Goal: Task Accomplishment & Management: Manage account settings

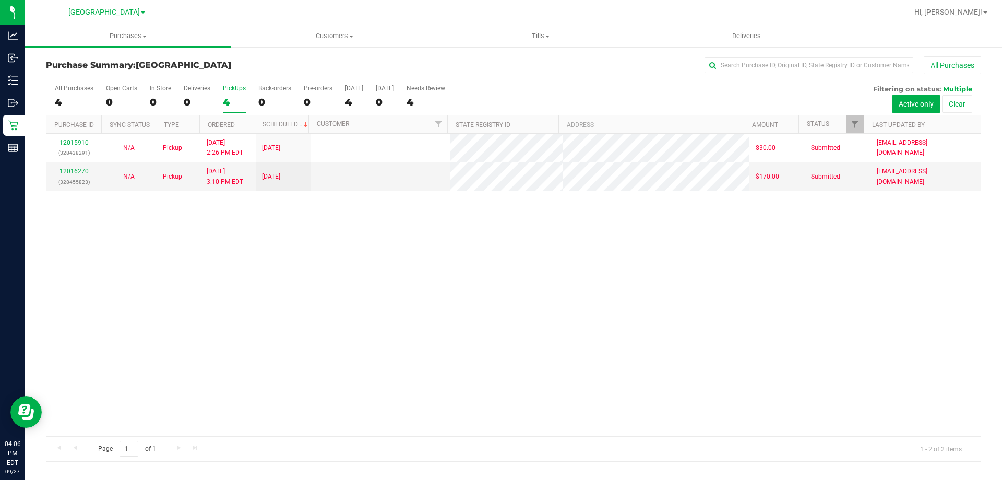
click at [226, 104] on div "4" at bounding box center [234, 102] width 23 height 12
click at [0, 0] on input "PickUps 4" at bounding box center [0, 0] width 0 height 0
click at [227, 107] on div "2" at bounding box center [234, 102] width 23 height 12
click at [0, 0] on input "PickUps 2" at bounding box center [0, 0] width 0 height 0
click at [230, 97] on div "2" at bounding box center [234, 102] width 23 height 12
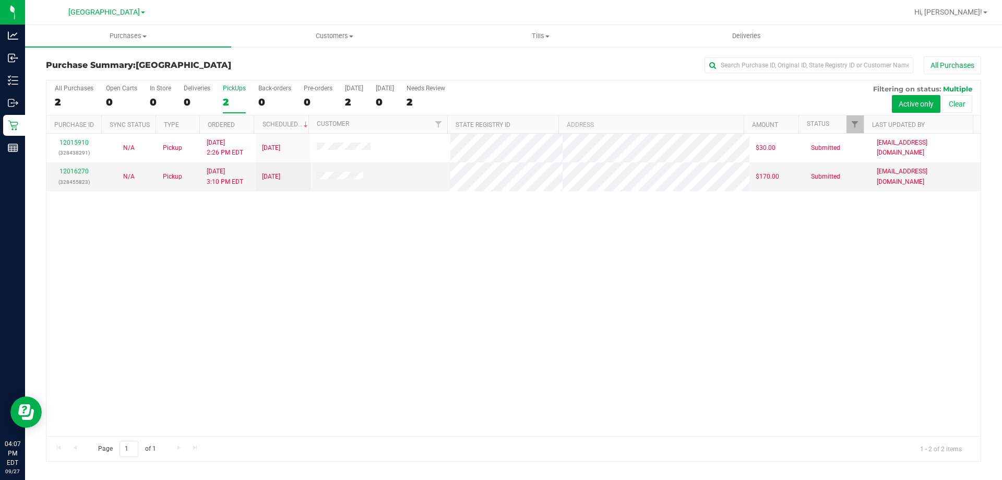
click at [0, 0] on input "PickUps 2" at bounding box center [0, 0] width 0 height 0
click at [244, 106] on div "2" at bounding box center [234, 102] width 23 height 12
click at [0, 0] on input "PickUps 2" at bounding box center [0, 0] width 0 height 0
click at [233, 89] on div "PickUps" at bounding box center [234, 88] width 23 height 7
click at [0, 0] on input "PickUps 2" at bounding box center [0, 0] width 0 height 0
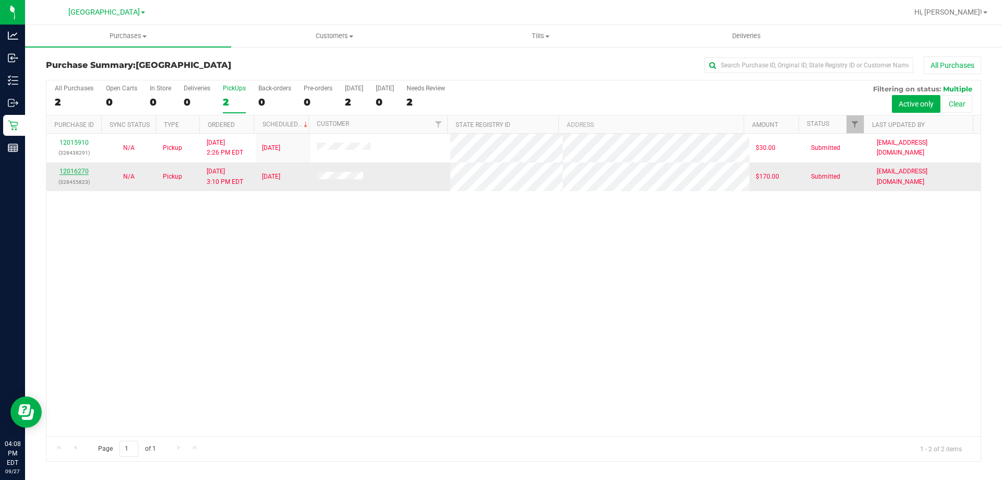
click at [72, 171] on link "12016270" at bounding box center [73, 171] width 29 height 7
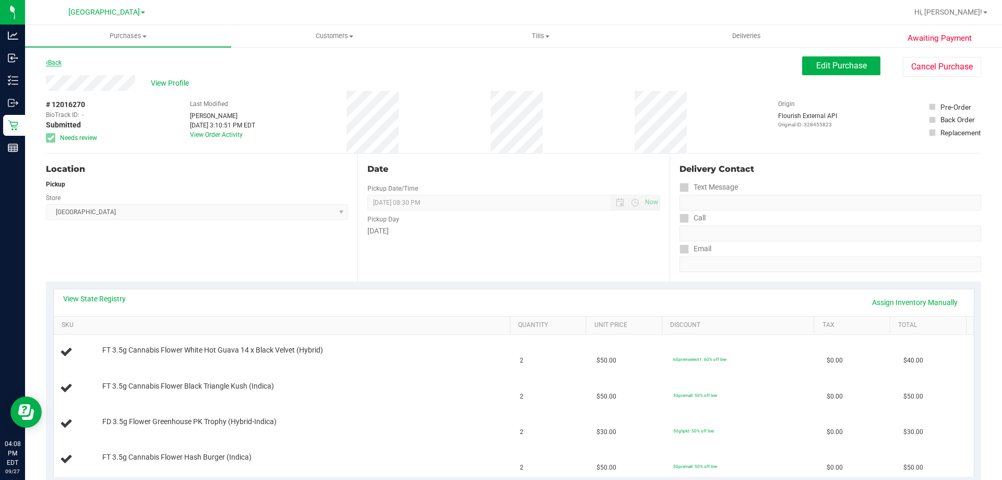
click at [57, 60] on link "Back" at bounding box center [54, 62] width 16 height 7
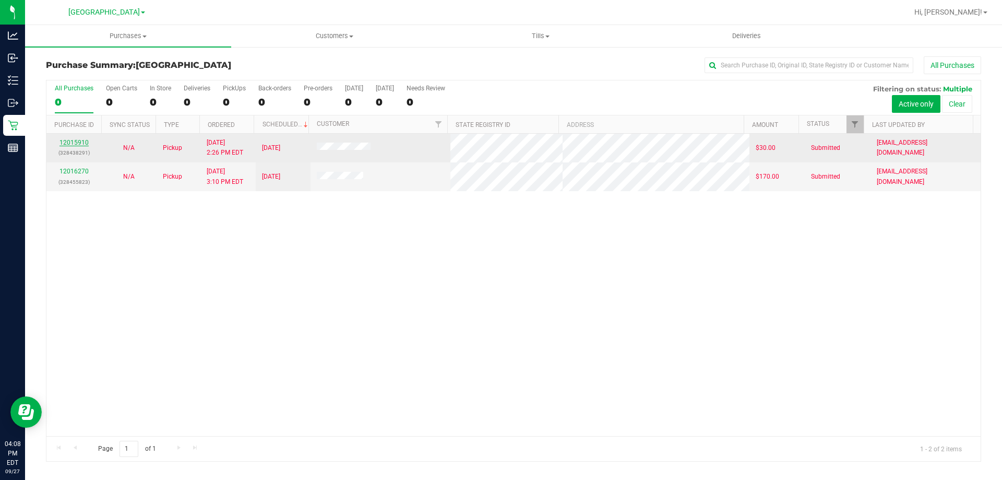
click at [87, 144] on link "12015910" at bounding box center [73, 142] width 29 height 7
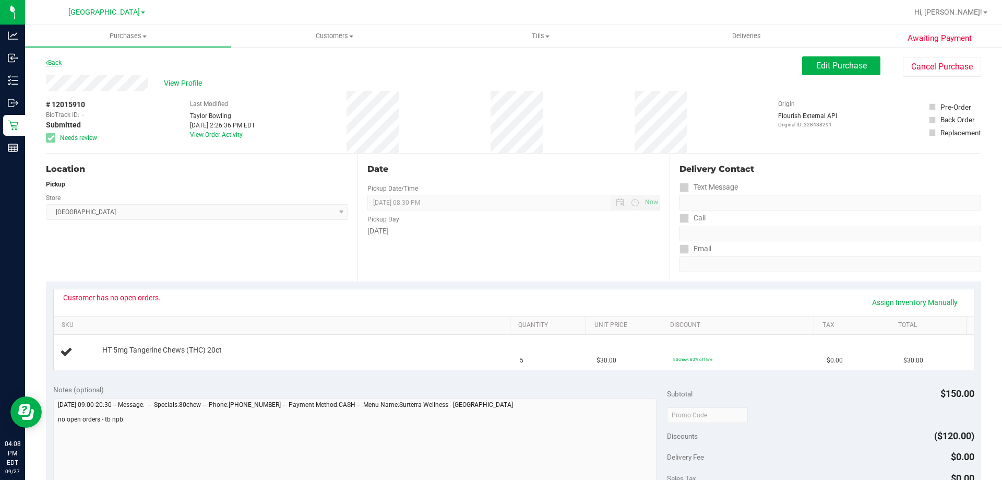
click at [59, 63] on link "Back" at bounding box center [54, 62] width 16 height 7
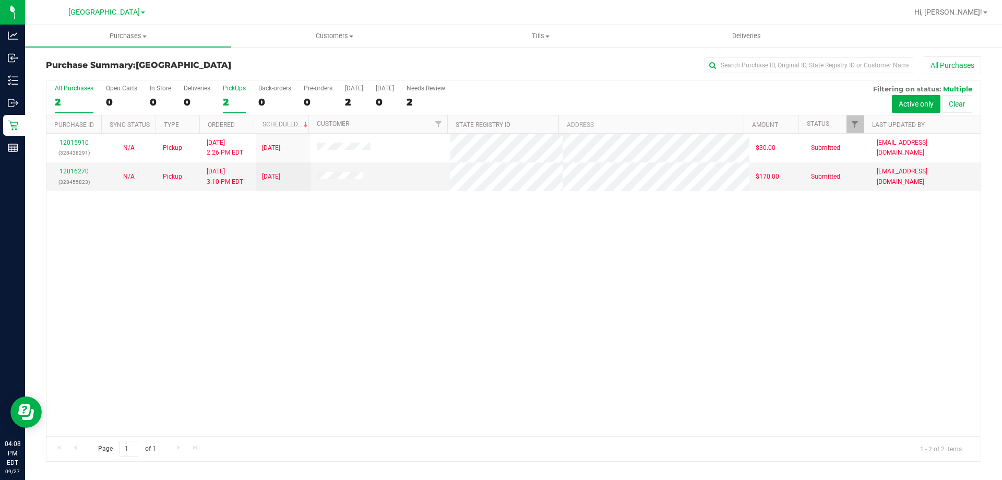
click at [229, 102] on div "2" at bounding box center [234, 102] width 23 height 12
click at [0, 0] on input "PickUps 2" at bounding box center [0, 0] width 0 height 0
click at [230, 102] on div "2" at bounding box center [234, 102] width 23 height 12
click at [0, 0] on input "PickUps 2" at bounding box center [0, 0] width 0 height 0
click at [232, 102] on div "2" at bounding box center [234, 102] width 23 height 12
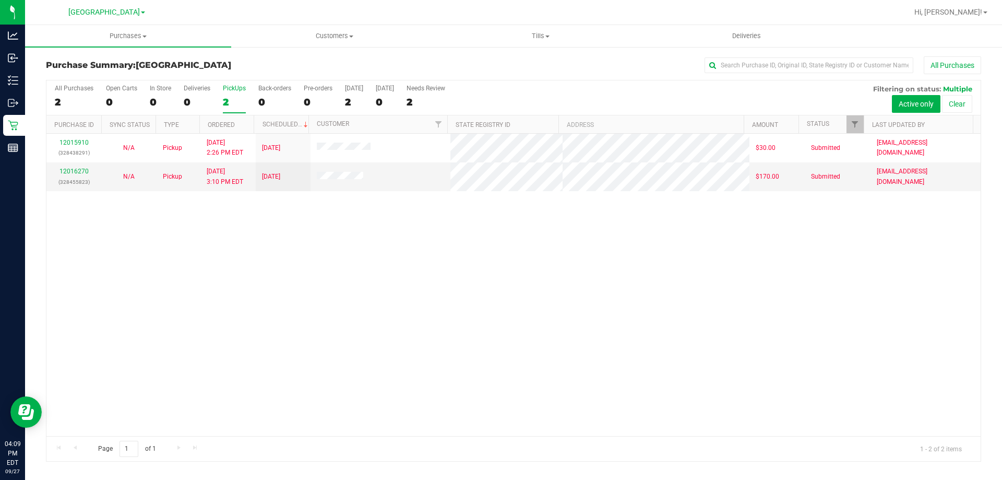
click at [0, 0] on input "PickUps 2" at bounding box center [0, 0] width 0 height 0
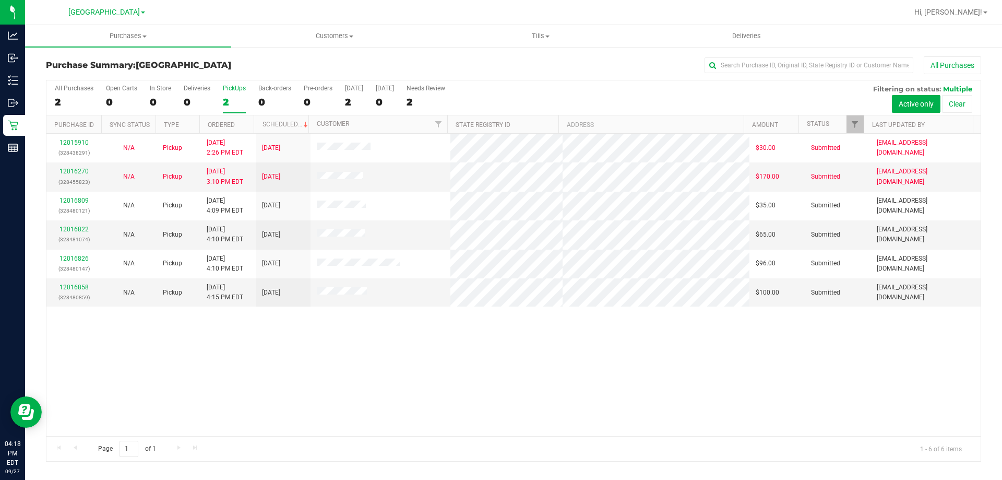
click at [237, 99] on div "2" at bounding box center [234, 102] width 23 height 12
click at [0, 0] on input "PickUps 2" at bounding box center [0, 0] width 0 height 0
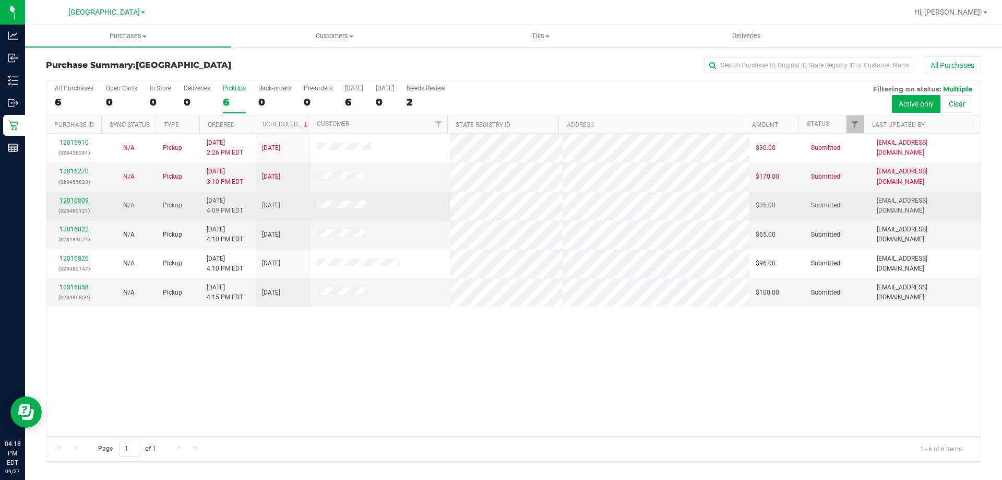
click at [77, 201] on link "12016809" at bounding box center [73, 200] width 29 height 7
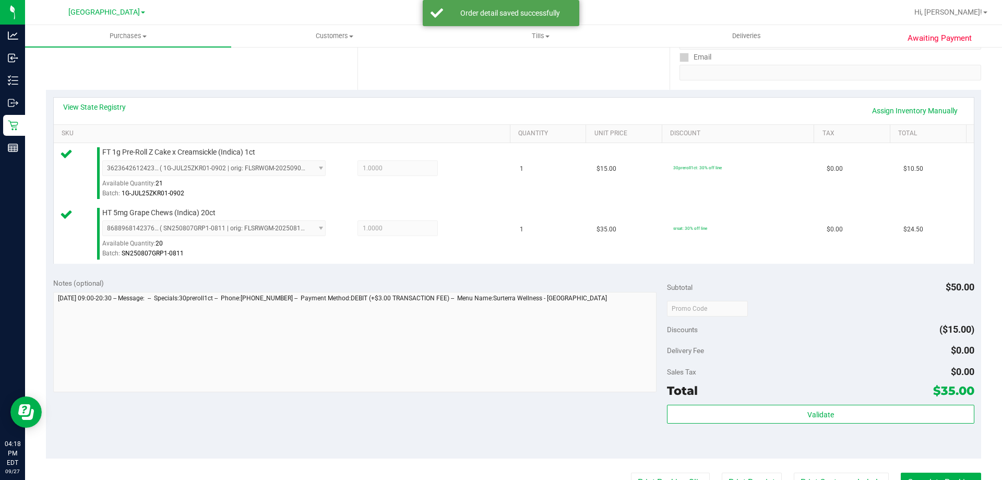
scroll to position [313, 0]
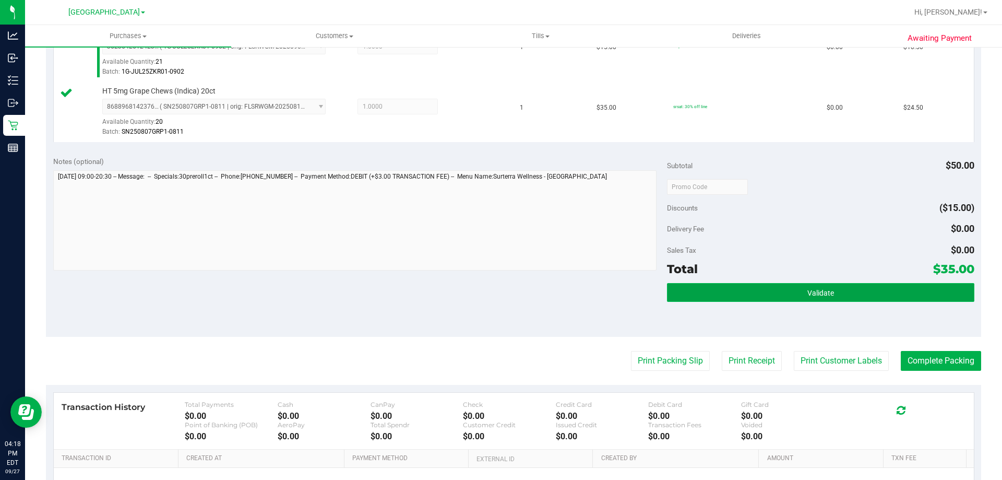
click at [730, 284] on button "Validate" at bounding box center [820, 292] width 307 height 19
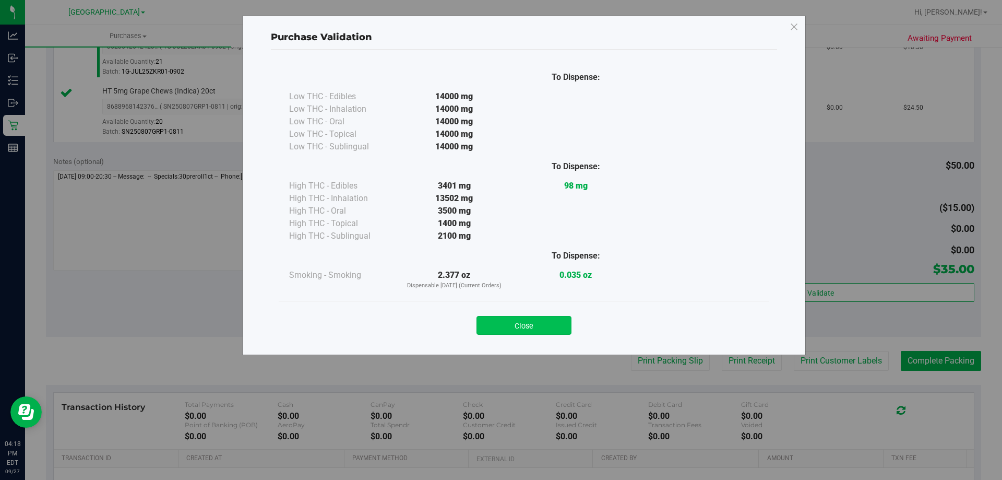
click at [558, 327] on button "Close" at bounding box center [523, 325] width 95 height 19
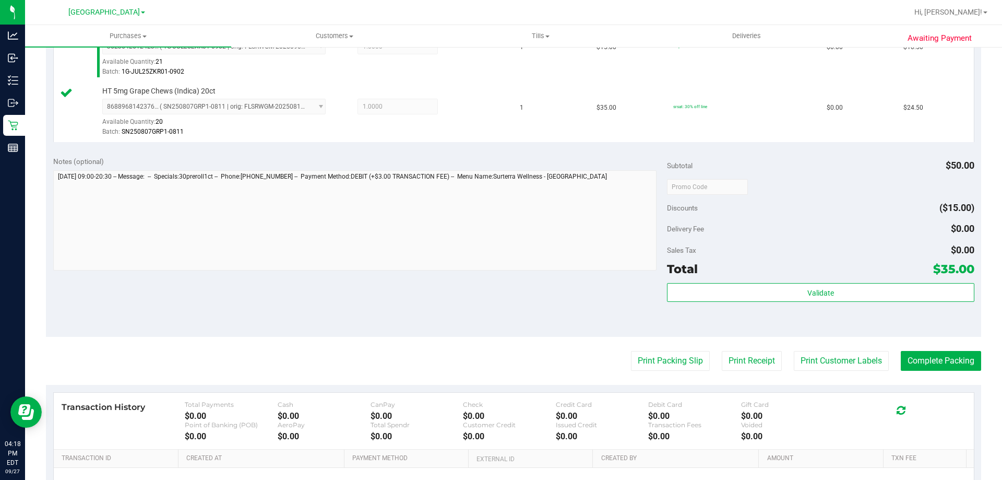
click at [654, 340] on purchase-details "Back Edit Purchase Cancel Purchase View Profile # 12016809 BioTrack ID: - Submi…" at bounding box center [513, 161] width 935 height 836
click at [653, 355] on button "Print Packing Slip" at bounding box center [670, 361] width 79 height 20
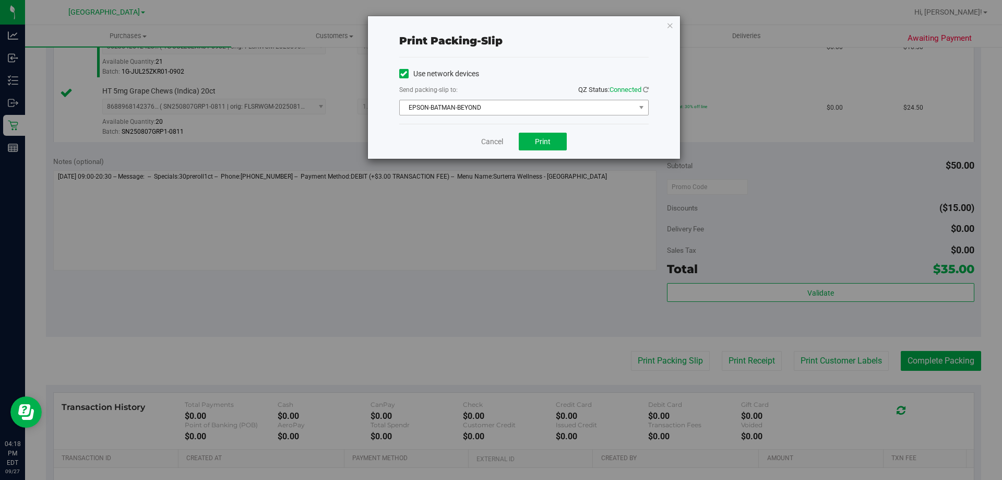
click at [506, 101] on span "EPSON-BATMAN-BEYOND" at bounding box center [517, 107] width 235 height 15
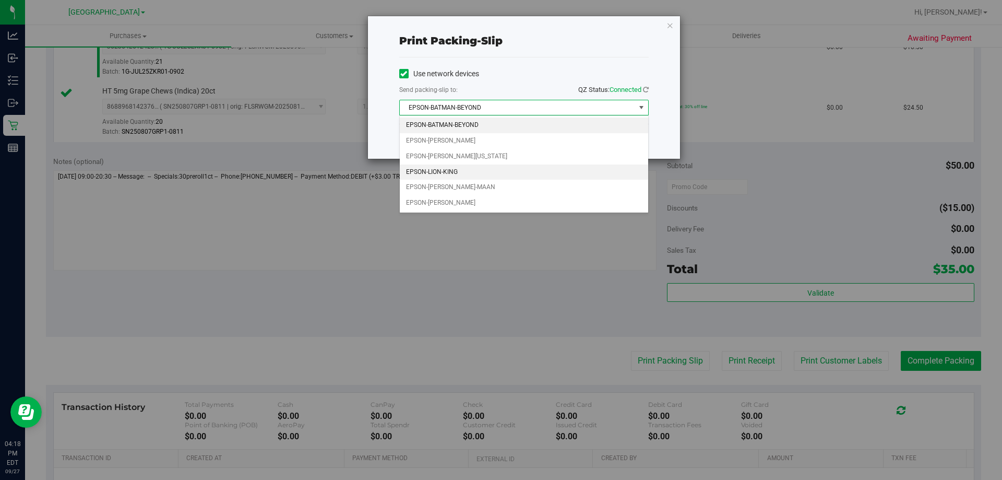
click at [489, 170] on li "EPSON-LION-KING" at bounding box center [524, 172] width 248 height 16
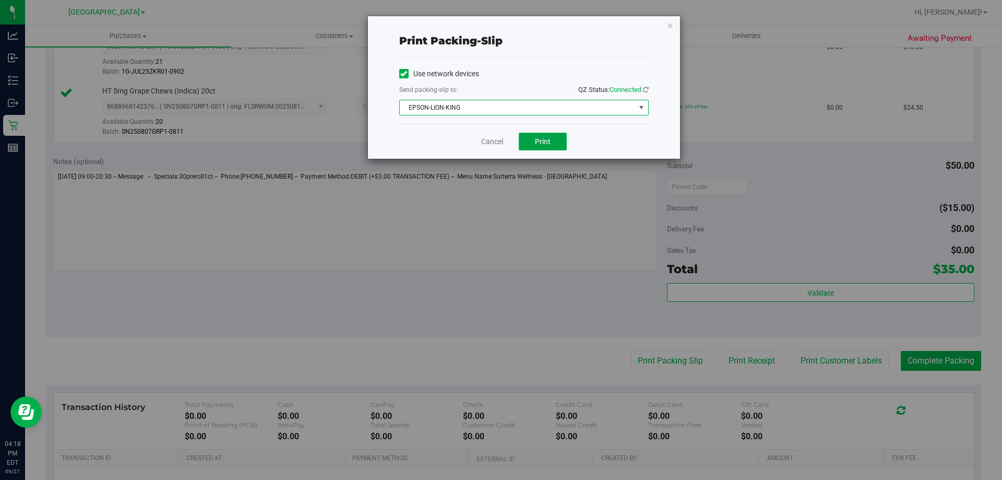
click at [543, 144] on span "Print" at bounding box center [543, 141] width 16 height 8
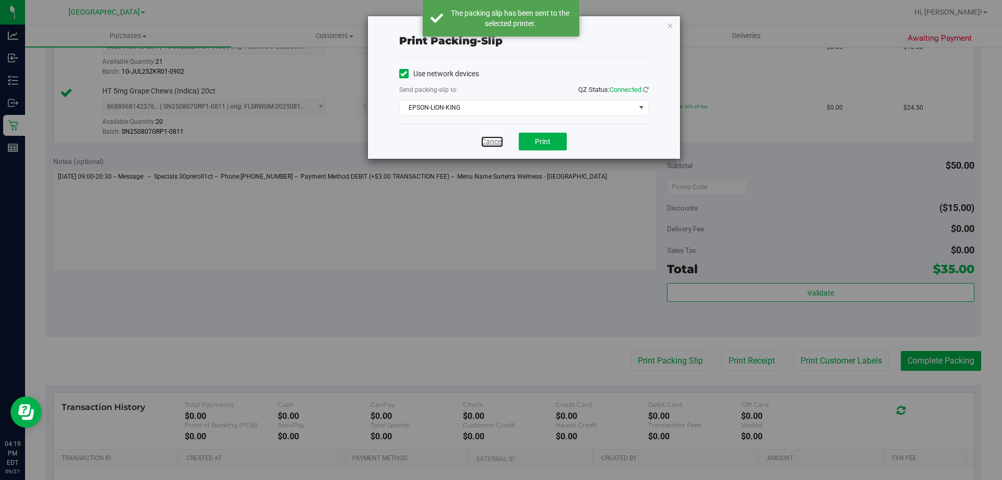
drag, startPoint x: 489, startPoint y: 140, endPoint x: 804, endPoint y: 344, distance: 375.5
click at [490, 140] on link "Cancel" at bounding box center [492, 141] width 22 height 11
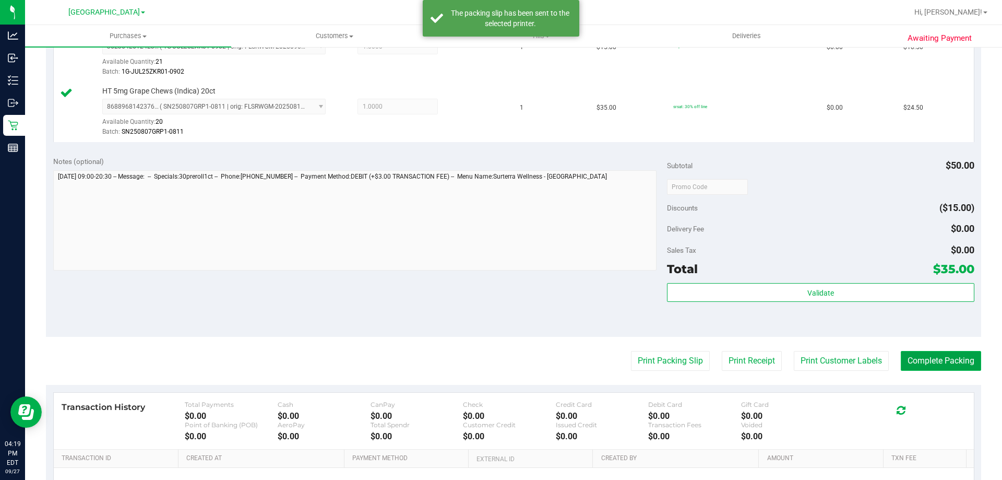
click at [901, 360] on button "Complete Packing" at bounding box center [941, 361] width 80 height 20
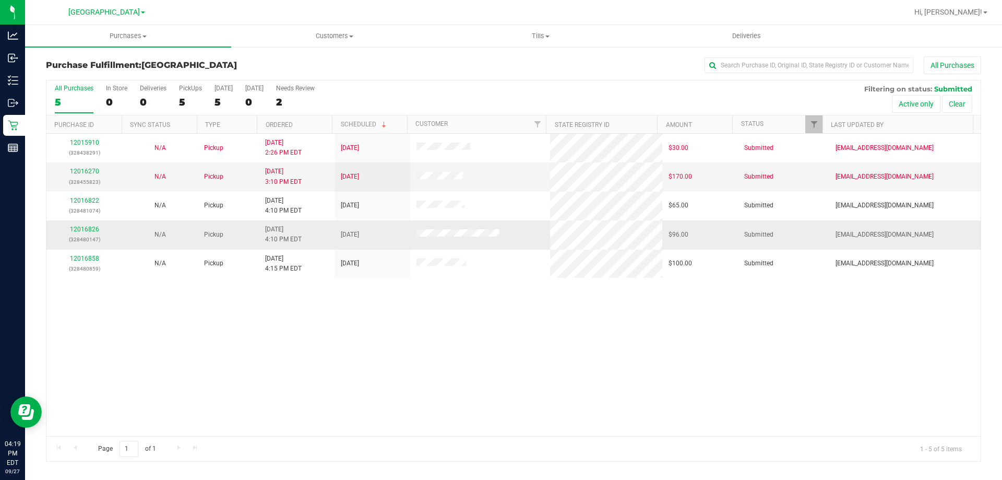
click at [83, 233] on div "12016826 (328480147)" at bounding box center [84, 234] width 63 height 20
click at [84, 232] on link "12016826" at bounding box center [84, 228] width 29 height 7
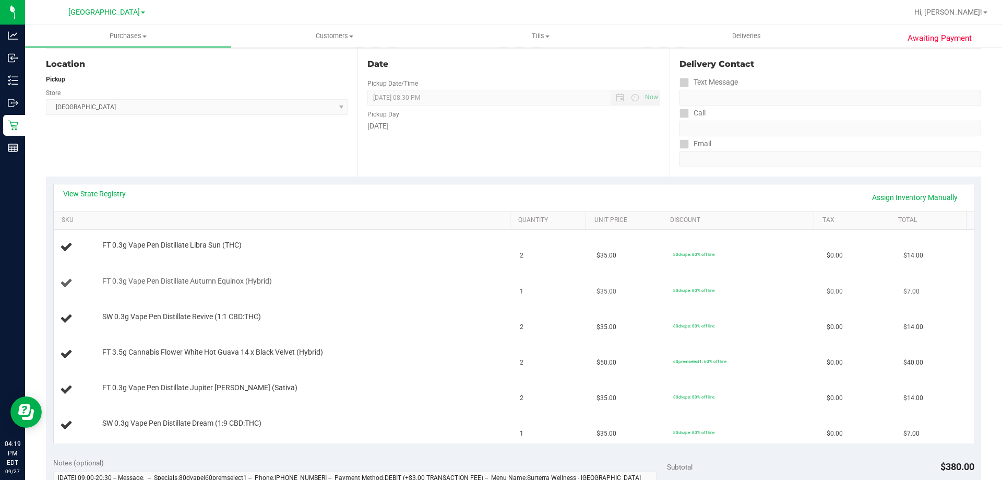
scroll to position [104, 0]
click at [107, 191] on link "View State Registry" at bounding box center [94, 194] width 63 height 10
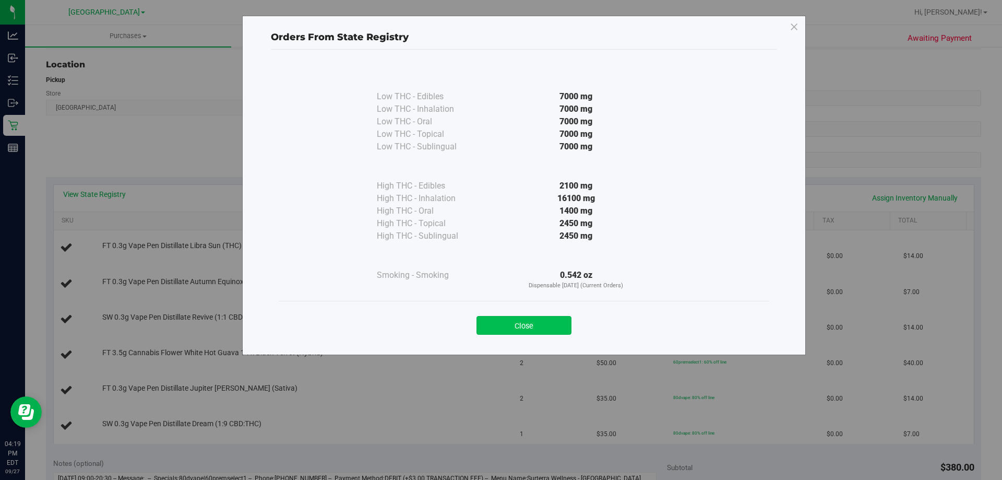
click at [515, 326] on button "Close" at bounding box center [523, 325] width 95 height 19
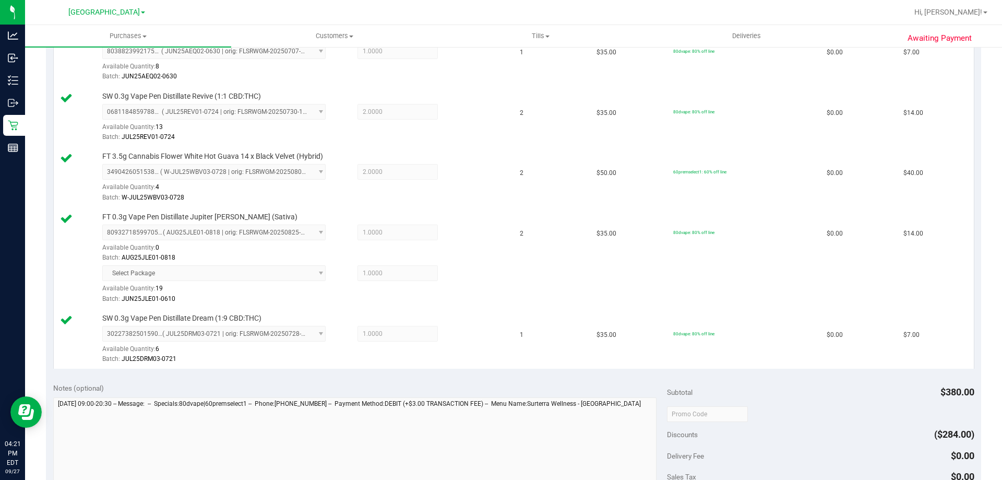
scroll to position [522, 0]
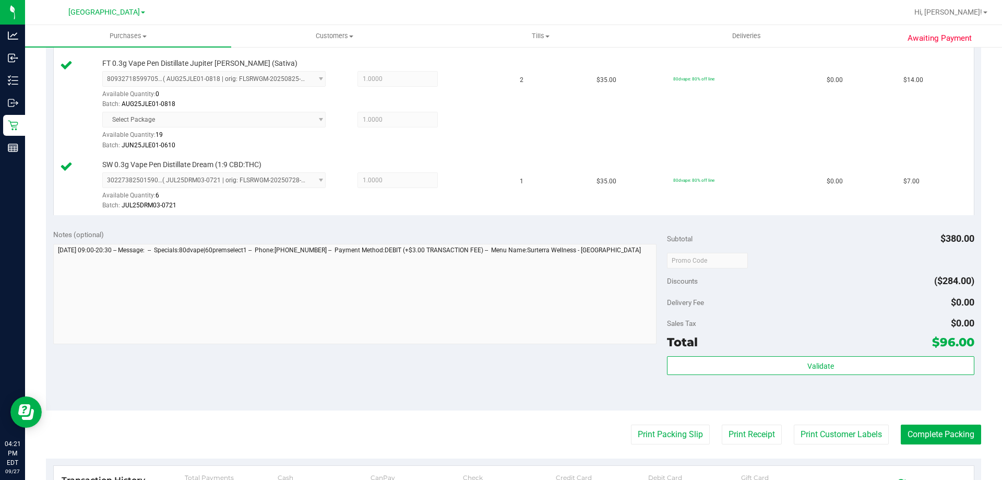
click at [746, 376] on div "Validate" at bounding box center [820, 379] width 307 height 47
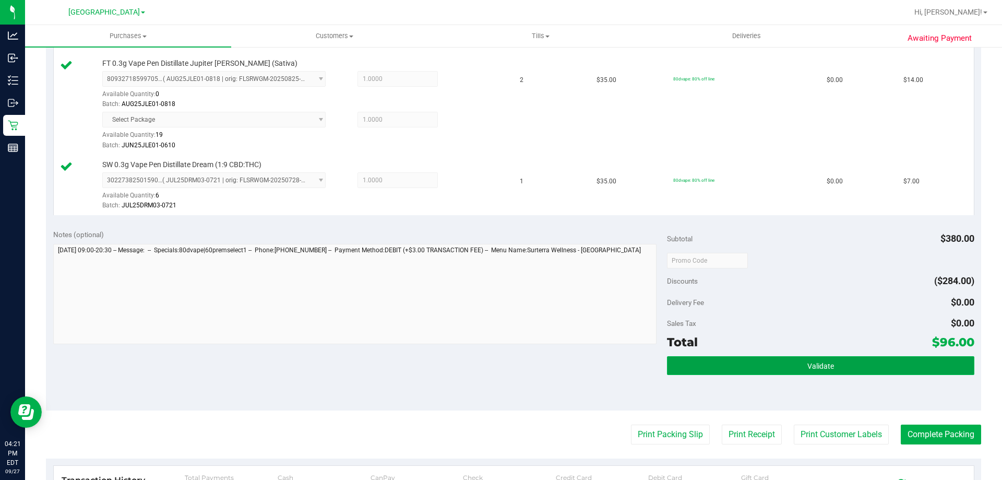
click at [747, 372] on button "Validate" at bounding box center [820, 365] width 307 height 19
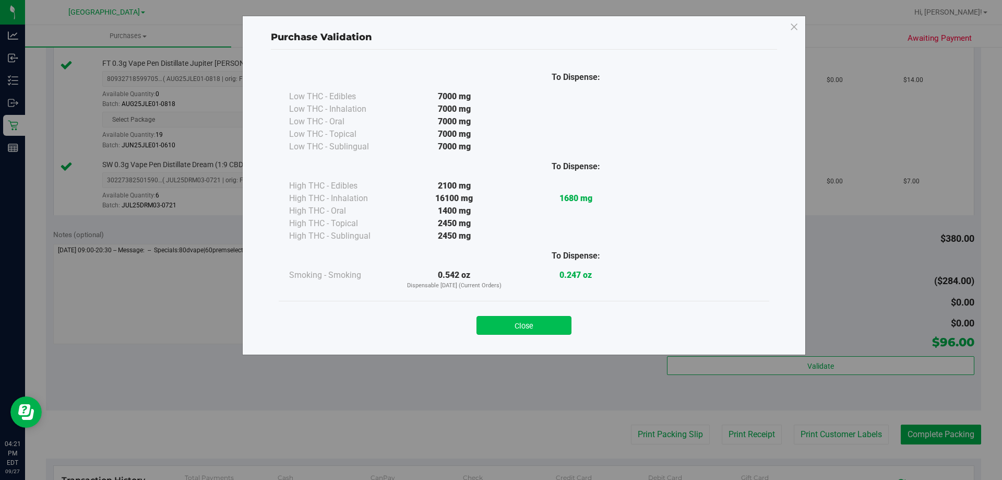
click at [551, 322] on button "Close" at bounding box center [523, 325] width 95 height 19
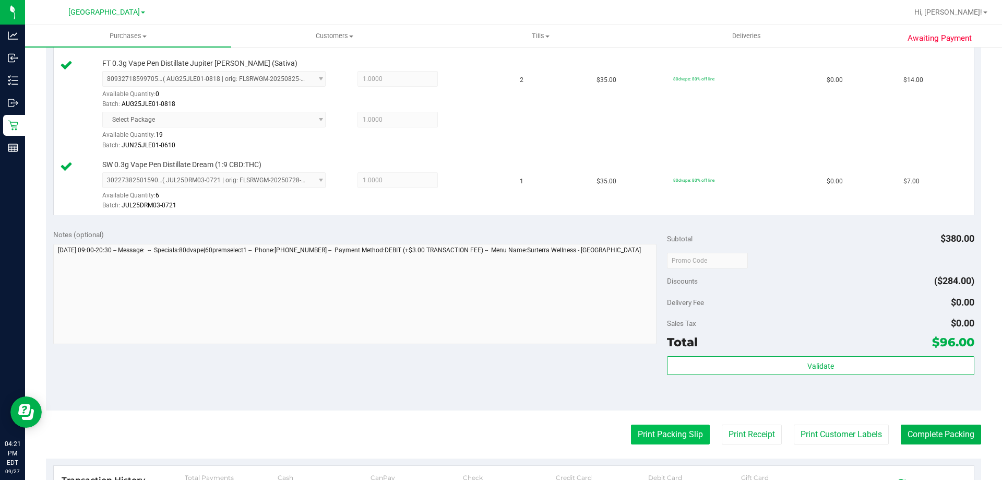
click at [674, 433] on button "Print Packing Slip" at bounding box center [670, 434] width 79 height 20
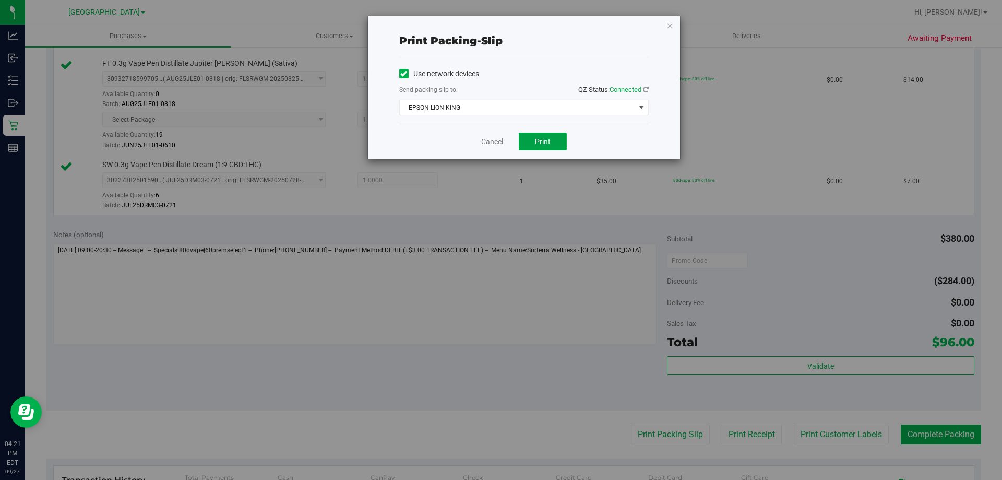
click at [534, 141] on button "Print" at bounding box center [543, 142] width 48 height 18
click at [489, 142] on link "Cancel" at bounding box center [492, 141] width 22 height 11
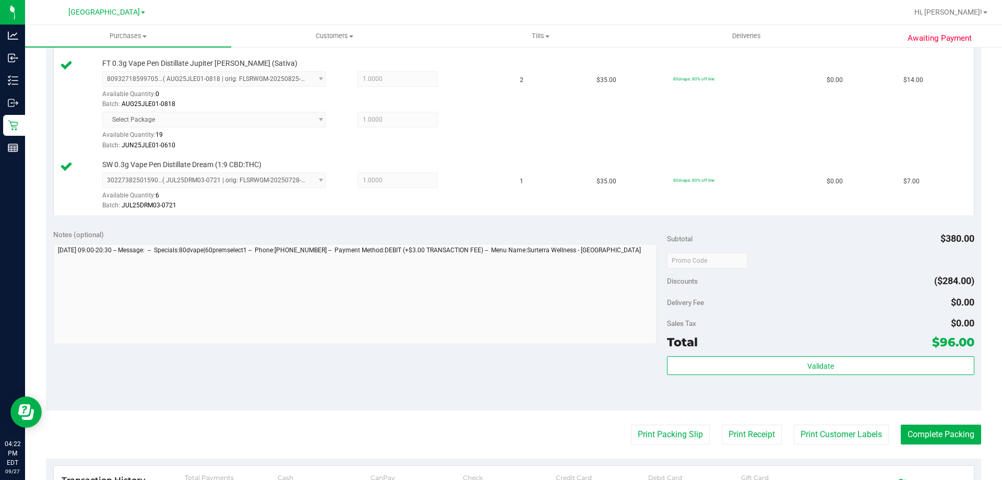
click at [869, 353] on div "Subtotal $380.00 Discounts ($284.00) Delivery Fee $0.00 Sales Tax $0.00 Total $…" at bounding box center [820, 316] width 307 height 174
click at [868, 355] on div "Subtotal $380.00 Discounts ($284.00) Delivery Fee $0.00 Sales Tax $0.00 Total $…" at bounding box center [820, 316] width 307 height 174
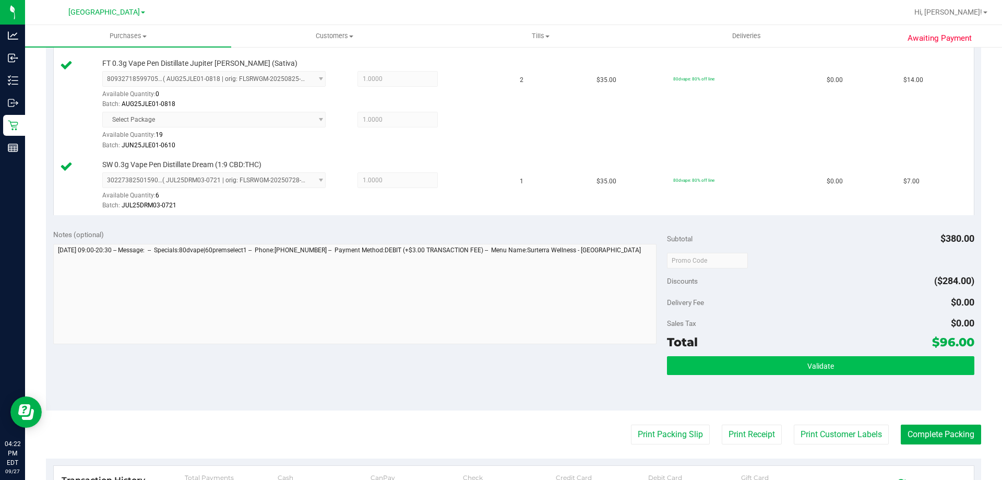
click at [869, 356] on div "Subtotal $380.00 Discounts ($284.00) Delivery Fee $0.00 Sales Tax $0.00 Total $…" at bounding box center [820, 316] width 307 height 174
click at [868, 362] on button "Validate" at bounding box center [820, 365] width 307 height 19
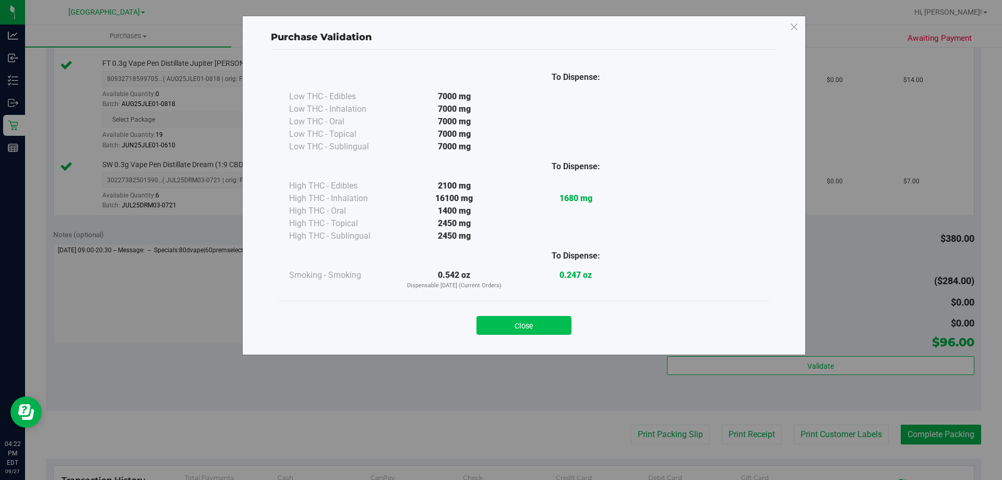
click at [499, 316] on button "Close" at bounding box center [523, 325] width 95 height 19
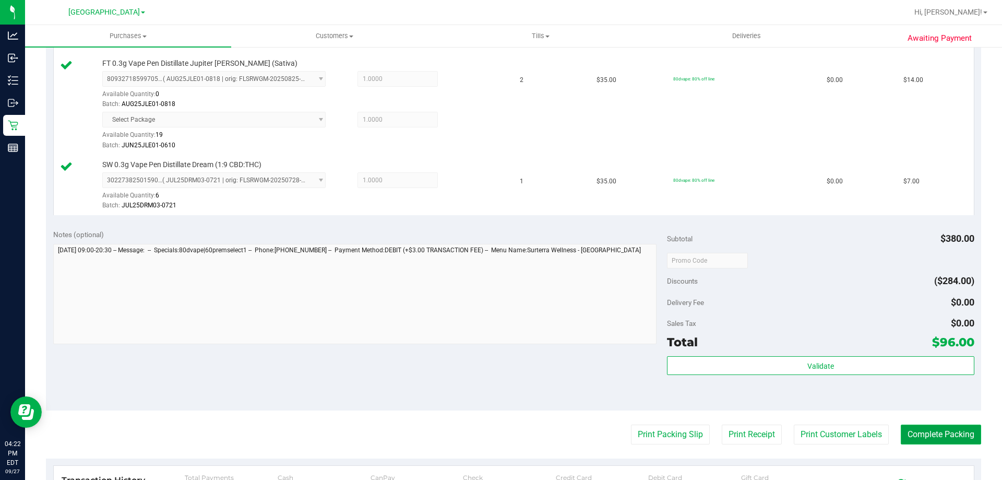
click at [948, 439] on button "Complete Packing" at bounding box center [941, 434] width 80 height 20
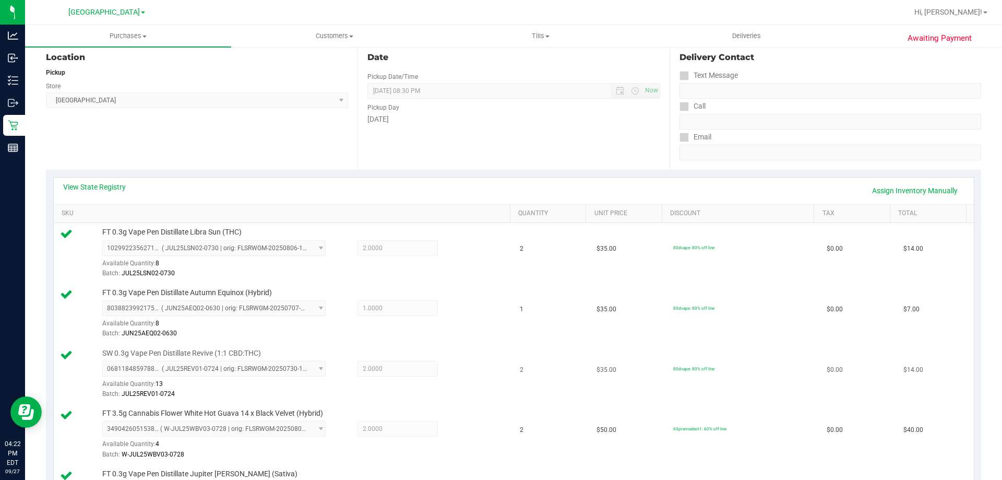
scroll to position [52, 0]
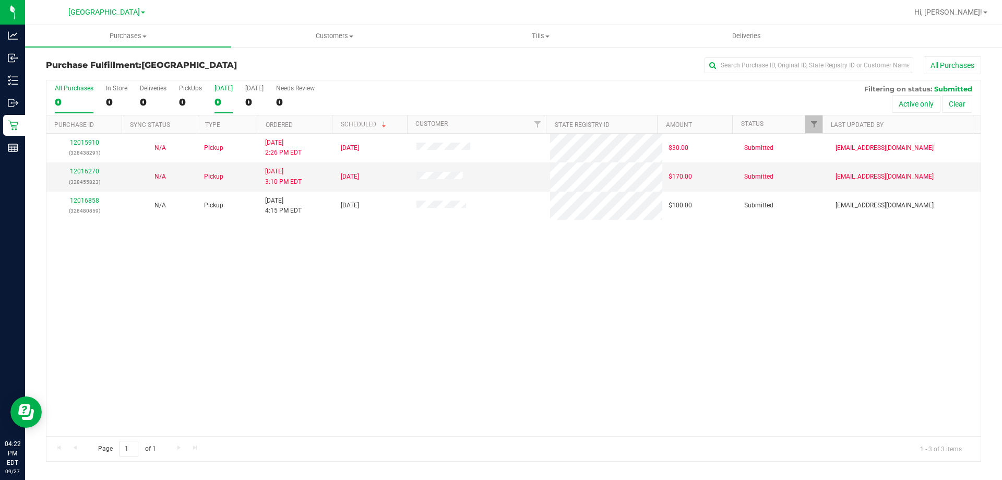
click at [218, 99] on div "0" at bounding box center [223, 102] width 18 height 12
click at [0, 0] on input "Today 0" at bounding box center [0, 0] width 0 height 0
click at [233, 103] on div "All Purchases 3 In Store 0 Deliveries 0 PickUps 3 Today 3 Tomorrow 0 Needs Revi…" at bounding box center [513, 97] width 934 height 35
click at [225, 103] on div "3" at bounding box center [223, 102] width 18 height 12
click at [0, 0] on input "Today 3" at bounding box center [0, 0] width 0 height 0
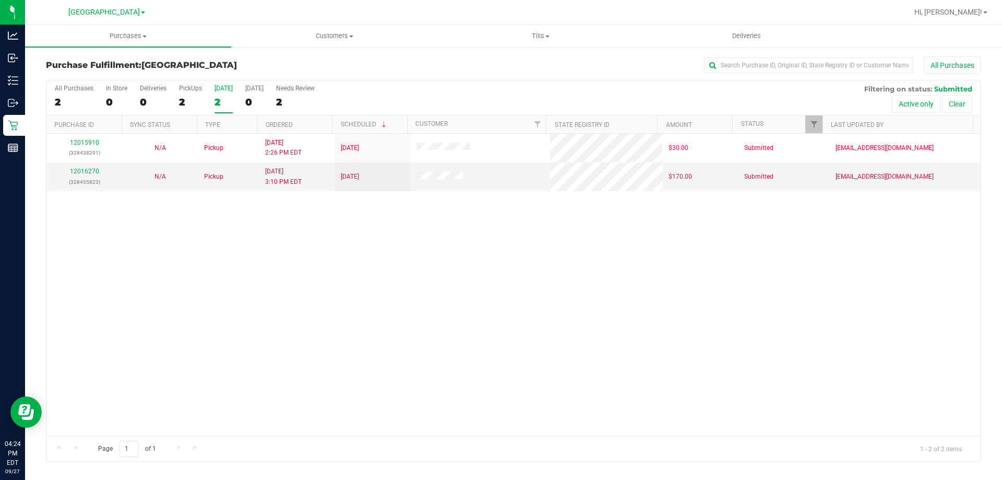
click at [202, 99] on div "All Purchases 2 In Store 0 Deliveries 0 PickUps 2 Today 2 Tomorrow 0 Needs Revi…" at bounding box center [513, 97] width 934 height 35
click at [190, 99] on div "2" at bounding box center [190, 102] width 23 height 12
click at [0, 0] on input "PickUps 2" at bounding box center [0, 0] width 0 height 0
click at [200, 100] on div "2" at bounding box center [190, 102] width 23 height 12
click at [0, 0] on input "PickUps 2" at bounding box center [0, 0] width 0 height 0
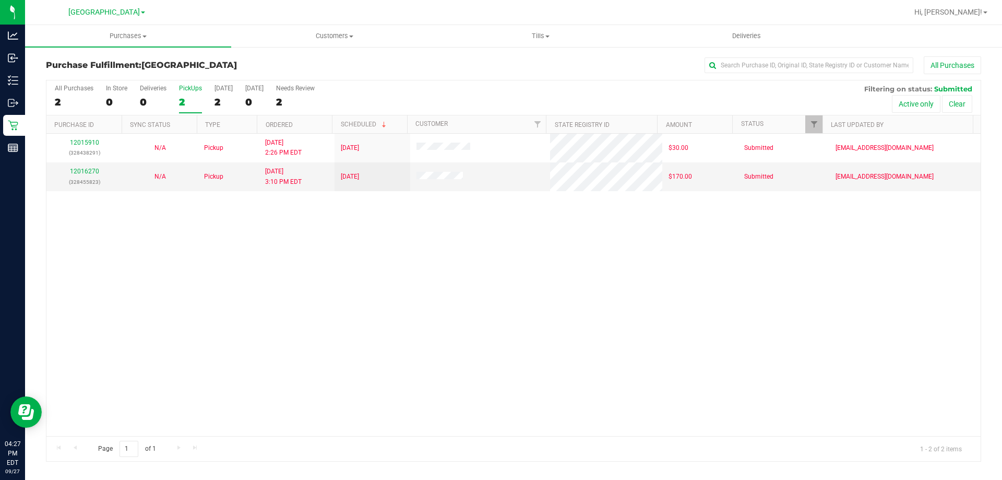
click at [192, 97] on div "2" at bounding box center [190, 102] width 23 height 12
click at [0, 0] on input "PickUps 2" at bounding box center [0, 0] width 0 height 0
click at [183, 96] on div "2" at bounding box center [190, 102] width 23 height 12
click at [0, 0] on input "PickUps 2" at bounding box center [0, 0] width 0 height 0
click at [194, 103] on div "2" at bounding box center [190, 102] width 23 height 12
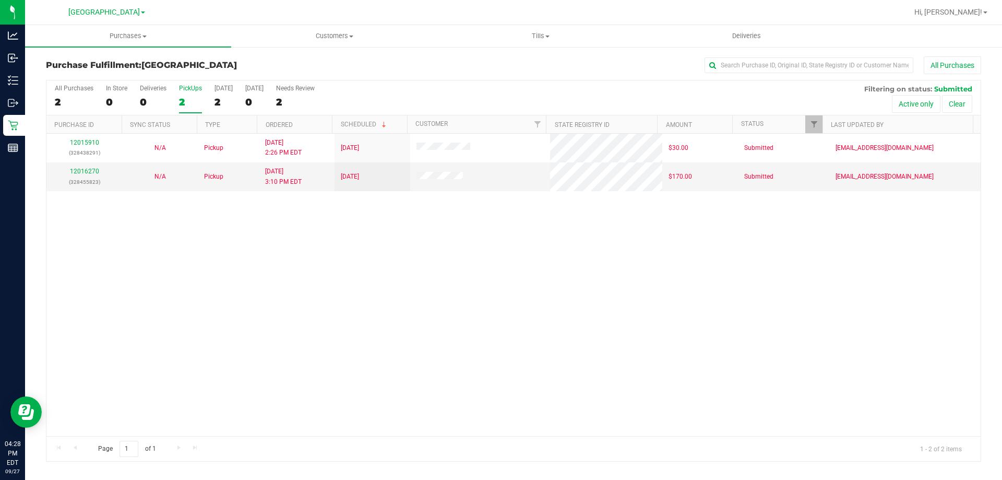
click at [0, 0] on input "PickUps 2" at bounding box center [0, 0] width 0 height 0
click at [200, 100] on div "2" at bounding box center [190, 102] width 23 height 12
click at [0, 0] on input "PickUps 2" at bounding box center [0, 0] width 0 height 0
click at [181, 107] on div "2" at bounding box center [190, 102] width 23 height 12
click at [0, 0] on input "PickUps 2" at bounding box center [0, 0] width 0 height 0
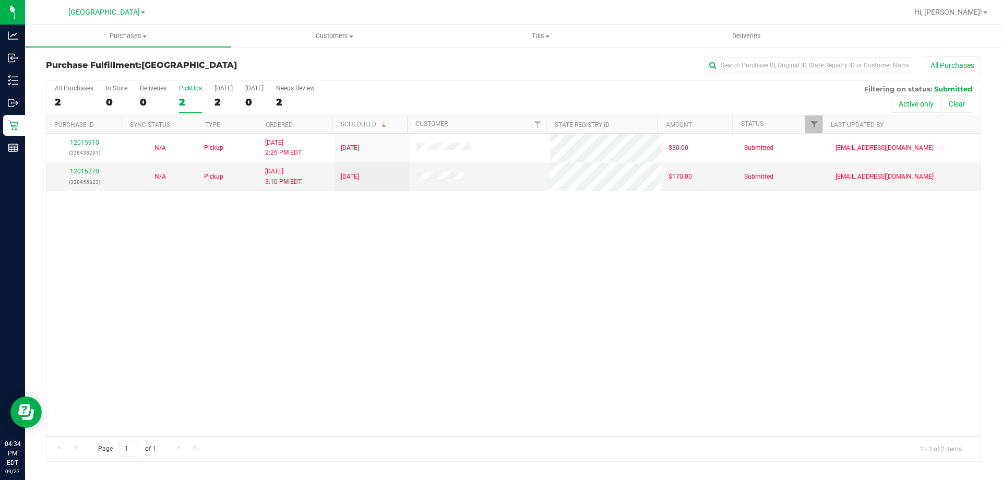
click at [196, 107] on div "2" at bounding box center [190, 102] width 23 height 12
click at [0, 0] on input "PickUps 2" at bounding box center [0, 0] width 0 height 0
click at [190, 109] on label "PickUps 2" at bounding box center [190, 99] width 23 height 29
click at [0, 0] on input "PickUps 2" at bounding box center [0, 0] width 0 height 0
click at [180, 101] on div "2" at bounding box center [190, 102] width 23 height 12
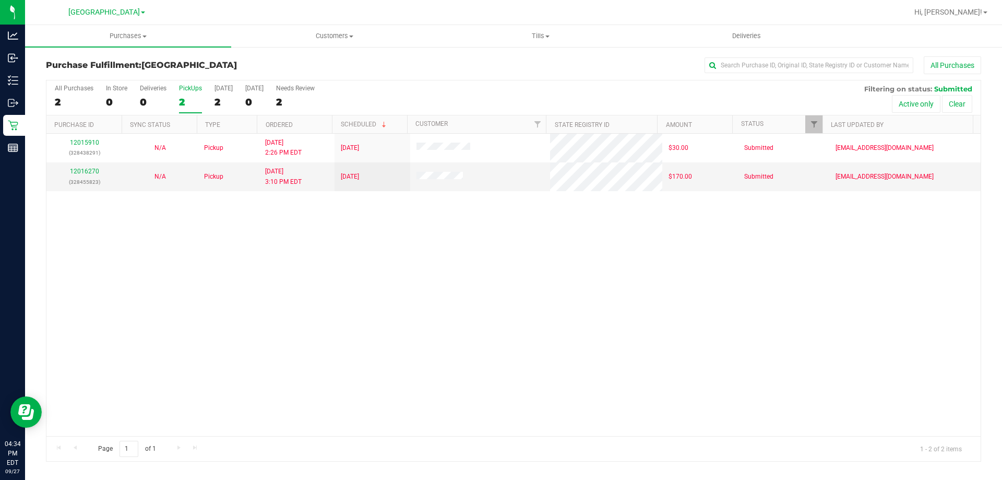
click at [0, 0] on input "PickUps 2" at bounding box center [0, 0] width 0 height 0
click at [186, 97] on div "2" at bounding box center [190, 102] width 23 height 12
click at [0, 0] on input "PickUps 2" at bounding box center [0, 0] width 0 height 0
click at [182, 101] on div "2" at bounding box center [190, 102] width 23 height 12
click at [0, 0] on input "PickUps 2" at bounding box center [0, 0] width 0 height 0
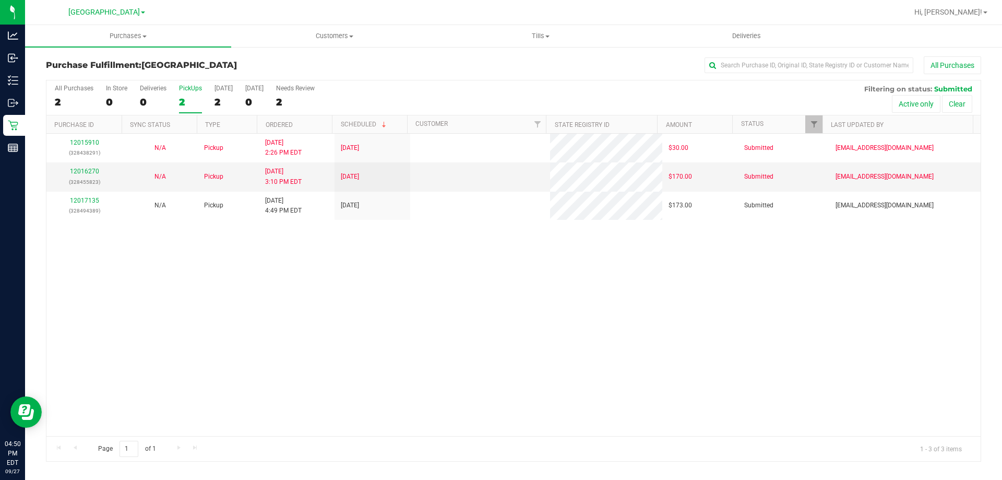
click at [197, 106] on div "2" at bounding box center [190, 102] width 23 height 12
click at [0, 0] on input "PickUps 2" at bounding box center [0, 0] width 0 height 0
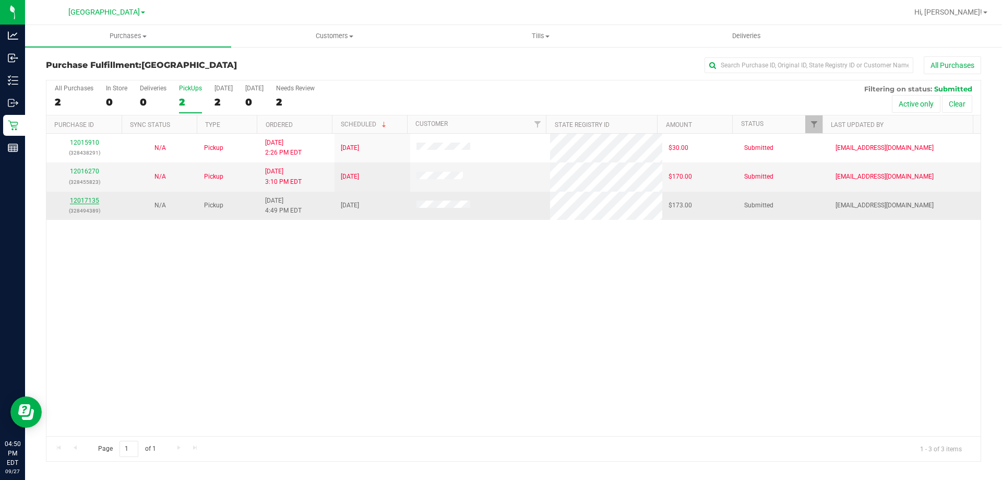
click at [81, 201] on link "12017135" at bounding box center [84, 200] width 29 height 7
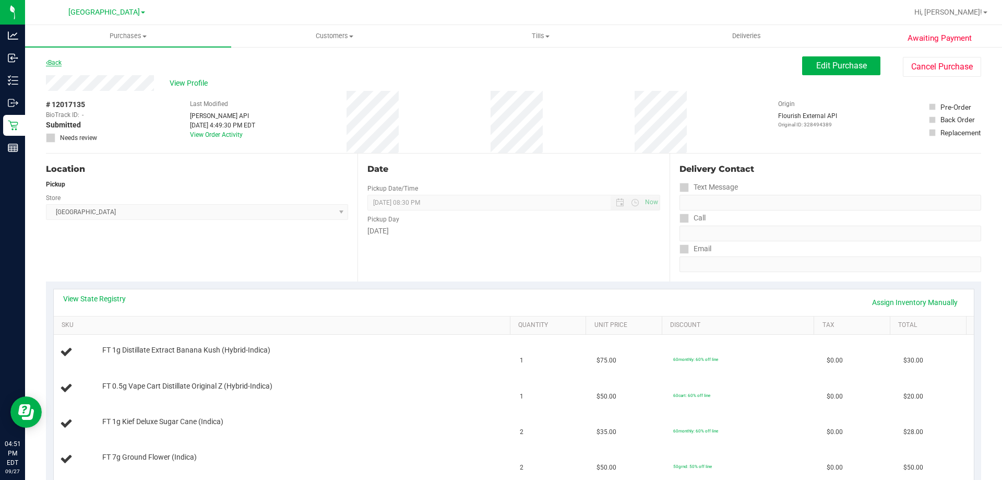
click at [54, 62] on link "Back" at bounding box center [54, 62] width 16 height 7
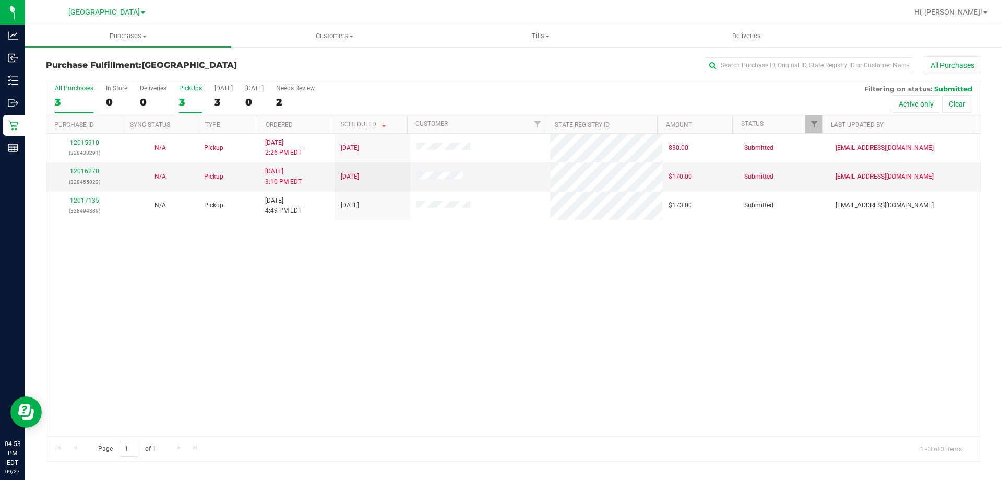
click at [194, 102] on div "3" at bounding box center [190, 102] width 23 height 12
click at [0, 0] on input "PickUps 3" at bounding box center [0, 0] width 0 height 0
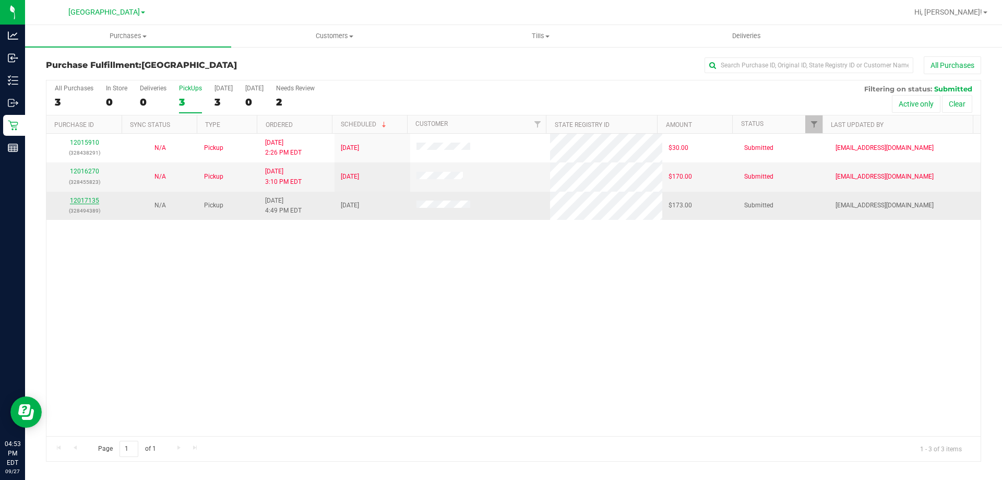
click at [82, 201] on link "12017135" at bounding box center [84, 200] width 29 height 7
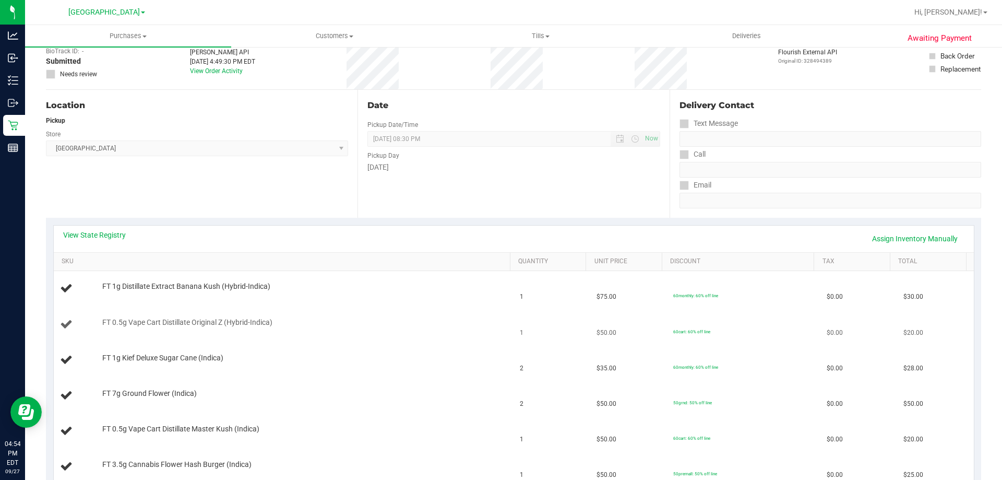
scroll to position [157, 0]
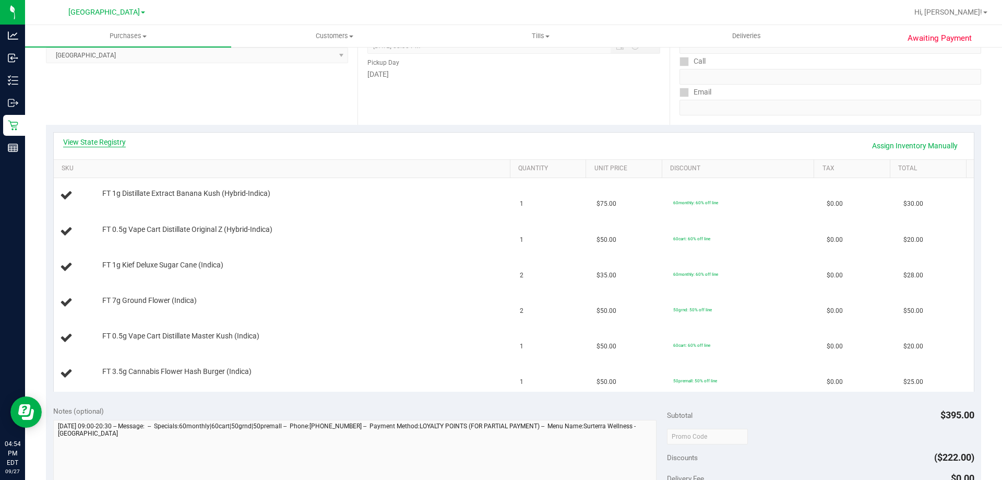
click at [117, 144] on link "View State Registry" at bounding box center [94, 142] width 63 height 10
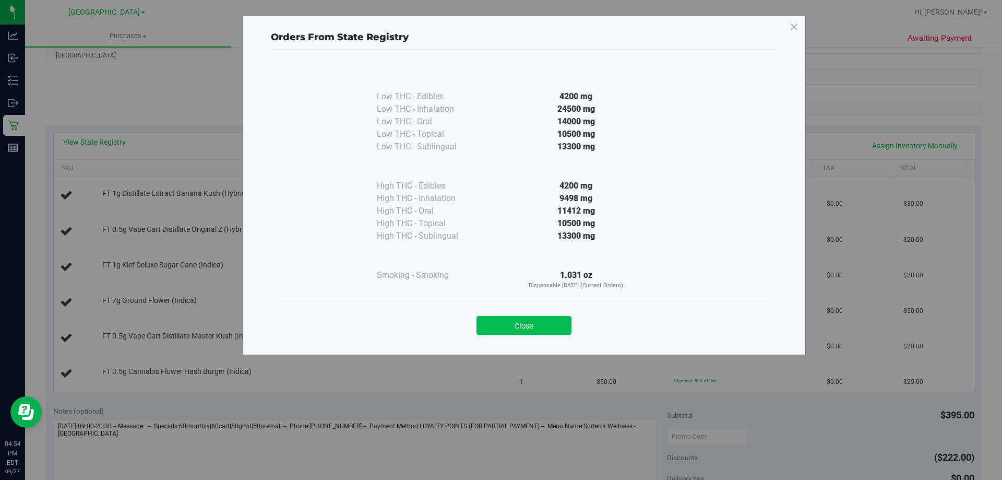
click at [565, 329] on button "Close" at bounding box center [523, 325] width 95 height 19
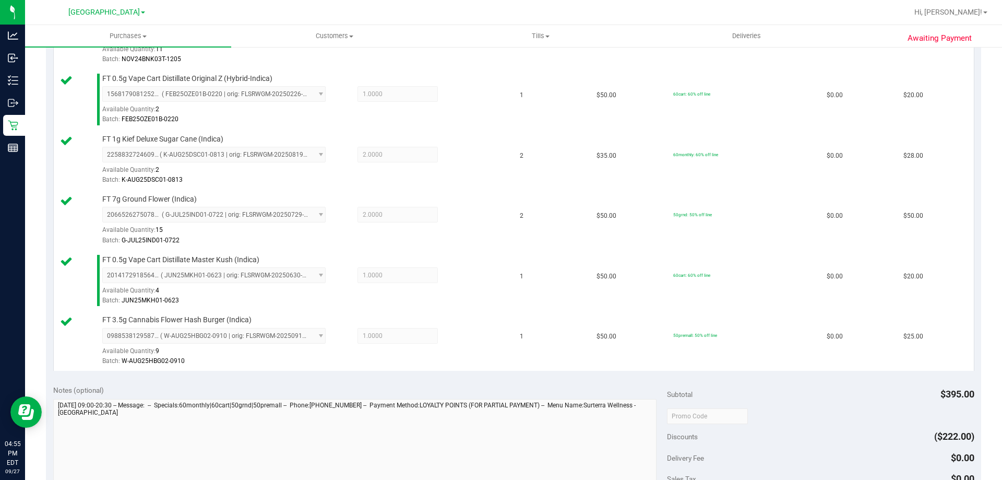
scroll to position [470, 0]
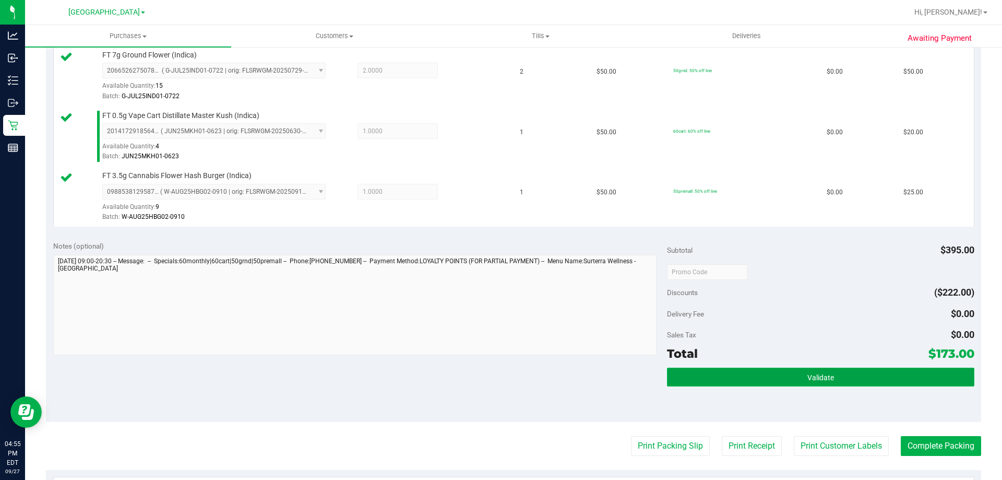
click at [807, 376] on span "Validate" at bounding box center [820, 377] width 27 height 8
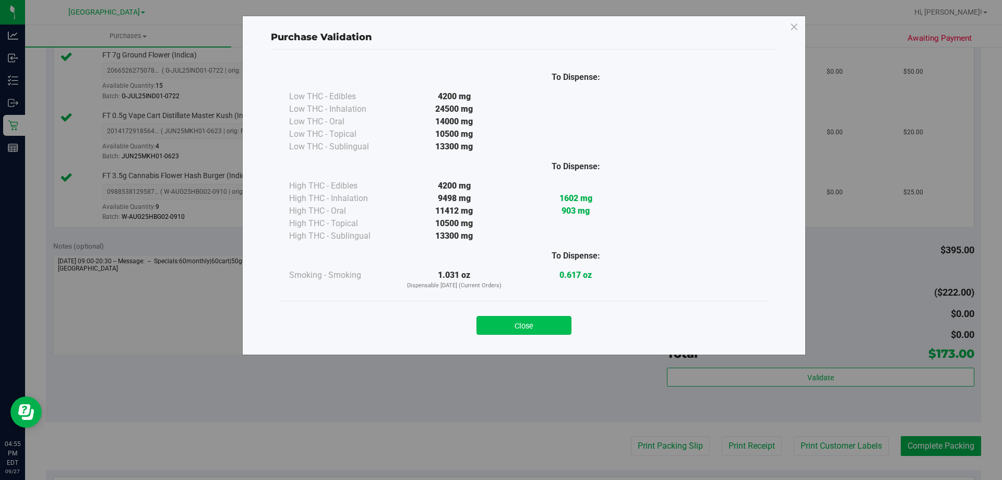
click at [512, 325] on button "Close" at bounding box center [523, 325] width 95 height 19
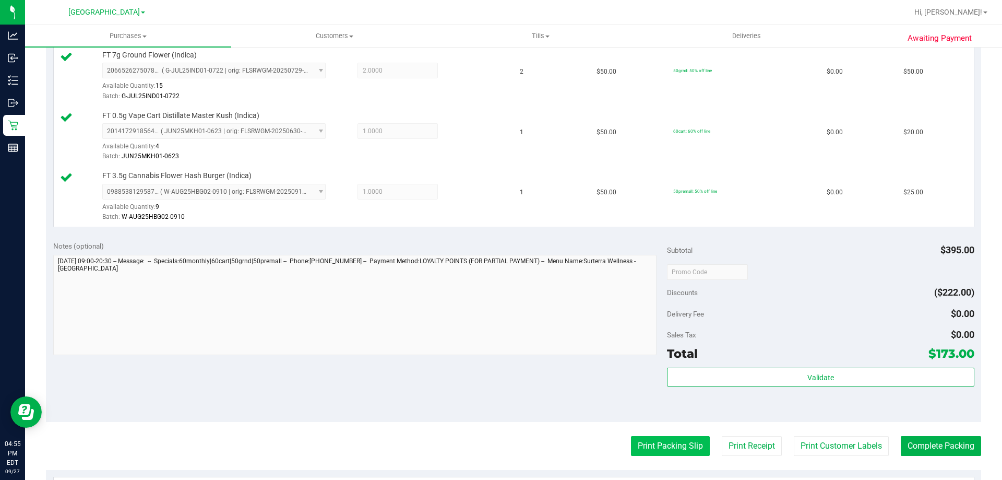
click at [692, 447] on button "Print Packing Slip" at bounding box center [670, 446] width 79 height 20
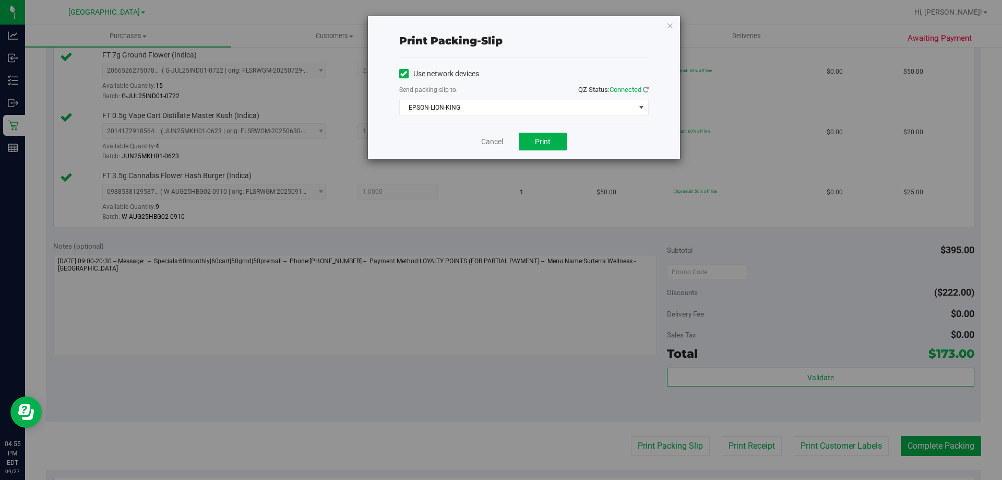
click at [531, 151] on div "Cancel Print" at bounding box center [523, 141] width 249 height 35
click at [534, 144] on button "Print" at bounding box center [543, 142] width 48 height 18
drag, startPoint x: 496, startPoint y: 137, endPoint x: 527, endPoint y: 169, distance: 44.3
click at [496, 138] on link "Cancel" at bounding box center [492, 141] width 22 height 11
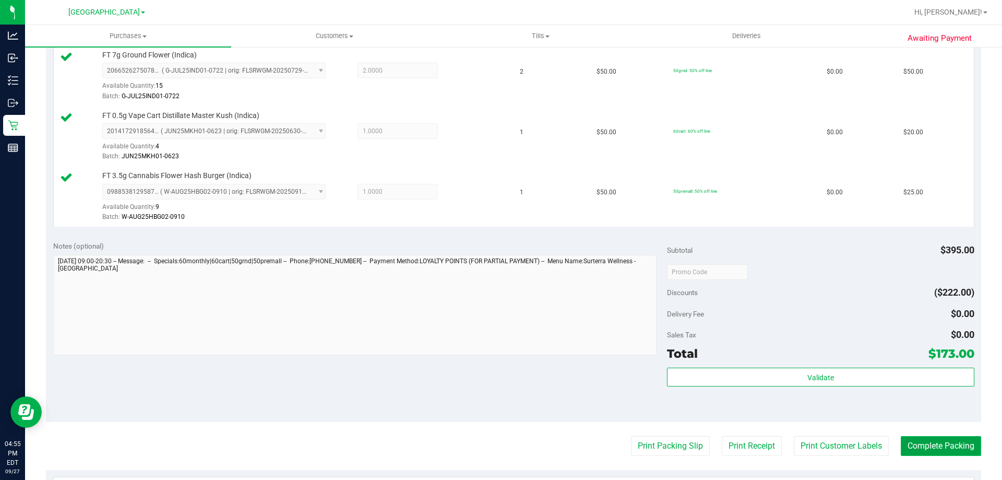
click at [953, 444] on button "Complete Packing" at bounding box center [941, 446] width 80 height 20
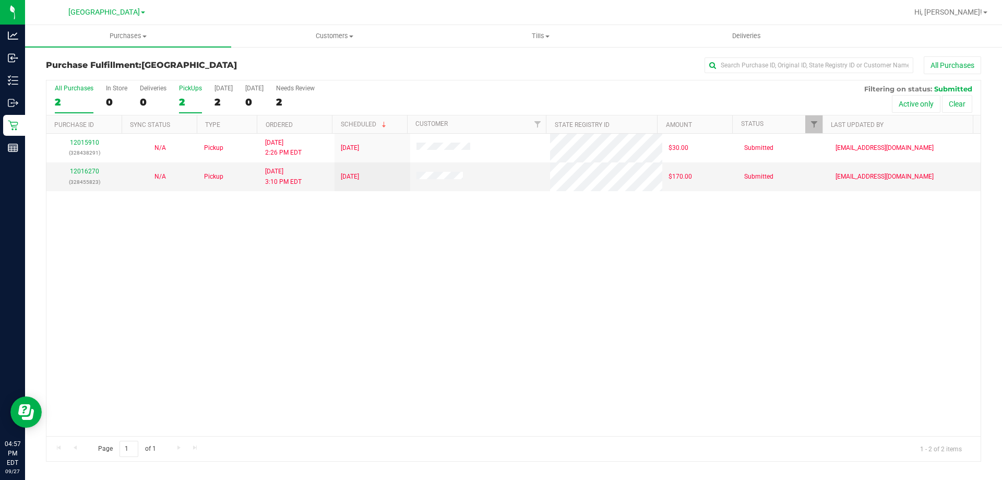
click at [187, 97] on div "2" at bounding box center [190, 102] width 23 height 12
click at [0, 0] on input "PickUps 2" at bounding box center [0, 0] width 0 height 0
click at [186, 99] on div "2" at bounding box center [190, 102] width 23 height 12
click at [0, 0] on input "PickUps 2" at bounding box center [0, 0] width 0 height 0
click at [179, 100] on div "2" at bounding box center [190, 102] width 23 height 12
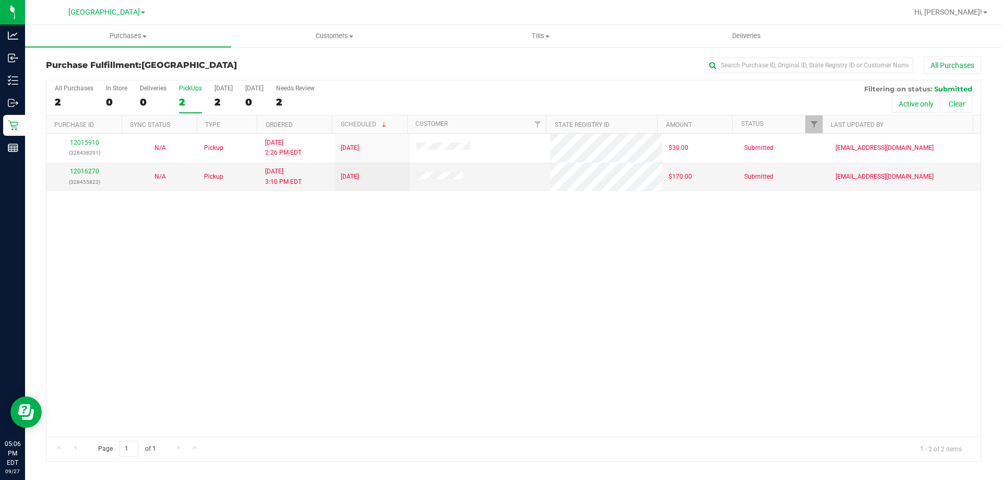
click at [0, 0] on input "PickUps 2" at bounding box center [0, 0] width 0 height 0
click at [182, 102] on div "2" at bounding box center [190, 102] width 23 height 12
click at [0, 0] on input "PickUps 2" at bounding box center [0, 0] width 0 height 0
click at [188, 94] on label "PickUps 2" at bounding box center [190, 99] width 23 height 29
click at [0, 0] on input "PickUps 2" at bounding box center [0, 0] width 0 height 0
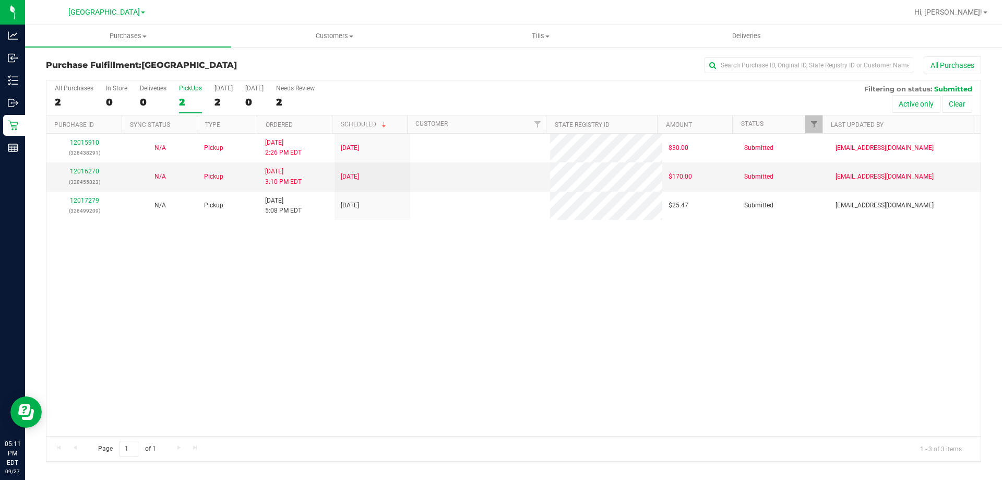
click at [187, 98] on div "2" at bounding box center [190, 102] width 23 height 12
click at [0, 0] on input "PickUps 2" at bounding box center [0, 0] width 0 height 0
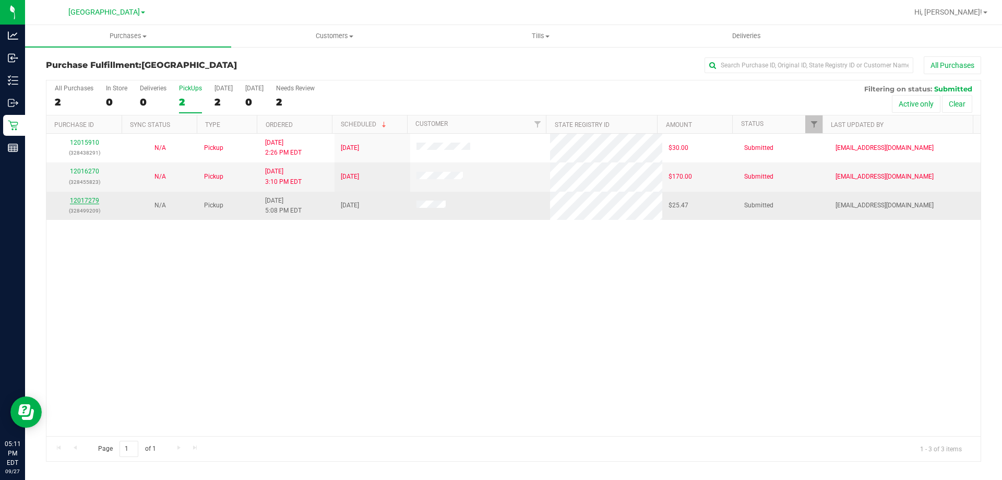
click at [93, 200] on link "12017279" at bounding box center [84, 200] width 29 height 7
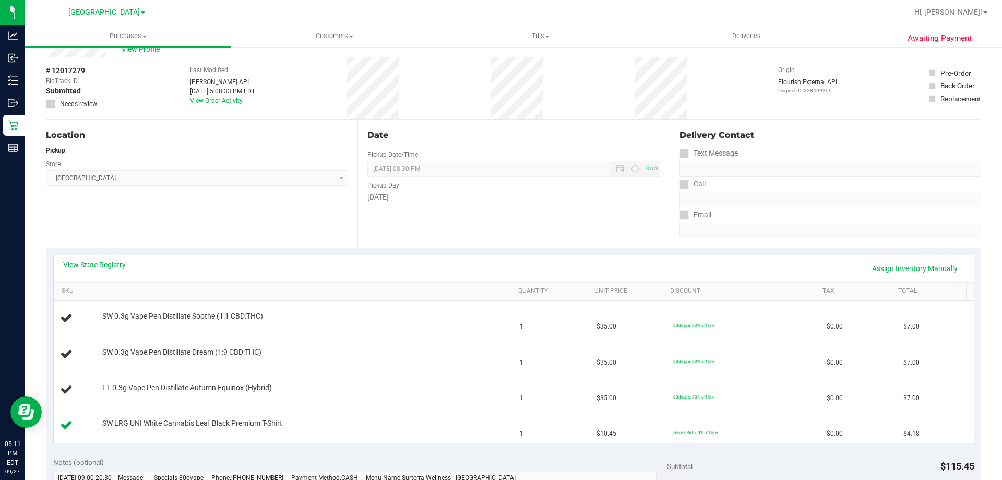
scroll to position [52, 0]
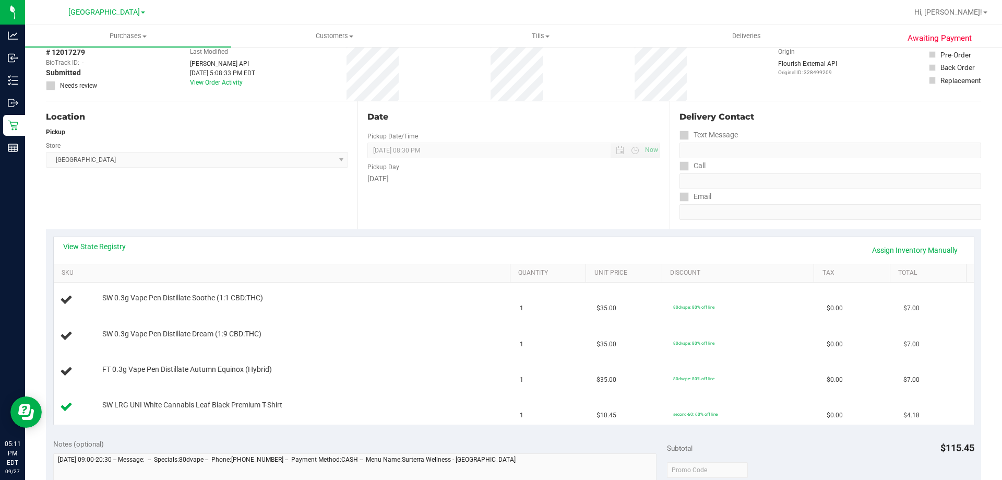
click at [107, 253] on div "View State Registry Assign Inventory Manually" at bounding box center [513, 250] width 901 height 18
click at [109, 254] on div "View State Registry Assign Inventory Manually" at bounding box center [513, 250] width 901 height 18
click at [112, 252] on div "View State Registry Assign Inventory Manually" at bounding box center [513, 250] width 901 height 18
click at [113, 248] on link "View State Registry" at bounding box center [94, 246] width 63 height 10
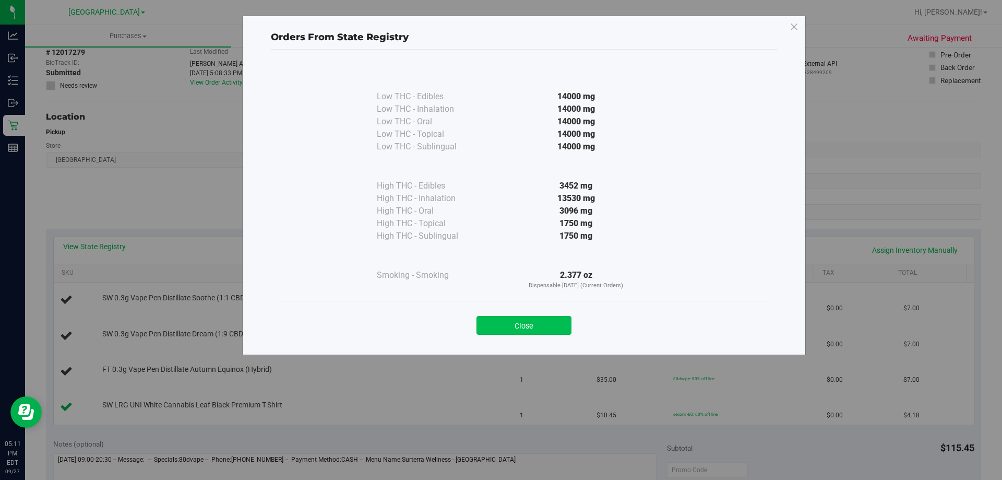
click at [549, 330] on button "Close" at bounding box center [523, 325] width 95 height 19
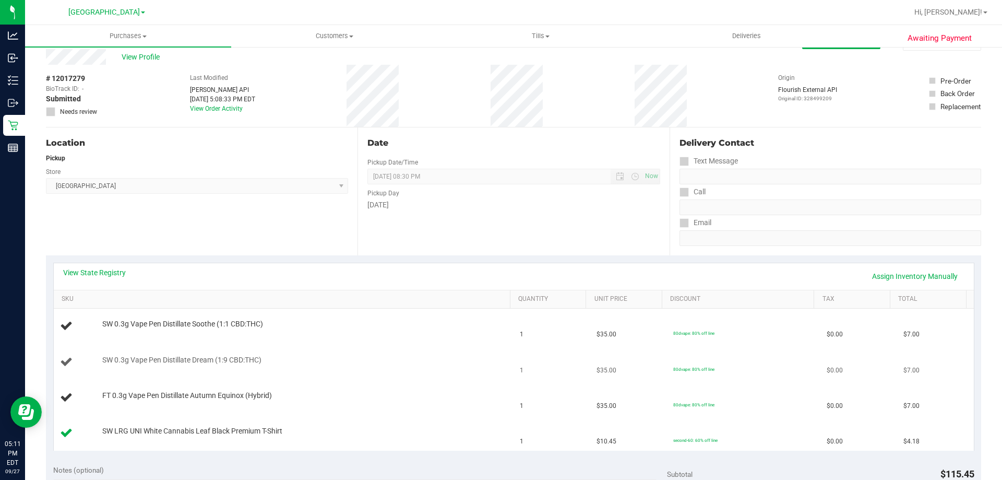
scroll to position [0, 0]
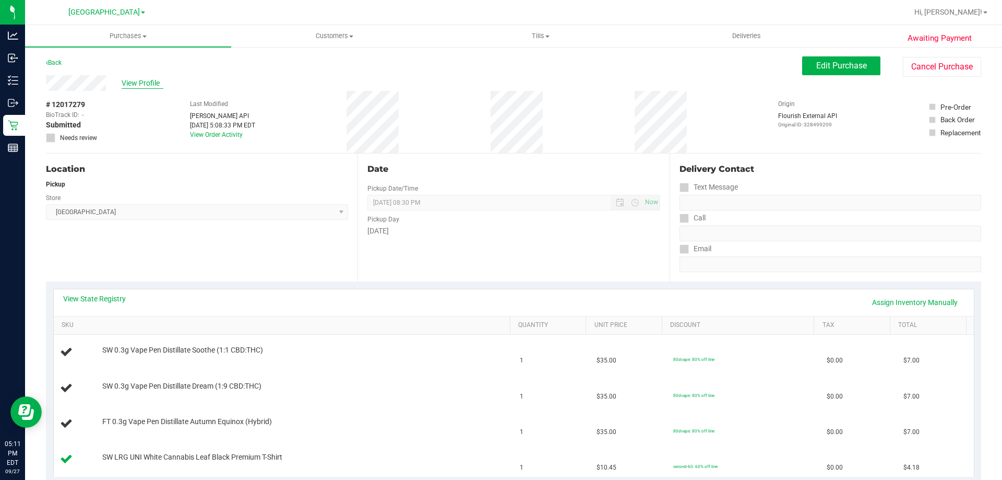
click at [135, 78] on span "View Profile" at bounding box center [143, 83] width 42 height 11
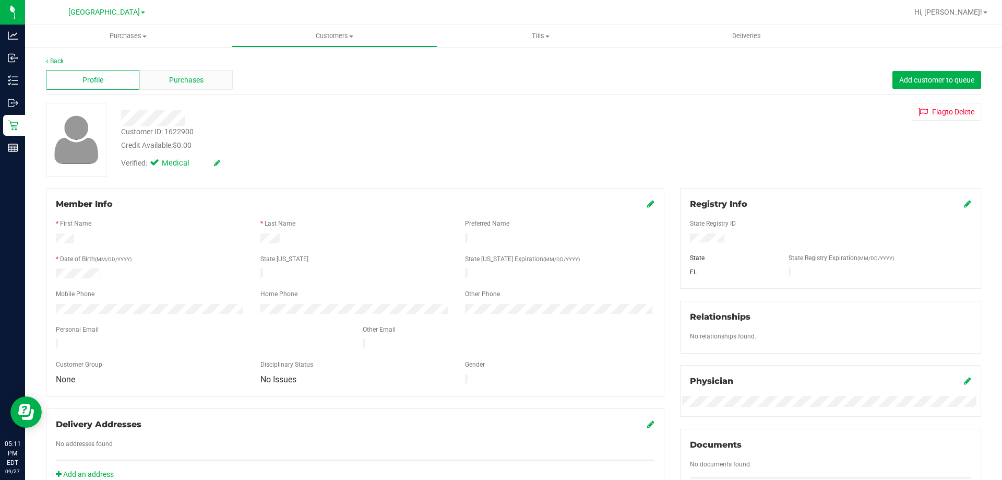
click at [209, 88] on div "Purchases" at bounding box center [185, 80] width 93 height 20
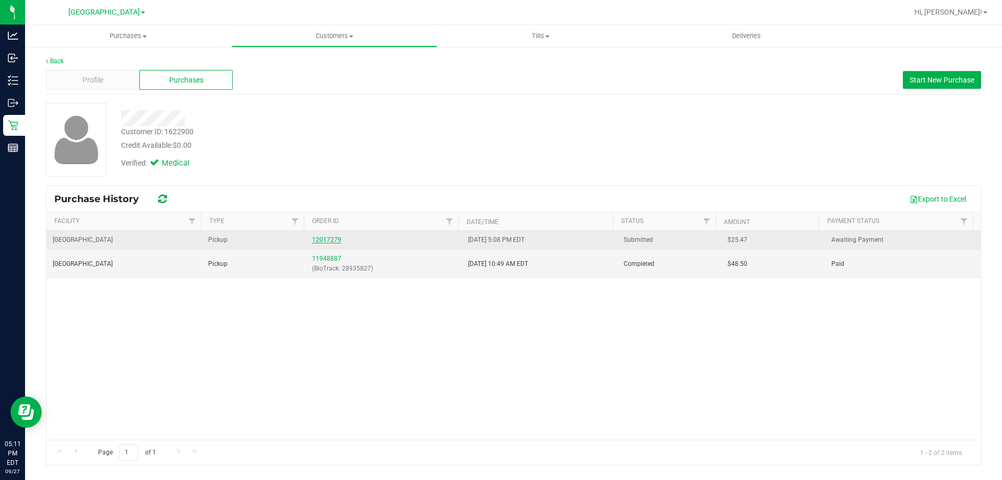
click at [333, 236] on link "12017279" at bounding box center [326, 239] width 29 height 7
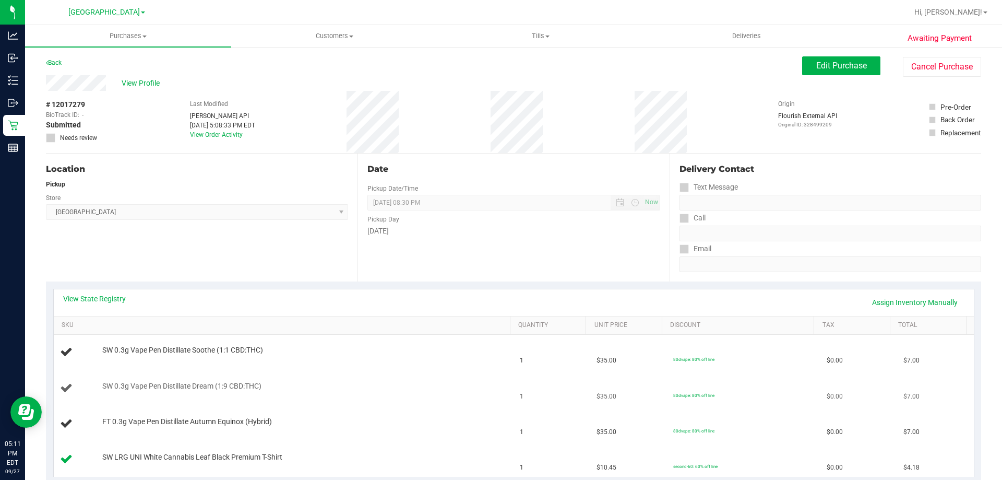
scroll to position [157, 0]
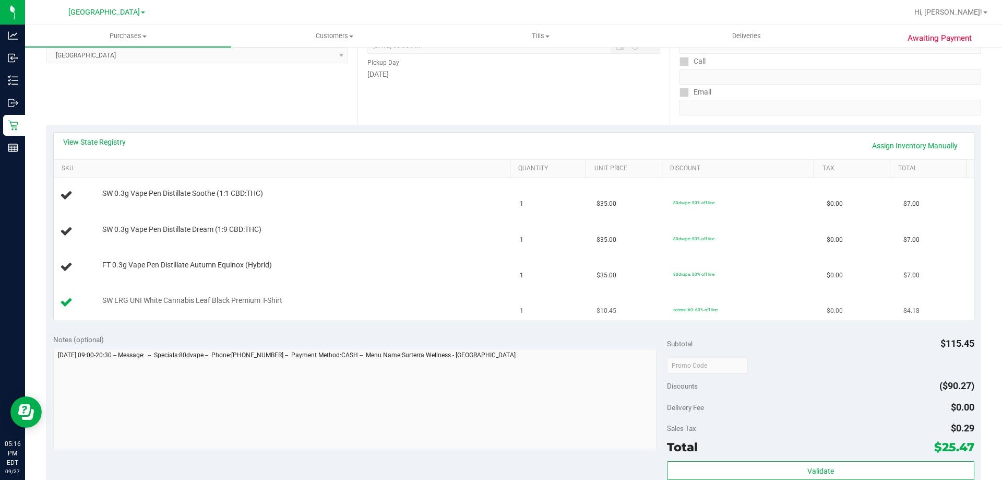
click at [213, 316] on td "SW LRG UNI White Cannabis Leaf Black Premium T-Shirt" at bounding box center [284, 302] width 460 height 35
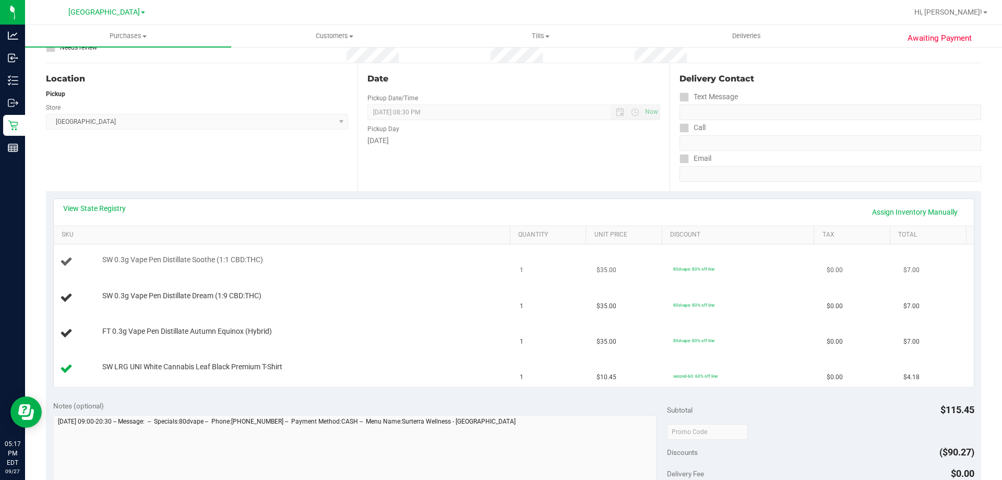
scroll to position [0, 0]
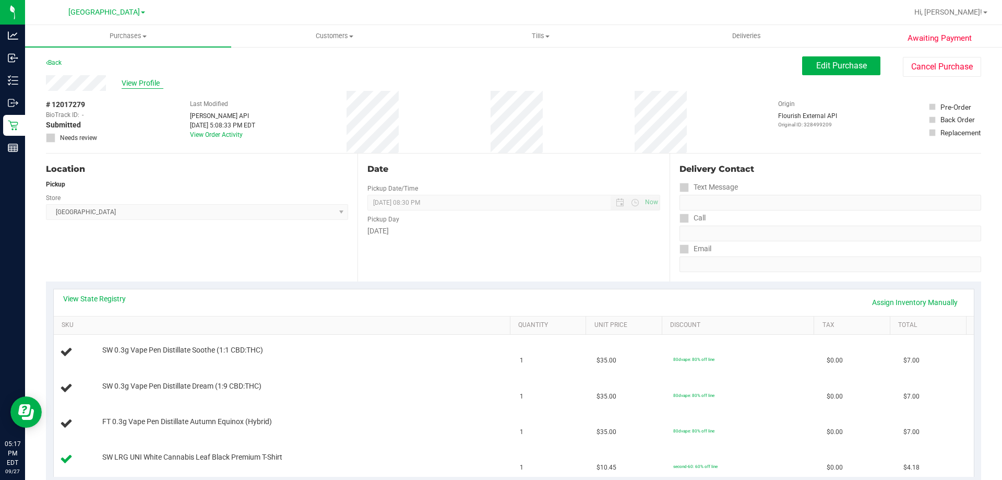
click at [150, 79] on span "View Profile" at bounding box center [143, 83] width 42 height 11
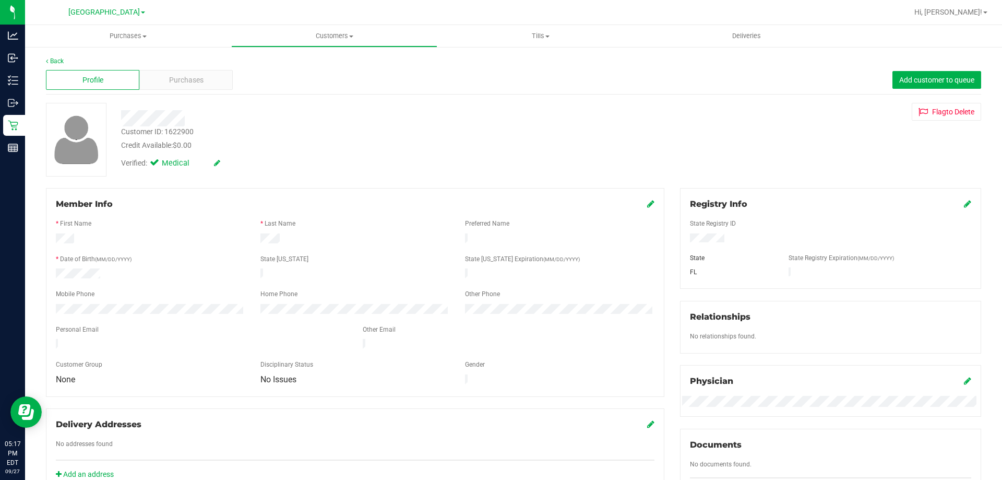
click at [182, 134] on div "Customer ID: 1622900" at bounding box center [157, 131] width 73 height 11
copy div "1622900"
click at [213, 87] on div "Purchases" at bounding box center [185, 80] width 93 height 20
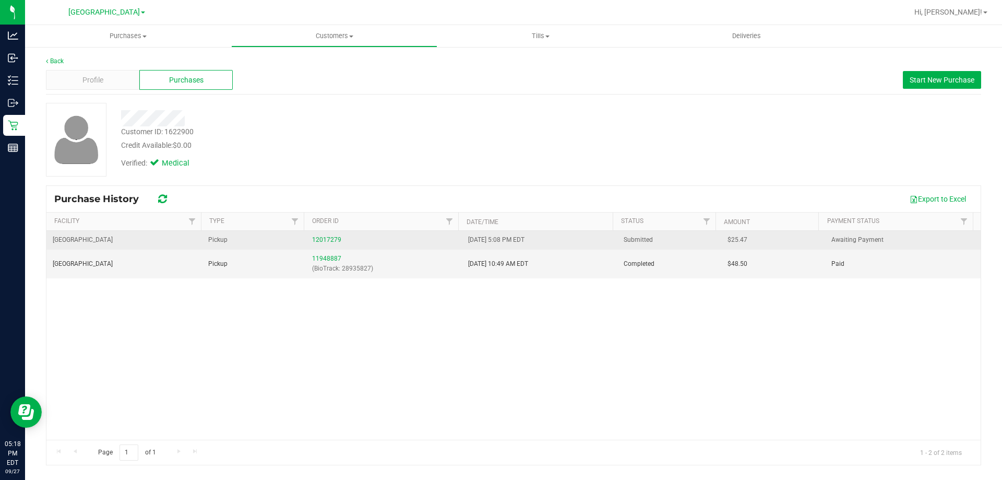
click at [340, 237] on div "12017279" at bounding box center [383, 240] width 143 height 10
click at [338, 240] on link "12017279" at bounding box center [326, 239] width 29 height 7
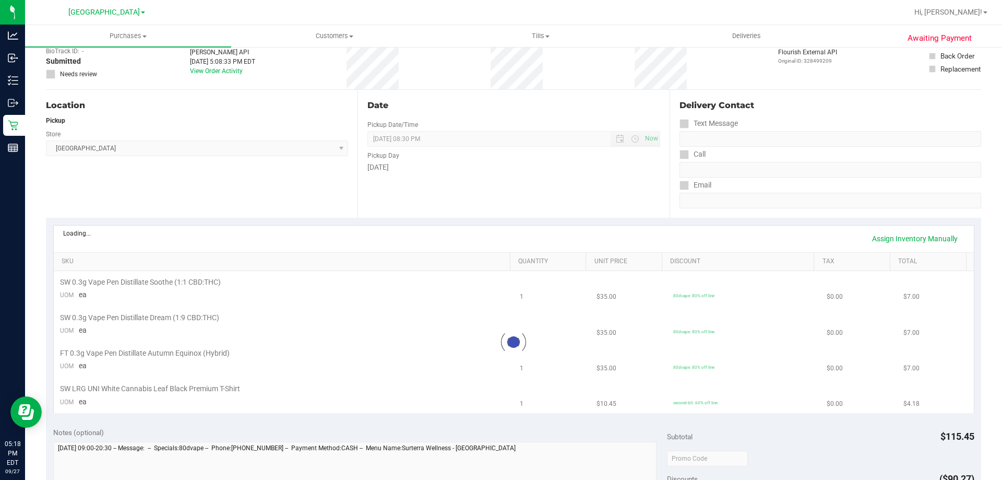
scroll to position [157, 0]
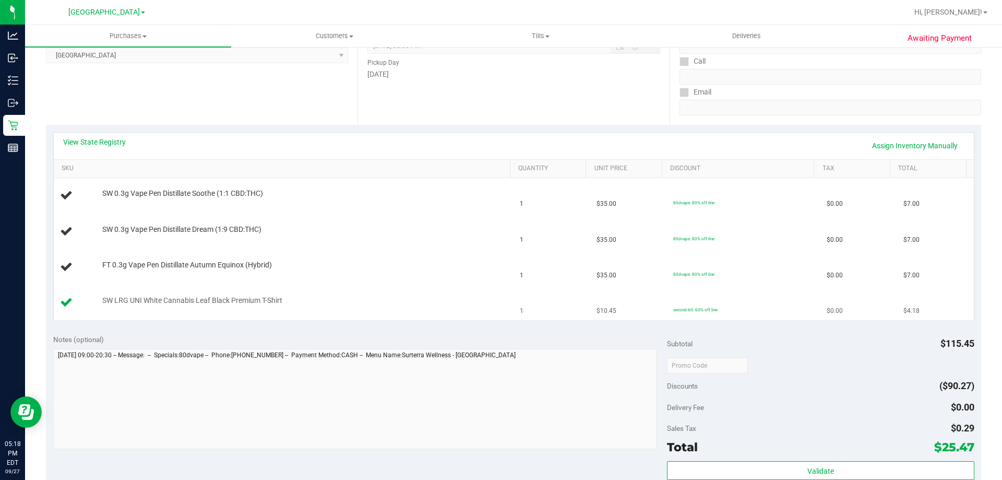
click at [213, 302] on span "SW LRG UNI White Cannabis Leaf Black Premium T-Shirt" at bounding box center [192, 300] width 180 height 10
click at [292, 295] on div "SW LRG UNI White Cannabis Leaf Black Premium T-Shirt" at bounding box center [301, 300] width 408 height 10
drag, startPoint x: 292, startPoint y: 301, endPoint x: 144, endPoint y: 304, distance: 148.2
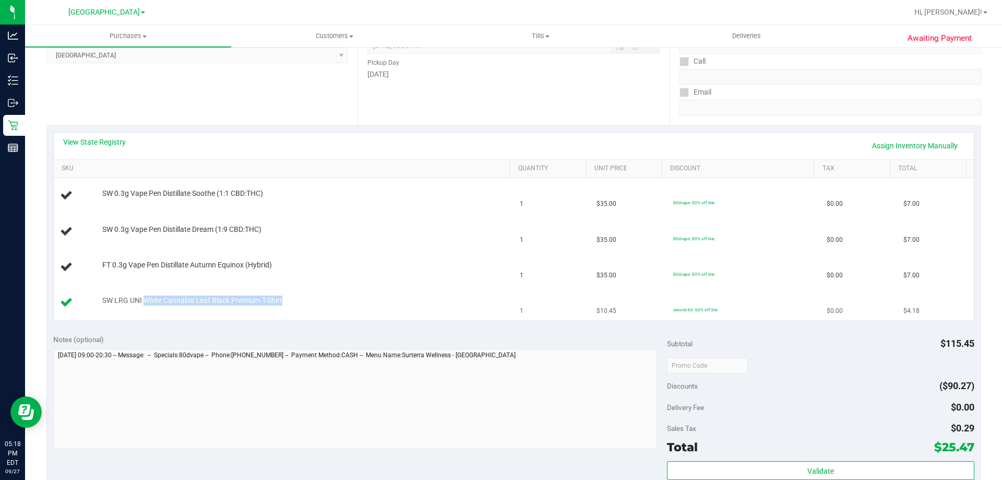
click at [144, 304] on div "SW LRG UNI White Cannabis Leaf Black Premium T-Shirt" at bounding box center [301, 300] width 408 height 10
copy span "White Cannabis Leaf Black Premium T-Shirt"
click at [343, 284] on td "FT 0.3g Vape Pen Distillate Autumn Equinox (Hybrid)" at bounding box center [284, 266] width 460 height 35
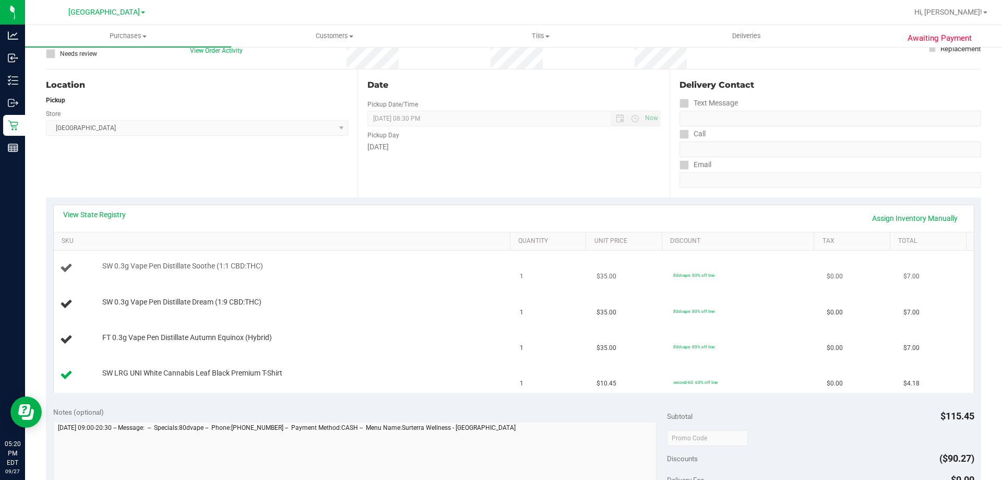
scroll to position [0, 0]
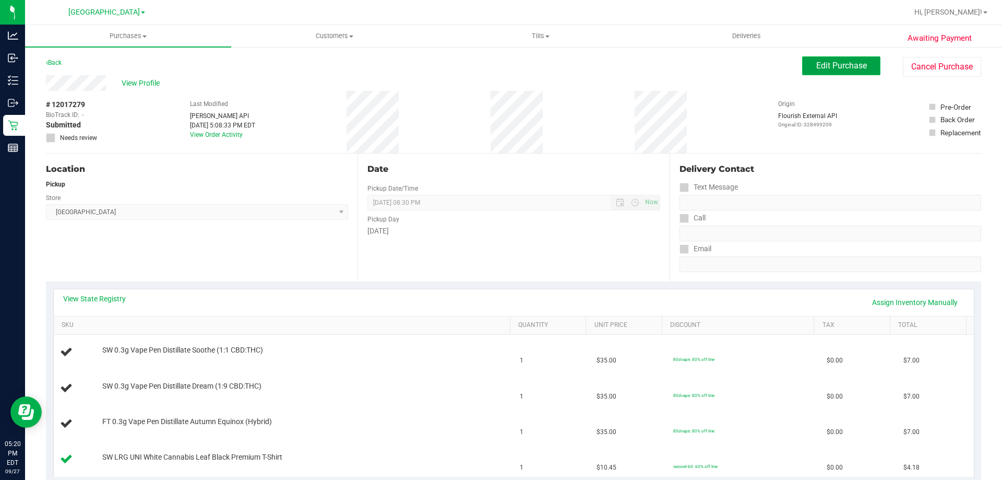
click at [825, 65] on span "Edit Purchase" at bounding box center [841, 66] width 51 height 10
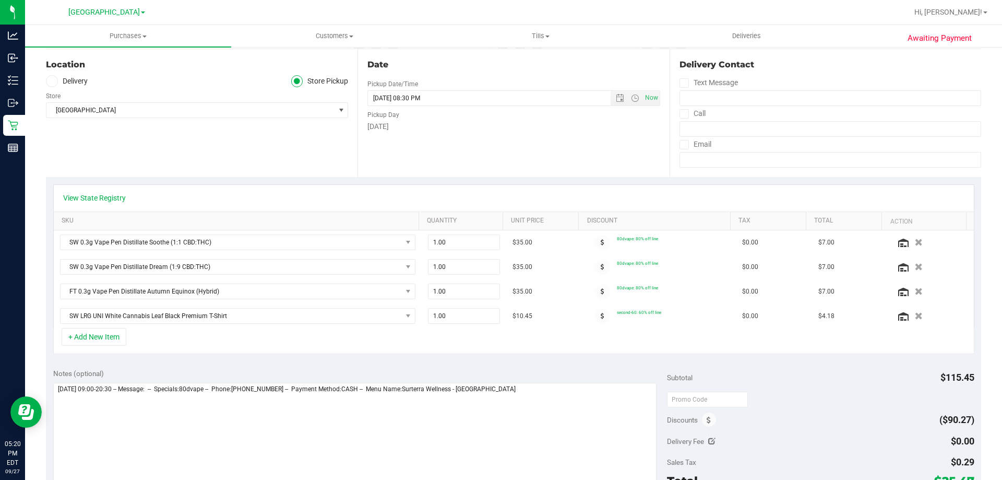
scroll to position [209, 0]
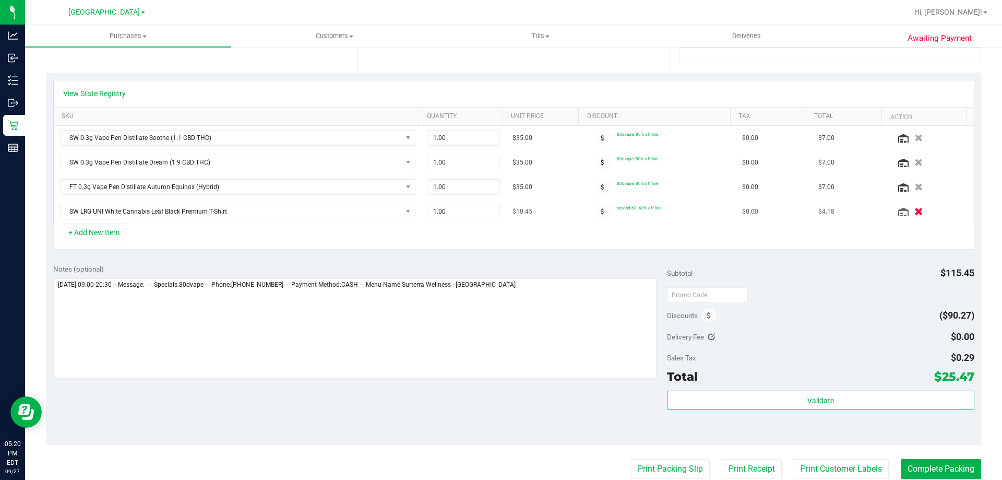
click at [914, 212] on icon "button" at bounding box center [918, 212] width 9 height 8
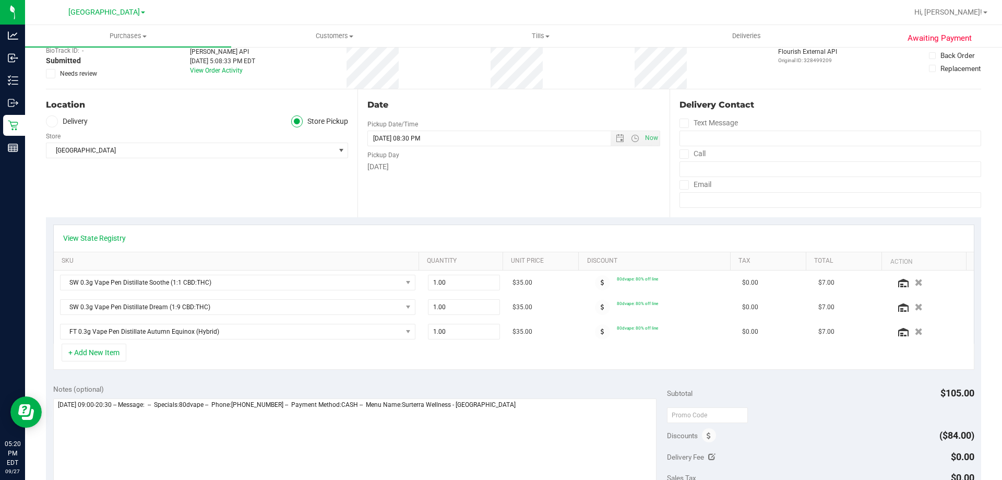
scroll to position [0, 0]
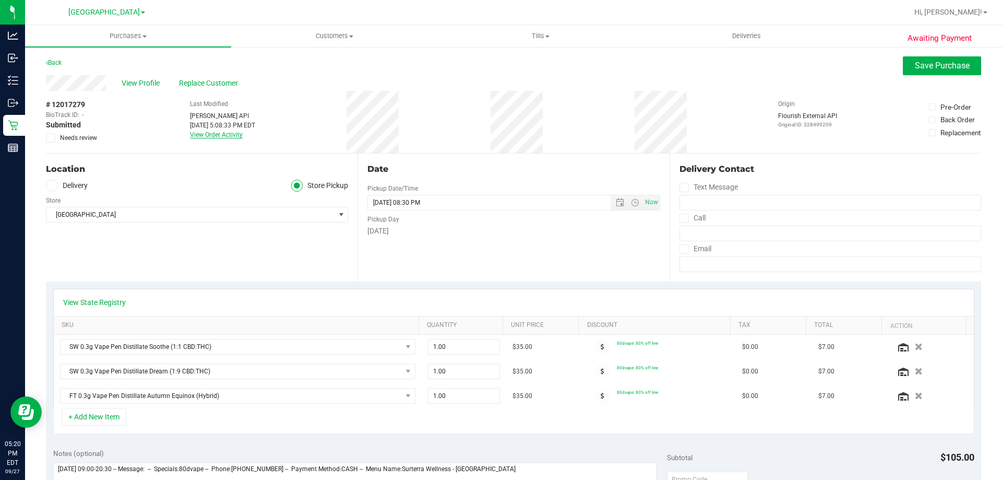
click at [211, 132] on link "View Order Activity" at bounding box center [216, 134] width 53 height 7
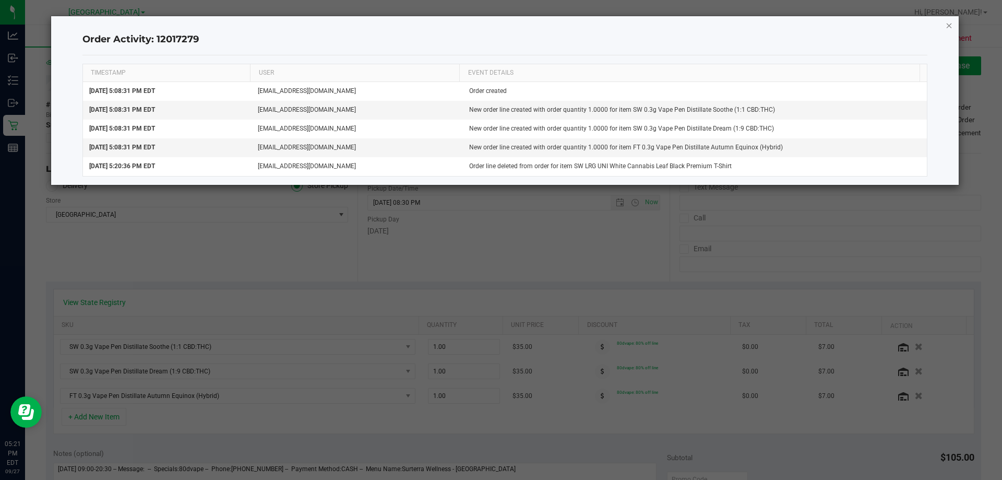
click at [950, 25] on icon "button" at bounding box center [949, 25] width 7 height 13
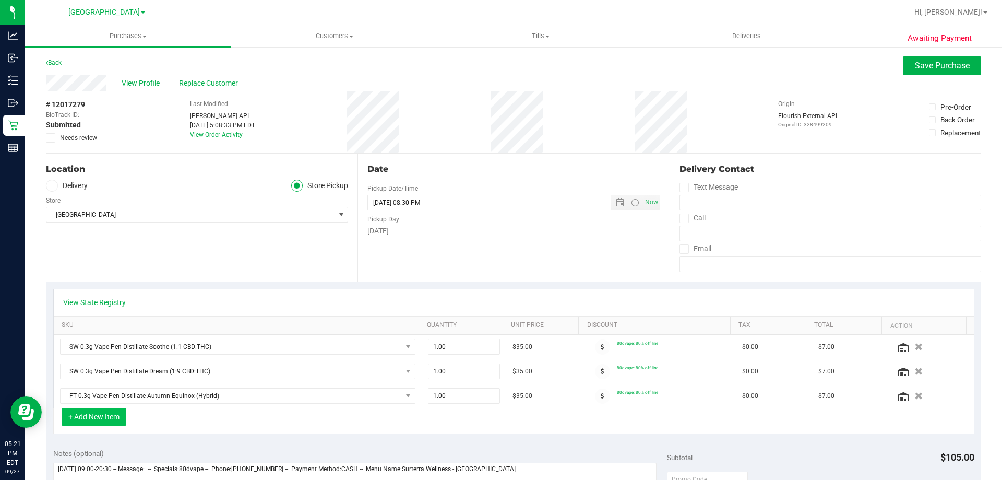
click at [124, 413] on button "+ Add New Item" at bounding box center [94, 417] width 65 height 18
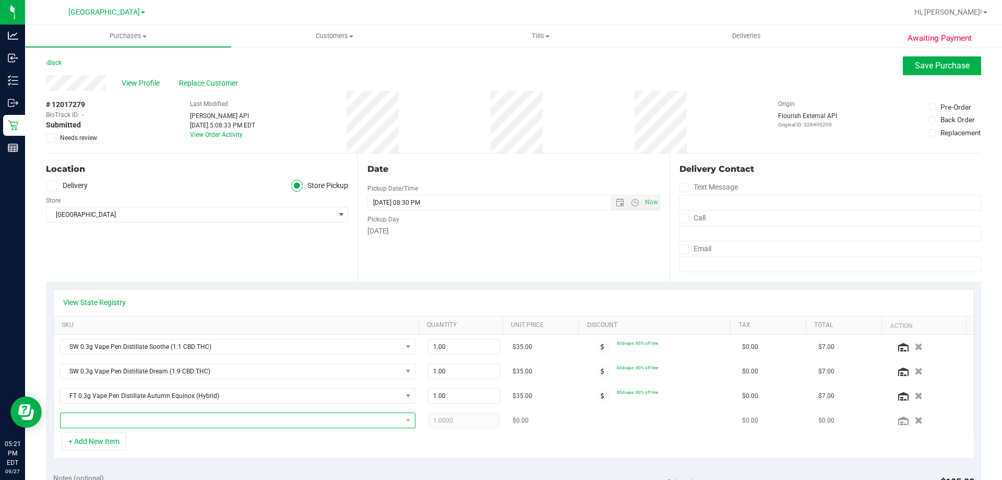
click at [152, 417] on span "NO DATA FOUND" at bounding box center [231, 420] width 341 height 15
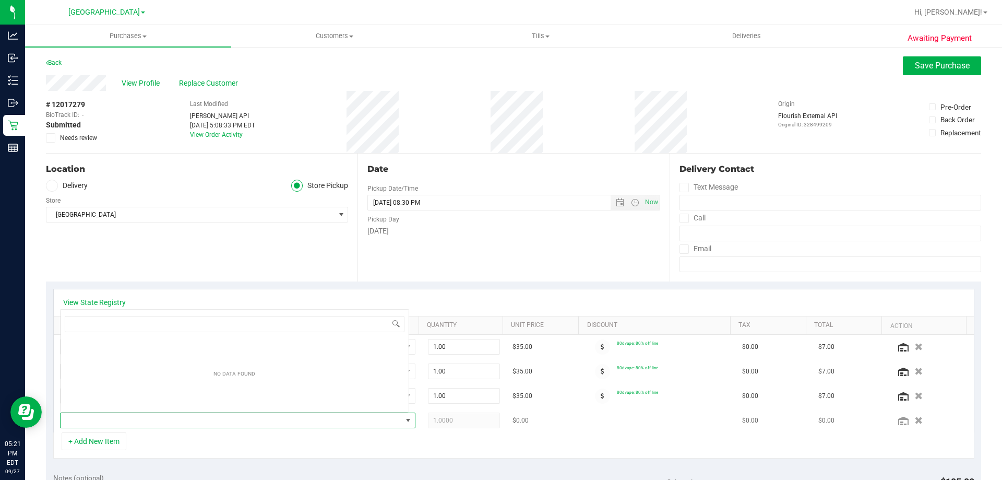
scroll to position [16, 346]
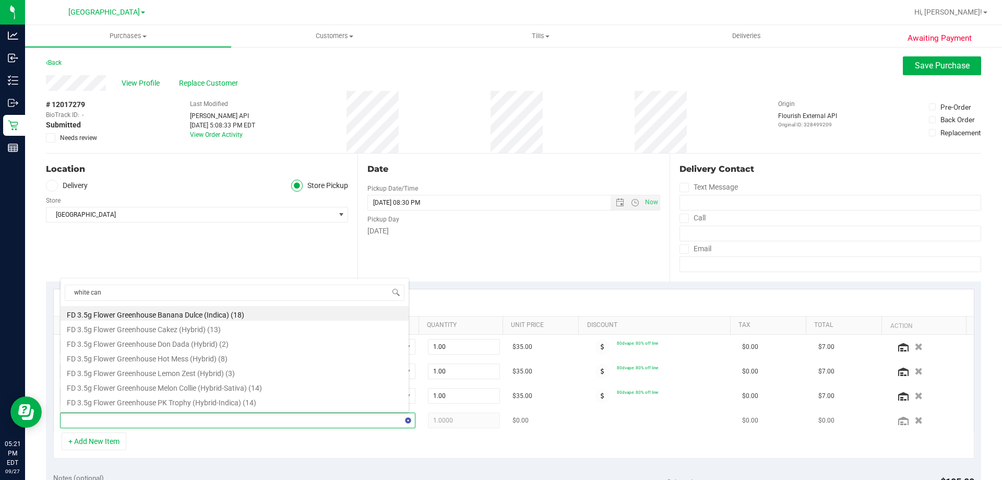
type input "white cann"
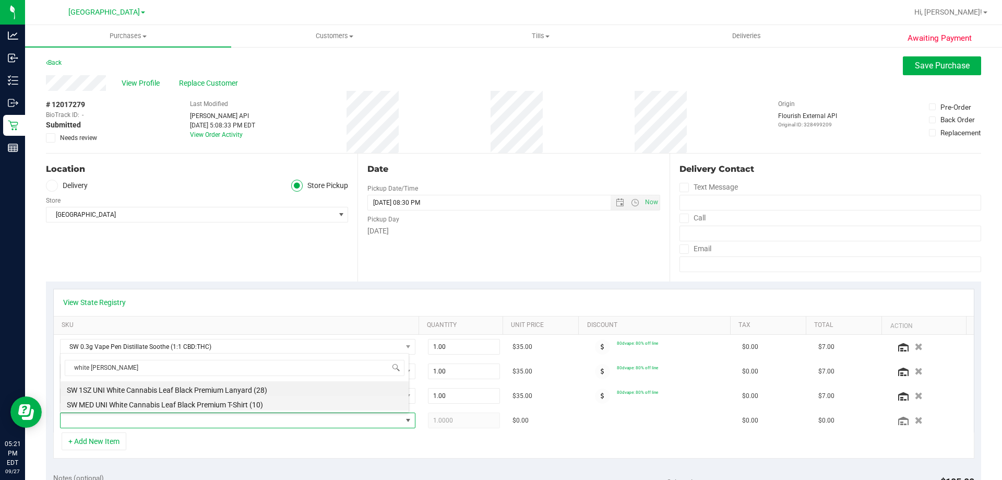
click at [160, 404] on li "SW MED UNI White Cannabis Leaf Black Premium T-Shirt (10)" at bounding box center [235, 403] width 348 height 15
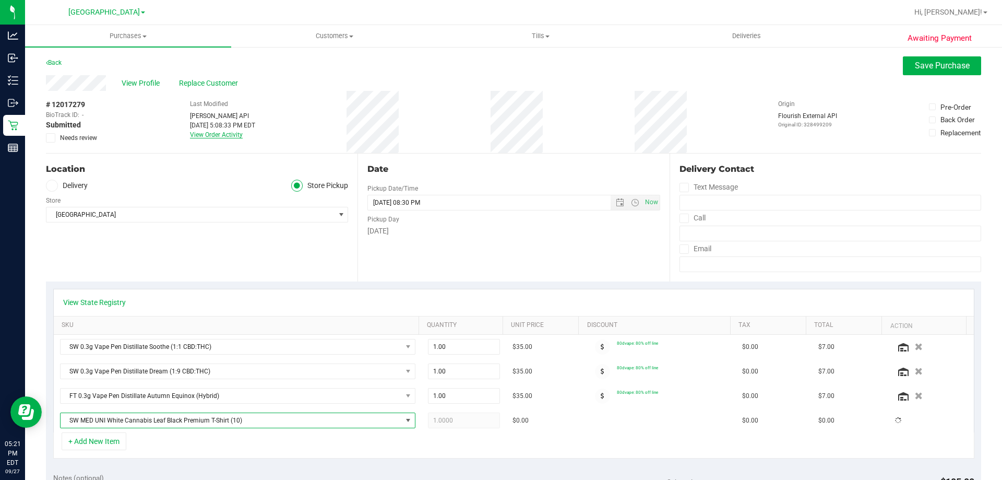
click at [200, 135] on link "View Order Activity" at bounding box center [216, 134] width 53 height 7
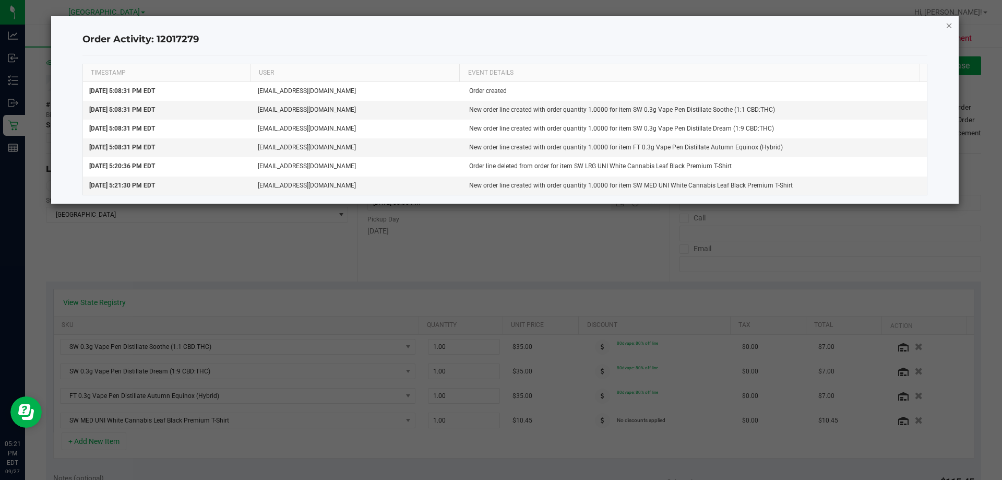
click at [952, 27] on icon "button" at bounding box center [949, 25] width 7 height 13
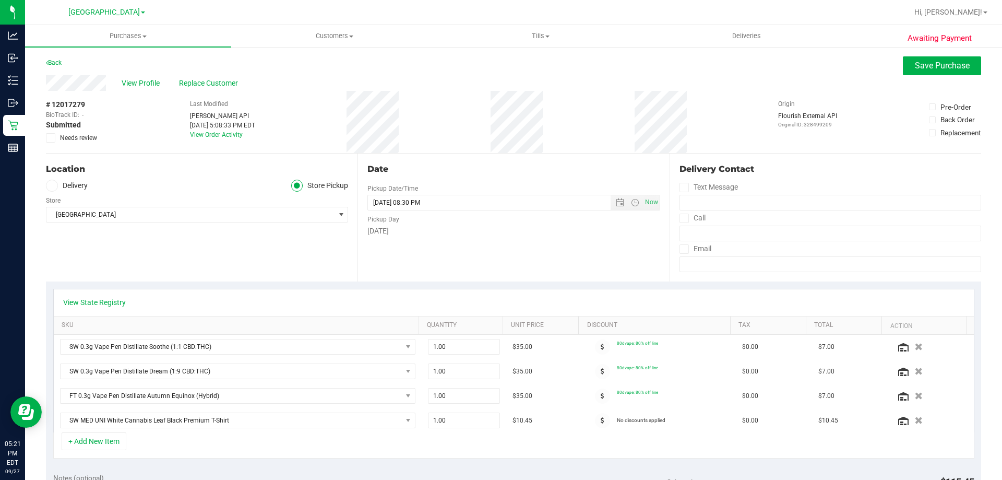
click at [651, 448] on div "+ Add New Item" at bounding box center [513, 445] width 921 height 26
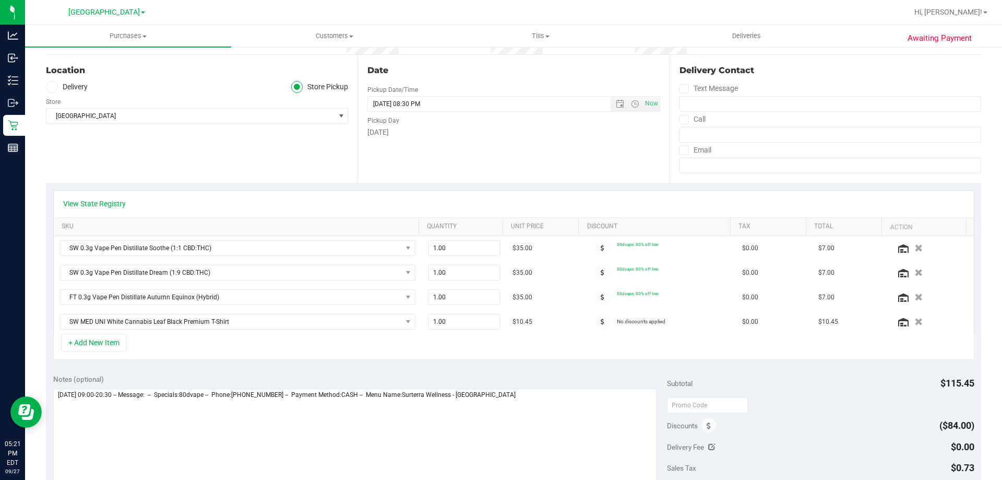
scroll to position [157, 0]
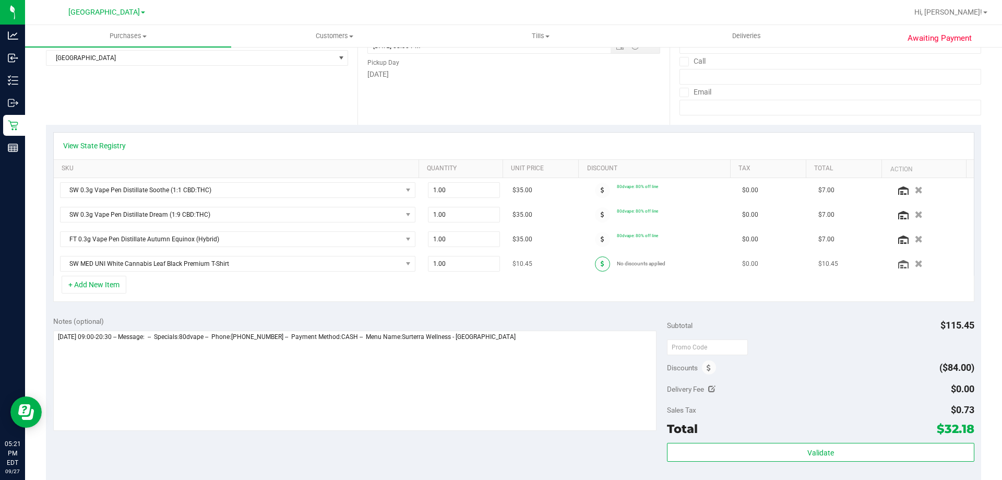
click at [595, 263] on span at bounding box center [602, 263] width 15 height 15
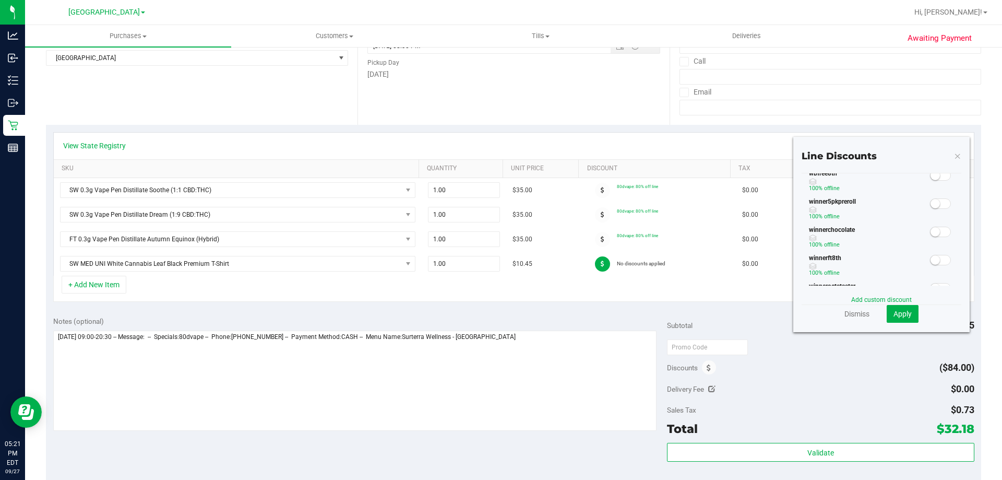
scroll to position [282, 0]
click at [844, 314] on link "Dismiss" at bounding box center [856, 313] width 25 height 10
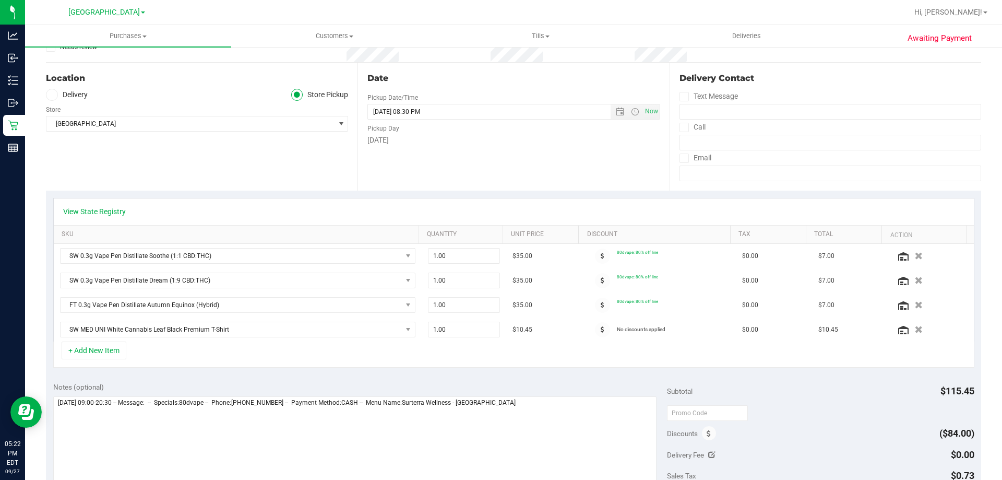
scroll to position [0, 0]
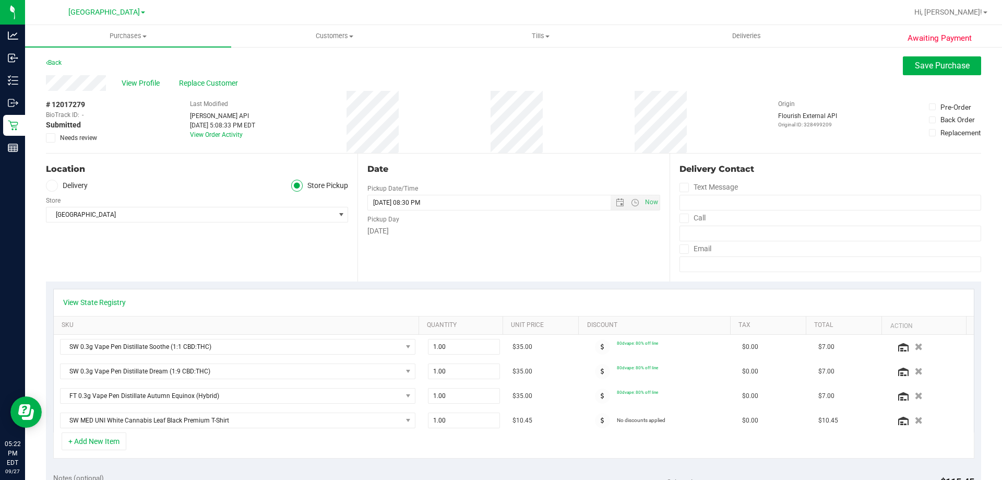
click at [934, 78] on div "View Profile Replace Customer" at bounding box center [513, 83] width 935 height 16
click at [930, 64] on span "Save Purchase" at bounding box center [942, 66] width 55 height 10
click at [71, 99] on div "# 12017279 BioTrack ID: - Submitted Needs review" at bounding box center [72, 122] width 52 height 62
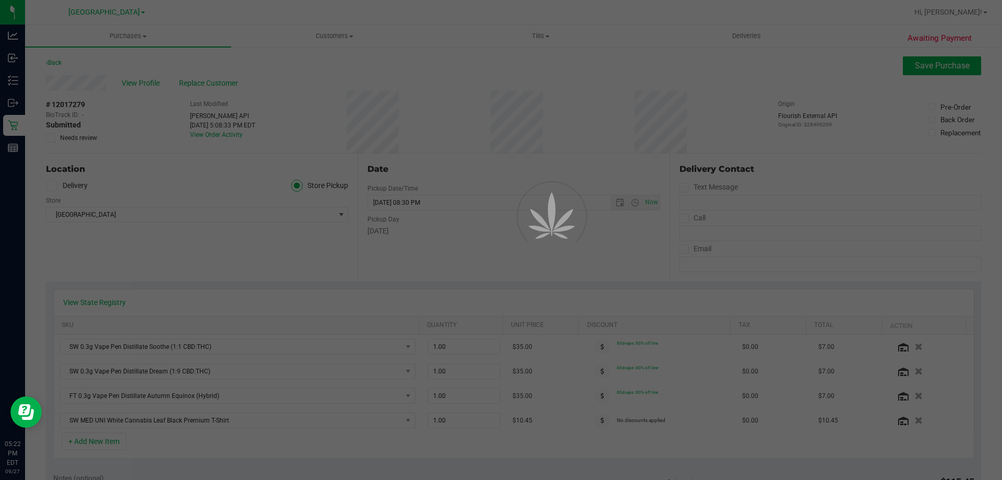
click at [69, 102] on div at bounding box center [501, 240] width 1002 height 480
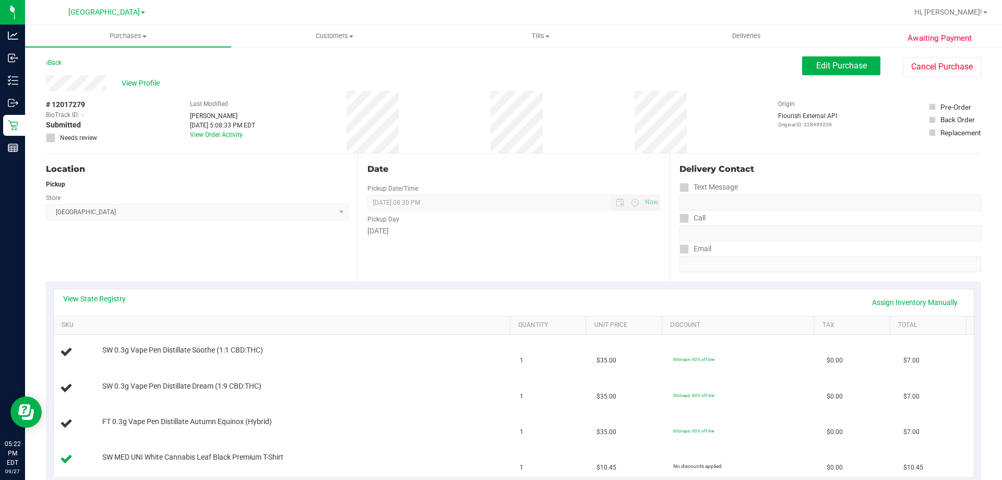
click at [74, 104] on span "# 12017279" at bounding box center [65, 104] width 39 height 11
copy span "12017279"
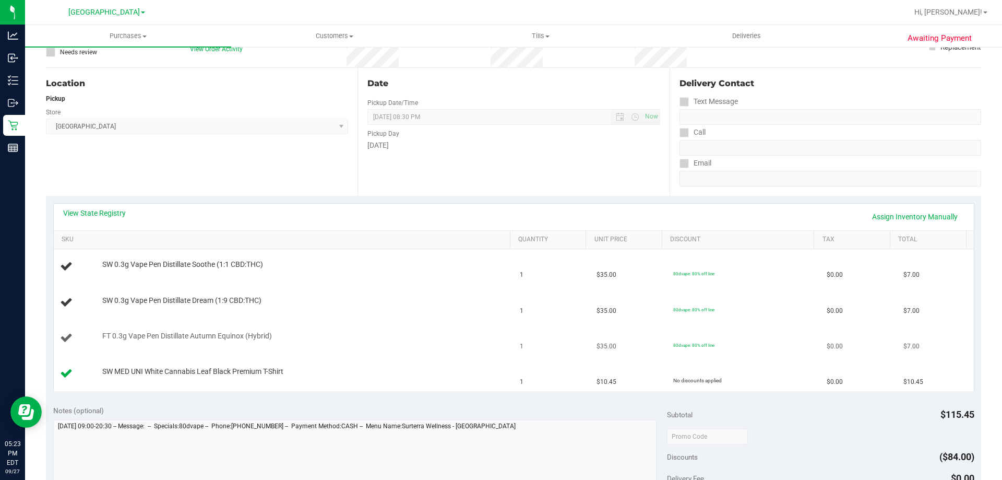
scroll to position [104, 0]
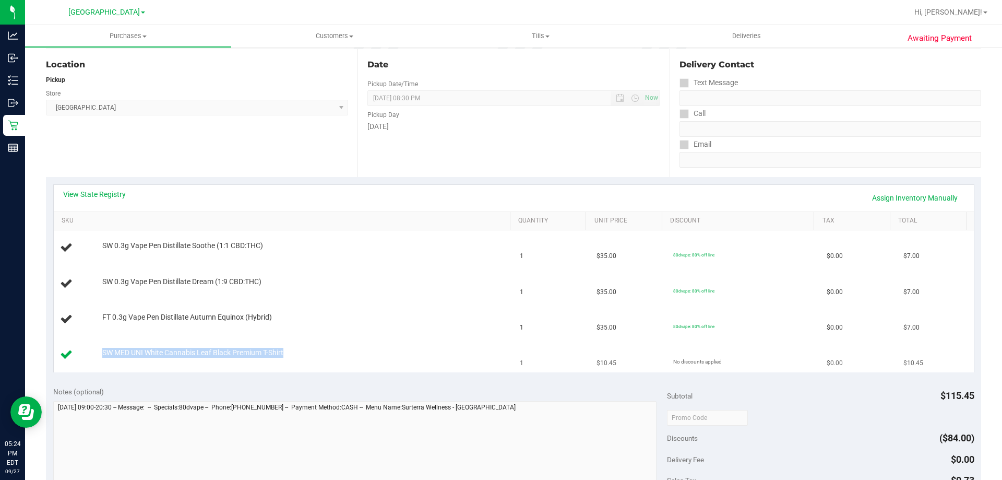
drag, startPoint x: 288, startPoint y: 358, endPoint x: 97, endPoint y: 345, distance: 190.9
click at [97, 345] on td "SW MED UNI White Cannabis Leaf Black Premium T-Shirt" at bounding box center [284, 354] width 460 height 35
copy div "SW MED UNI White Cannabis Leaf Black Premium T-Shirt"
click at [364, 368] on td "SW MED UNI White Cannabis Leaf Black Premium T-Shirt" at bounding box center [284, 354] width 460 height 35
click at [109, 196] on link "View State Registry" at bounding box center [94, 194] width 63 height 10
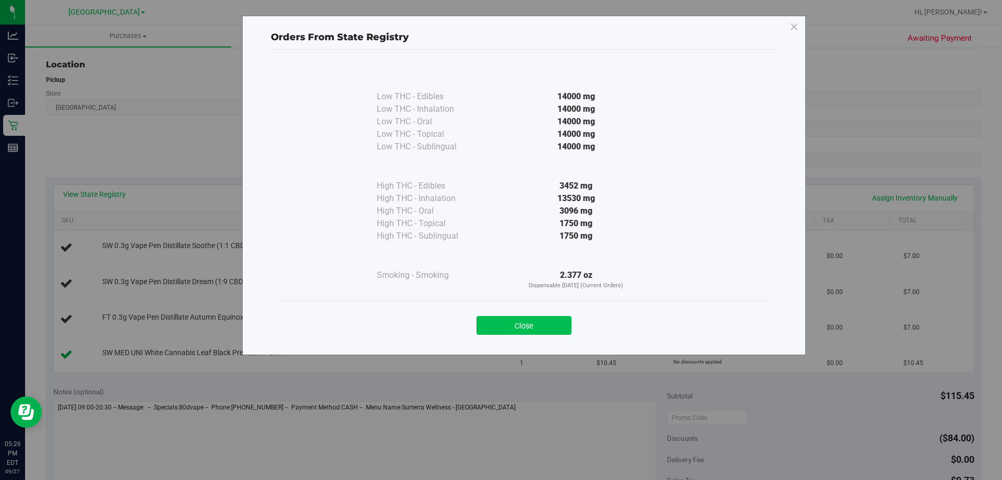
click at [556, 320] on button "Close" at bounding box center [523, 325] width 95 height 19
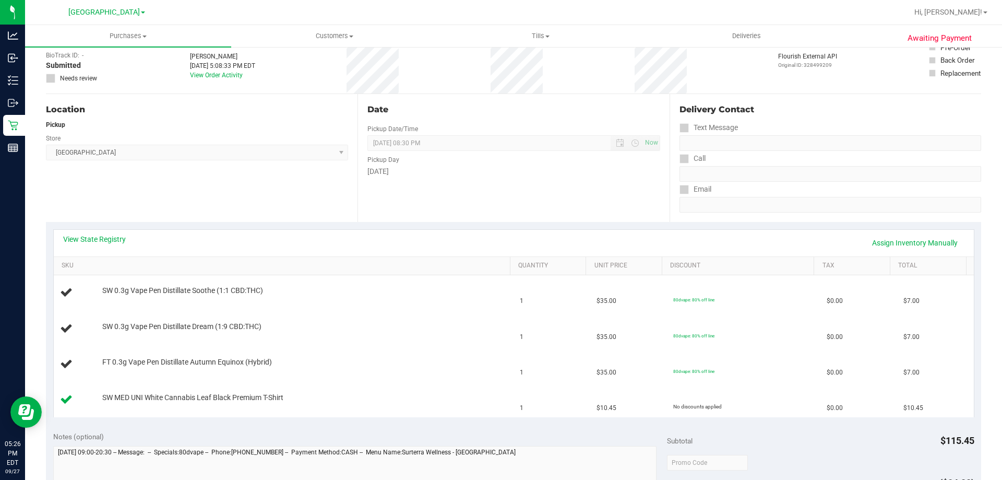
scroll to position [0, 0]
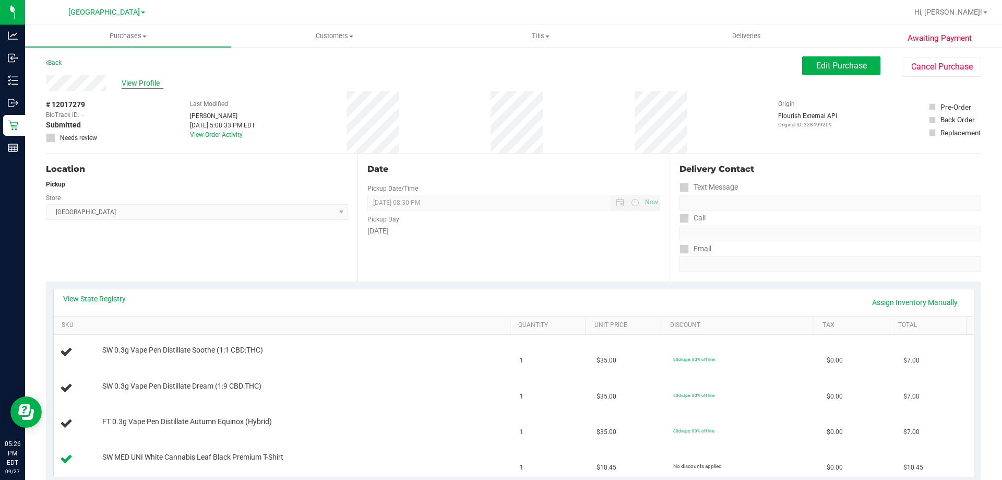
click at [141, 79] on span "View Profile" at bounding box center [143, 83] width 42 height 11
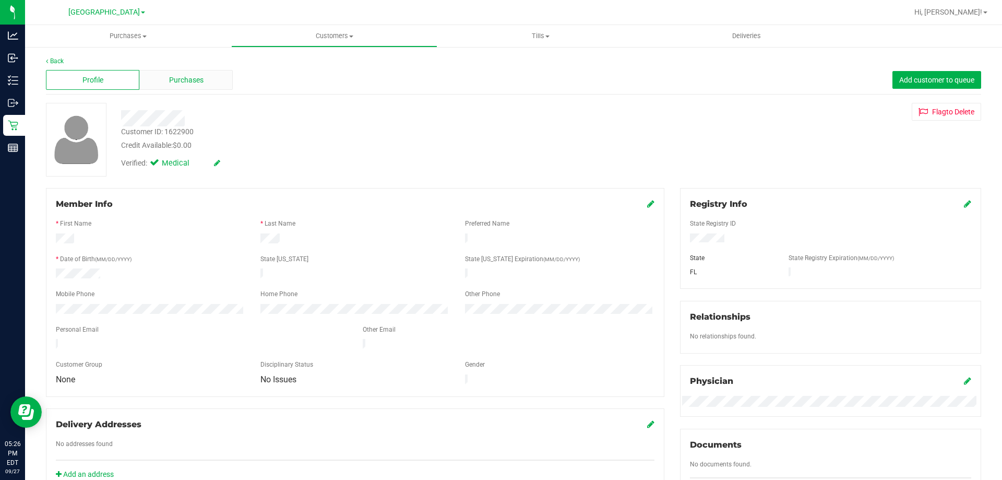
click at [187, 83] on span "Purchases" at bounding box center [186, 80] width 34 height 11
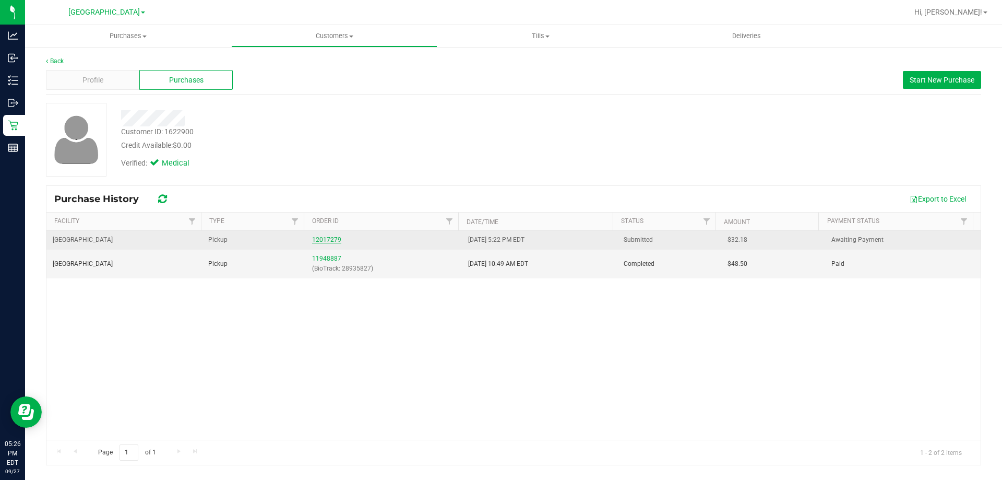
click at [332, 238] on link "12017279" at bounding box center [326, 239] width 29 height 7
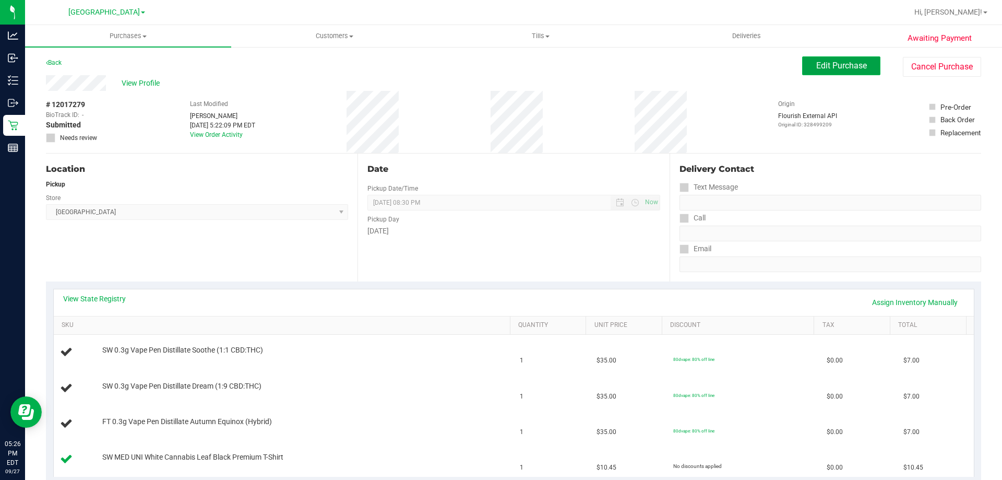
click at [852, 72] on button "Edit Purchase" at bounding box center [841, 65] width 78 height 19
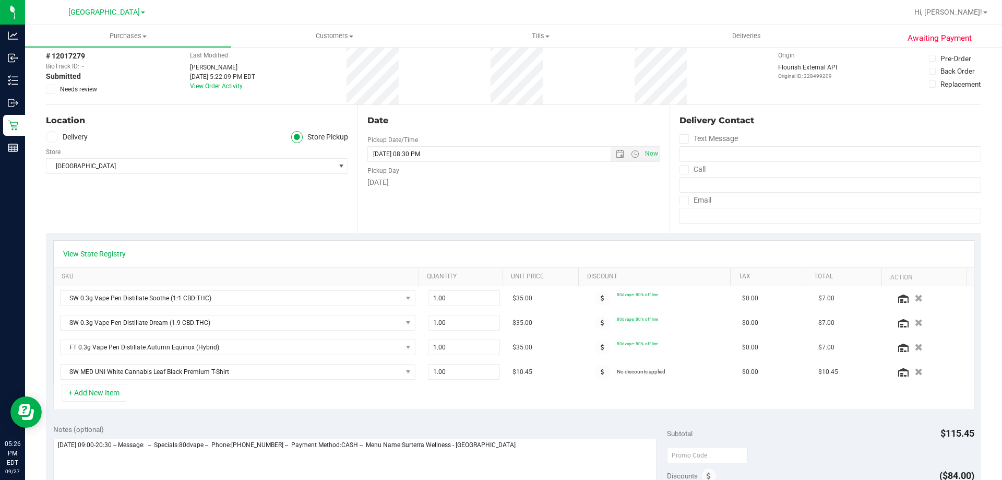
scroll to position [104, 0]
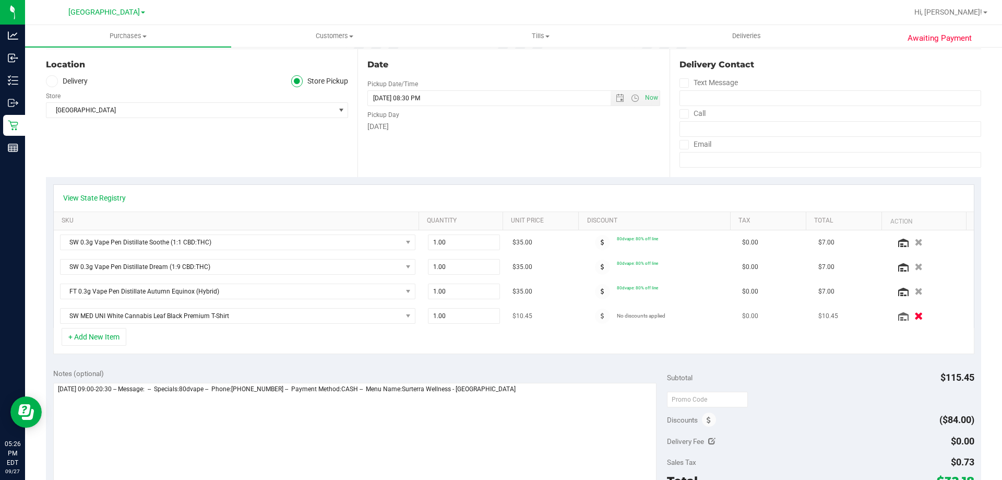
click at [914, 319] on icon "button" at bounding box center [918, 316] width 9 height 8
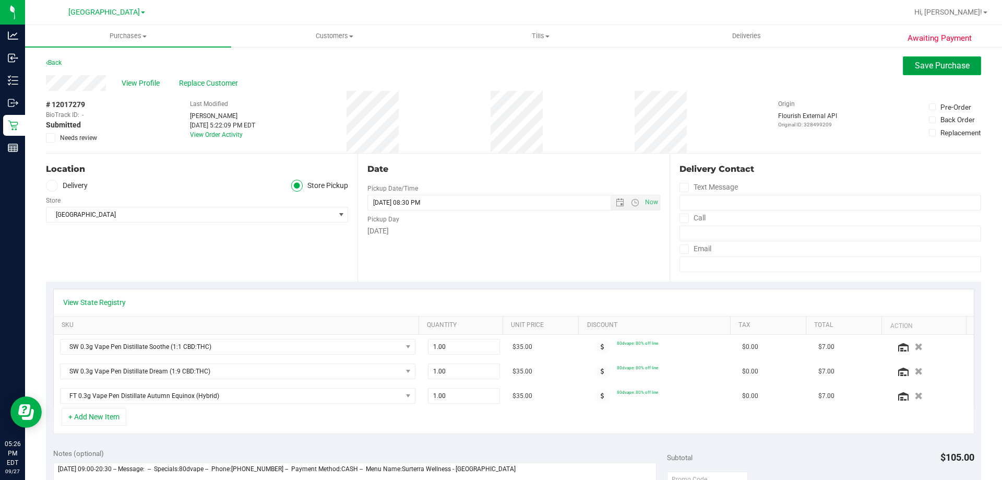
click at [916, 69] on span "Save Purchase" at bounding box center [942, 66] width 55 height 10
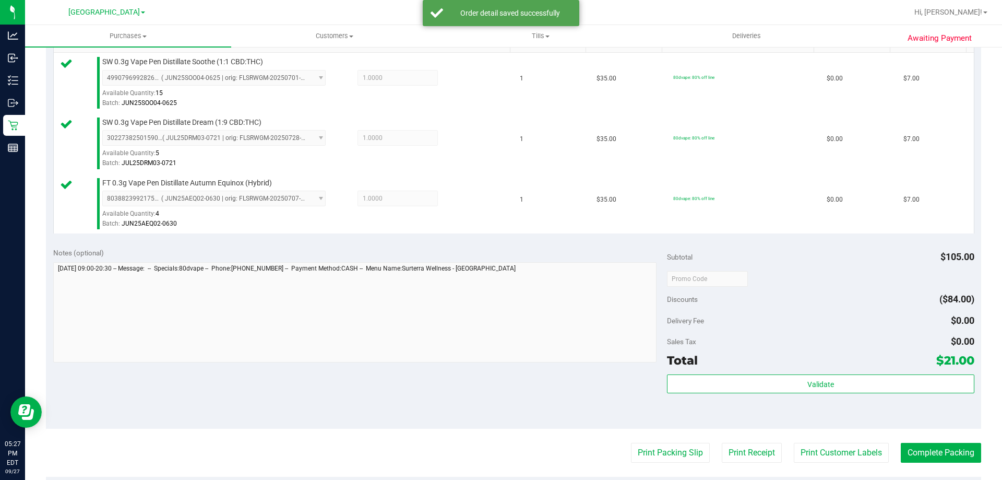
scroll to position [365, 0]
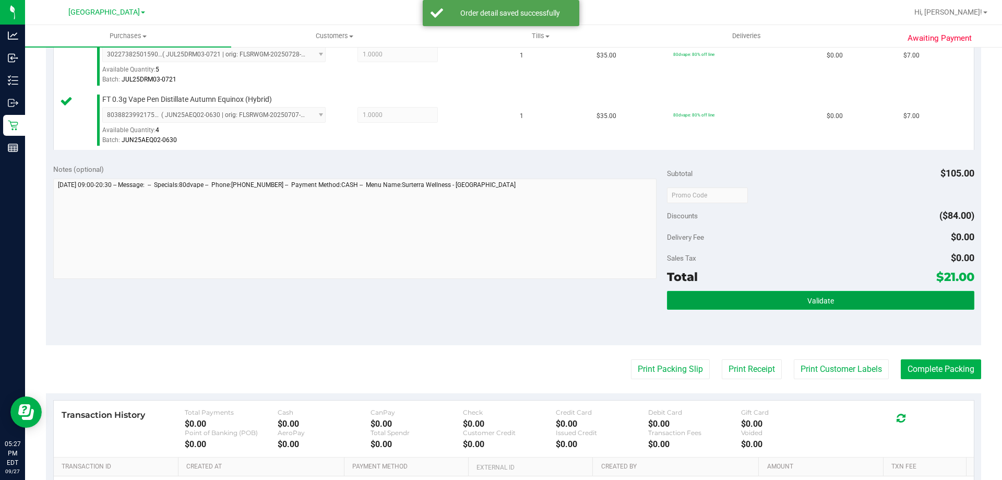
click at [763, 292] on button "Validate" at bounding box center [820, 300] width 307 height 19
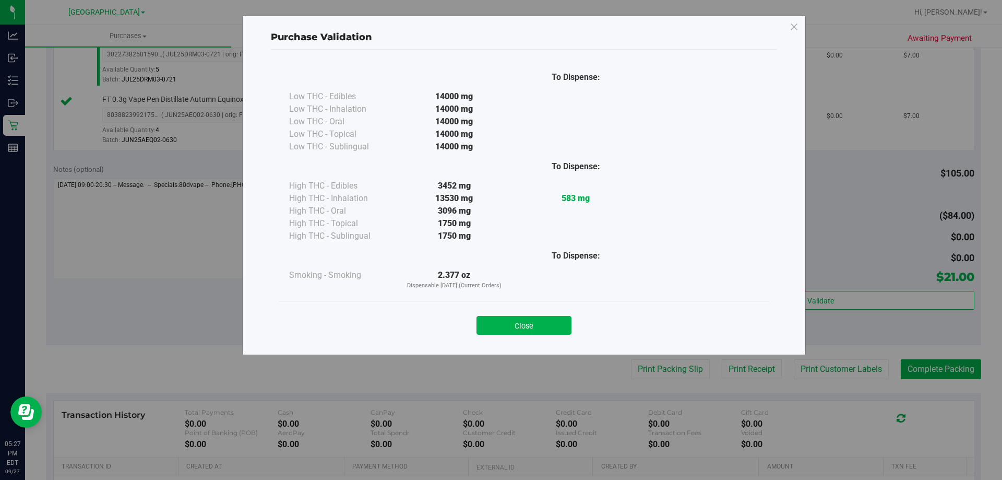
click at [527, 315] on div "Close" at bounding box center [523, 322] width 475 height 26
click at [558, 321] on button "Close" at bounding box center [523, 325] width 95 height 19
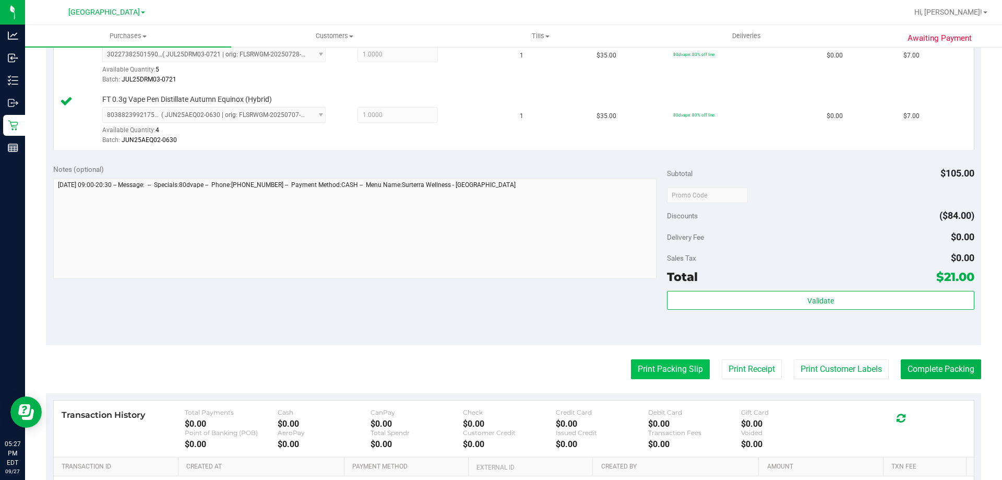
click at [643, 366] on button "Print Packing Slip" at bounding box center [670, 369] width 79 height 20
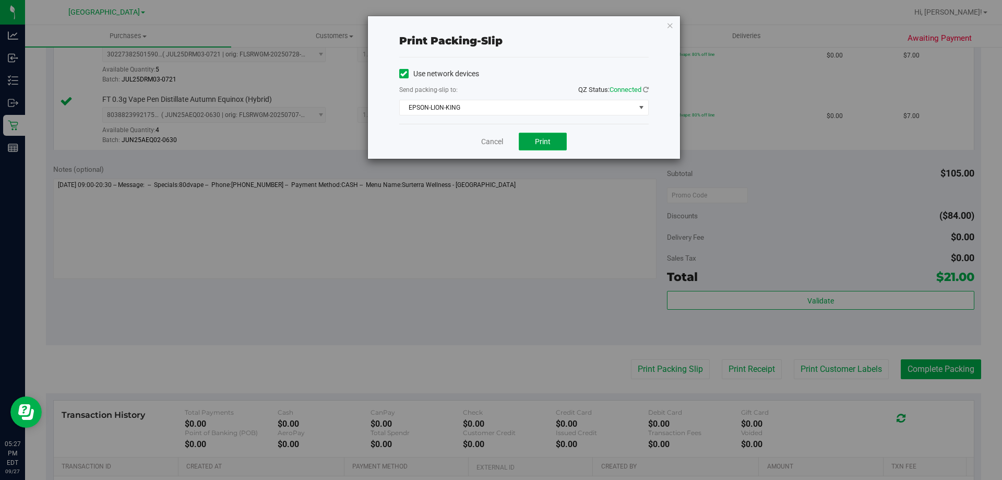
click at [543, 144] on span "Print" at bounding box center [543, 141] width 16 height 8
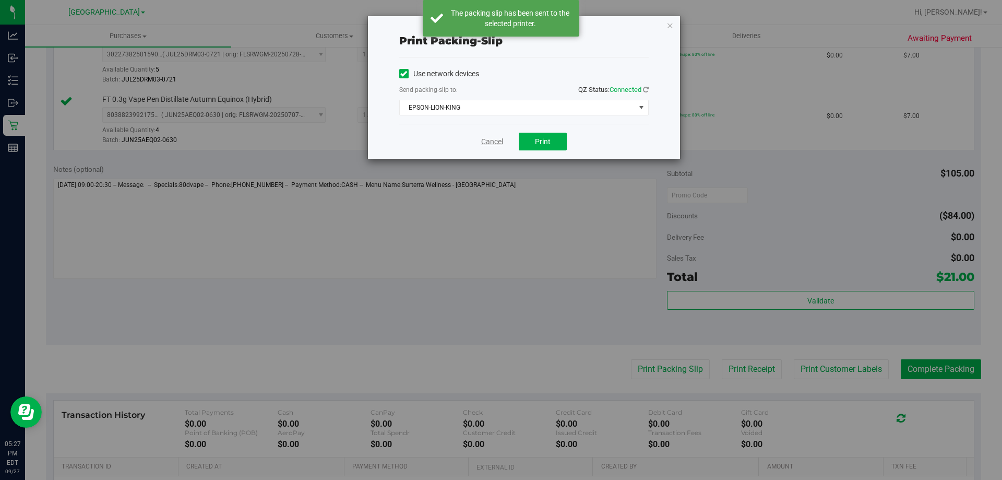
click at [493, 139] on link "Cancel" at bounding box center [492, 141] width 22 height 11
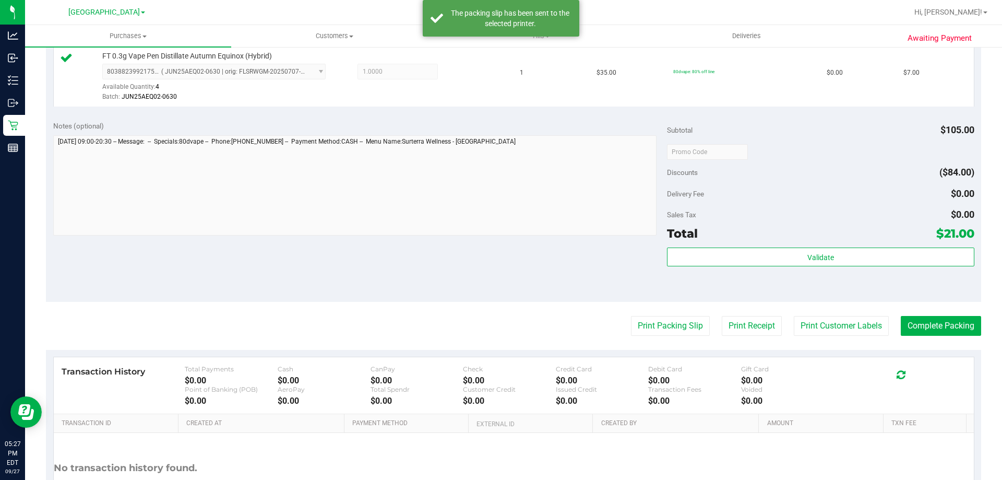
scroll to position [495, 0]
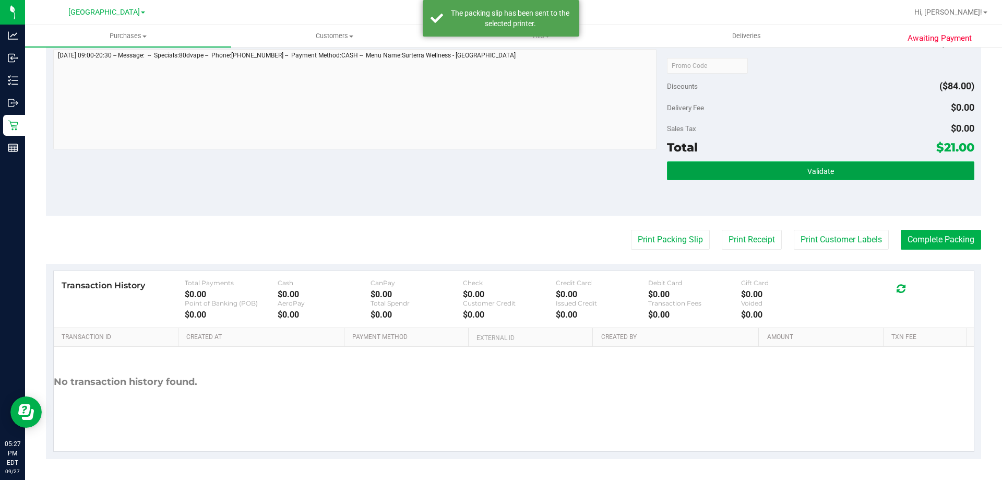
click at [829, 180] on button "Validate" at bounding box center [820, 170] width 307 height 19
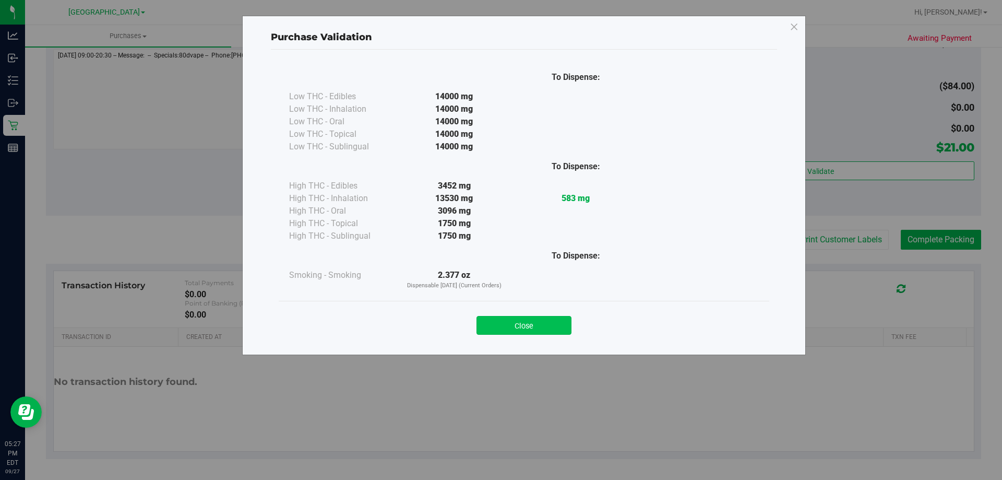
click at [532, 330] on button "Close" at bounding box center [523, 325] width 95 height 19
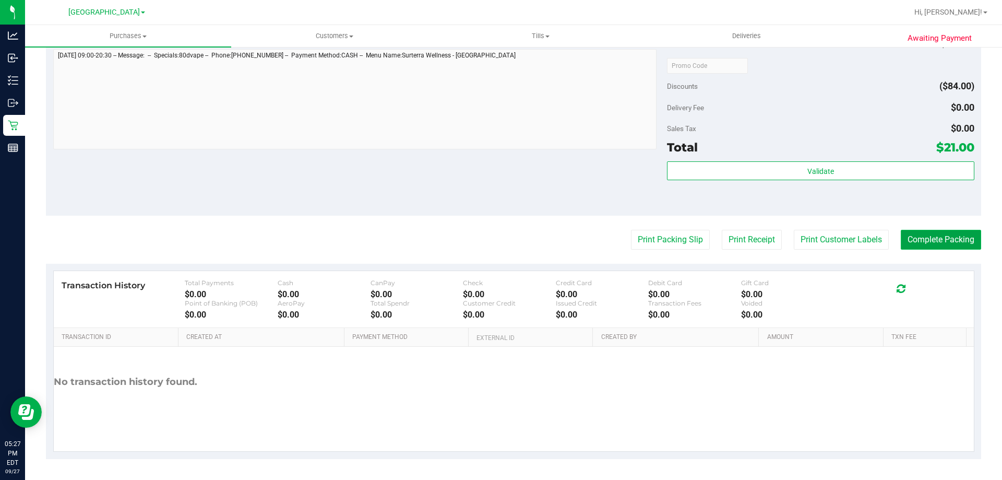
click at [901, 234] on button "Complete Packing" at bounding box center [941, 240] width 80 height 20
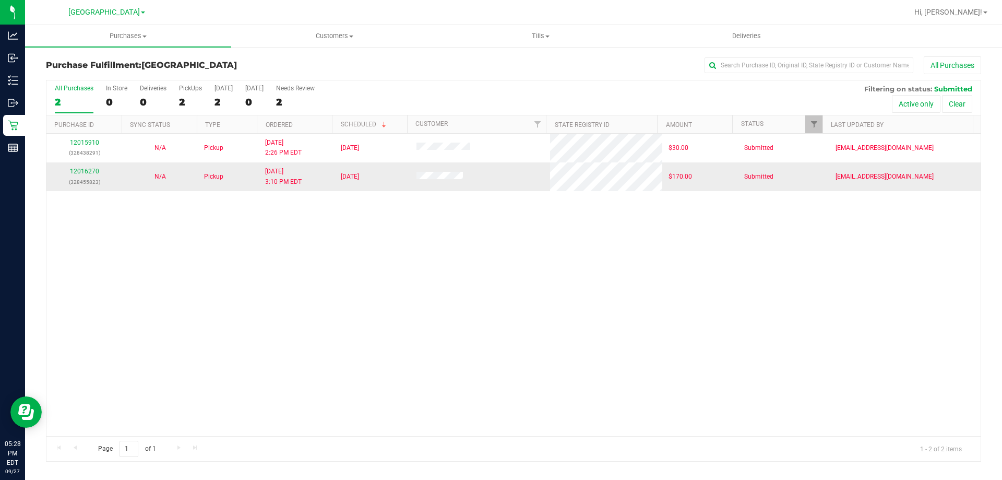
click at [66, 173] on div "12016270 (328455823)" at bounding box center [84, 176] width 63 height 20
click at [94, 170] on link "12016270" at bounding box center [84, 171] width 29 height 7
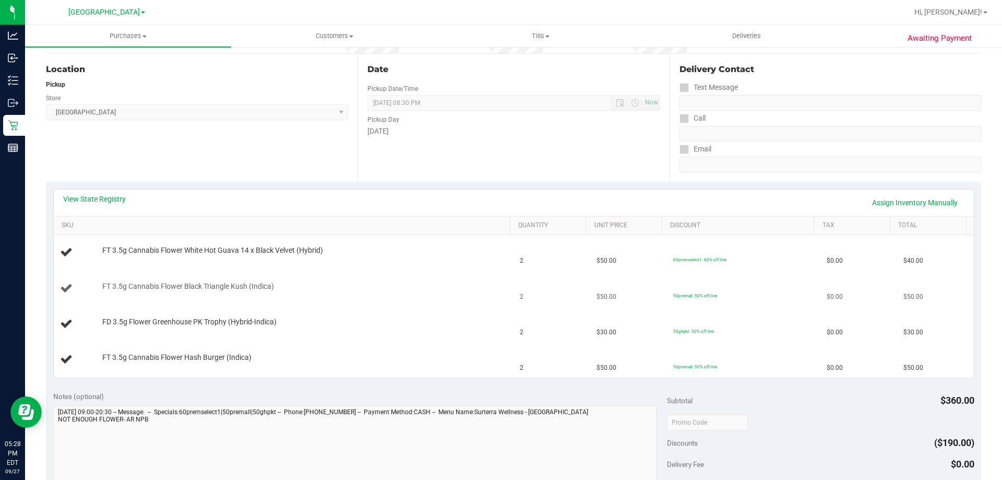
scroll to position [157, 0]
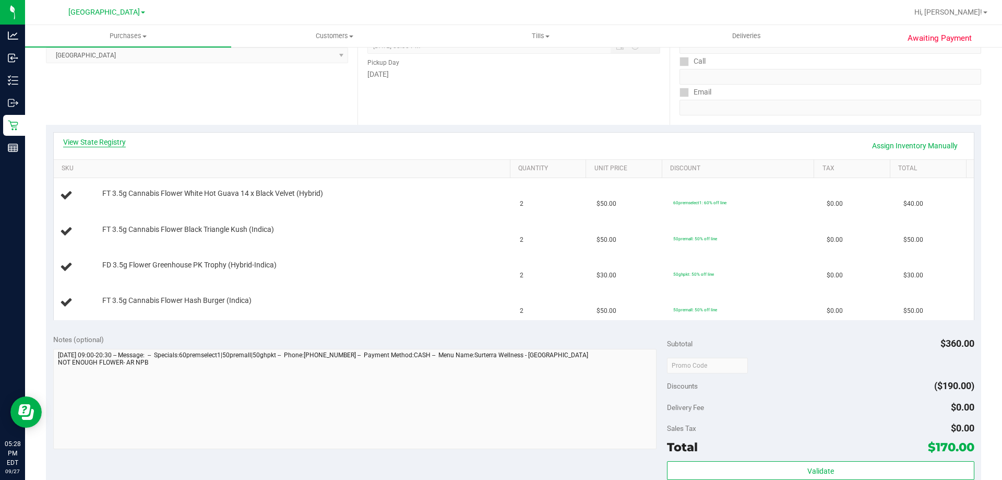
click at [86, 138] on link "View State Registry" at bounding box center [94, 142] width 63 height 10
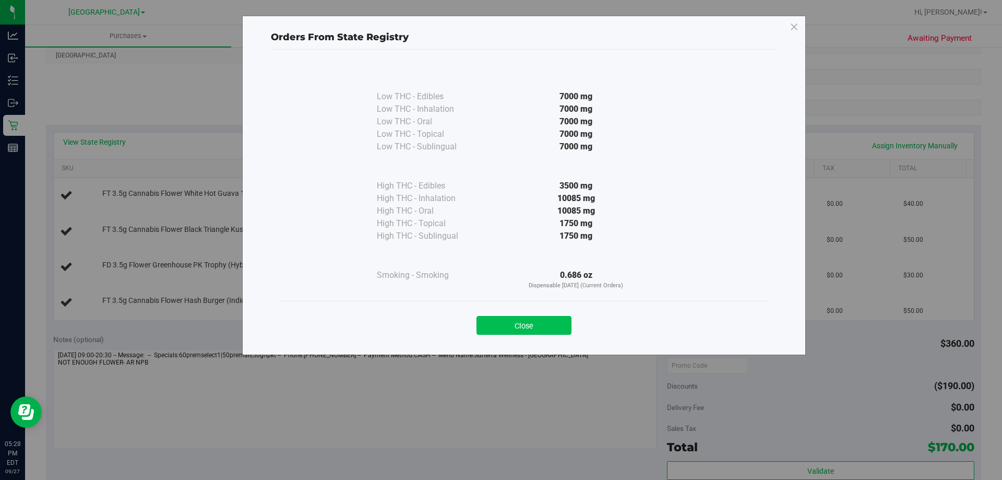
click at [555, 320] on button "Close" at bounding box center [523, 325] width 95 height 19
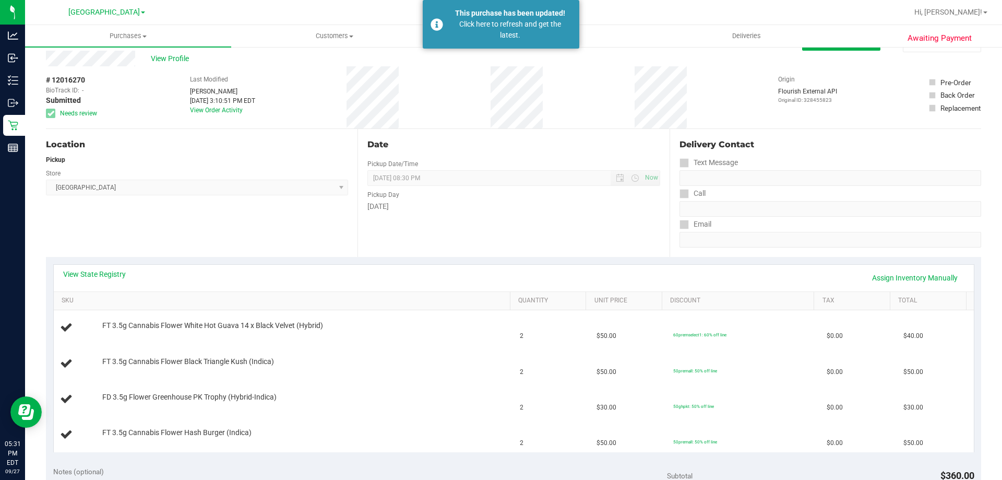
scroll to position [0, 0]
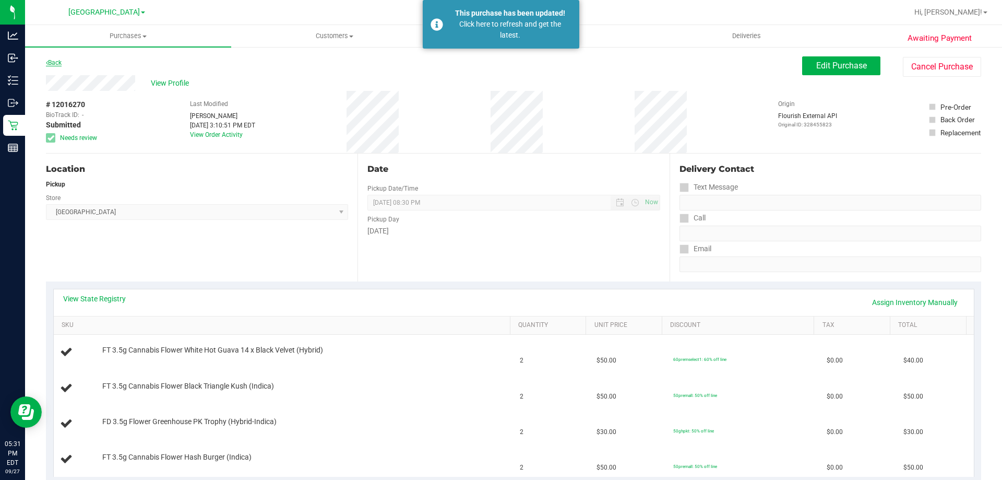
click at [56, 66] on link "Back" at bounding box center [54, 62] width 16 height 7
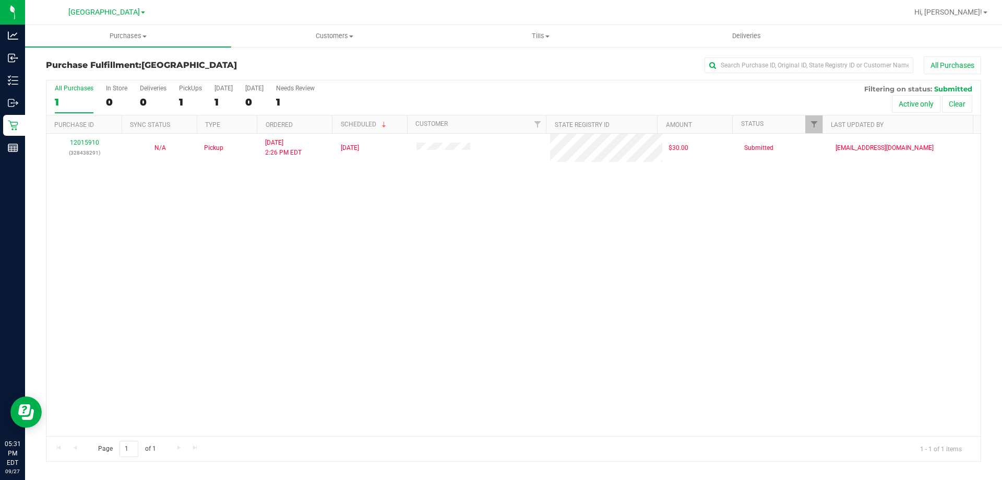
drag, startPoint x: 171, startPoint y: 230, endPoint x: 171, endPoint y: 65, distance: 164.4
click at [171, 220] on div "12015910 (328438291) N/A Pickup 9/27/2025 2:26 PM EDT 9/27/2025 $30.00 Submitte…" at bounding box center [513, 285] width 934 height 302
click at [195, 96] on div "1" at bounding box center [190, 102] width 23 height 12
click at [0, 0] on input "PickUps 1" at bounding box center [0, 0] width 0 height 0
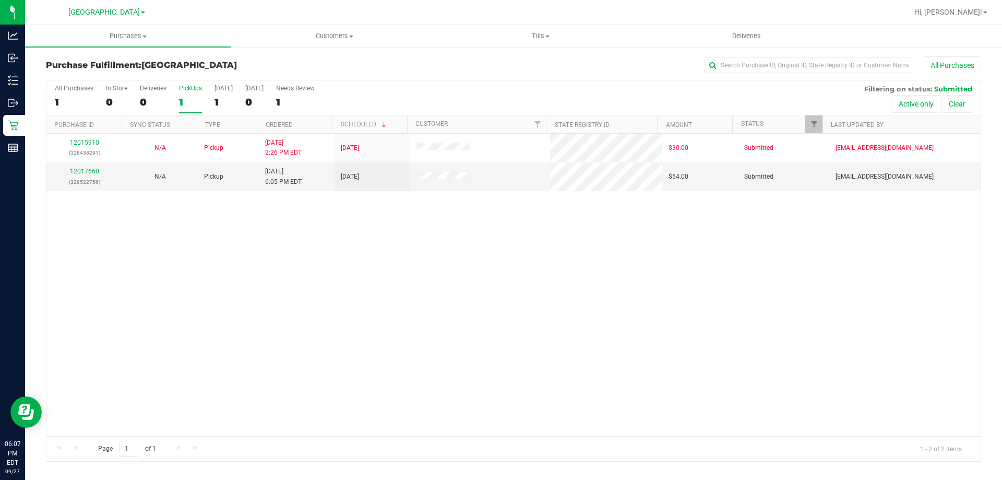
click at [184, 102] on div "1" at bounding box center [190, 102] width 23 height 12
click at [0, 0] on input "PickUps 1" at bounding box center [0, 0] width 0 height 0
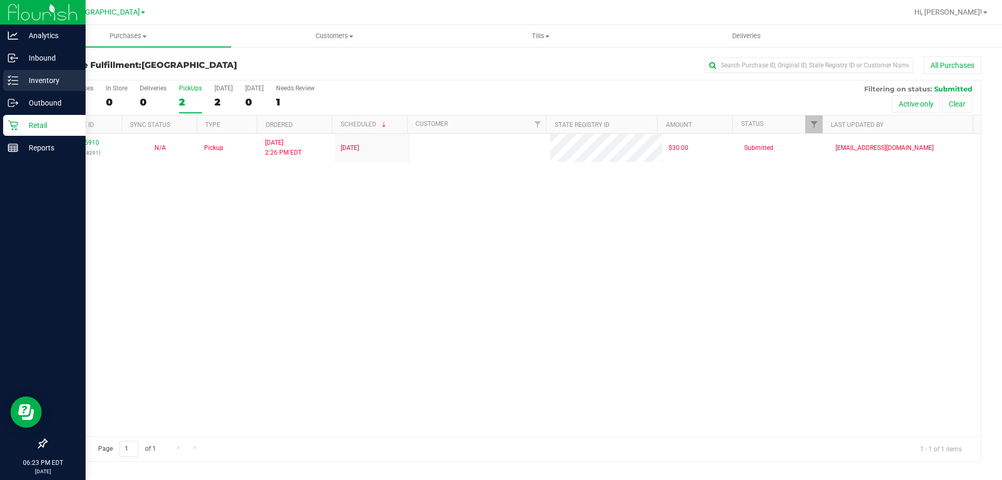
click at [18, 82] on icon at bounding box center [13, 80] width 10 height 10
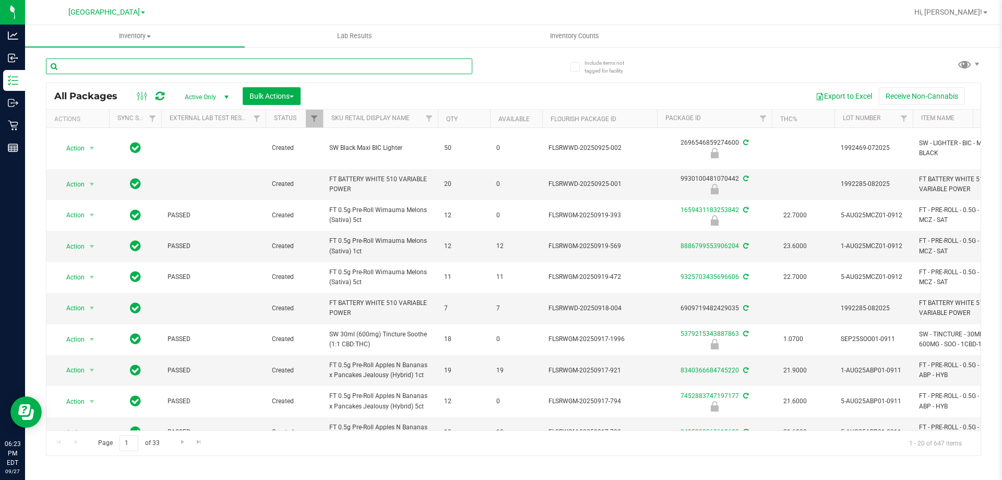
click at [123, 68] on input "text" at bounding box center [259, 66] width 426 height 16
paste input "SW - PREMIUM T-SHIRT BLACK - CANNABIS LEAF WHITE - UNI - MED"
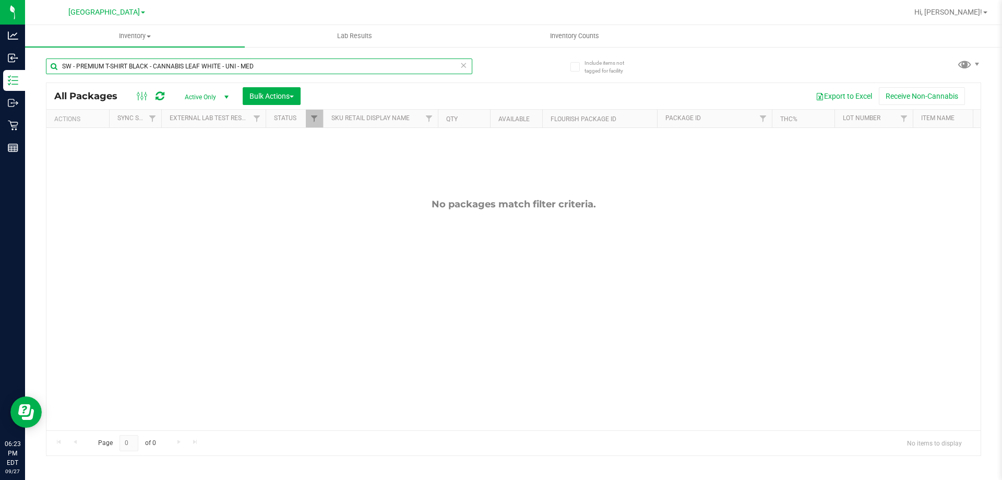
type input "SW - PREMIUM T-SHIRT BLACK - CANNABIS LEAF WHITE - UNI - MED"
click at [206, 98] on span "Active Only" at bounding box center [204, 97] width 57 height 15
click at [220, 160] on li "All" at bounding box center [204, 160] width 56 height 16
click at [318, 180] on div "No packages match filter criteria." at bounding box center [513, 314] width 934 height 373
click at [211, 94] on span "All" at bounding box center [204, 97] width 57 height 15
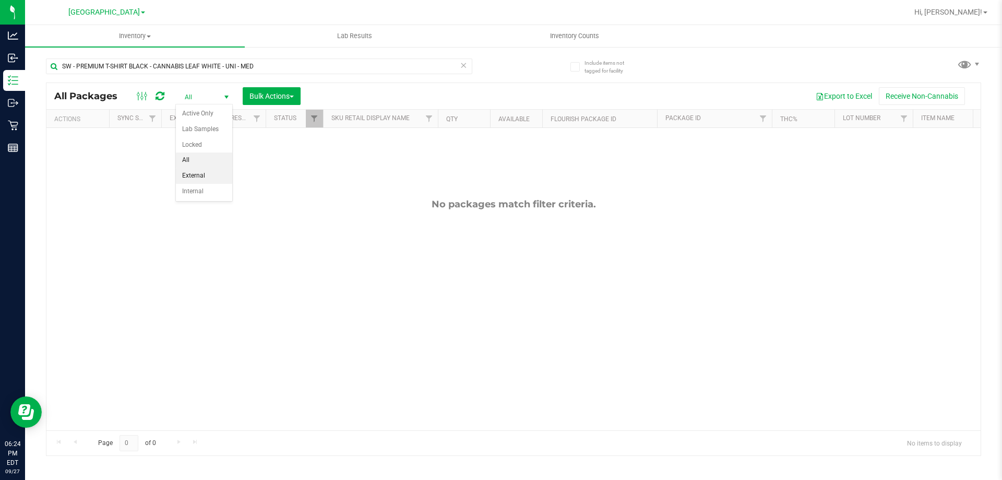
click at [212, 172] on li "External" at bounding box center [204, 176] width 56 height 16
click at [197, 100] on span "All" at bounding box center [204, 97] width 57 height 15
click at [220, 176] on li "External" at bounding box center [204, 176] width 56 height 16
click at [215, 90] on span "External" at bounding box center [204, 97] width 57 height 15
click at [207, 158] on li "All" at bounding box center [204, 160] width 56 height 16
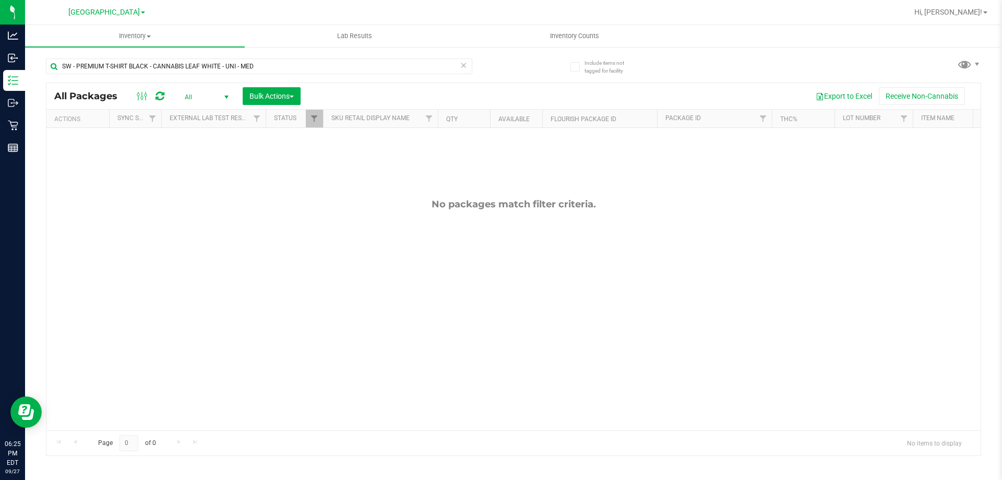
click at [282, 244] on div "No packages match filter criteria." at bounding box center [513, 314] width 934 height 373
click at [270, 71] on input "SW - PREMIUM T-SHIRT BLACK - CANNABIS LEAF WHITE - UNI - MED" at bounding box center [259, 66] width 426 height 16
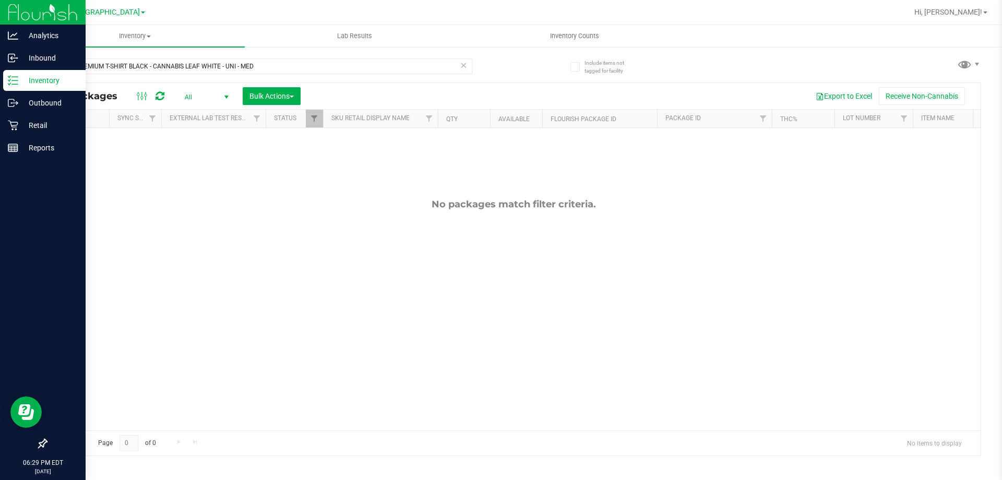
click at [32, 82] on p "Inventory" at bounding box center [49, 80] width 63 height 13
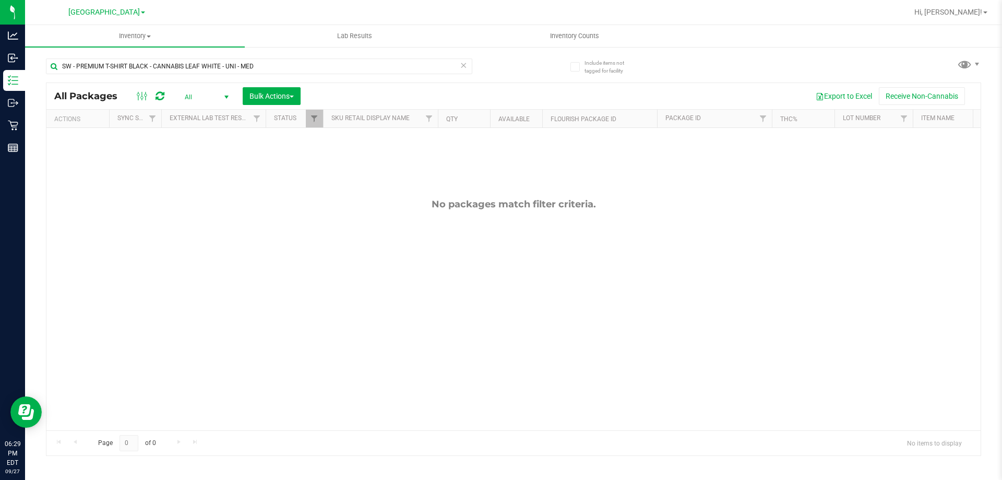
click at [25, 123] on div "Include items not tagged for facility SW - PREMIUM T-SHIRT BLACK - CANNABIS LEA…" at bounding box center [513, 205] width 977 height 318
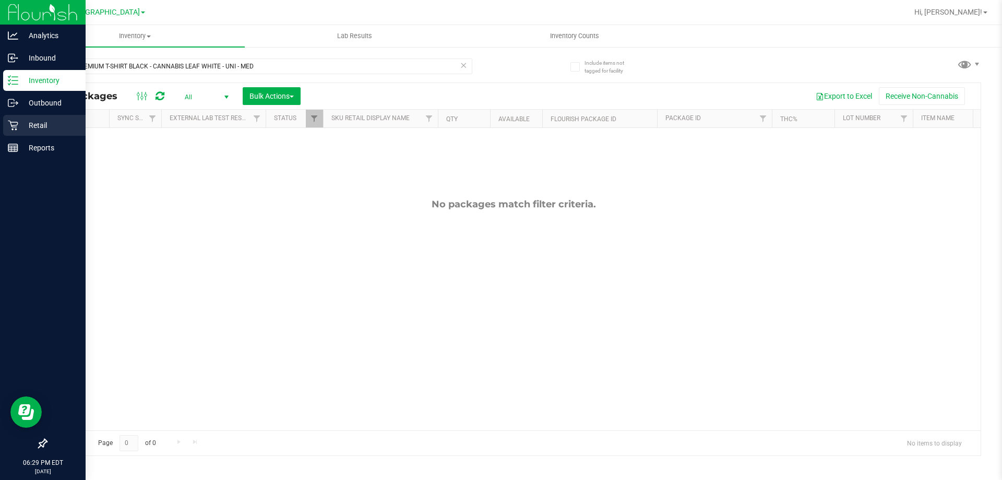
click at [18, 123] on p "Retail" at bounding box center [49, 125] width 63 height 13
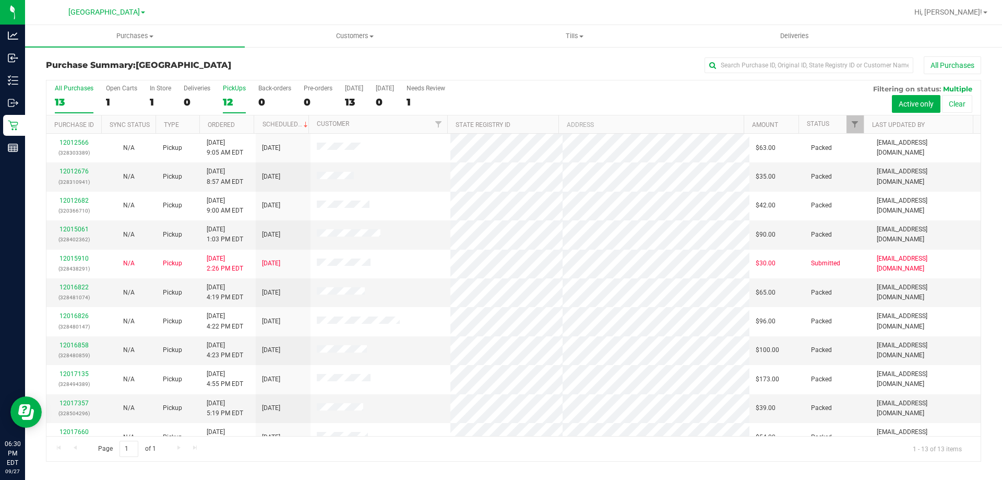
click at [231, 99] on div "12" at bounding box center [234, 102] width 23 height 12
click at [0, 0] on input "PickUps 12" at bounding box center [0, 0] width 0 height 0
click at [856, 128] on span "Filter" at bounding box center [855, 124] width 8 height 8
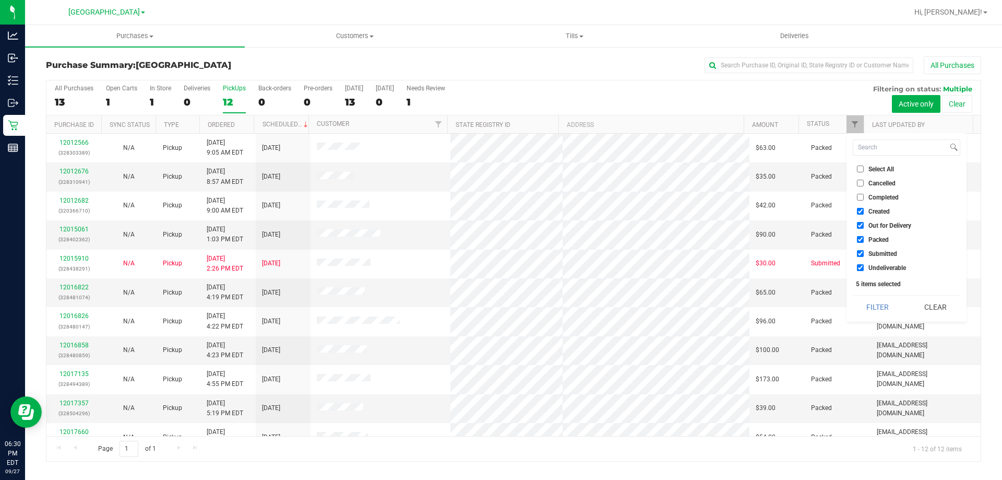
click at [878, 240] on span "Packed" at bounding box center [878, 239] width 20 height 6
click at [864, 240] on input "Packed" at bounding box center [860, 239] width 7 height 7
checkbox input "false"
click at [876, 231] on li "Out for Delivery" at bounding box center [906, 225] width 107 height 11
click at [870, 209] on span "Created" at bounding box center [878, 211] width 21 height 6
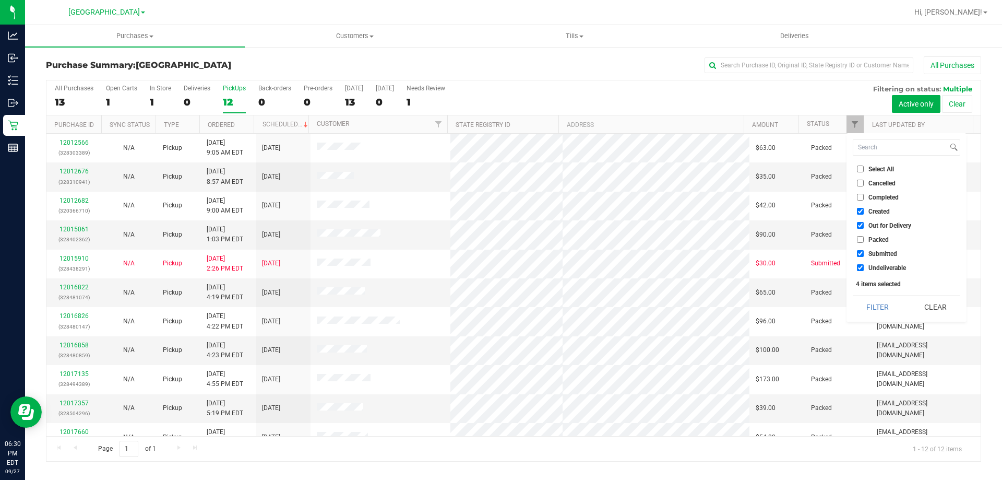
click at [864, 209] on input "Created" at bounding box center [860, 211] width 7 height 7
checkbox input "false"
click at [870, 223] on span "Out for Delivery" at bounding box center [889, 225] width 43 height 6
click at [864, 223] on input "Out for Delivery" at bounding box center [860, 225] width 7 height 7
checkbox input "false"
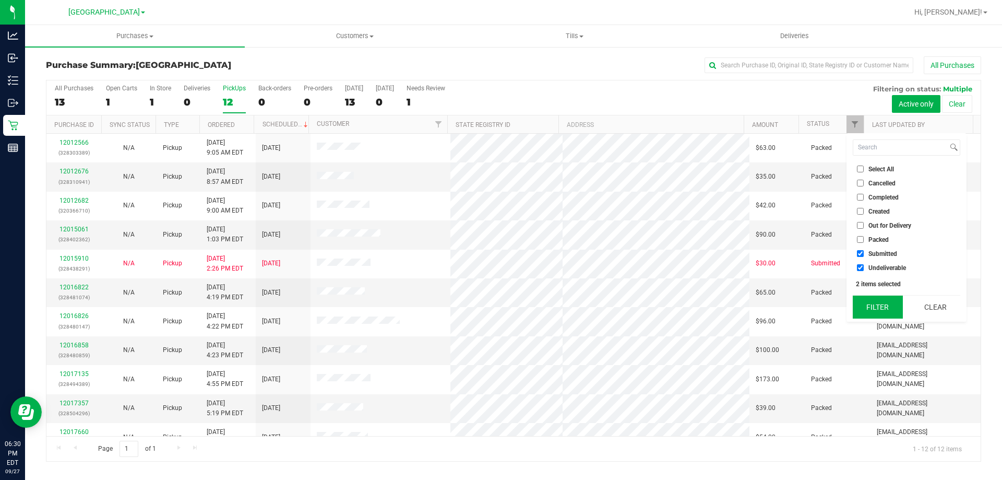
click at [868, 307] on button "Filter" at bounding box center [878, 306] width 50 height 23
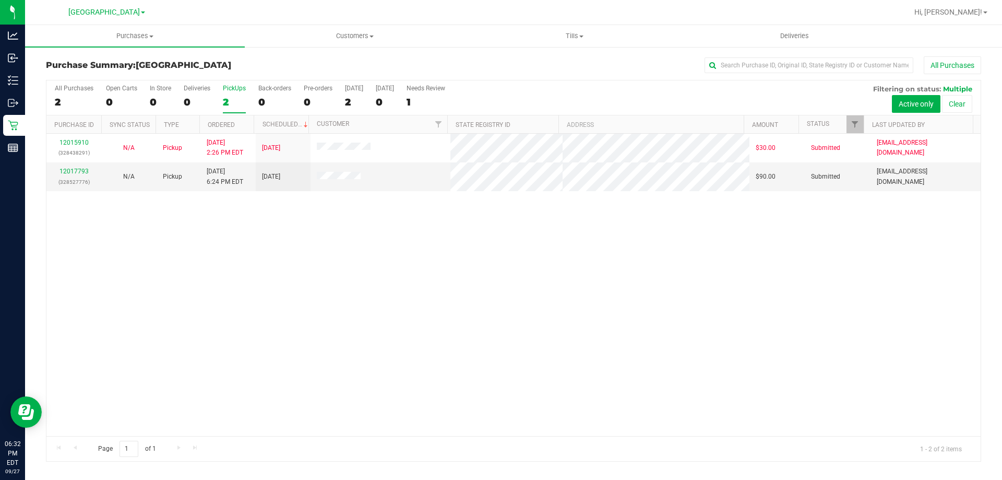
click at [239, 105] on div "2" at bounding box center [234, 102] width 23 height 12
click at [0, 0] on input "PickUps 2" at bounding box center [0, 0] width 0 height 0
click at [229, 92] on label "PickUps 2" at bounding box center [234, 99] width 23 height 29
click at [0, 0] on input "PickUps 2" at bounding box center [0, 0] width 0 height 0
click at [78, 170] on link "12017793" at bounding box center [73, 171] width 29 height 7
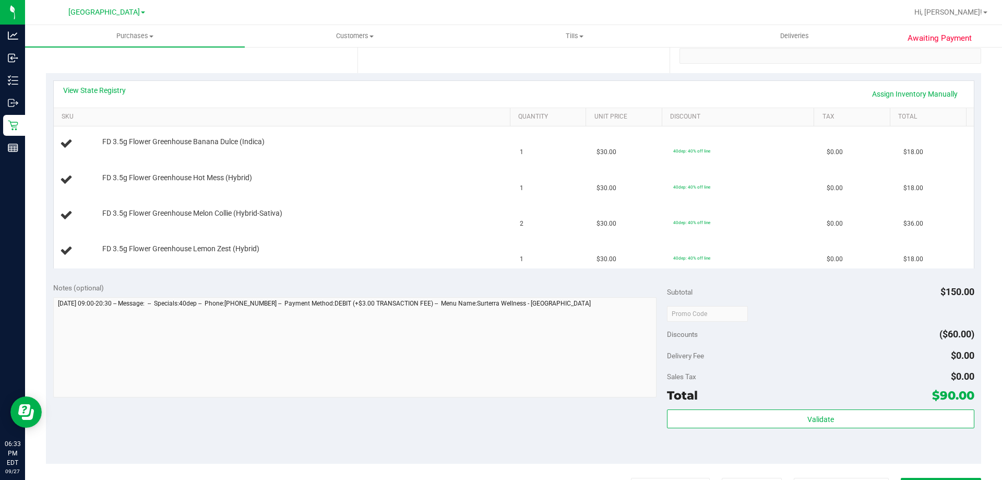
scroll to position [209, 0]
click at [111, 97] on div "View State Registry Assign Inventory Manually" at bounding box center [513, 94] width 901 height 18
click at [111, 92] on link "View State Registry" at bounding box center [94, 90] width 63 height 10
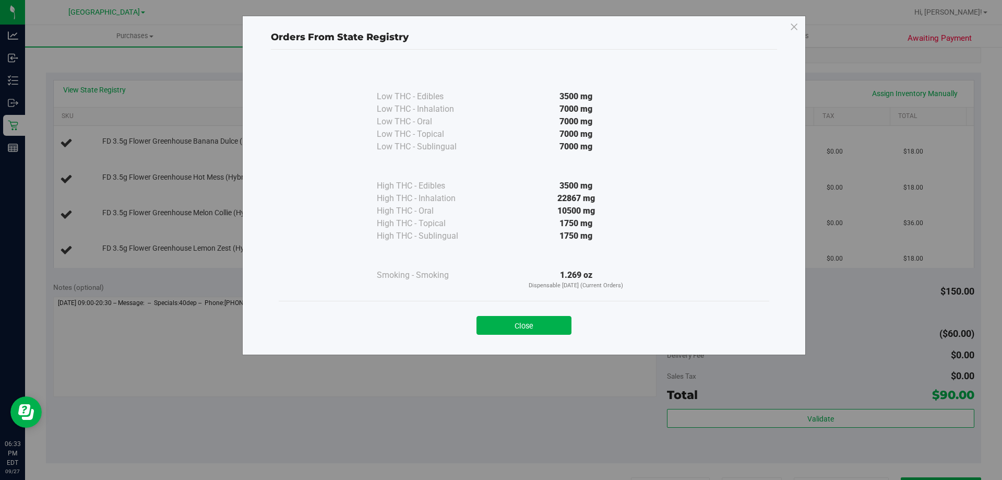
click at [566, 334] on div "Close" at bounding box center [524, 322] width 491 height 42
click at [522, 333] on button "Close" at bounding box center [523, 325] width 95 height 19
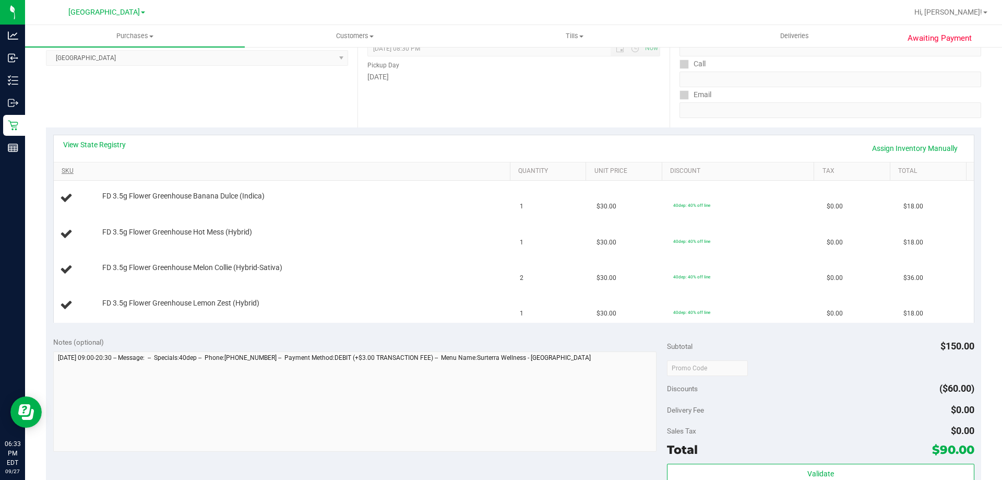
scroll to position [0, 0]
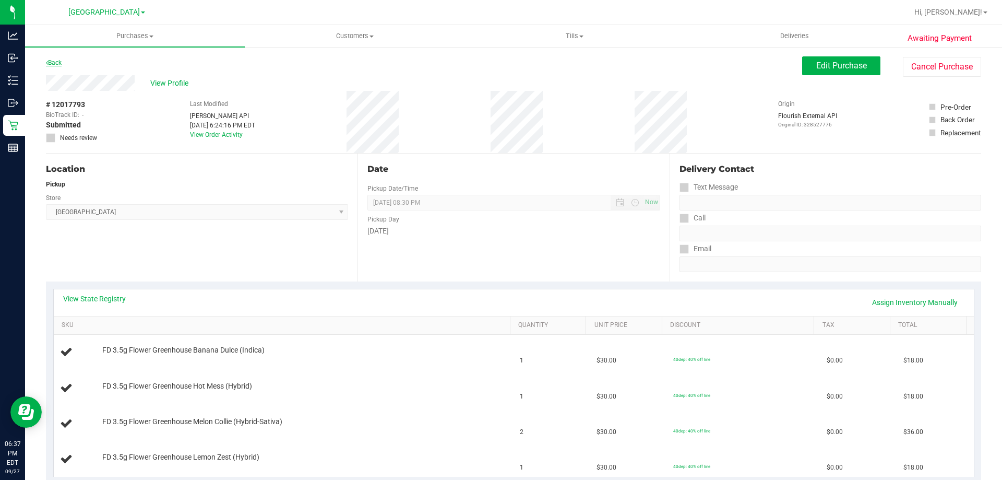
click at [56, 61] on link "Back" at bounding box center [54, 62] width 16 height 7
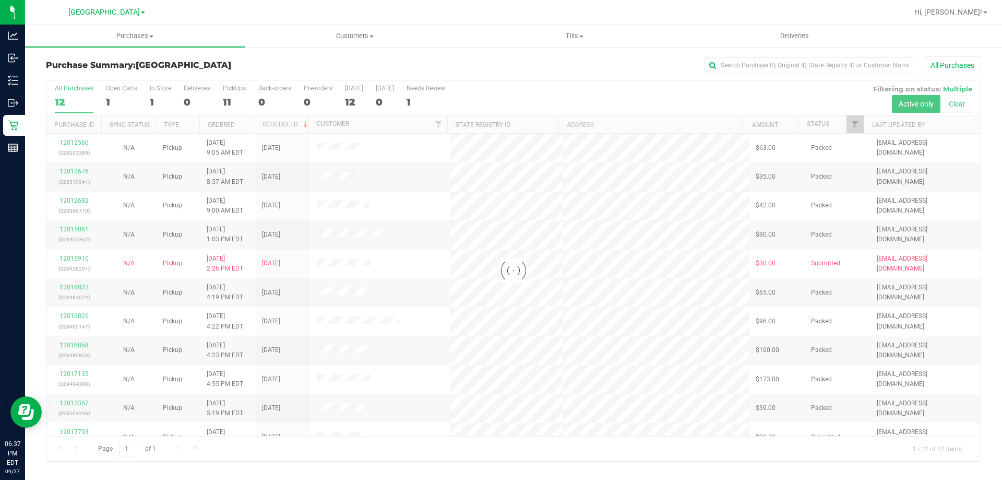
click at [850, 128] on div at bounding box center [513, 270] width 934 height 380
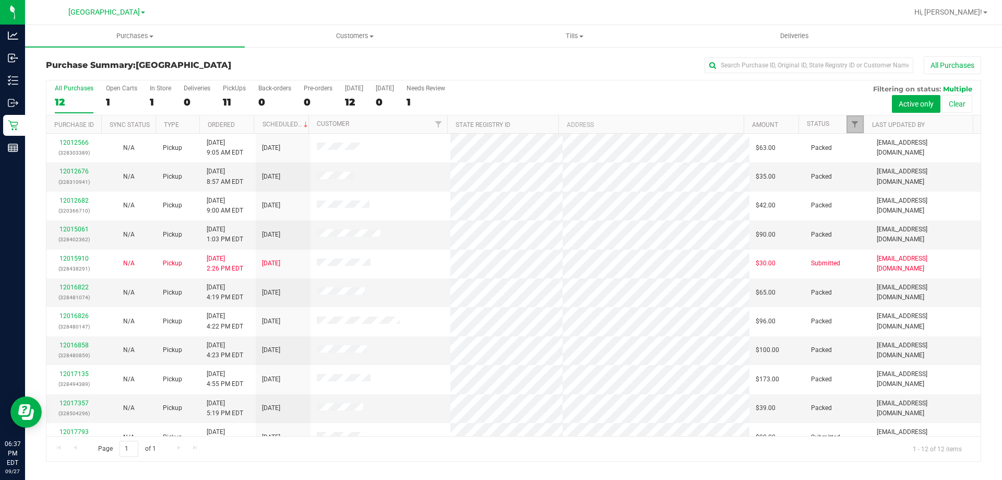
click at [850, 128] on link "Filter" at bounding box center [854, 124] width 17 height 18
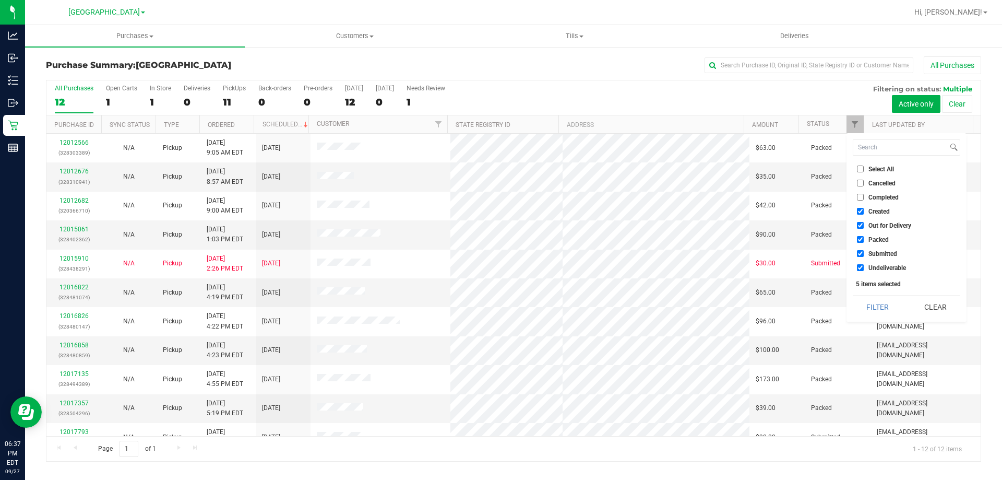
click at [879, 236] on span "Packed" at bounding box center [878, 239] width 20 height 6
click at [864, 236] on input "Packed" at bounding box center [860, 239] width 7 height 7
checkbox input "false"
click at [878, 219] on ul "Select All Cancelled Completed Created Out for Delivery Packed Submitted Undeli…" at bounding box center [906, 218] width 107 height 110
click at [875, 210] on span "Created" at bounding box center [878, 211] width 21 height 6
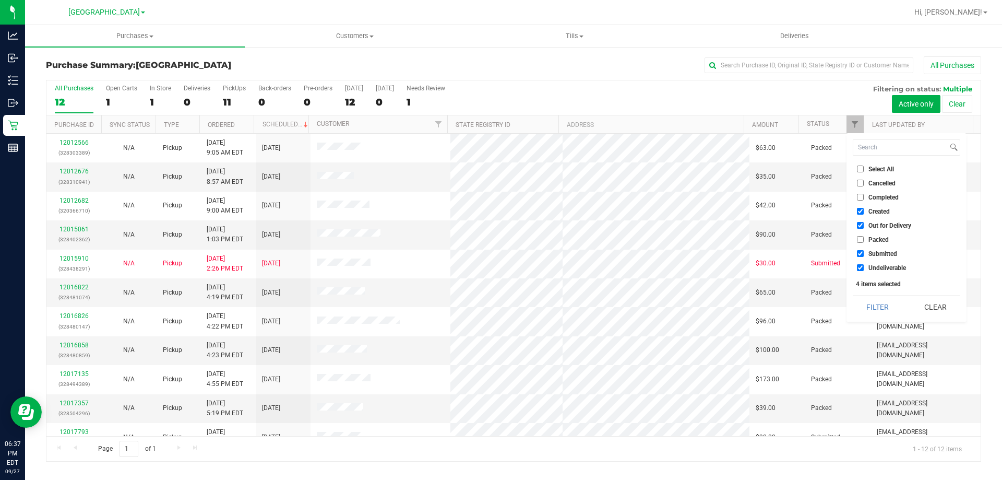
click at [864, 210] on input "Created" at bounding box center [860, 211] width 7 height 7
checkbox input "false"
click at [873, 223] on span "Out for Delivery" at bounding box center [889, 225] width 43 height 6
click at [864, 223] on input "Out for Delivery" at bounding box center [860, 225] width 7 height 7
checkbox input "false"
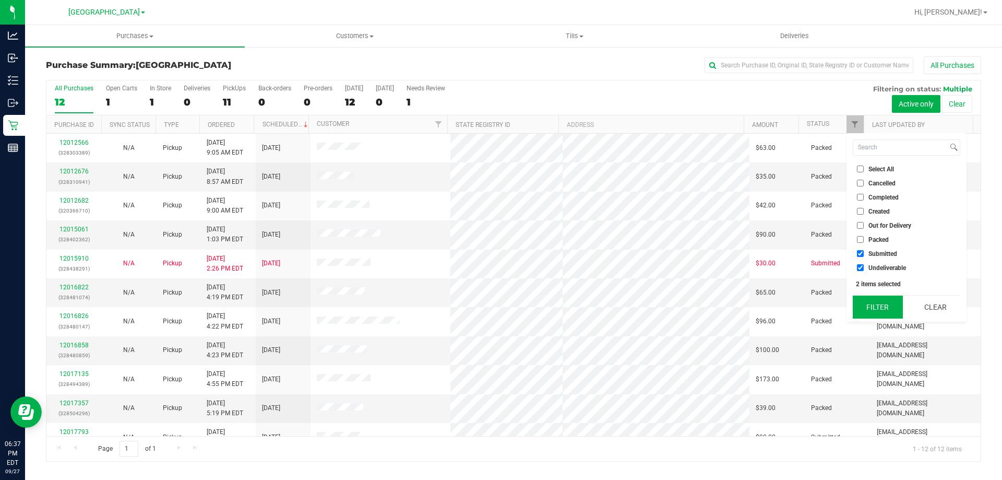
click at [864, 309] on button "Filter" at bounding box center [878, 306] width 50 height 23
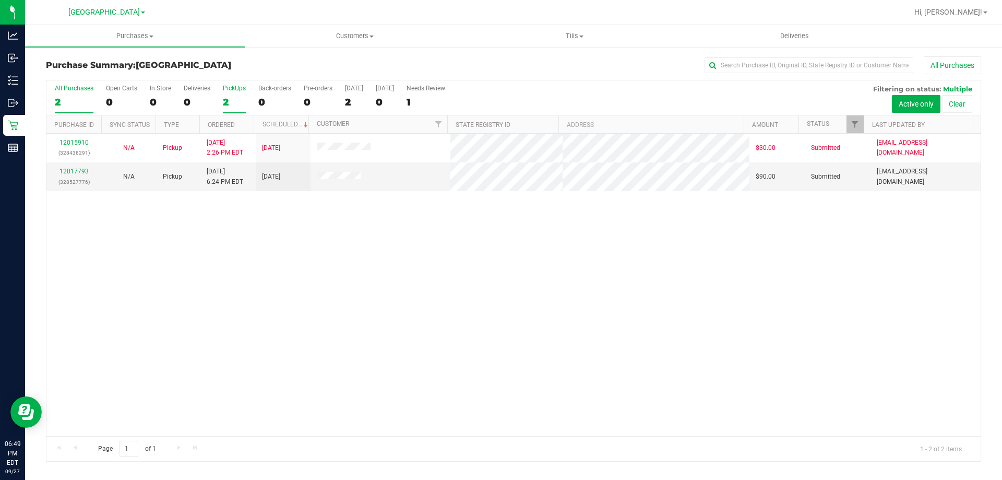
click at [233, 99] on div "2" at bounding box center [234, 102] width 23 height 12
click at [0, 0] on input "PickUps 2" at bounding box center [0, 0] width 0 height 0
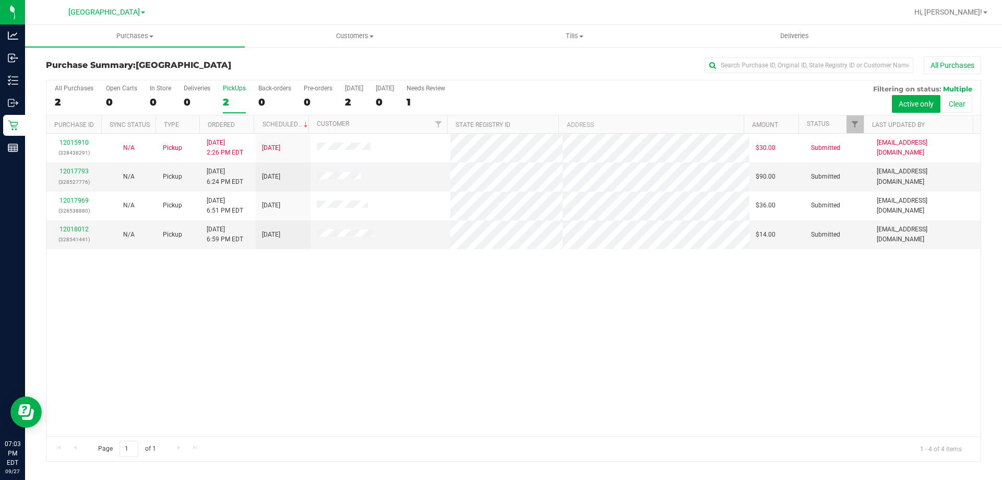
click at [233, 99] on div "2" at bounding box center [234, 102] width 23 height 12
click at [0, 0] on input "PickUps 2" at bounding box center [0, 0] width 0 height 0
click at [75, 169] on link "12017793" at bounding box center [73, 171] width 29 height 7
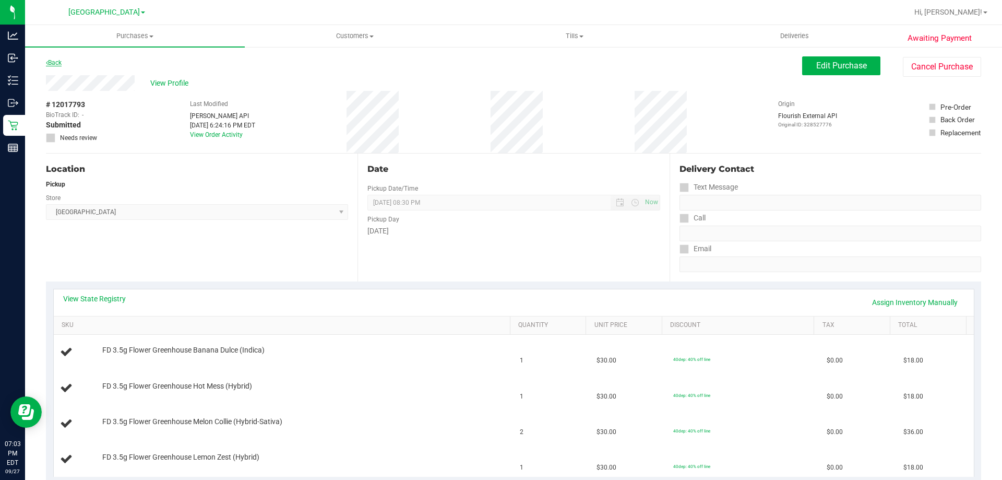
click at [50, 62] on link "Back" at bounding box center [54, 62] width 16 height 7
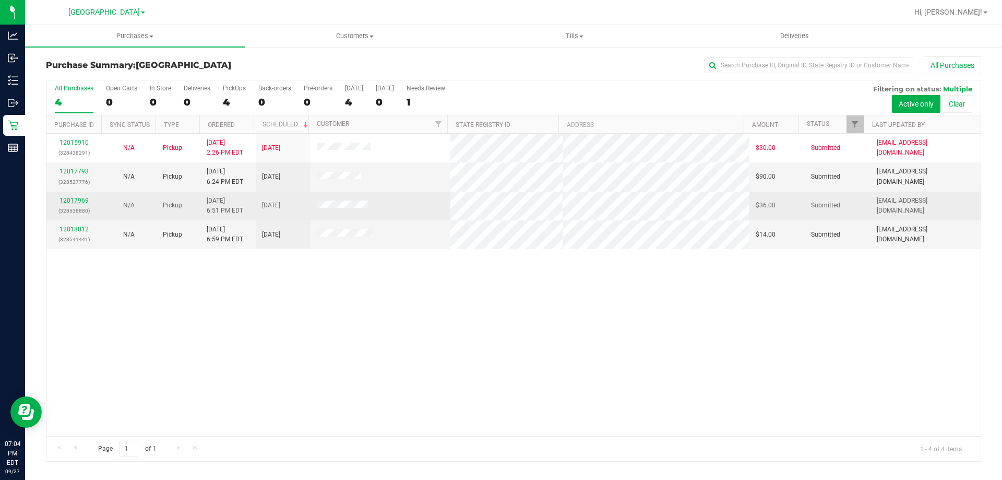
click at [75, 201] on link "12017969" at bounding box center [73, 200] width 29 height 7
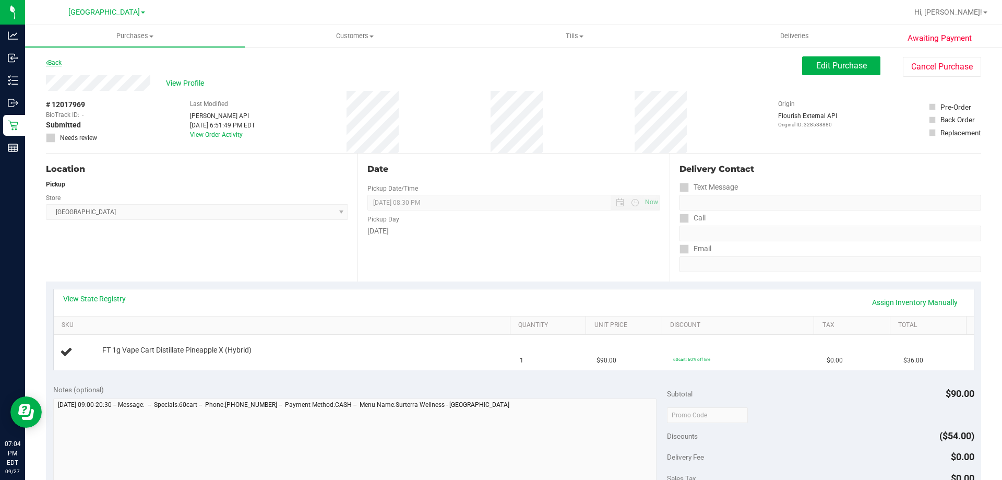
click at [58, 63] on link "Back" at bounding box center [54, 62] width 16 height 7
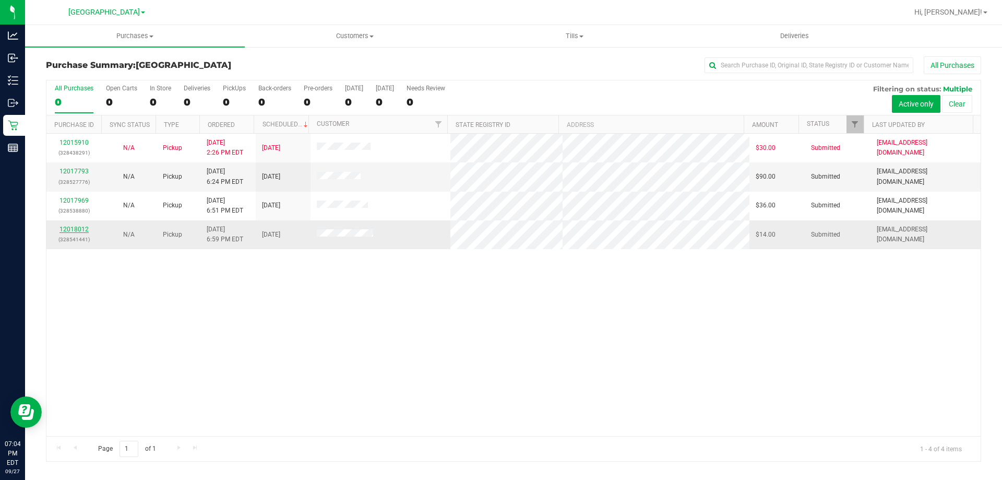
click at [78, 228] on link "12018012" at bounding box center [73, 228] width 29 height 7
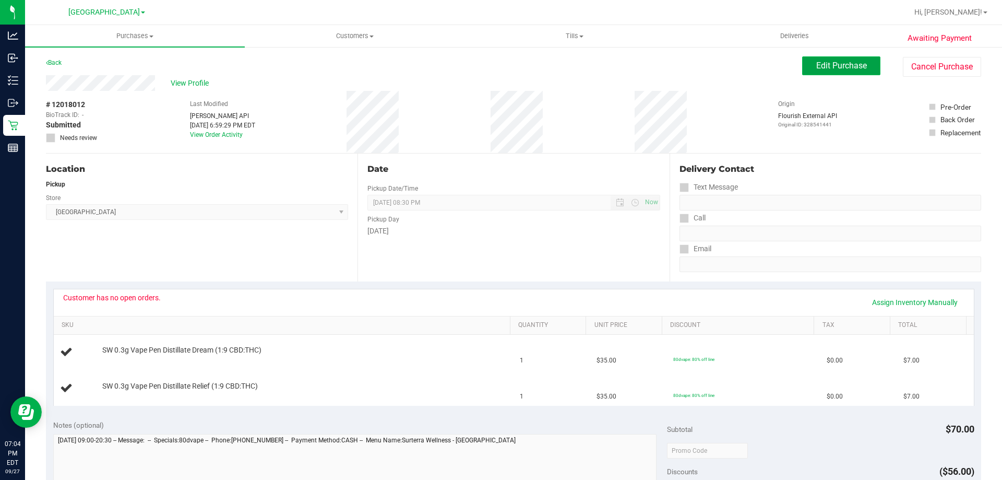
click at [832, 60] on button "Edit Purchase" at bounding box center [841, 65] width 78 height 19
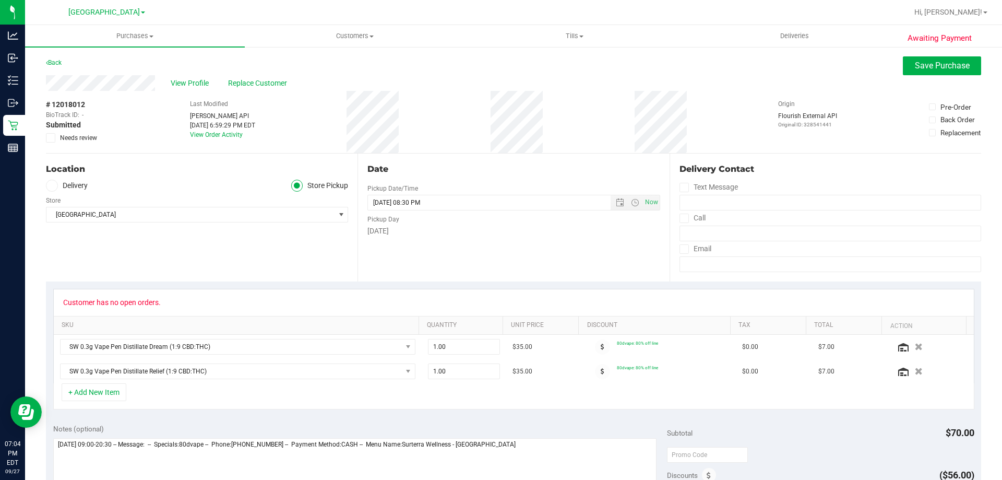
click at [48, 138] on icon at bounding box center [50, 138] width 7 height 0
click at [0, 0] on input "Needs review" at bounding box center [0, 0] width 0 height 0
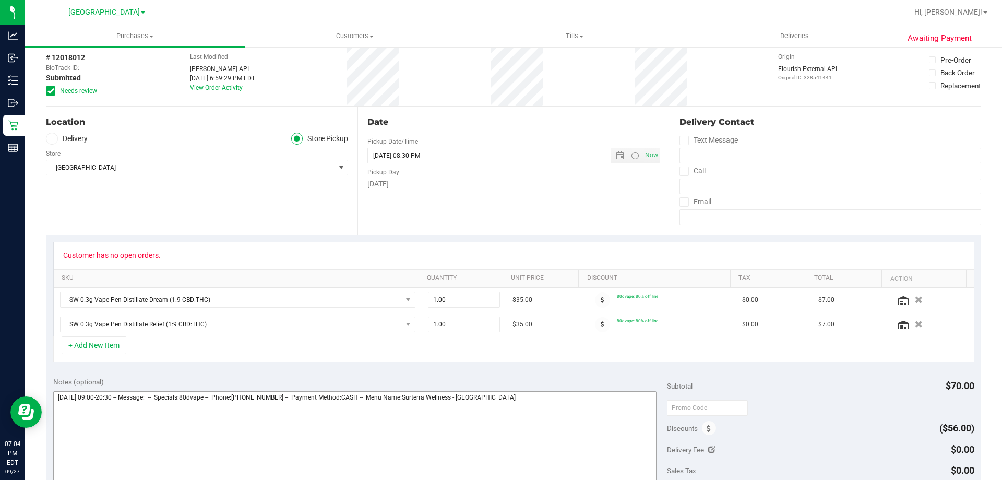
scroll to position [104, 0]
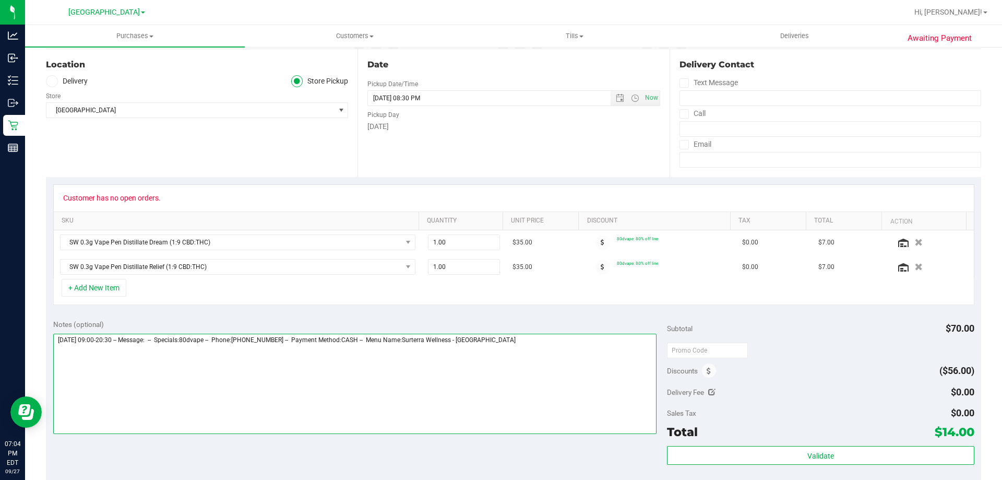
click at [591, 363] on textarea at bounding box center [355, 383] width 604 height 100
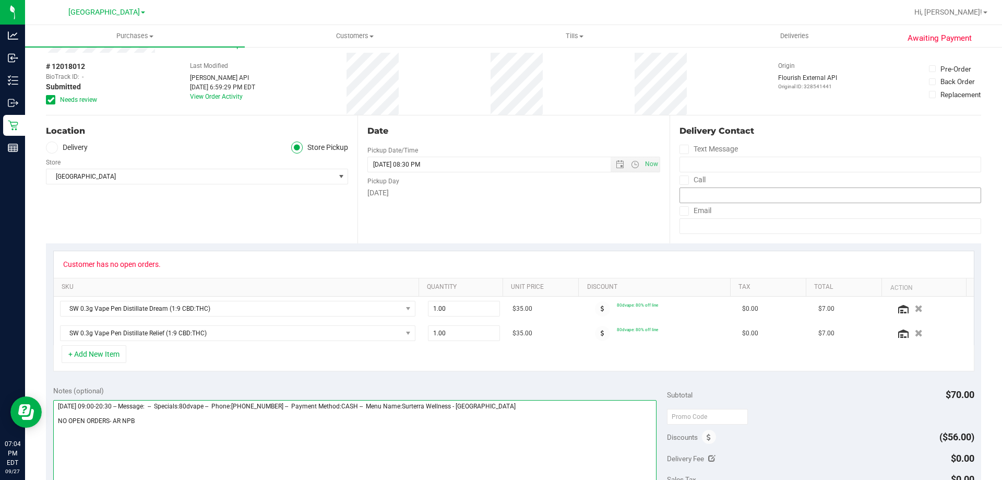
scroll to position [0, 0]
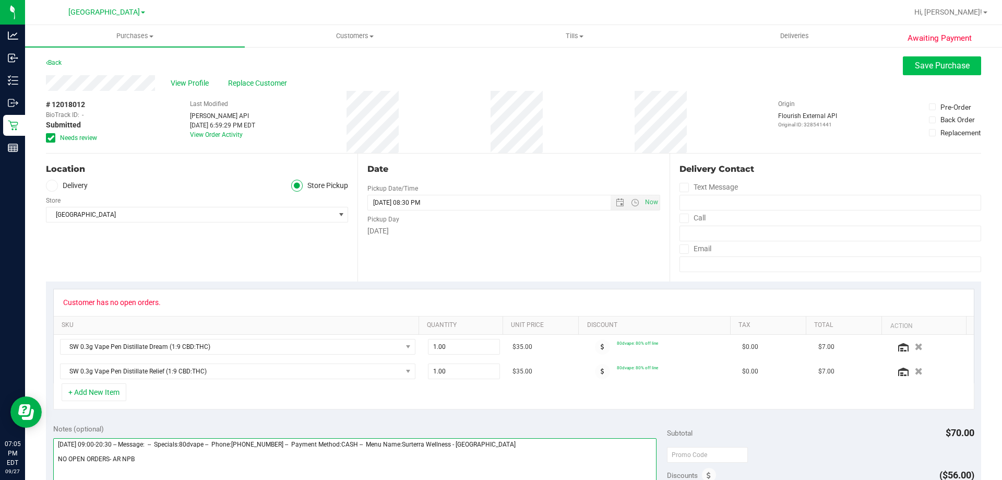
type textarea "Saturday 09/27/2025 09:00-20:30 -- Message: -- Specials:80dvape -- Phone:561842…"
click at [904, 67] on button "Save Purchase" at bounding box center [942, 65] width 78 height 19
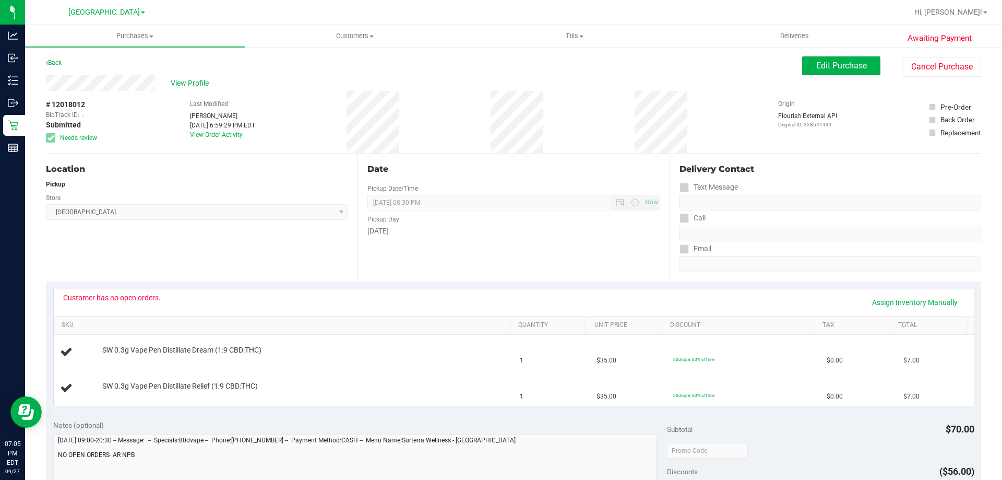
click at [57, 56] on div "Back" at bounding box center [54, 62] width 16 height 13
click at [57, 65] on link "Back" at bounding box center [54, 62] width 16 height 7
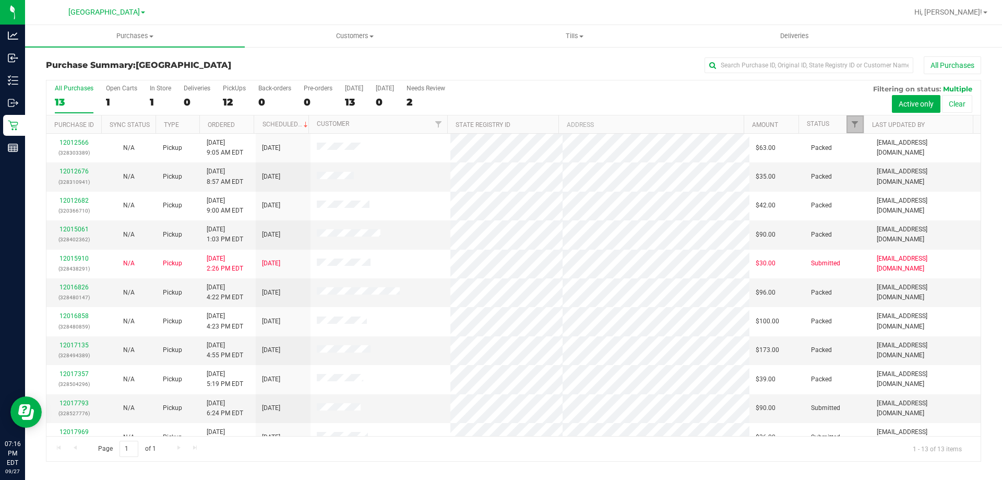
click at [860, 132] on link "Filter" at bounding box center [854, 124] width 17 height 18
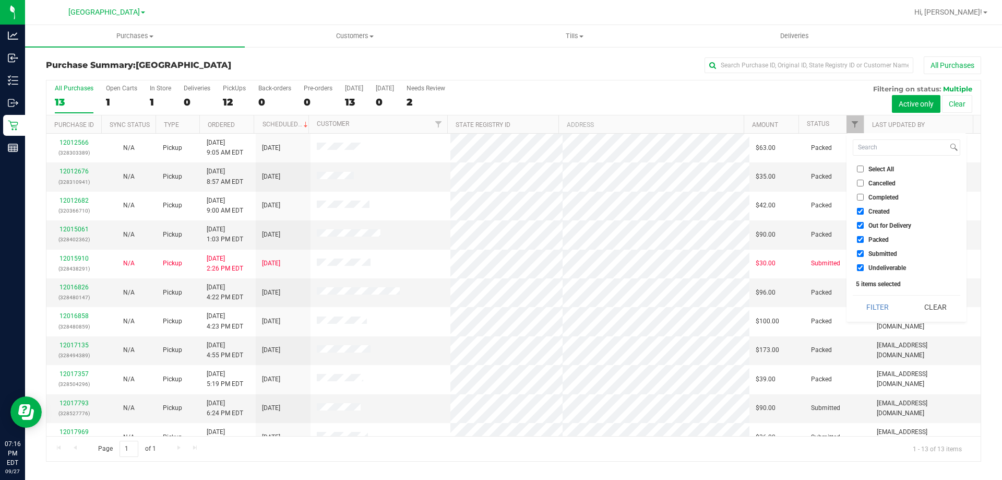
click at [872, 236] on span "Packed" at bounding box center [878, 239] width 20 height 6
click at [864, 236] on input "Packed" at bounding box center [860, 239] width 7 height 7
checkbox input "false"
click at [872, 223] on span "Out for Delivery" at bounding box center [889, 225] width 43 height 6
click at [864, 223] on input "Out for Delivery" at bounding box center [860, 225] width 7 height 7
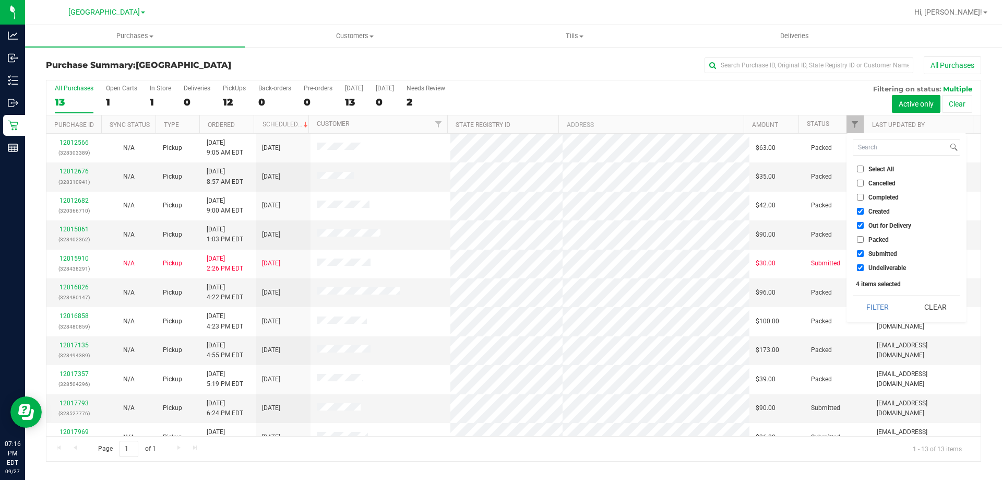
checkbox input "false"
click at [872, 210] on span "Created" at bounding box center [878, 211] width 21 height 6
click at [864, 210] on input "Created" at bounding box center [860, 211] width 7 height 7
checkbox input "false"
click at [856, 302] on button "Filter" at bounding box center [878, 306] width 50 height 23
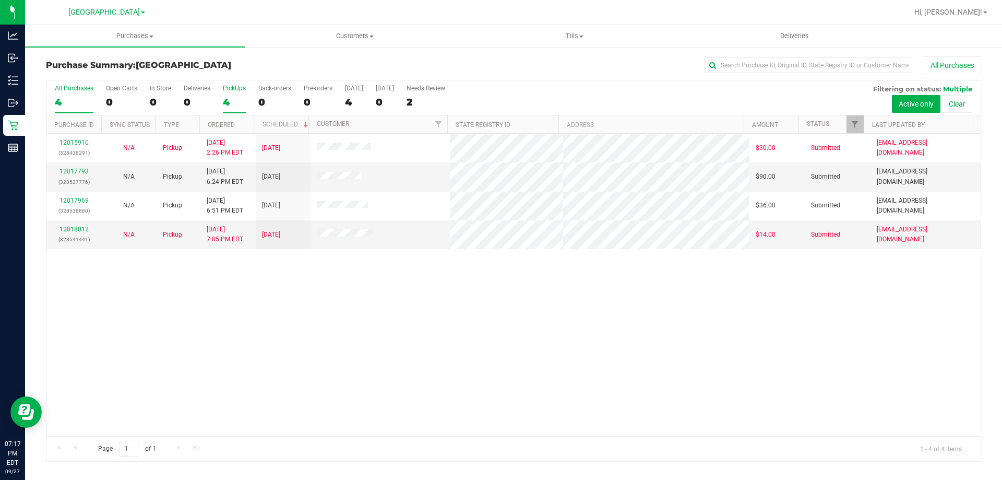
click at [229, 97] on div "4" at bounding box center [234, 102] width 23 height 12
click at [0, 0] on input "PickUps 4" at bounding box center [0, 0] width 0 height 0
click at [231, 100] on div "4" at bounding box center [234, 102] width 23 height 12
click at [0, 0] on input "PickUps 4" at bounding box center [0, 0] width 0 height 0
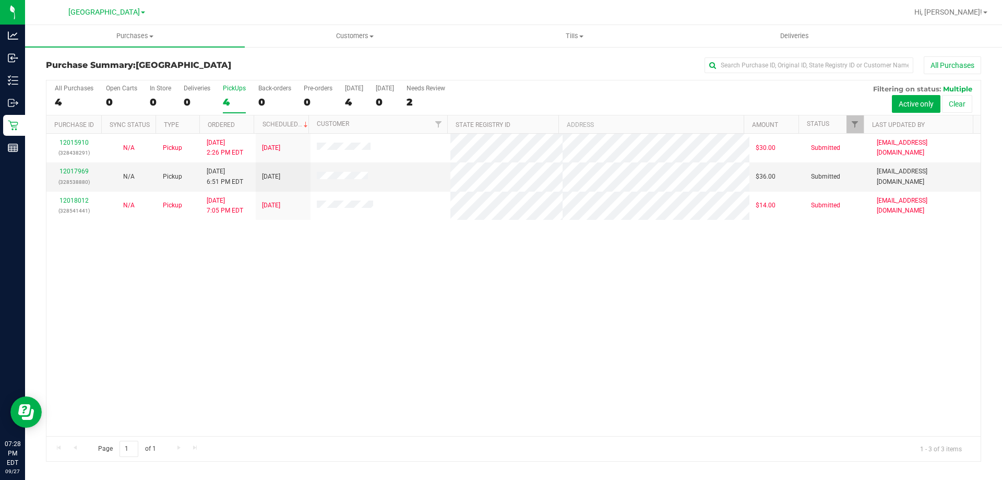
click at [228, 93] on label "PickUps 4" at bounding box center [234, 99] width 23 height 29
click at [0, 0] on input "PickUps 4" at bounding box center [0, 0] width 0 height 0
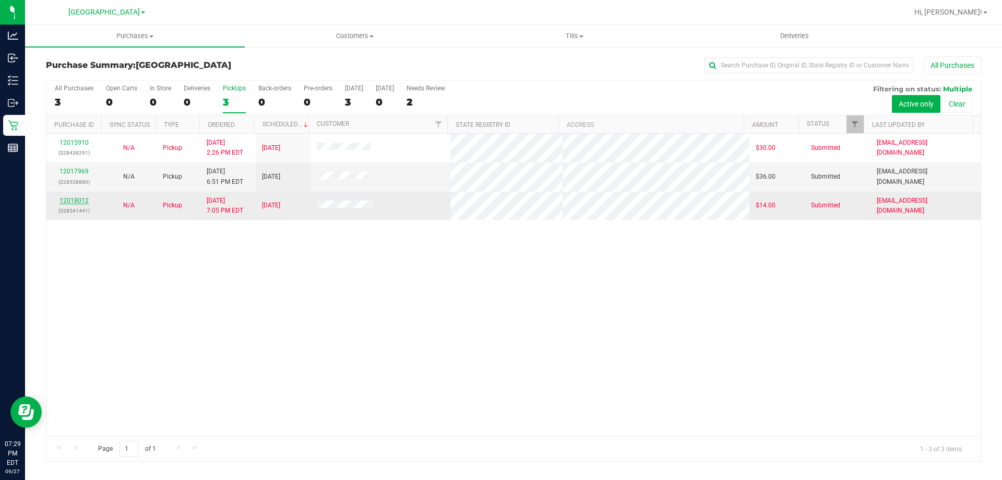
click at [69, 202] on link "12018012" at bounding box center [73, 200] width 29 height 7
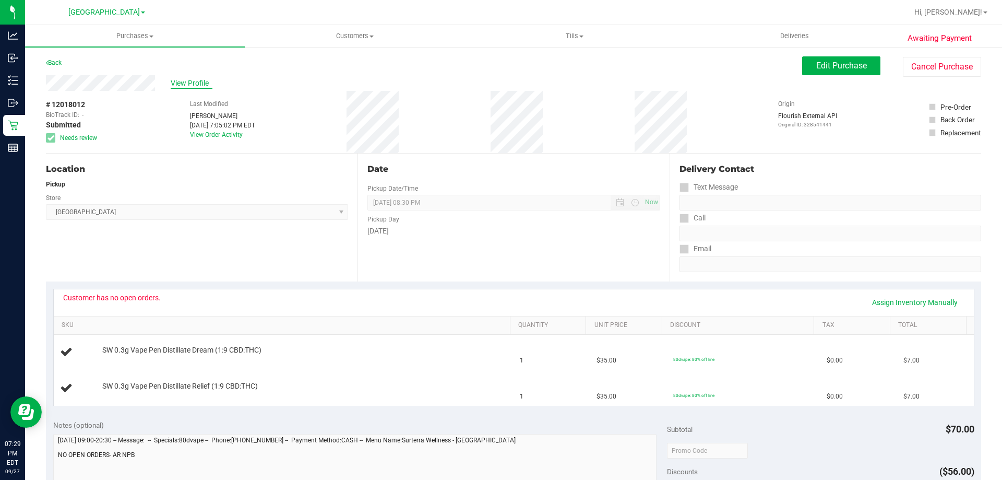
click at [188, 78] on span "View Profile" at bounding box center [192, 83] width 42 height 11
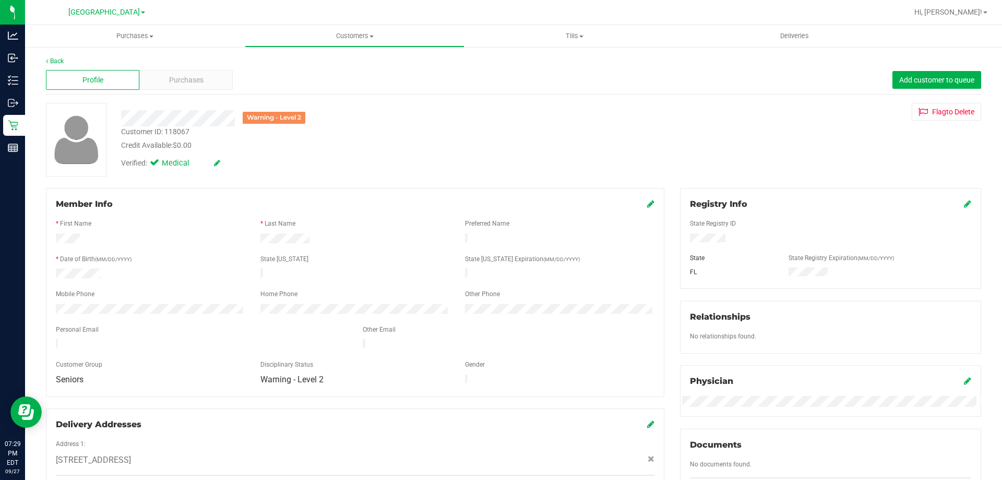
scroll to position [157, 0]
click at [189, 75] on span "Purchases" at bounding box center [186, 80] width 34 height 11
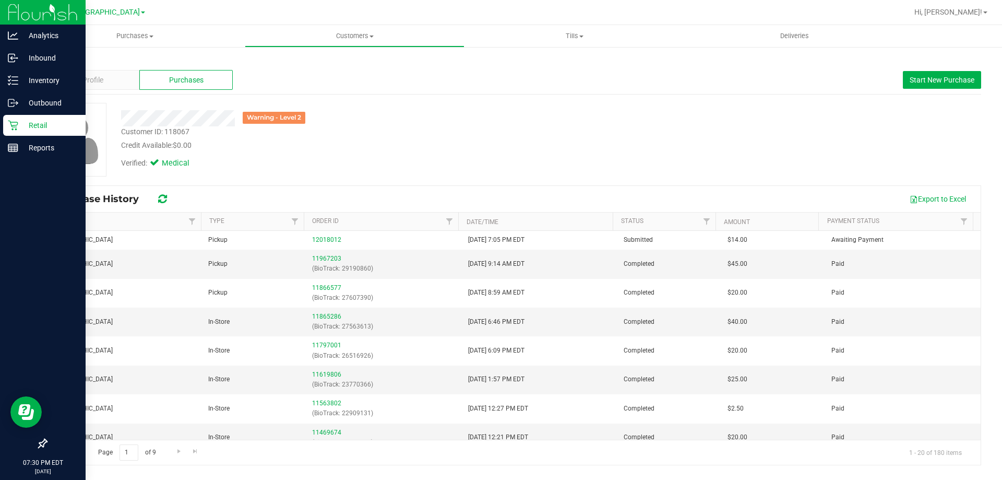
click at [22, 125] on p "Retail" at bounding box center [49, 125] width 63 height 13
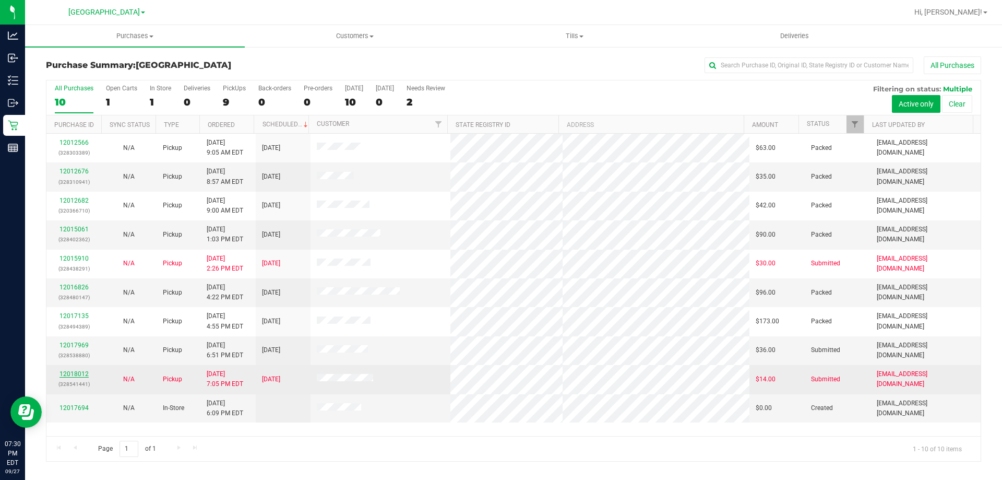
click at [80, 377] on link "12018012" at bounding box center [73, 373] width 29 height 7
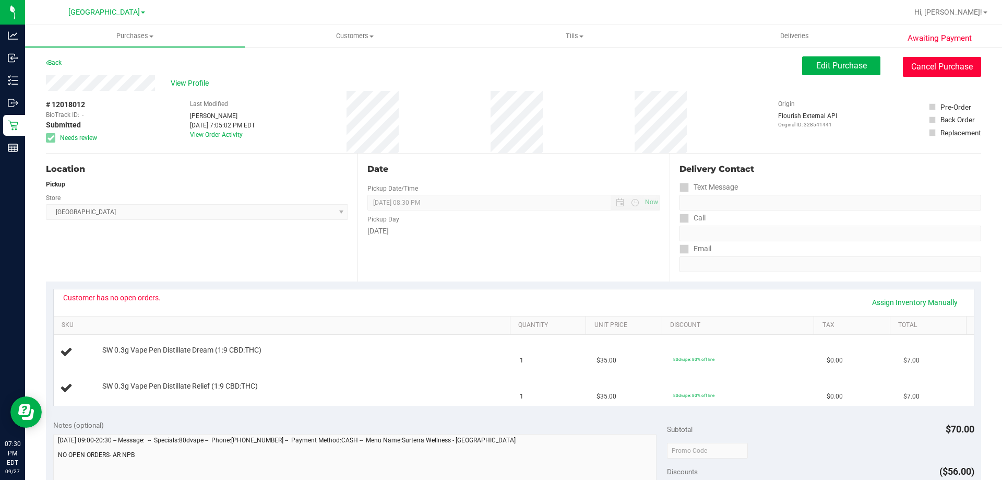
click at [931, 63] on button "Cancel Purchase" at bounding box center [942, 67] width 78 height 20
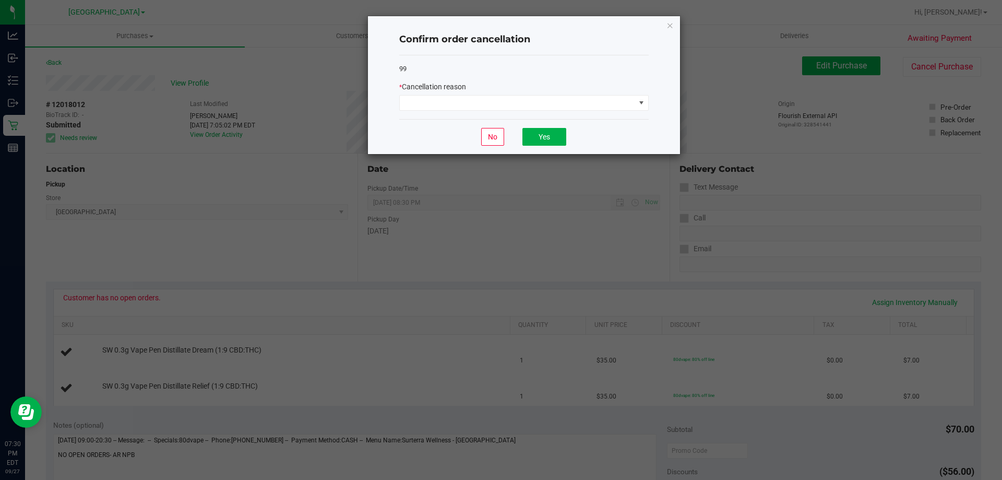
click at [467, 94] on div "* Cancellation reason" at bounding box center [523, 95] width 249 height 29
click at [459, 99] on span at bounding box center [517, 102] width 235 height 15
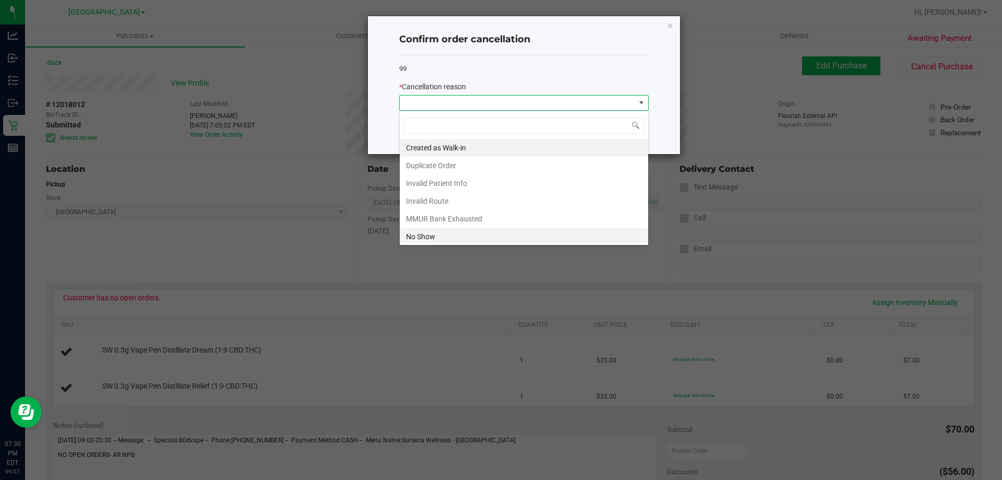
scroll to position [16, 249]
click at [449, 220] on li "MMUR Bank Exhausted" at bounding box center [524, 219] width 248 height 18
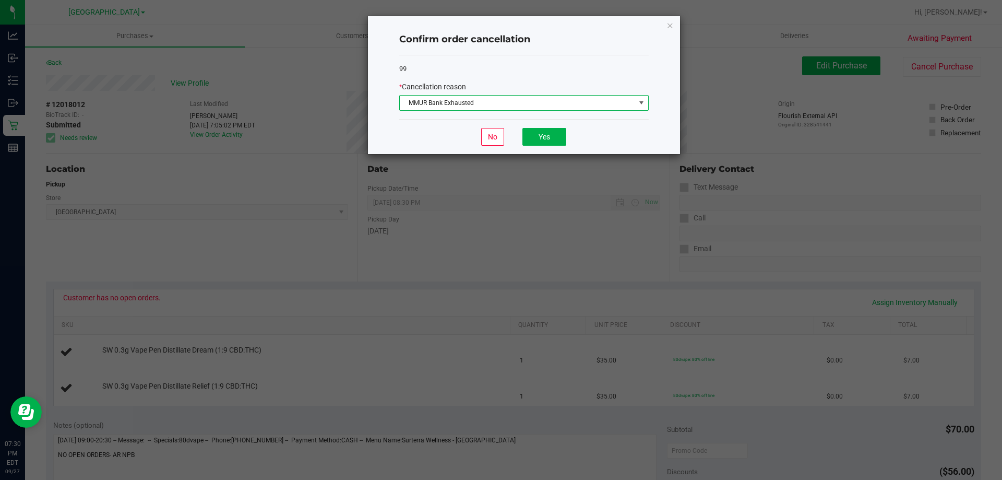
click at [557, 125] on div "No Yes" at bounding box center [523, 136] width 249 height 35
click at [547, 142] on button "Yes" at bounding box center [544, 137] width 44 height 18
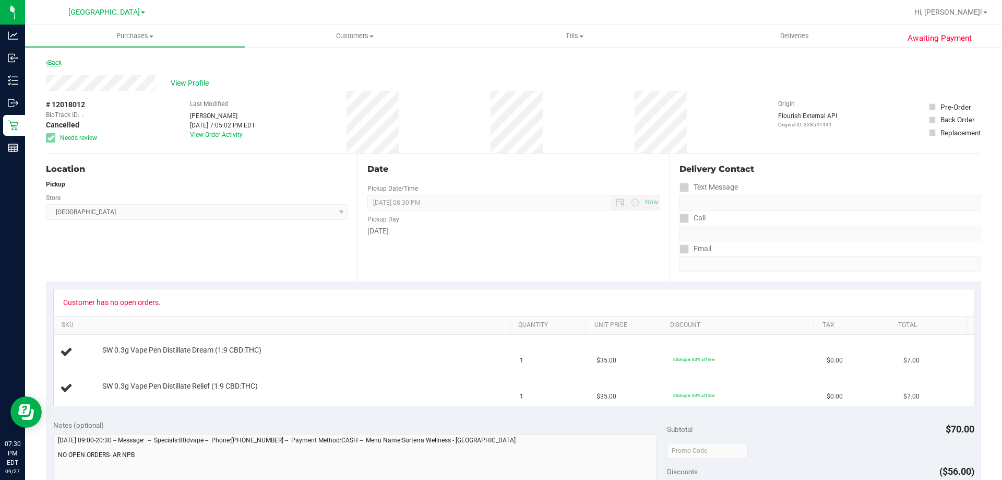
click at [52, 63] on link "Back" at bounding box center [54, 62] width 16 height 7
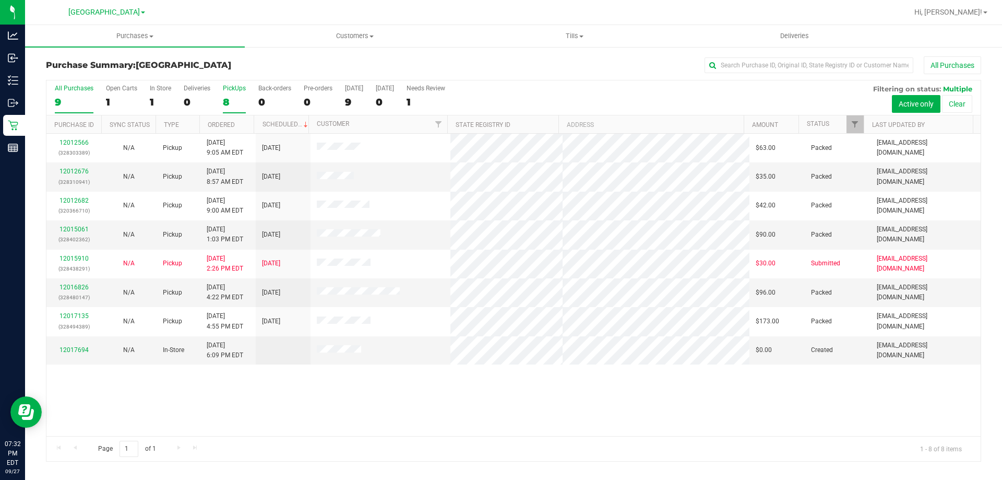
click at [235, 103] on div "8" at bounding box center [234, 102] width 23 height 12
click at [0, 0] on input "PickUps 8" at bounding box center [0, 0] width 0 height 0
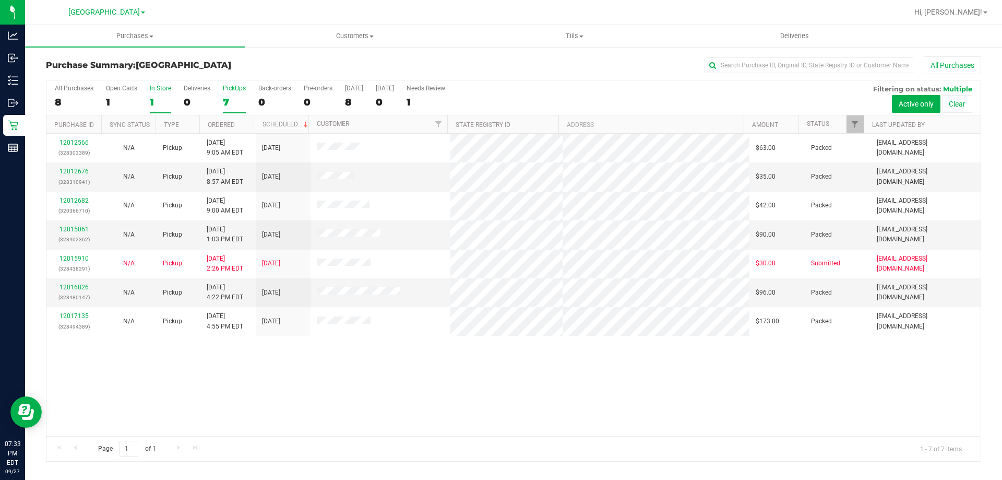
click at [164, 99] on div "1" at bounding box center [160, 102] width 21 height 12
click at [0, 0] on input "In Store 1" at bounding box center [0, 0] width 0 height 0
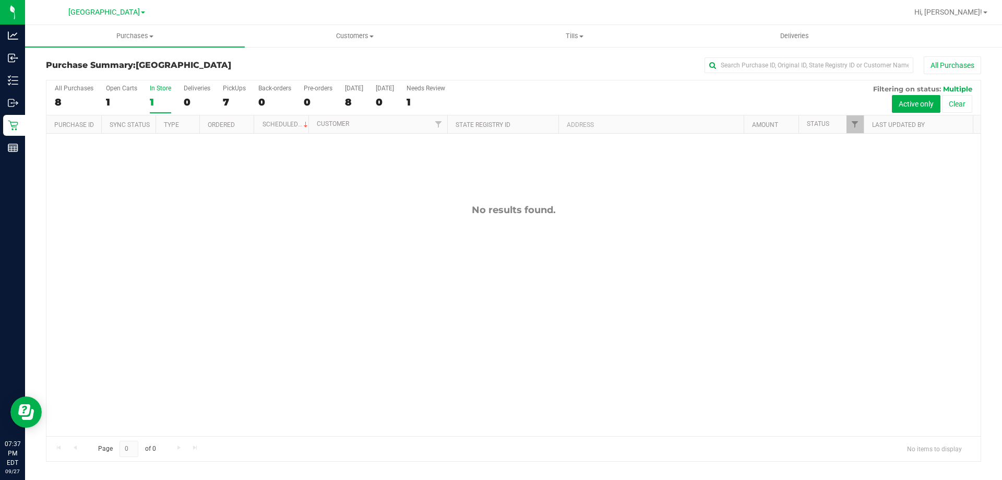
click at [169, 101] on div "1" at bounding box center [160, 102] width 21 height 12
click at [0, 0] on input "In Store 1" at bounding box center [0, 0] width 0 height 0
click at [227, 106] on div at bounding box center [513, 270] width 934 height 380
click at [227, 106] on div "7" at bounding box center [234, 102] width 23 height 12
click at [0, 0] on input "PickUps 7" at bounding box center [0, 0] width 0 height 0
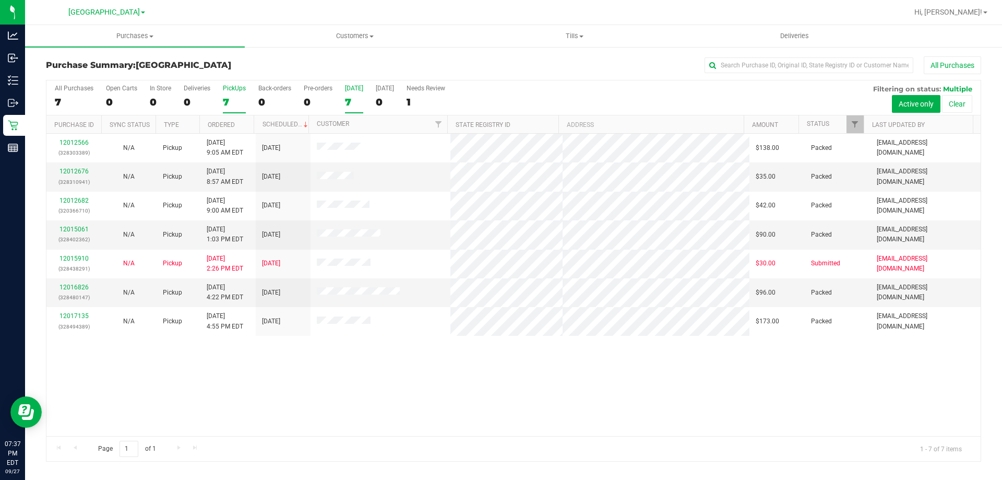
click at [352, 105] on div "7" at bounding box center [354, 102] width 18 height 12
click at [0, 0] on input "Today 7" at bounding box center [0, 0] width 0 height 0
click at [237, 102] on div "7" at bounding box center [234, 102] width 23 height 12
click at [0, 0] on input "PickUps 7" at bounding box center [0, 0] width 0 height 0
click at [230, 104] on div "7" at bounding box center [234, 102] width 23 height 12
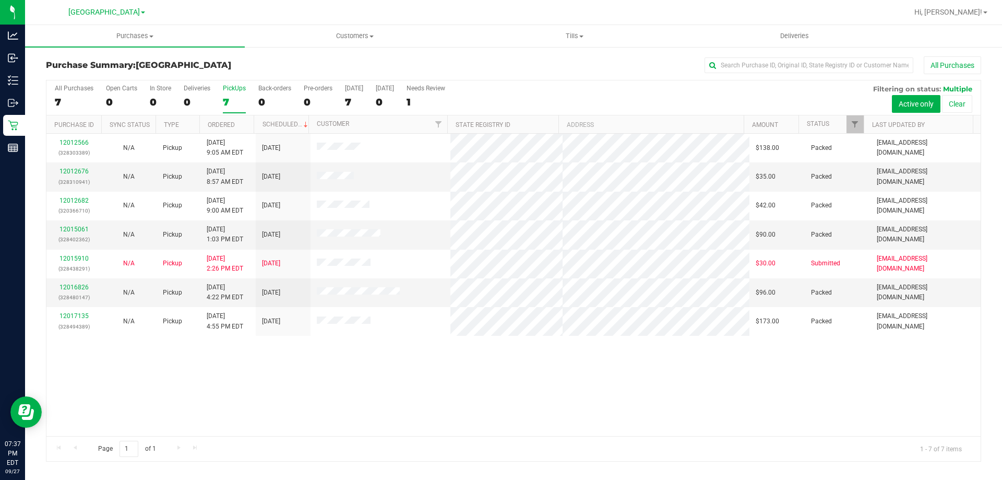
click at [0, 0] on input "PickUps 7" at bounding box center [0, 0] width 0 height 0
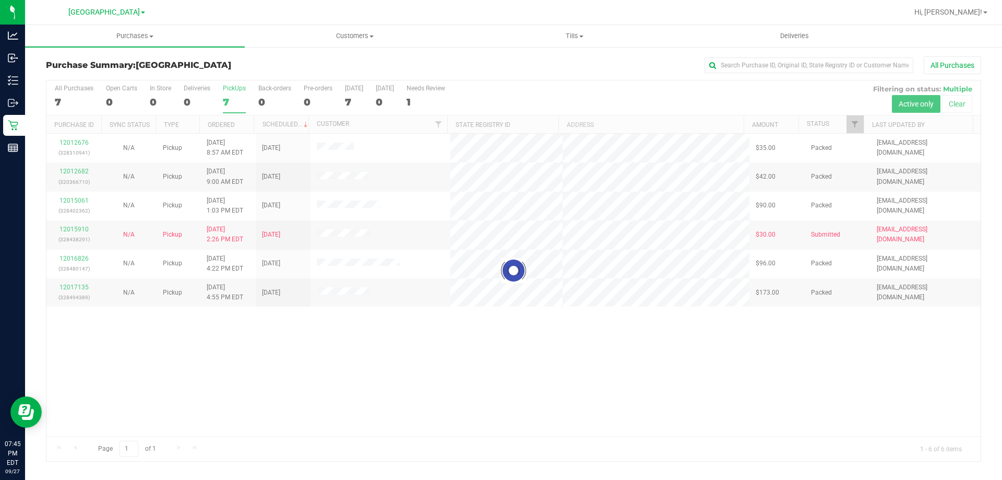
click at [232, 95] on div at bounding box center [513, 270] width 934 height 380
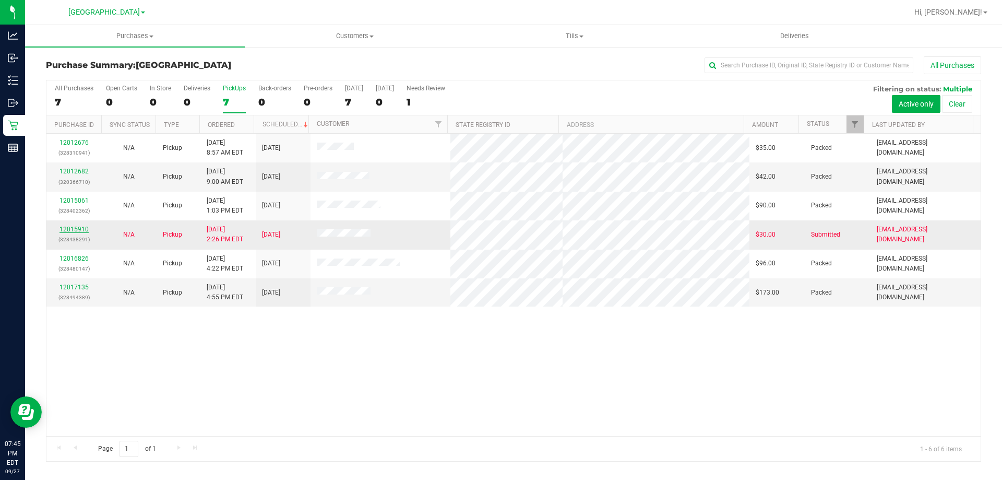
click at [77, 228] on link "12015910" at bounding box center [73, 228] width 29 height 7
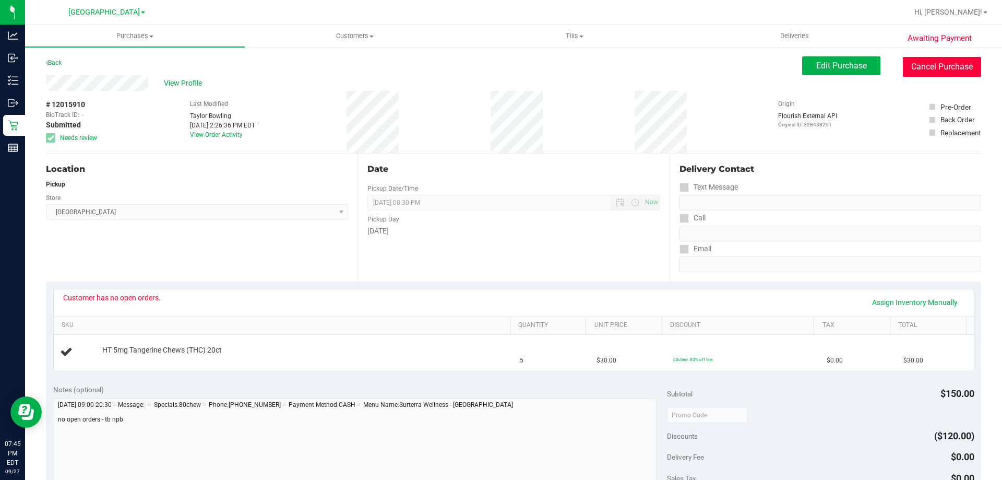
click at [917, 74] on button "Cancel Purchase" at bounding box center [942, 67] width 78 height 20
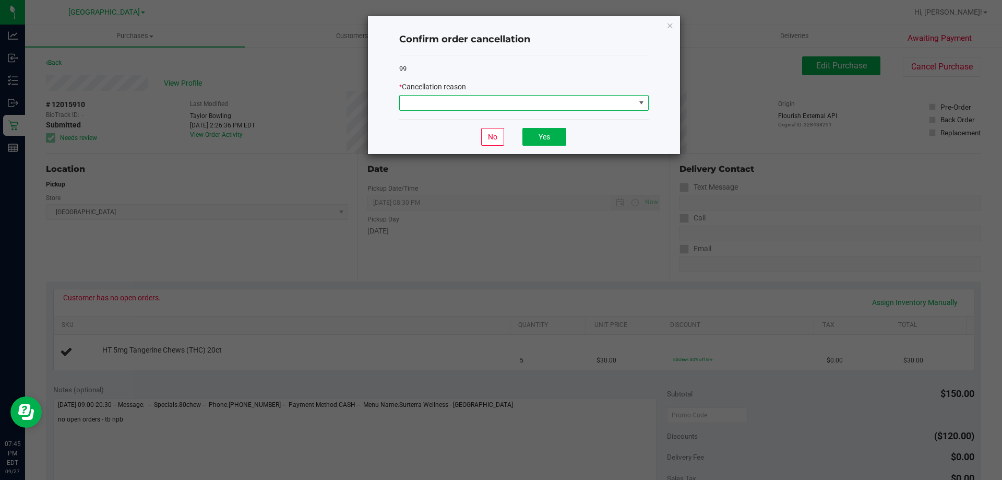
click at [620, 106] on span at bounding box center [517, 102] width 235 height 15
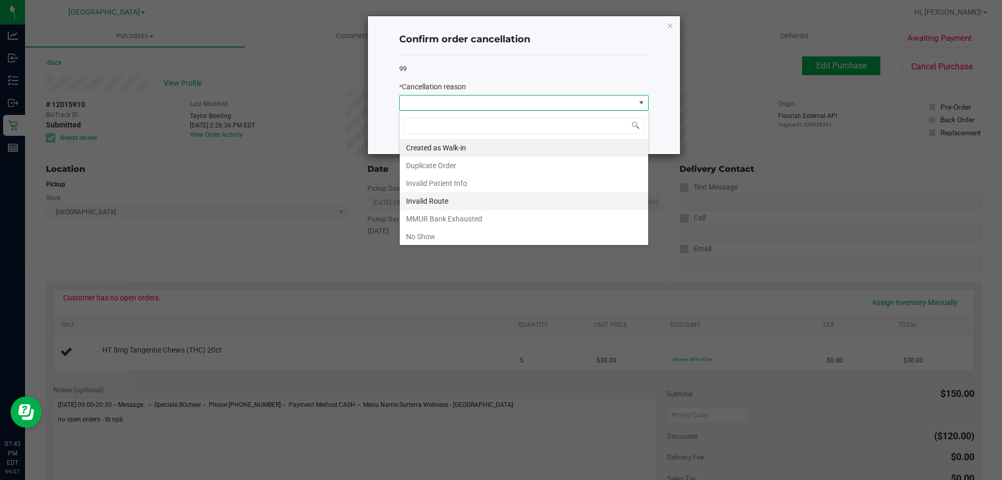
scroll to position [16, 249]
click at [671, 28] on icon "Close" at bounding box center [669, 25] width 7 height 13
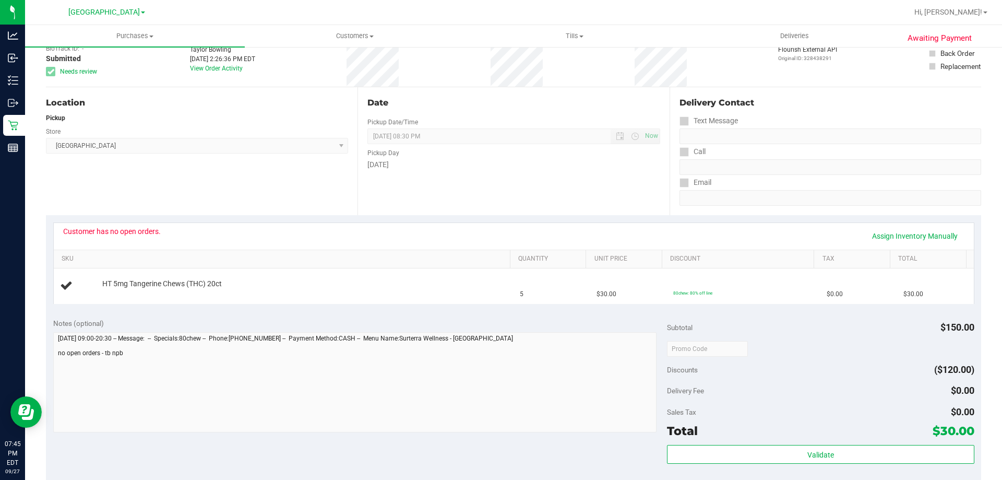
scroll to position [0, 0]
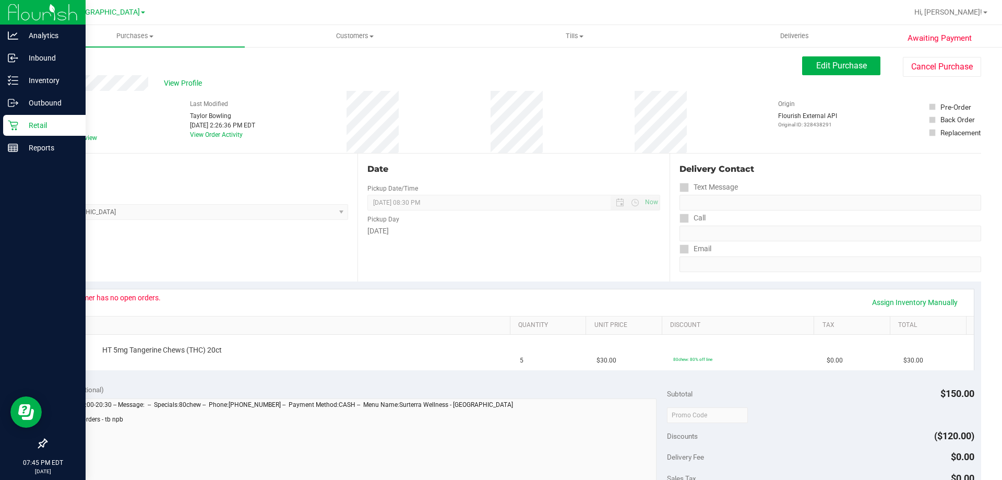
click at [20, 124] on p "Retail" at bounding box center [49, 125] width 63 height 13
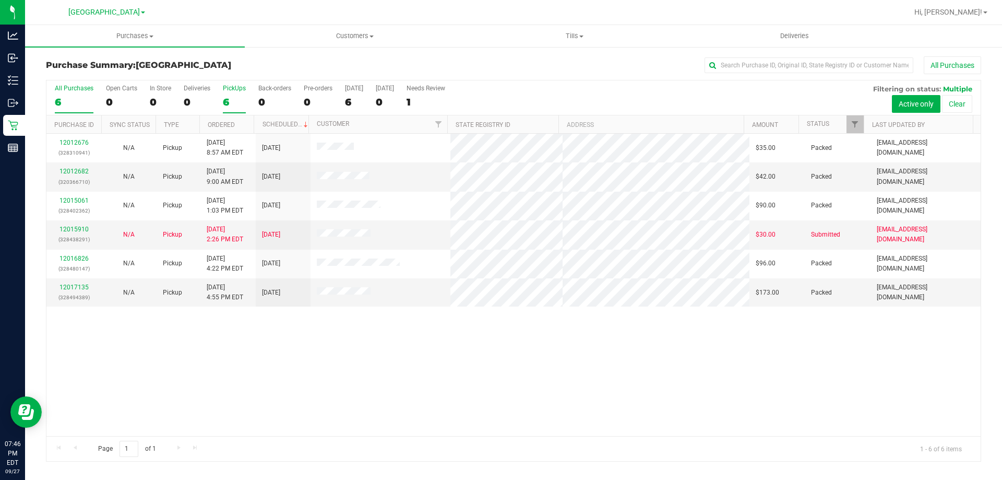
click at [231, 99] on div "6" at bounding box center [234, 102] width 23 height 12
click at [0, 0] on input "PickUps 6" at bounding box center [0, 0] width 0 height 0
click at [238, 104] on div "6" at bounding box center [234, 102] width 23 height 12
click at [0, 0] on input "PickUps 6" at bounding box center [0, 0] width 0 height 0
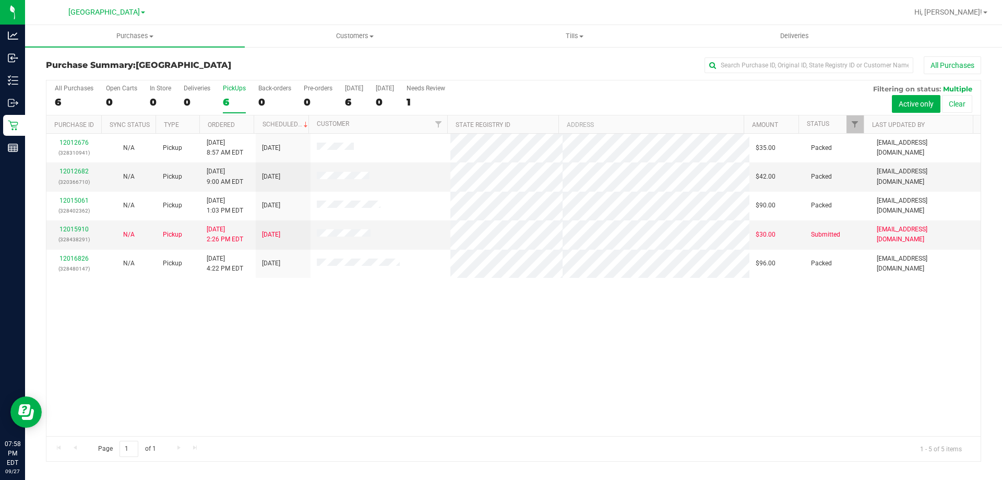
click at [235, 108] on label "PickUps 6" at bounding box center [234, 99] width 23 height 29
click at [0, 0] on input "PickUps 6" at bounding box center [0, 0] width 0 height 0
click at [234, 99] on div "5" at bounding box center [234, 102] width 23 height 12
click at [0, 0] on input "PickUps 5" at bounding box center [0, 0] width 0 height 0
click at [66, 229] on link "12015910" at bounding box center [73, 228] width 29 height 7
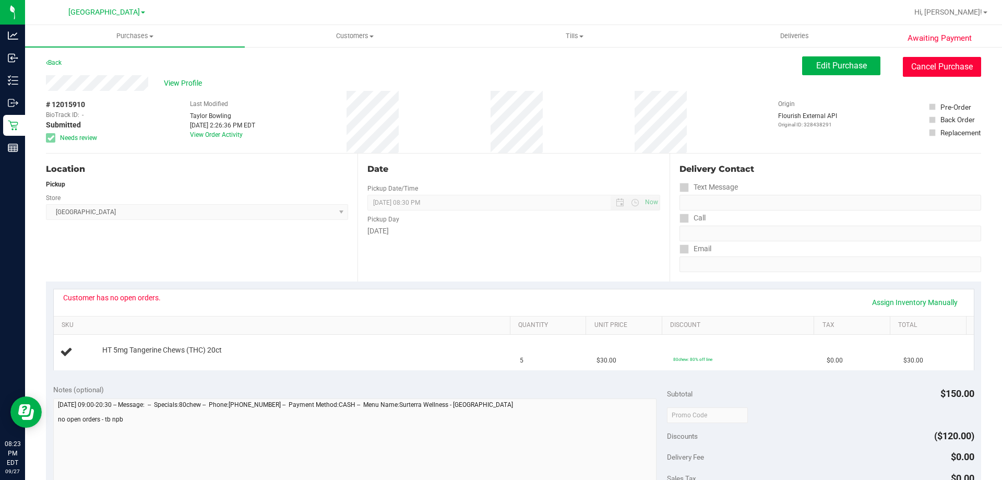
click at [952, 60] on button "Cancel Purchase" at bounding box center [942, 67] width 78 height 20
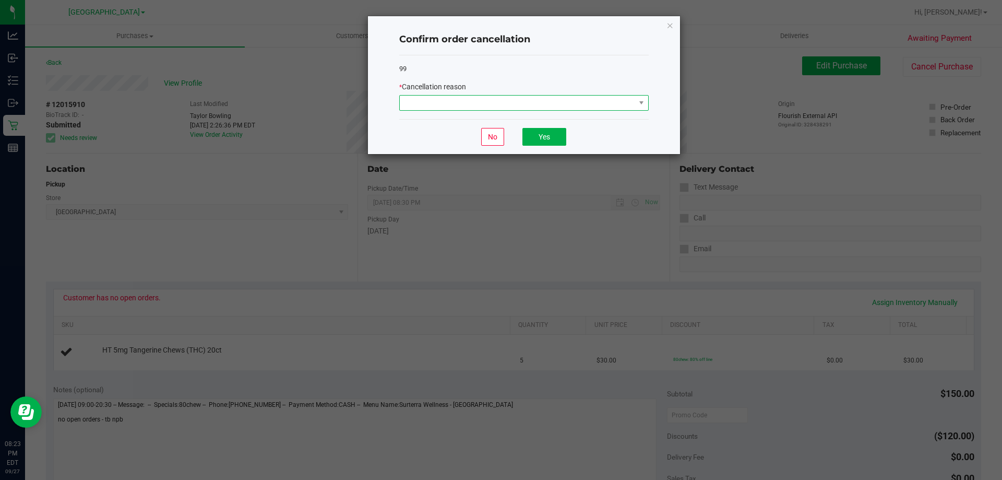
click at [609, 103] on span at bounding box center [517, 102] width 235 height 15
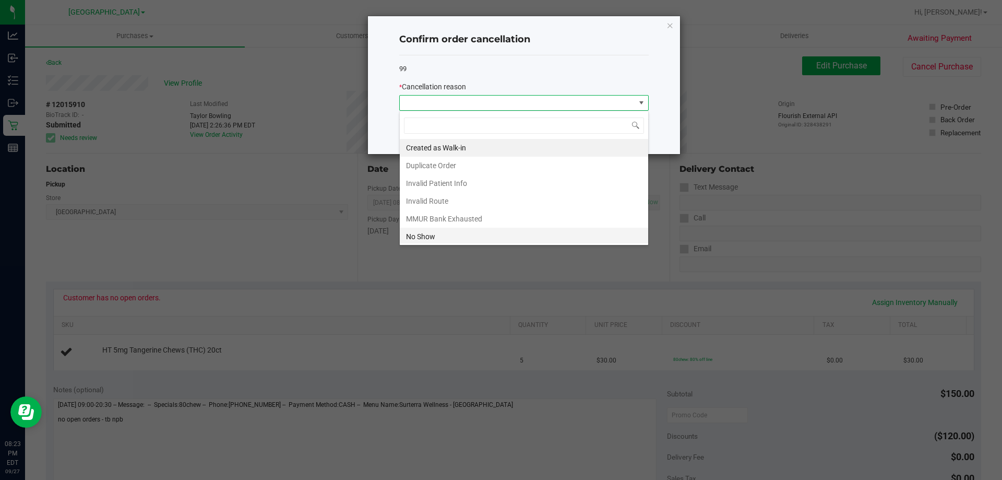
scroll to position [16, 249]
click at [433, 241] on li "No Show" at bounding box center [524, 237] width 248 height 18
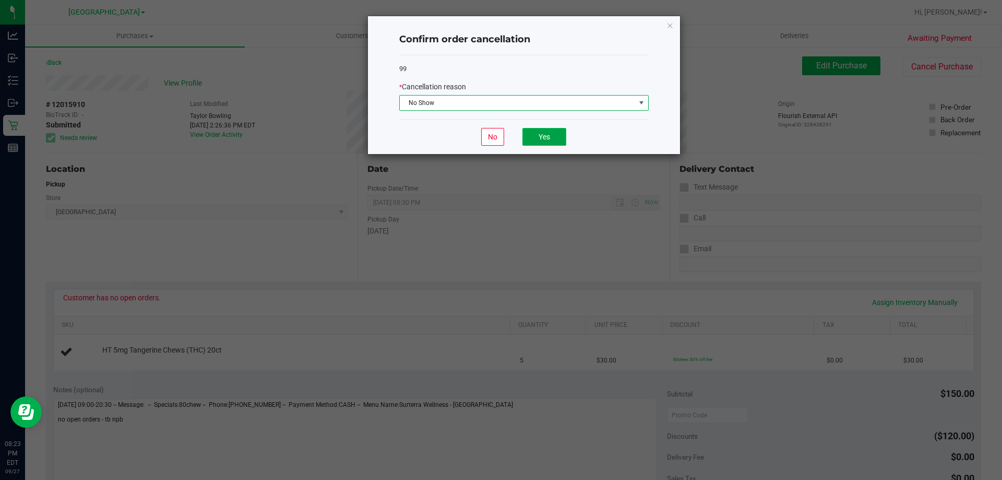
click at [565, 139] on button "Yes" at bounding box center [544, 137] width 44 height 18
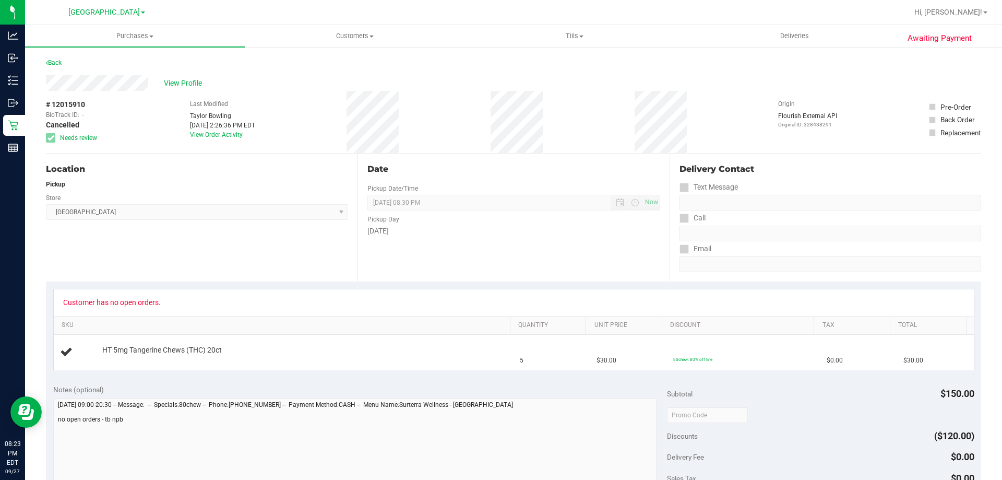
click at [55, 56] on div "Awaiting Payment Back View Profile # 12015910 BioTrack ID: - Cancelled Needs re…" at bounding box center [513, 437] width 977 height 783
click at [55, 61] on link "Back" at bounding box center [54, 62] width 16 height 7
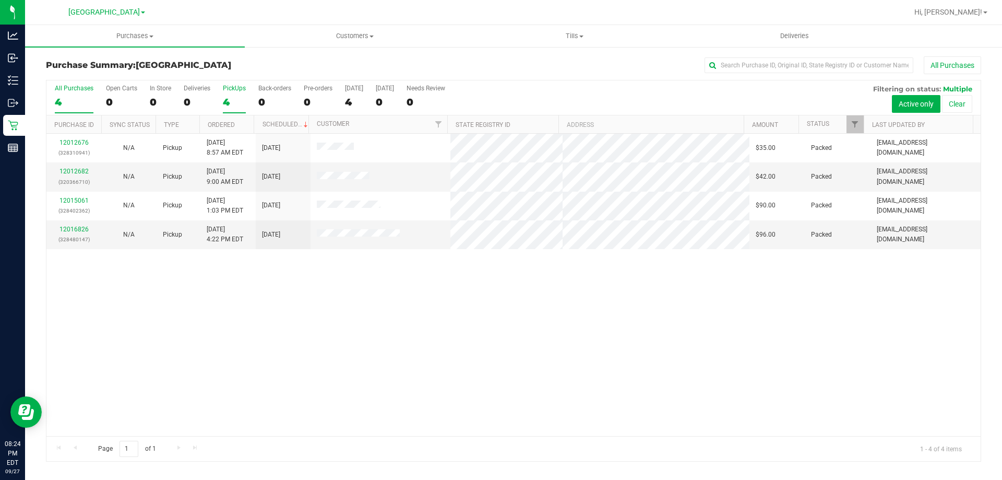
click at [228, 105] on div "4" at bounding box center [234, 102] width 23 height 12
click at [0, 0] on input "PickUps 4" at bounding box center [0, 0] width 0 height 0
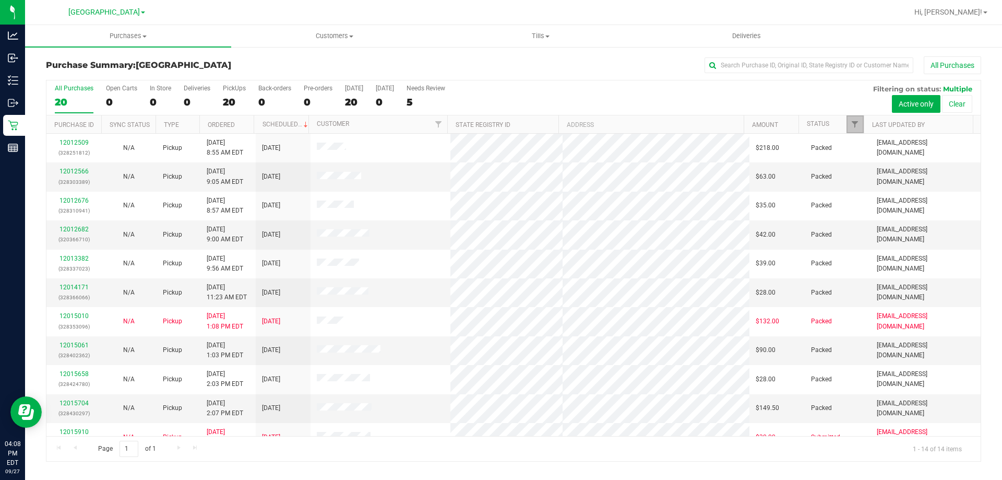
click at [853, 124] on span "Filter" at bounding box center [855, 124] width 8 height 8
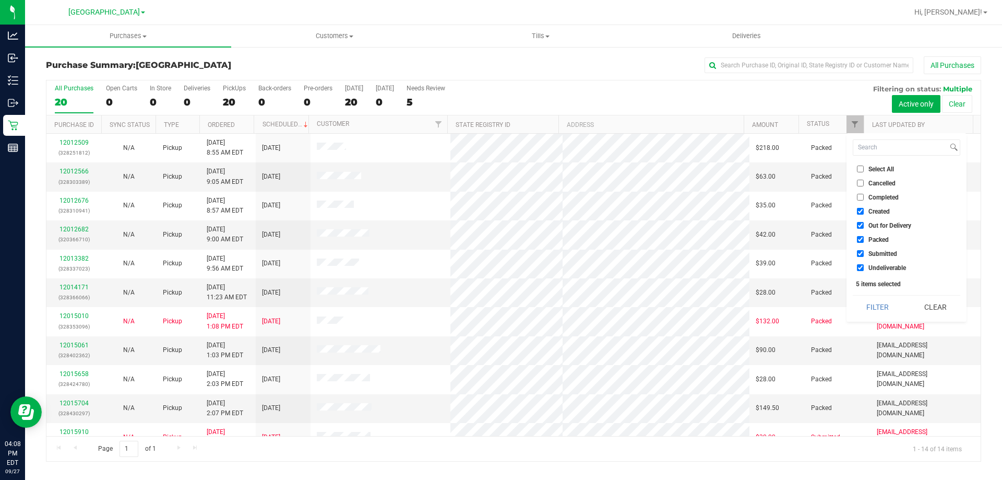
click at [878, 238] on span "Packed" at bounding box center [878, 239] width 20 height 6
click at [864, 238] on input "Packed" at bounding box center [860, 239] width 7 height 7
checkbox input "false"
click at [878, 230] on li "Out for Delivery" at bounding box center [906, 225] width 107 height 11
click at [877, 224] on span "Out for Delivery" at bounding box center [889, 225] width 43 height 6
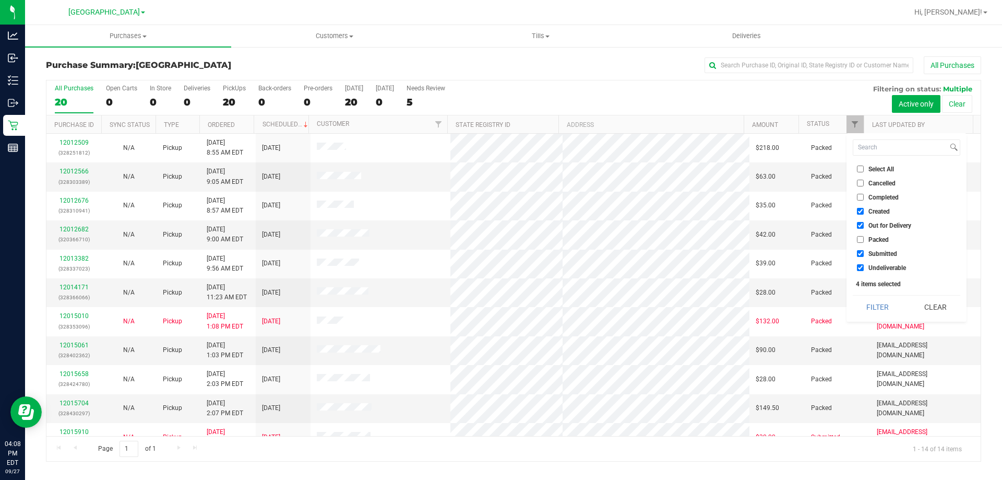
click at [864, 224] on input "Out for Delivery" at bounding box center [860, 225] width 7 height 7
checkbox input "false"
click at [875, 212] on span "Created" at bounding box center [878, 211] width 21 height 6
click at [864, 212] on input "Created" at bounding box center [860, 211] width 7 height 7
checkbox input "false"
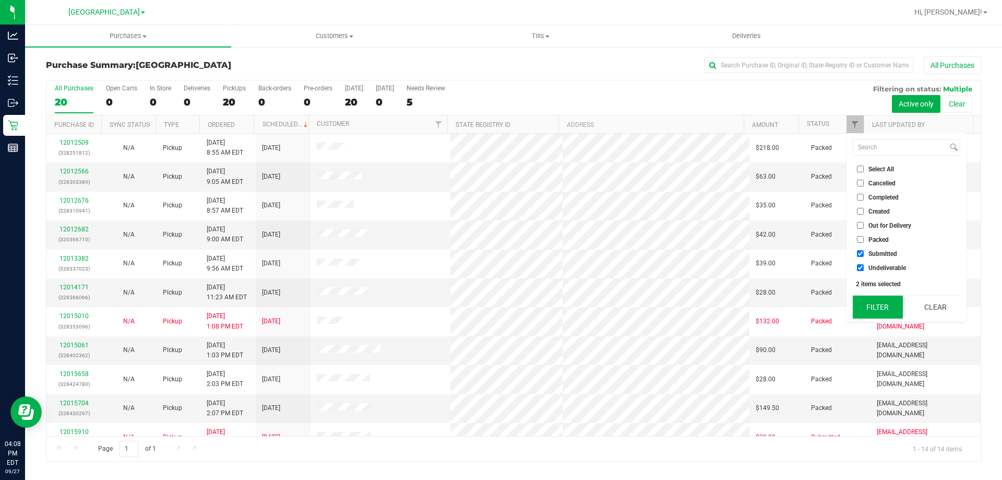
click at [882, 299] on button "Filter" at bounding box center [878, 306] width 50 height 23
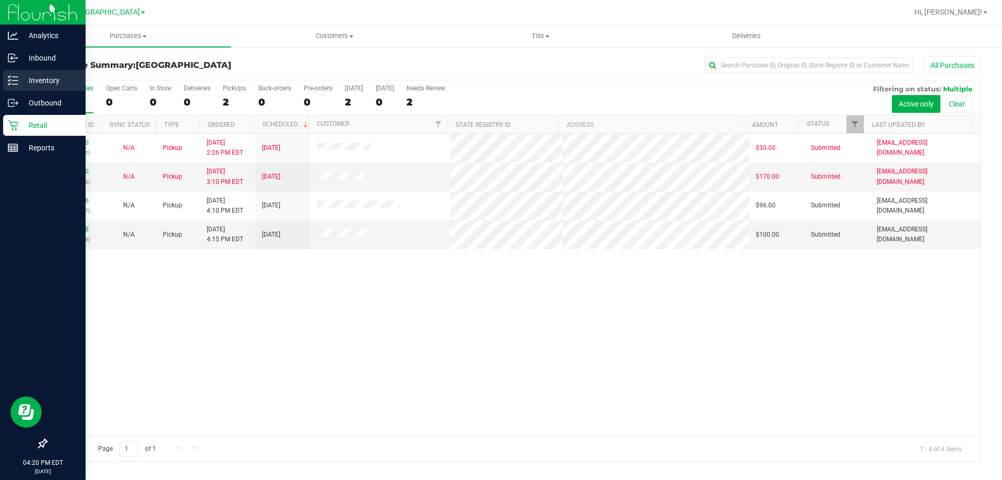
click at [58, 85] on p "Inventory" at bounding box center [49, 80] width 63 height 13
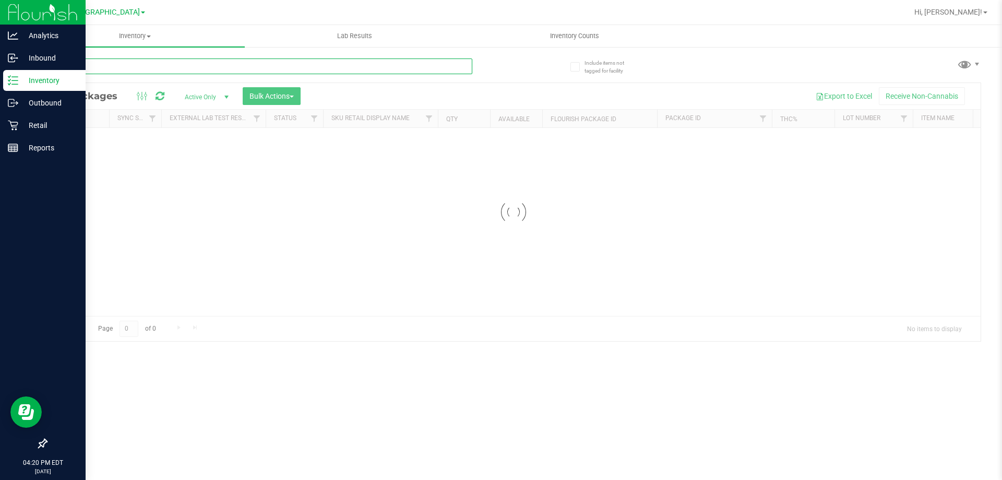
click at [137, 69] on input "text" at bounding box center [259, 66] width 426 height 16
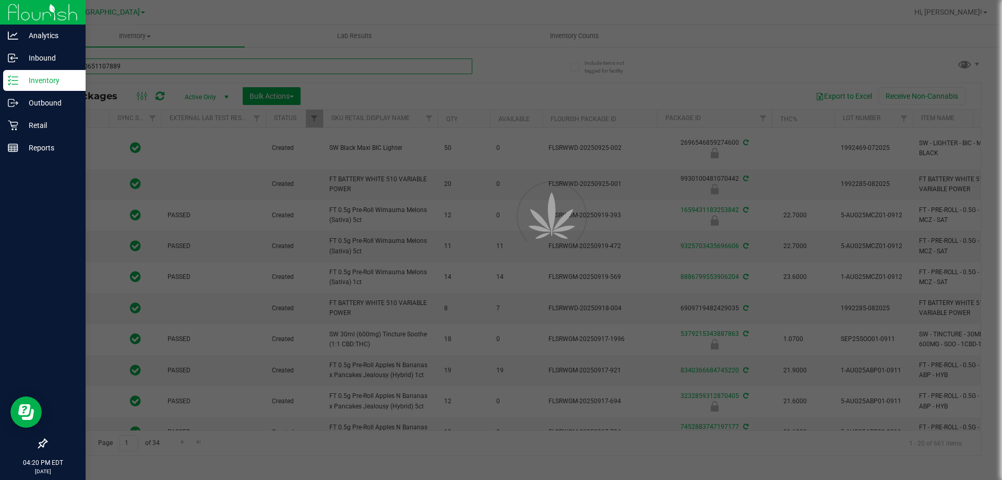
type input "0571460651107889"
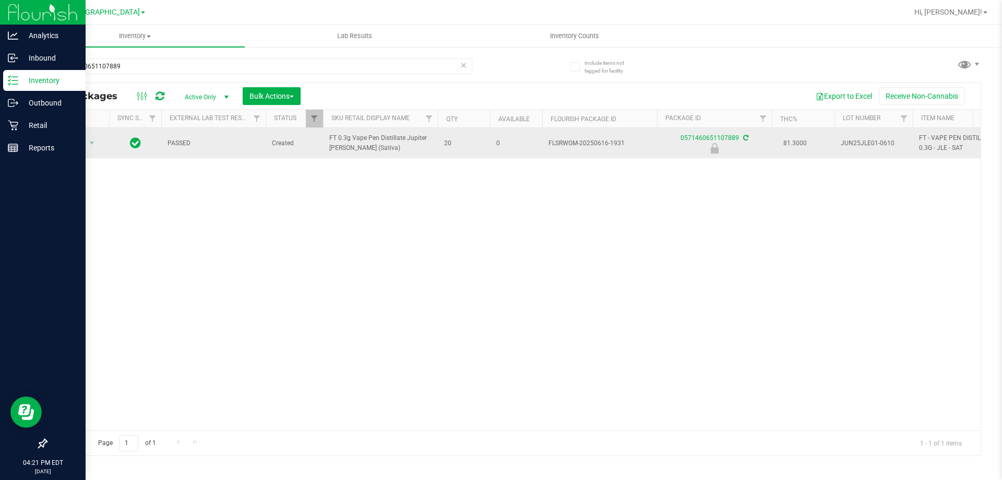
click at [76, 142] on span "Action" at bounding box center [71, 143] width 28 height 15
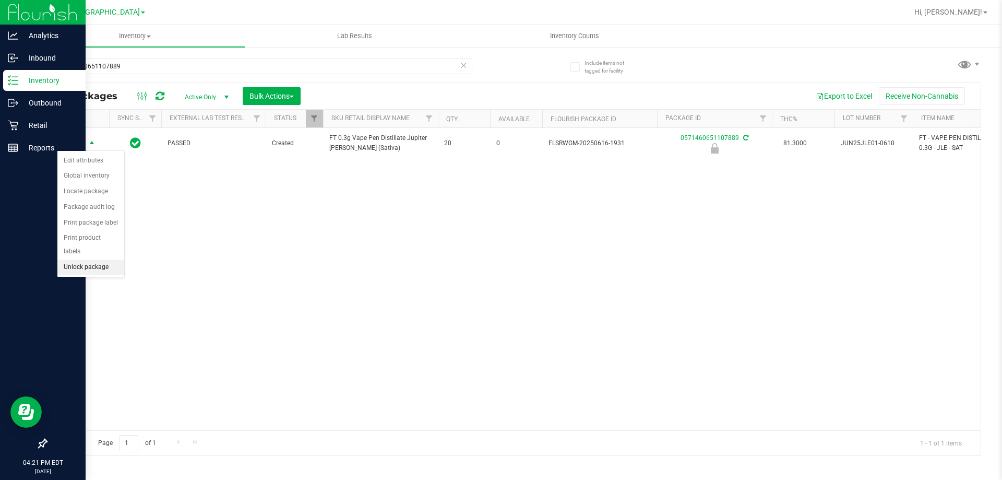
click at [112, 259] on li "Unlock package" at bounding box center [90, 267] width 67 height 16
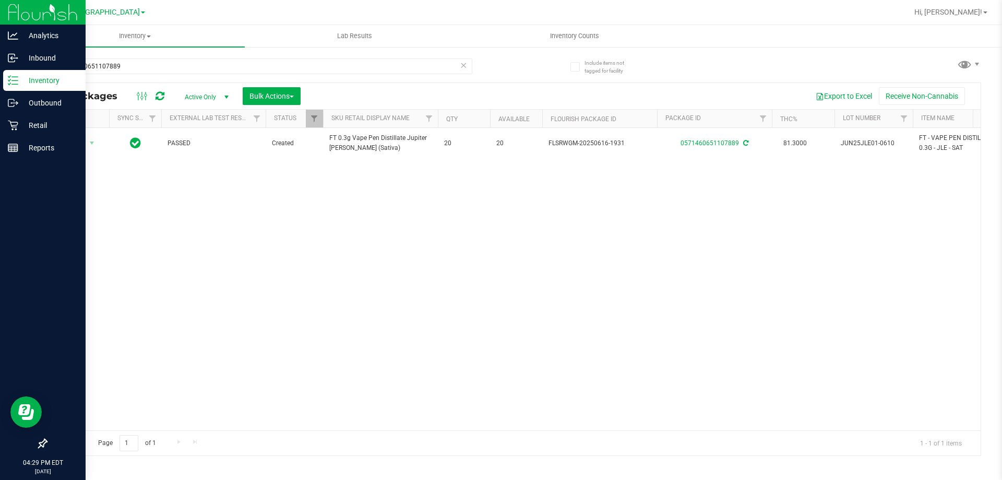
click at [464, 68] on icon at bounding box center [463, 64] width 7 height 13
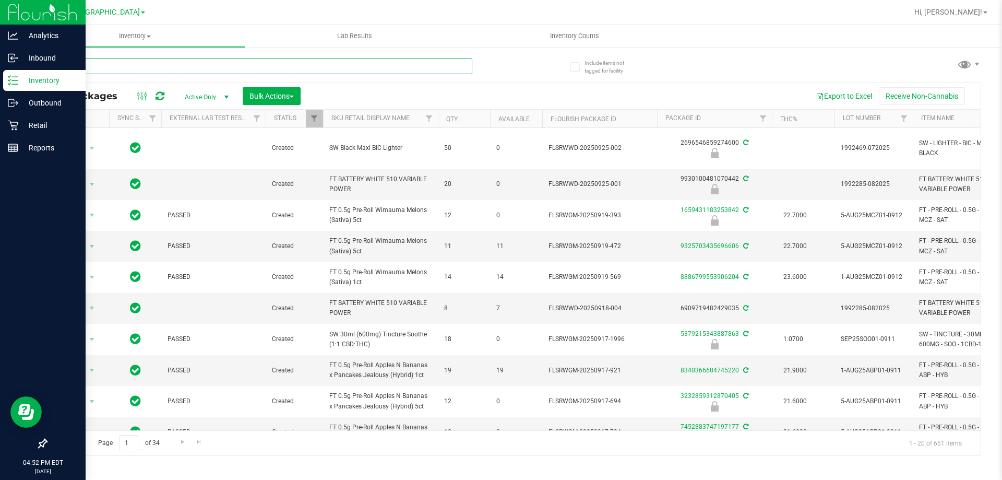
click at [212, 67] on input "text" at bounding box center [259, 66] width 426 height 16
type input "9440874976868727"
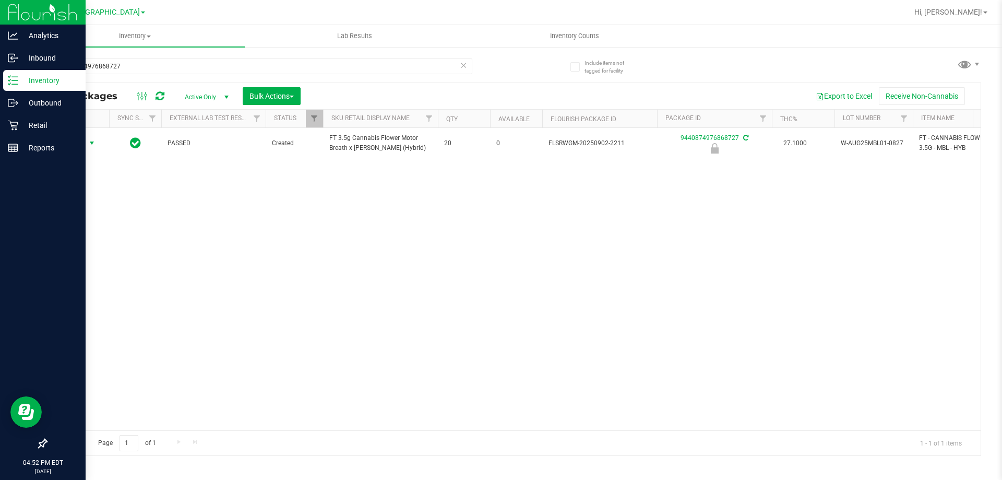
click at [86, 142] on span "select" at bounding box center [92, 143] width 13 height 15
click at [110, 259] on li "Unlock package" at bounding box center [90, 267] width 67 height 16
click at [458, 67] on input "9440874976868727" at bounding box center [259, 66] width 426 height 16
click at [462, 67] on icon at bounding box center [463, 64] width 7 height 13
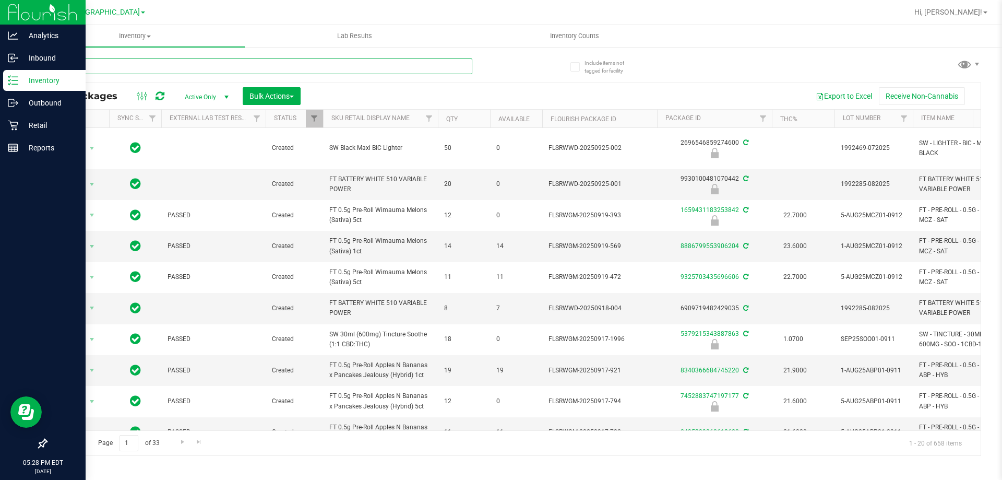
click at [149, 58] on input "text" at bounding box center [259, 66] width 426 height 16
type input "wbv"
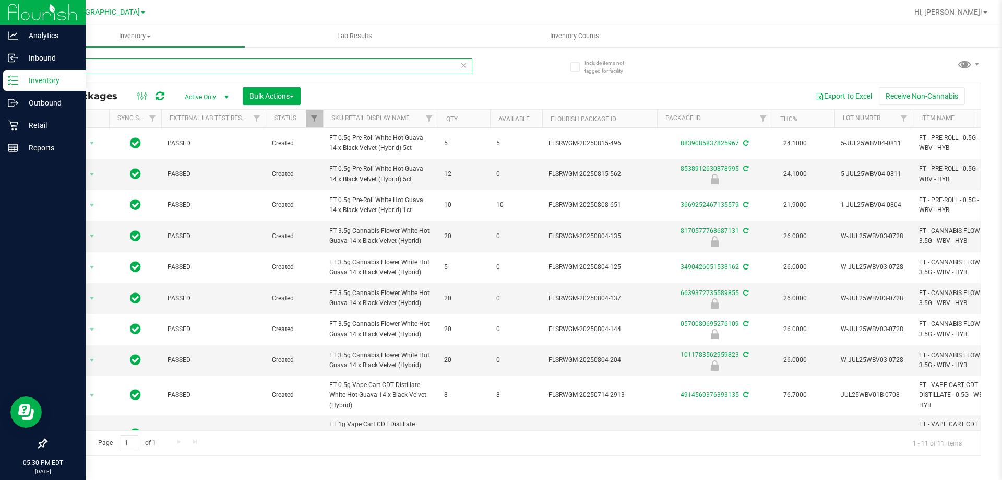
click at [180, 73] on input "wbv" at bounding box center [259, 66] width 426 height 16
type input "-204"
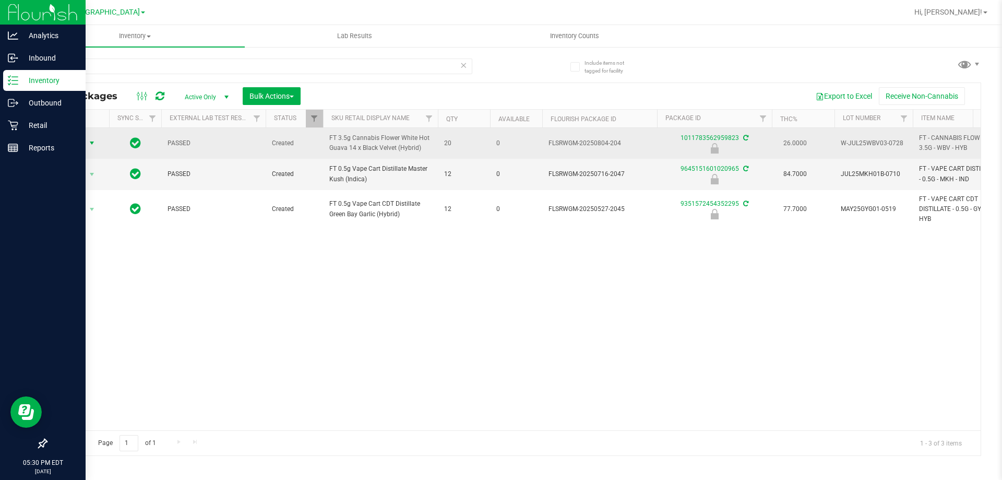
click at [79, 142] on span "Action" at bounding box center [71, 143] width 28 height 15
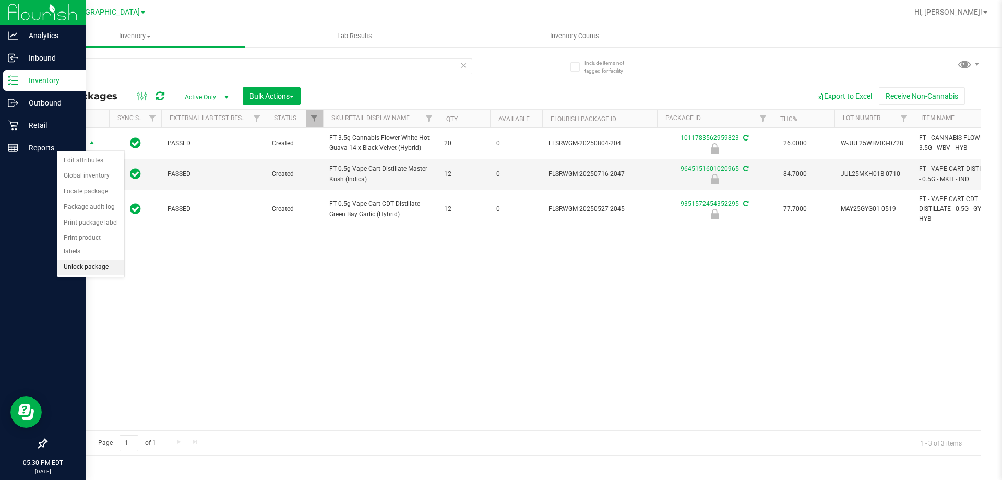
click at [101, 259] on li "Unlock package" at bounding box center [90, 267] width 67 height 16
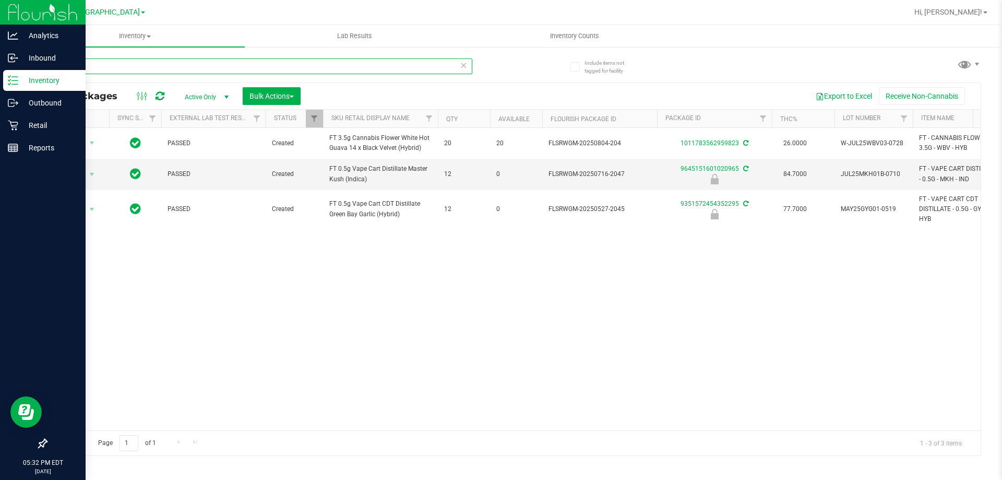
click at [200, 71] on input "-204" at bounding box center [259, 66] width 426 height 16
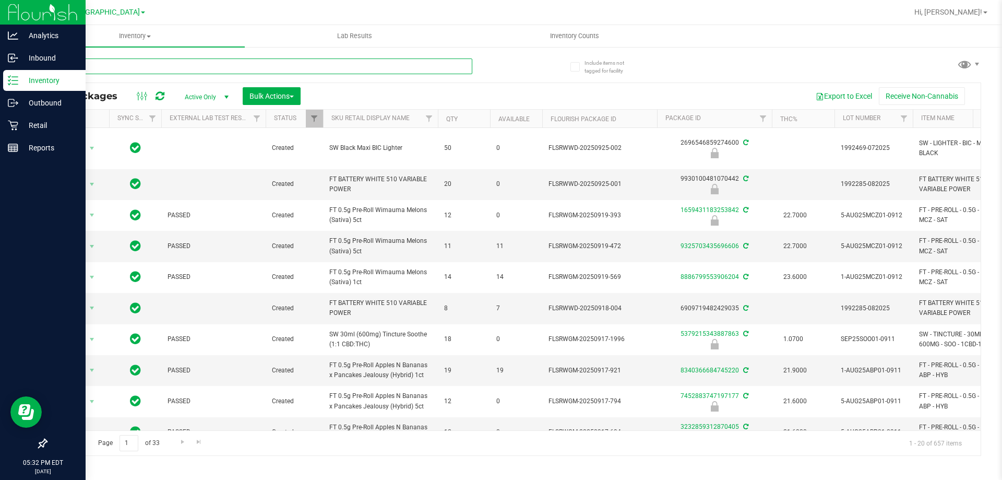
click at [229, 69] on input "text" at bounding box center [259, 66] width 426 height 16
click at [18, 61] on icon at bounding box center [13, 58] width 10 height 10
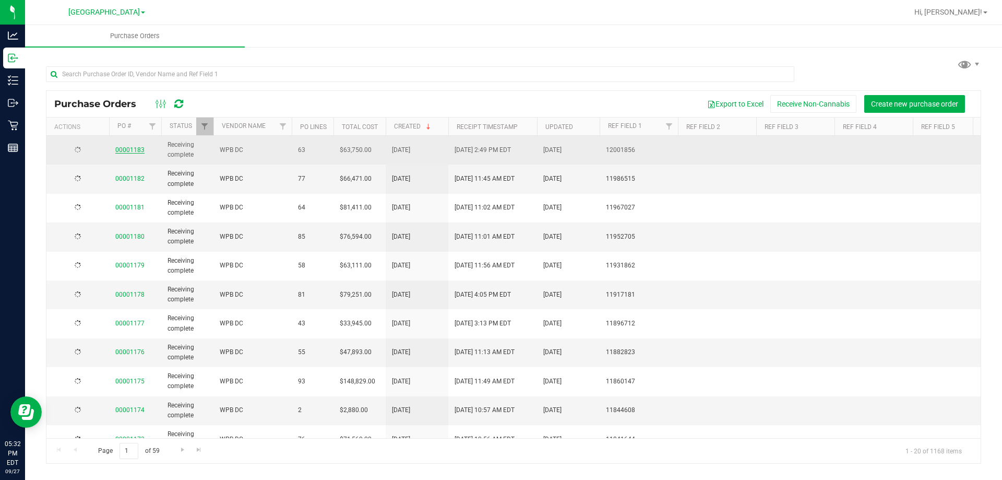
click at [135, 149] on link "00001183" at bounding box center [129, 149] width 29 height 7
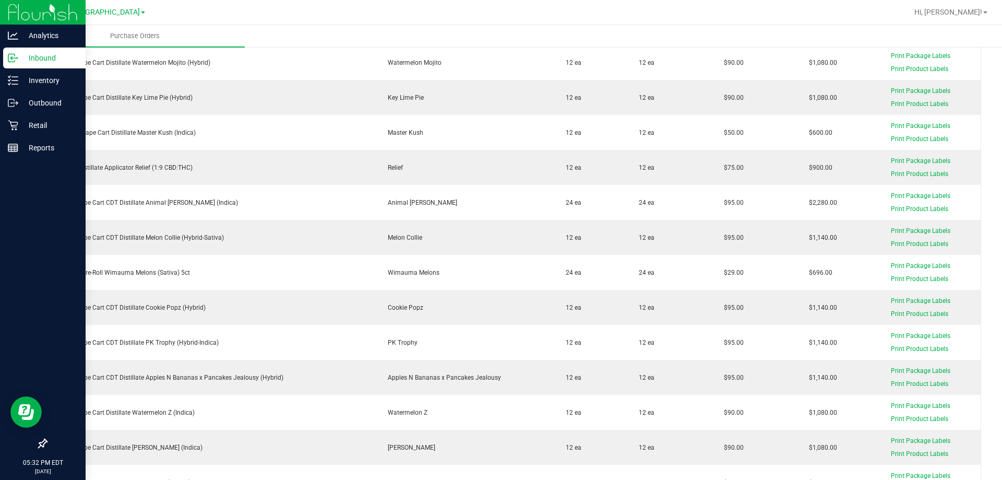
scroll to position [1681, 0]
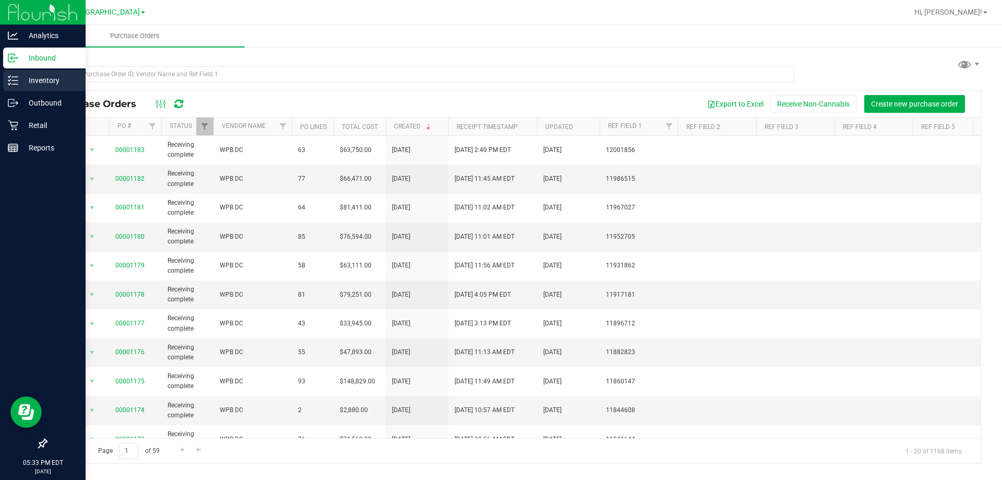
click at [17, 77] on line at bounding box center [15, 77] width 6 height 0
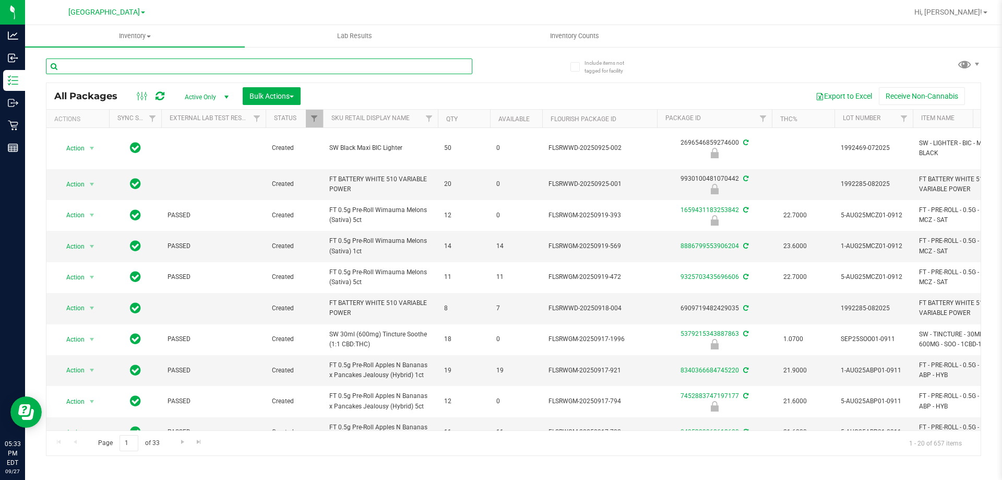
click at [192, 66] on input "text" at bounding box center [259, 66] width 426 height 16
type input "tshirt"
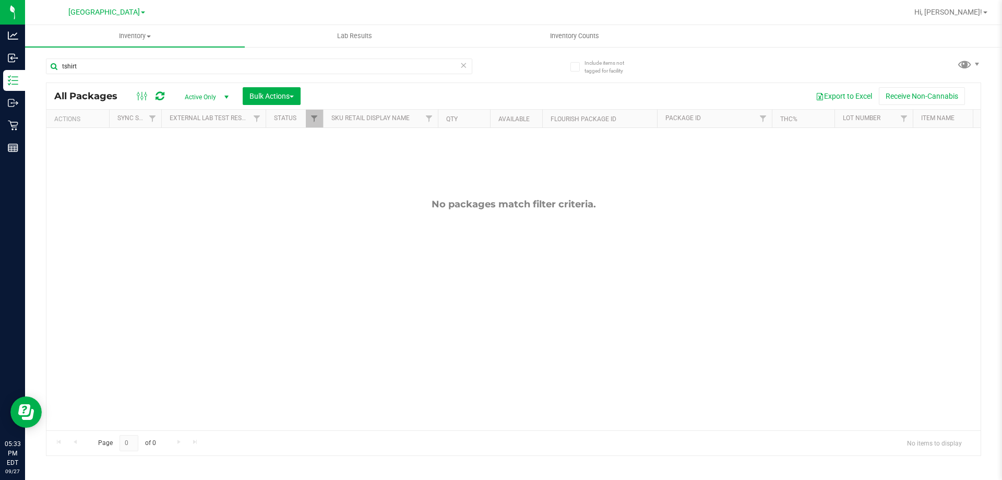
click at [156, 230] on div "No packages match filter criteria." at bounding box center [513, 314] width 934 height 373
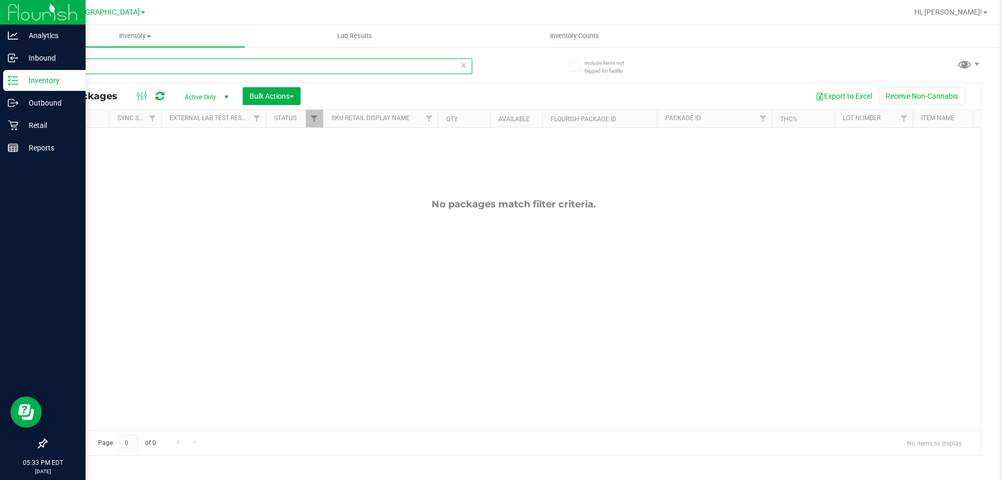
drag, startPoint x: 78, startPoint y: 63, endPoint x: 14, endPoint y: 71, distance: 64.7
click at [14, 71] on div "Analytics Inbound Inventory Outbound Retail Reports 05:33 PM EDT 09/27/2025 09/…" at bounding box center [501, 240] width 1002 height 480
type input "shirt"
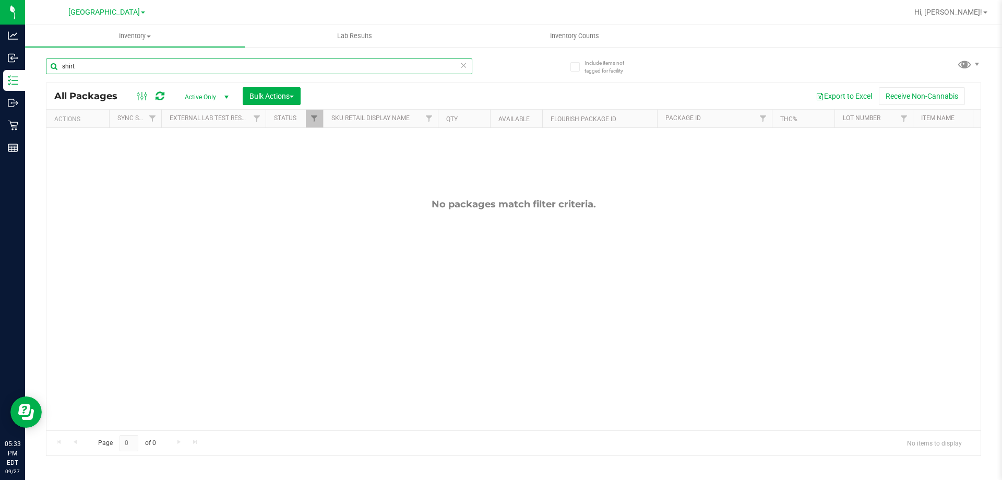
click at [140, 70] on input "shirt" at bounding box center [259, 66] width 426 height 16
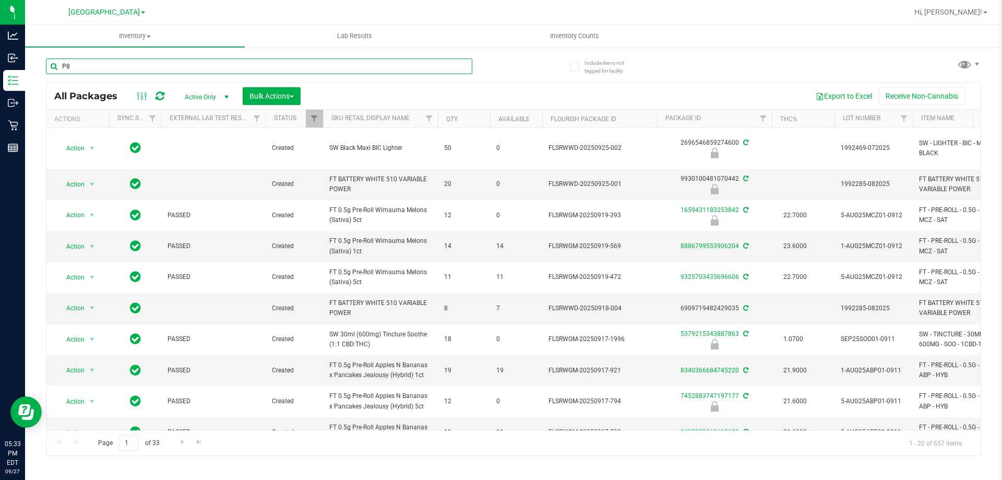
type input "P"
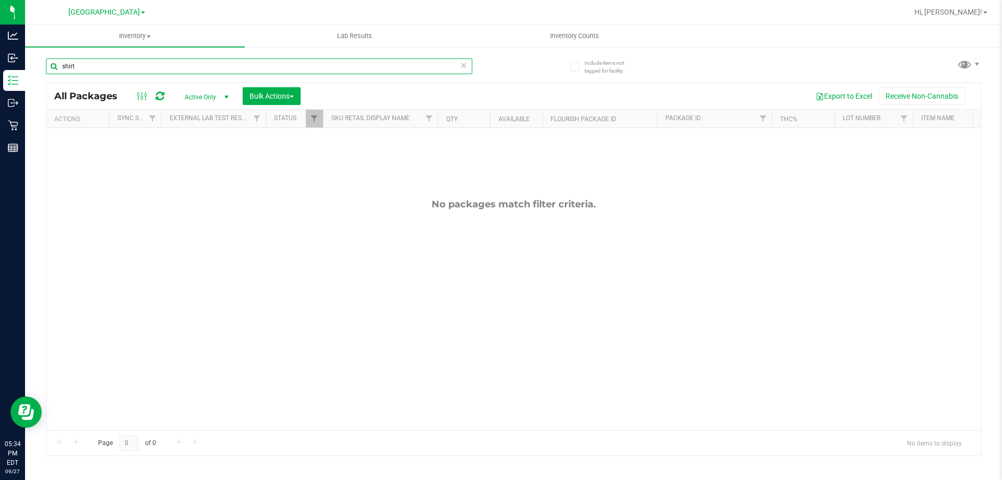
click at [159, 68] on input "shirt" at bounding box center [259, 66] width 426 height 16
paste input "P8YV2038"
click at [173, 61] on input "P8YV2038" at bounding box center [259, 66] width 426 height 16
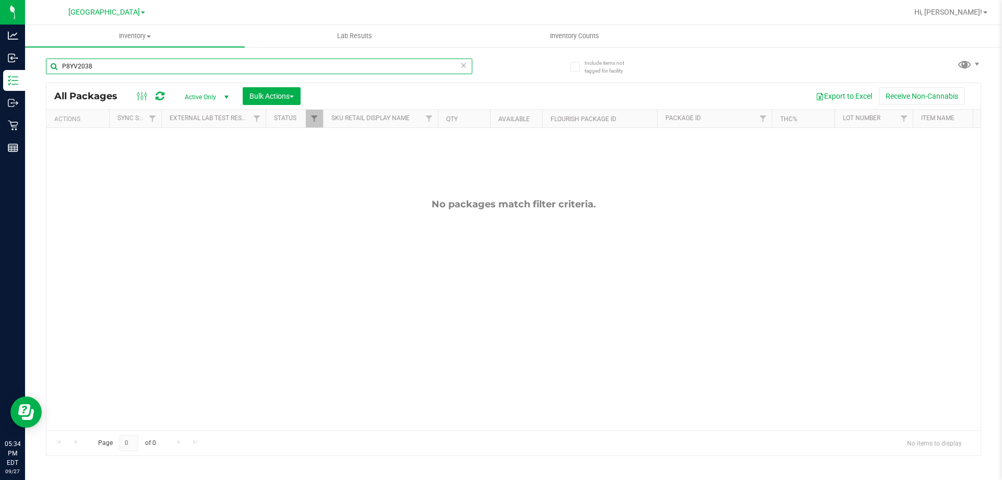
paste input "SW MED UNI White Cannabis Leaf Black Premium T-Shirt"
type input "SW MED UNI White Cannabis Leaf Black Premium T-Shirt"
click at [209, 90] on span "Active Only" at bounding box center [204, 97] width 57 height 15
click at [420, 259] on div "No packages match filter criteria." at bounding box center [513, 314] width 934 height 373
click at [188, 192] on div "No packages match filter criteria." at bounding box center [513, 314] width 934 height 373
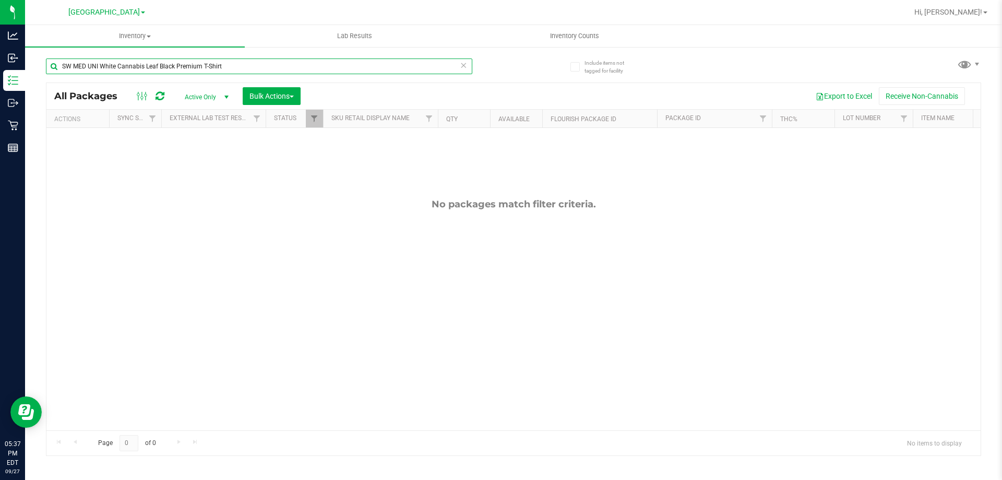
click at [238, 67] on input "SW MED UNI White Cannabis Leaf Black Premium T-Shirt" at bounding box center [259, 66] width 426 height 16
click at [219, 95] on span "Active Only" at bounding box center [204, 97] width 57 height 15
click at [255, 147] on div "No packages match filter criteria." at bounding box center [513, 314] width 934 height 373
click at [225, 91] on span "select" at bounding box center [226, 97] width 13 height 15
click at [211, 148] on li "Locked" at bounding box center [204, 145] width 56 height 16
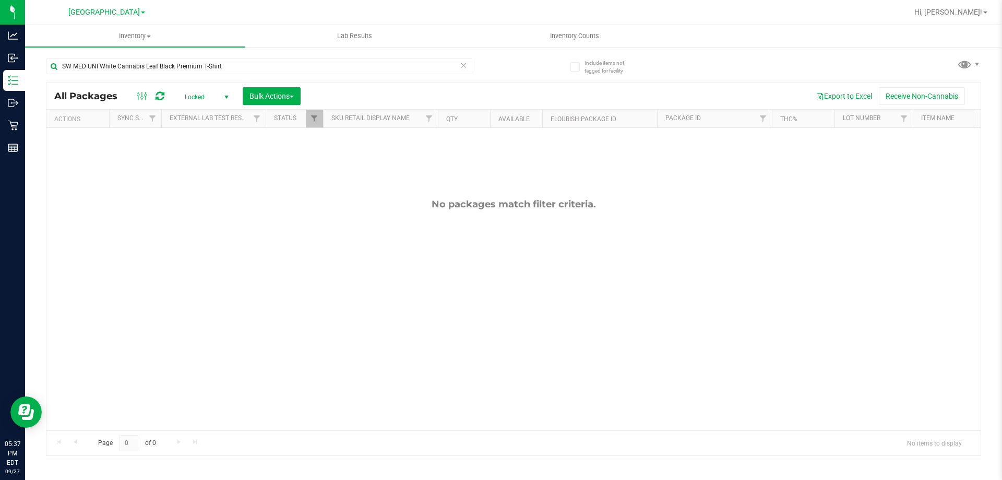
click at [214, 97] on span "Locked" at bounding box center [204, 97] width 57 height 15
click at [217, 161] on li "All" at bounding box center [204, 160] width 56 height 16
click at [202, 94] on span "All" at bounding box center [204, 97] width 57 height 15
click at [207, 156] on li "All" at bounding box center [204, 160] width 56 height 16
click at [204, 100] on span "All" at bounding box center [204, 97] width 57 height 15
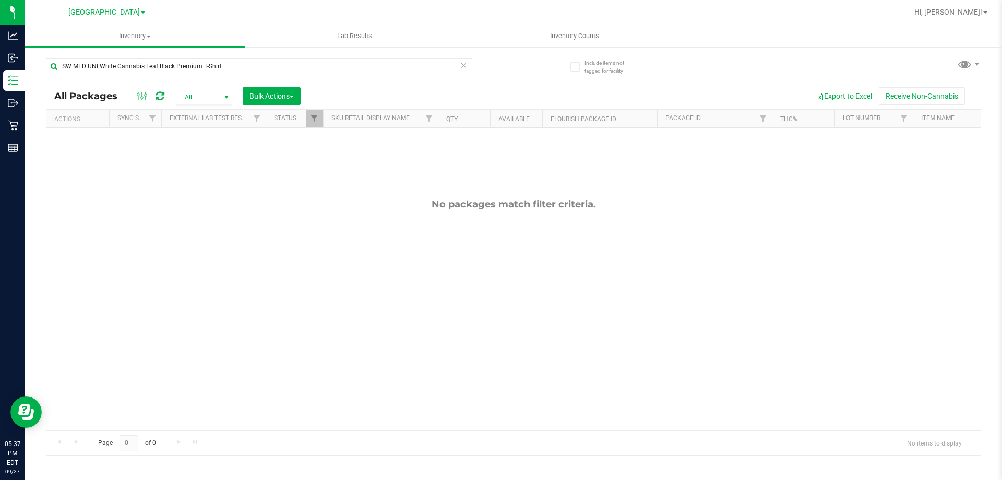
click at [71, 190] on div "No packages match filter criteria." at bounding box center [513, 314] width 934 height 373
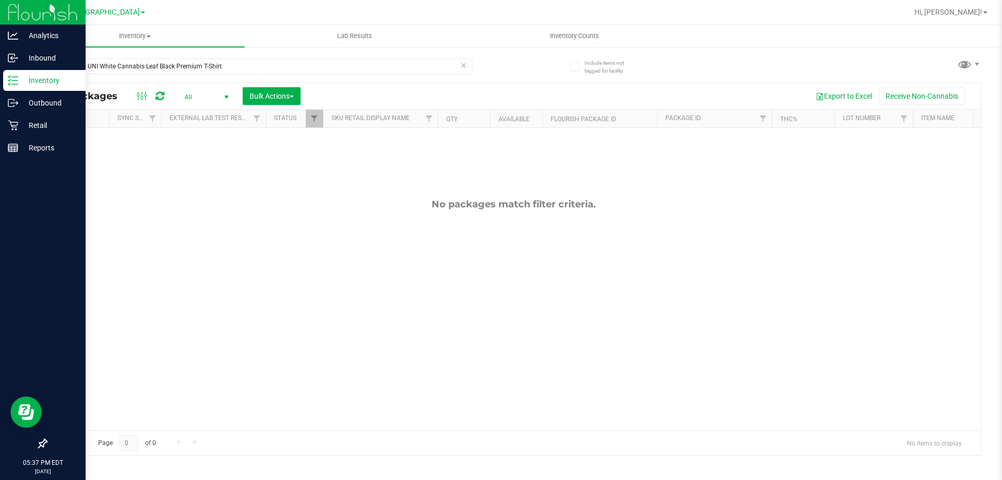
click at [12, 78] on icon at bounding box center [13, 80] width 10 height 10
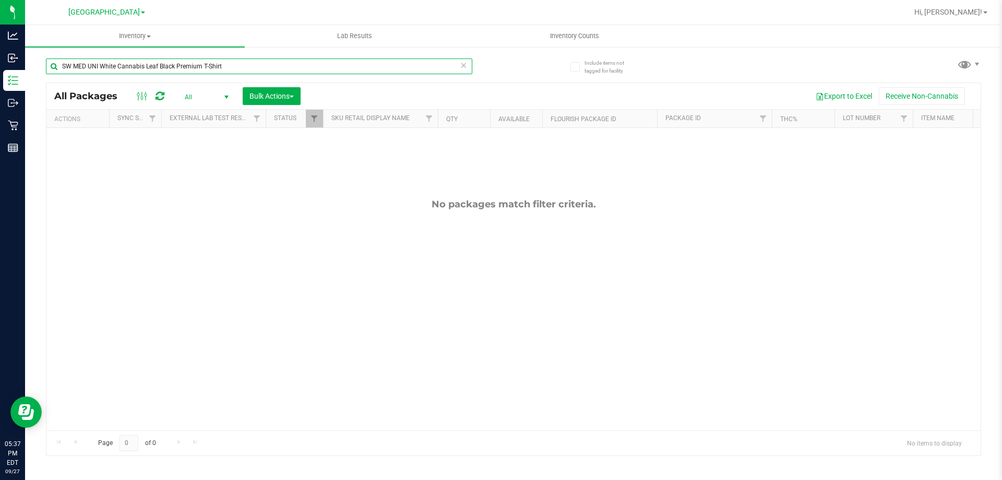
click at [245, 69] on input "SW MED UNI White Cannabis Leaf Black Premium T-Shirt" at bounding box center [259, 66] width 426 height 16
click at [217, 94] on span "All" at bounding box center [204, 97] width 57 height 15
click at [216, 113] on li "Active Only" at bounding box center [204, 114] width 56 height 16
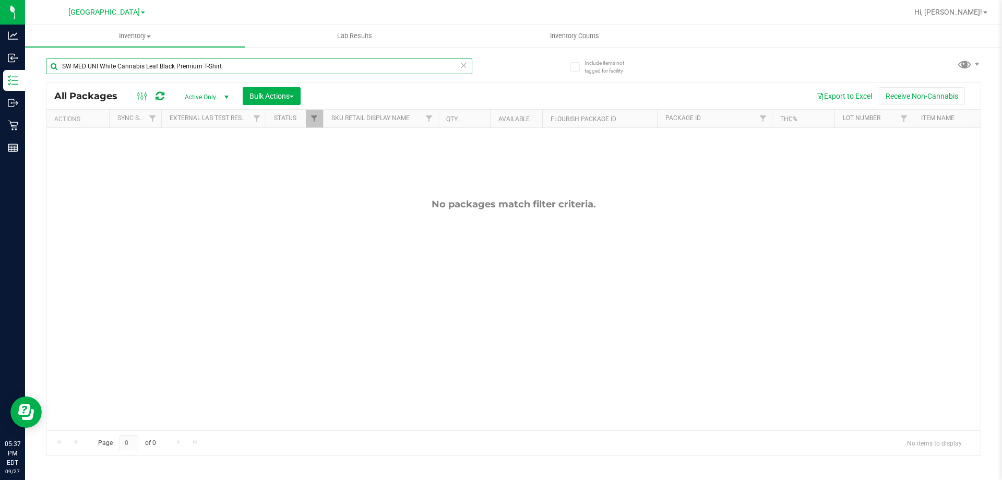
drag, startPoint x: 88, startPoint y: 66, endPoint x: 39, endPoint y: 67, distance: 49.1
click at [39, 67] on div "Include items not tagged for facility SW MED UNI White Cannabis Leaf Black Prem…" at bounding box center [513, 205] width 977 height 318
type input "UNI White Cannabis Leaf Black Premium T-Shirt"
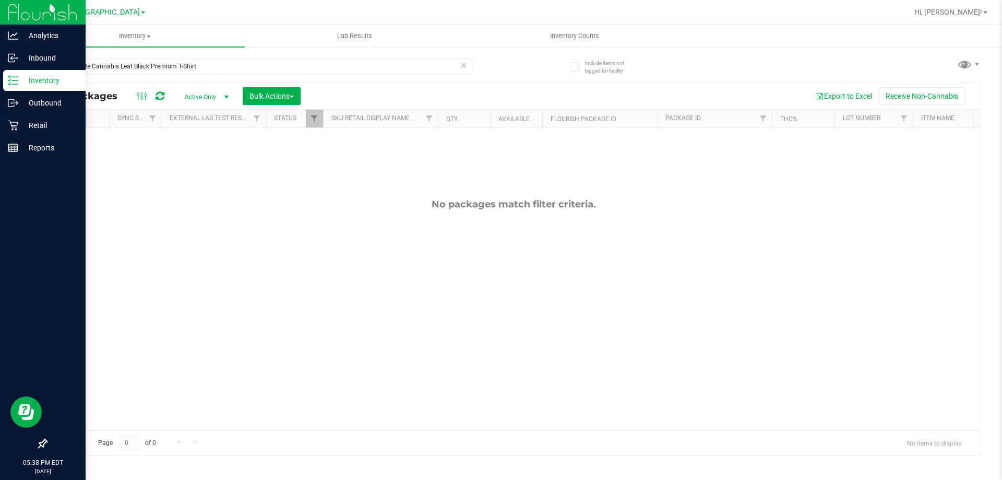
click at [12, 82] on icon at bounding box center [13, 80] width 10 height 10
click at [24, 110] on div "Outbound" at bounding box center [44, 102] width 82 height 21
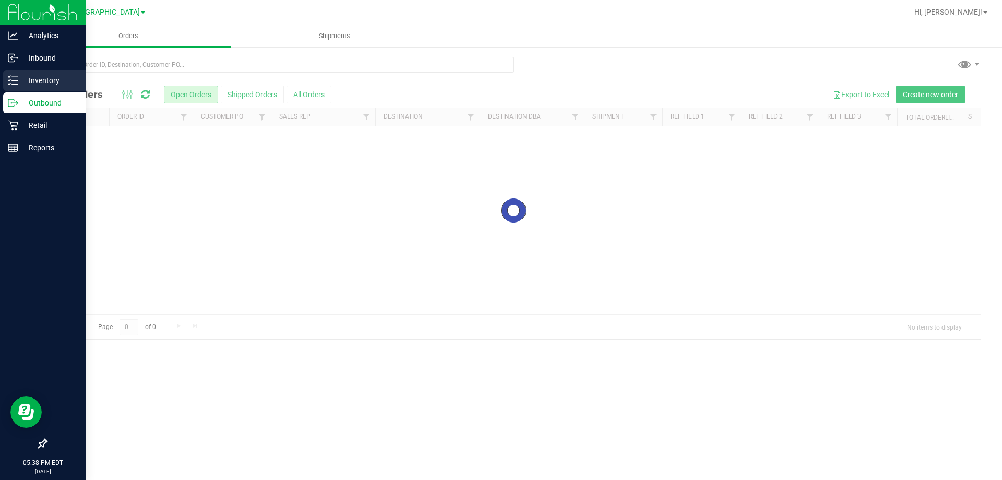
click at [29, 82] on p "Inventory" at bounding box center [49, 80] width 63 height 13
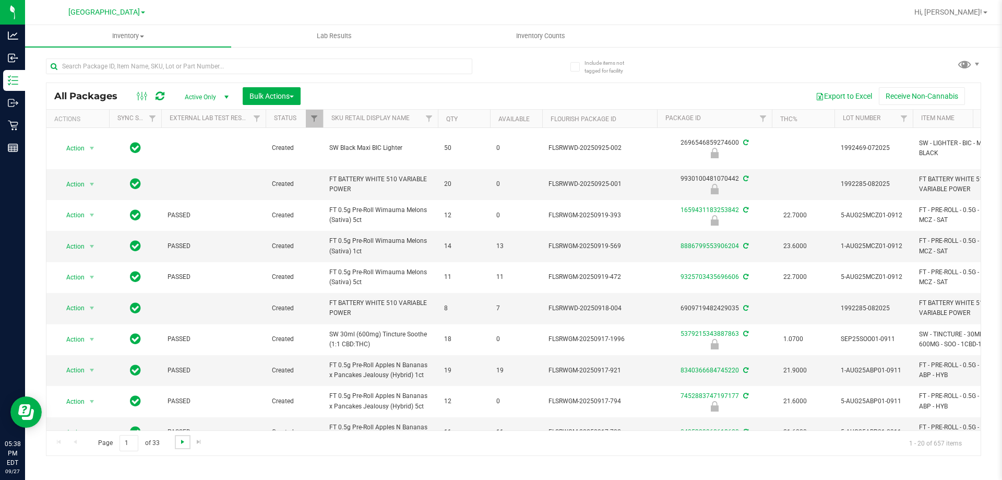
click at [181, 444] on span "Go to the next page" at bounding box center [182, 441] width 8 height 8
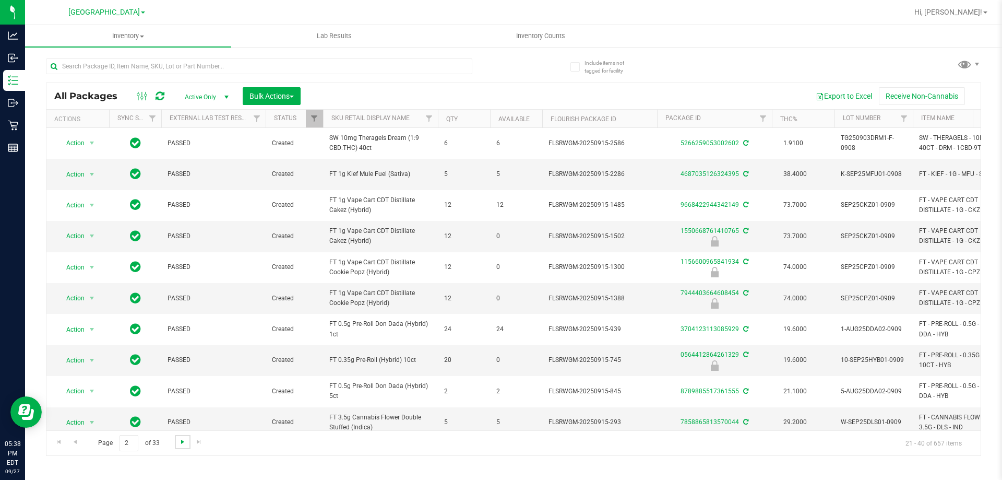
click at [181, 444] on span "Go to the next page" at bounding box center [182, 441] width 8 height 8
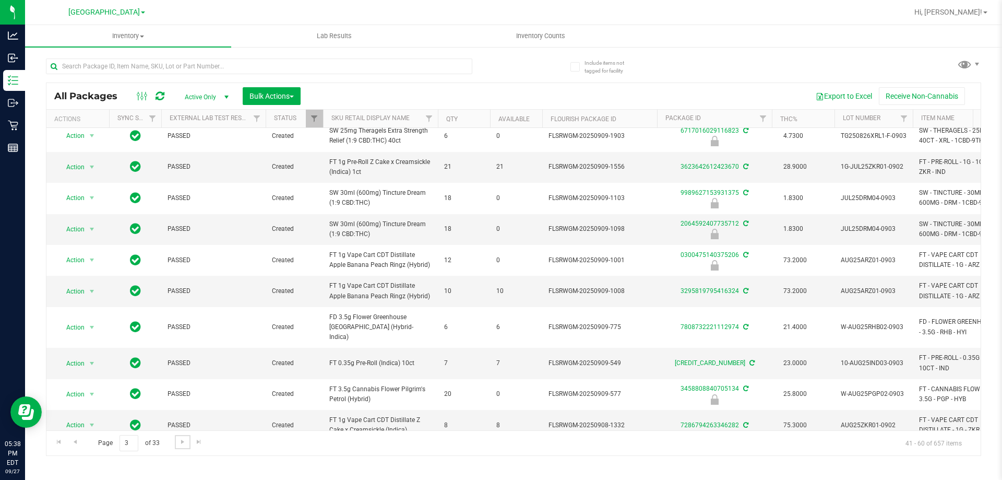
scroll to position [341, 0]
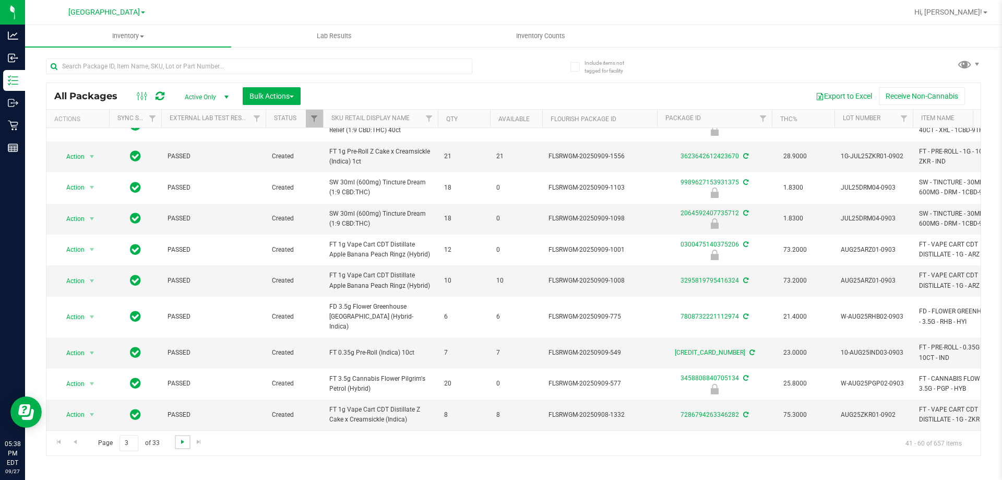
click at [186, 439] on span "Go to the next page" at bounding box center [182, 441] width 8 height 8
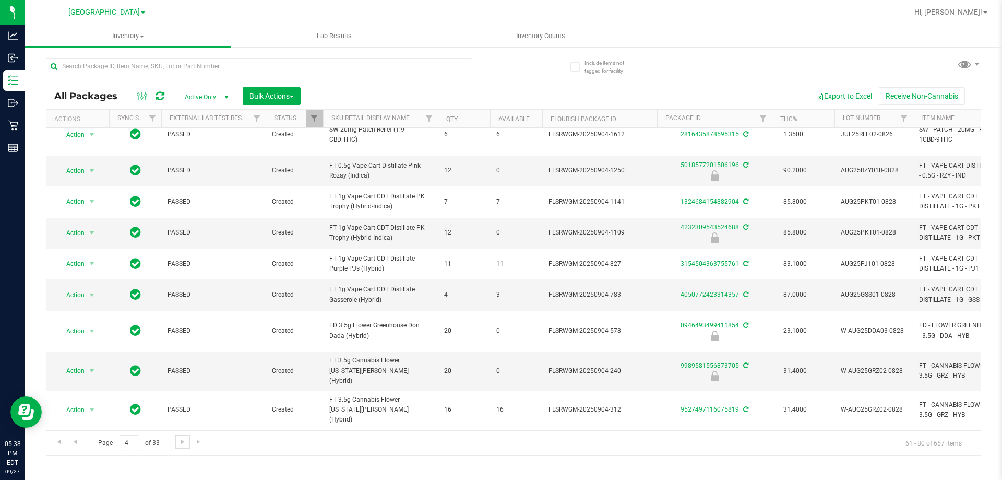
scroll to position [325, 0]
click at [226, 66] on input "text" at bounding box center [259, 66] width 426 height 16
type input "spoon"
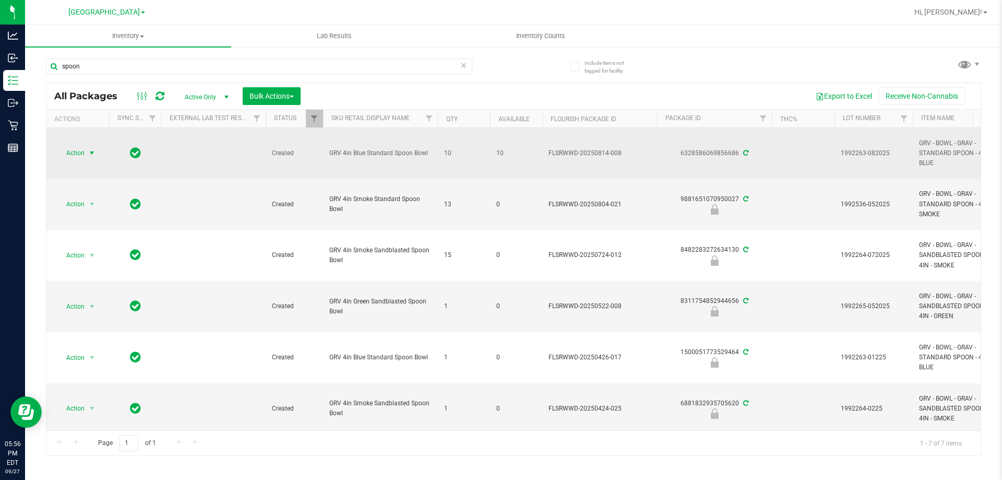
click at [79, 154] on span "Action" at bounding box center [71, 153] width 28 height 15
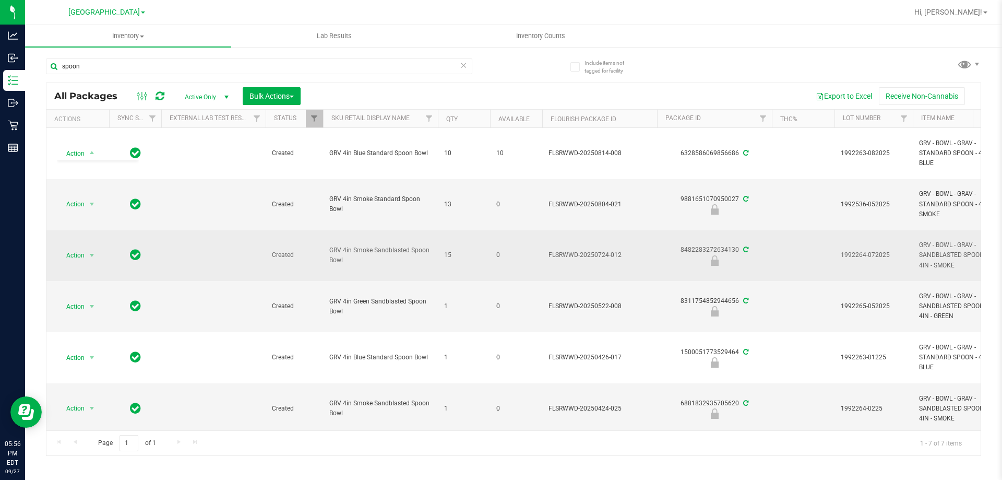
click at [253, 240] on td at bounding box center [213, 255] width 104 height 51
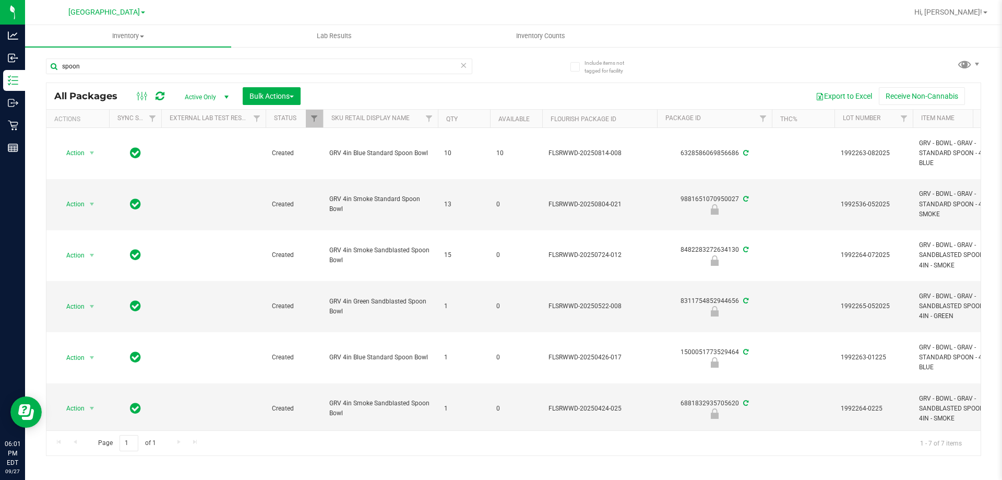
click at [205, 92] on span "Active Only" at bounding box center [204, 97] width 57 height 15
click at [389, 91] on div "Export to Excel Receive Non-Cannabis" at bounding box center [640, 96] width 664 height 18
click at [147, 98] on icon at bounding box center [142, 96] width 11 height 13
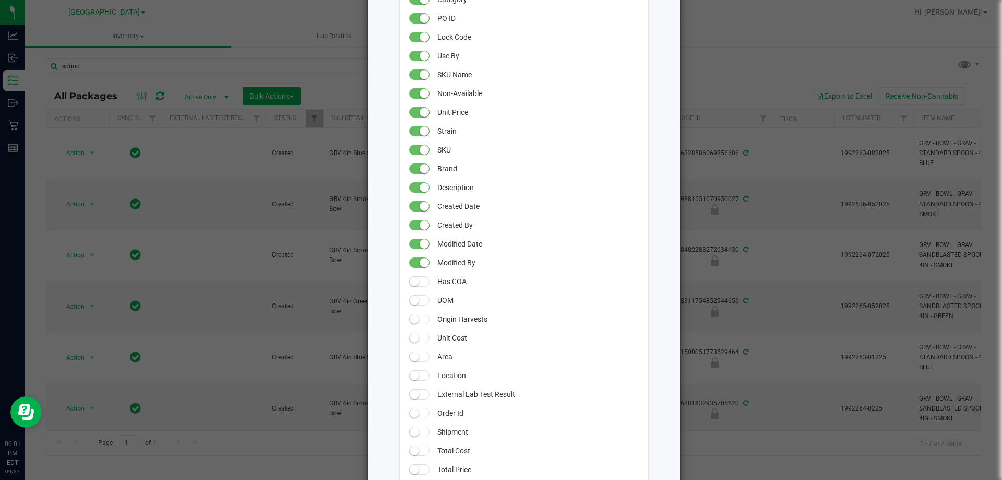
scroll to position [288, 0]
click at [802, 174] on ngb-modal-window "All Packages Grid Settings Drag columns to rearrange their order in the grid. U…" at bounding box center [505, 240] width 1010 height 480
click at [730, 75] on ngb-modal-window "All Packages Grid Settings Drag columns to rearrange their order in the grid. U…" at bounding box center [505, 240] width 1010 height 480
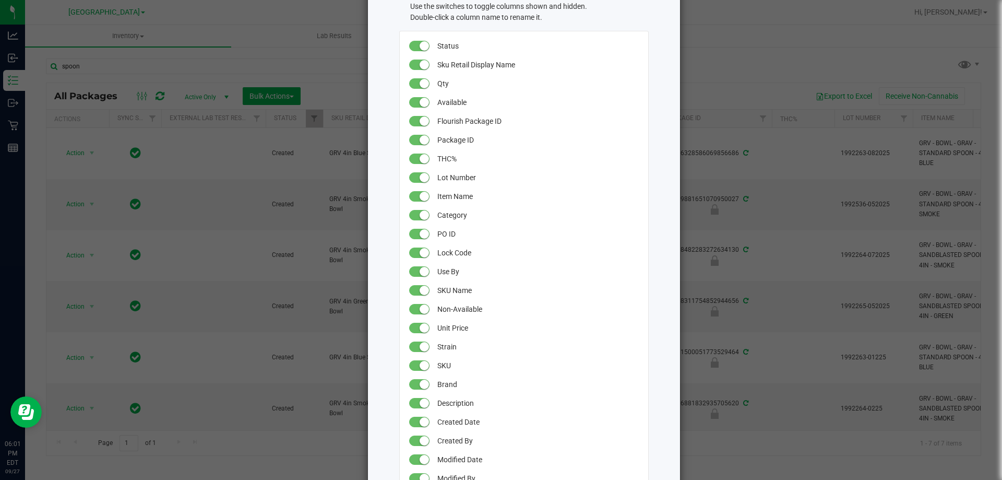
scroll to position [0, 0]
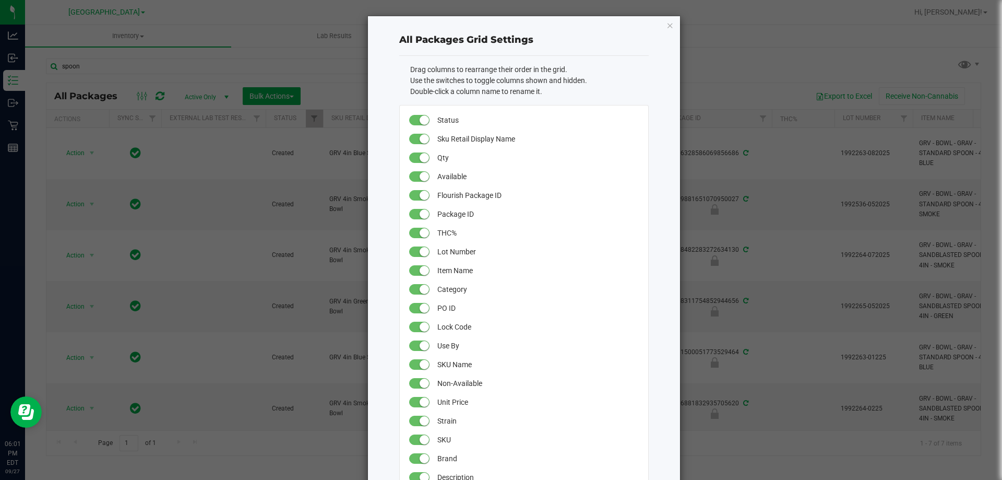
click at [678, 26] on ngb-modal-window "All Packages Grid Settings Drag columns to rearrange their order in the grid. U…" at bounding box center [505, 240] width 1010 height 480
click at [667, 26] on icon "button" at bounding box center [669, 25] width 7 height 13
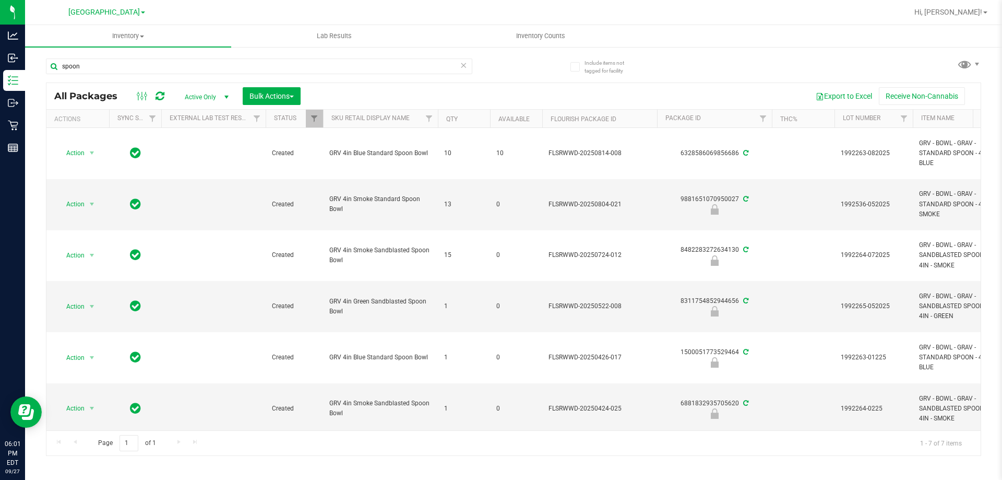
click at [222, 98] on span "select" at bounding box center [226, 97] width 8 height 8
click at [274, 95] on span "Bulk Actions" at bounding box center [271, 96] width 44 height 8
click at [147, 94] on icon at bounding box center [142, 96] width 11 height 13
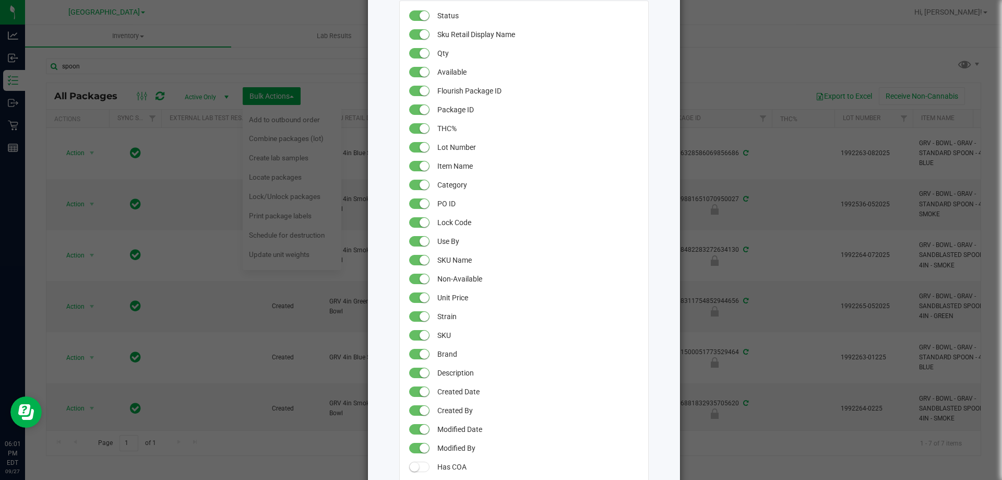
click at [806, 211] on ngb-modal-window "All Packages Grid Settings Drag columns to rearrange their order in the grid. U…" at bounding box center [505, 240] width 1010 height 480
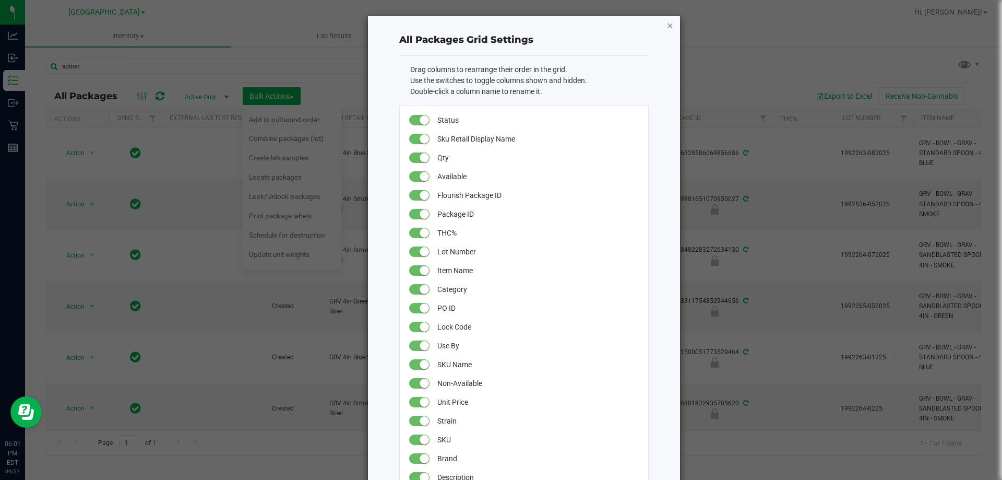
click at [666, 24] on icon "button" at bounding box center [669, 25] width 7 height 13
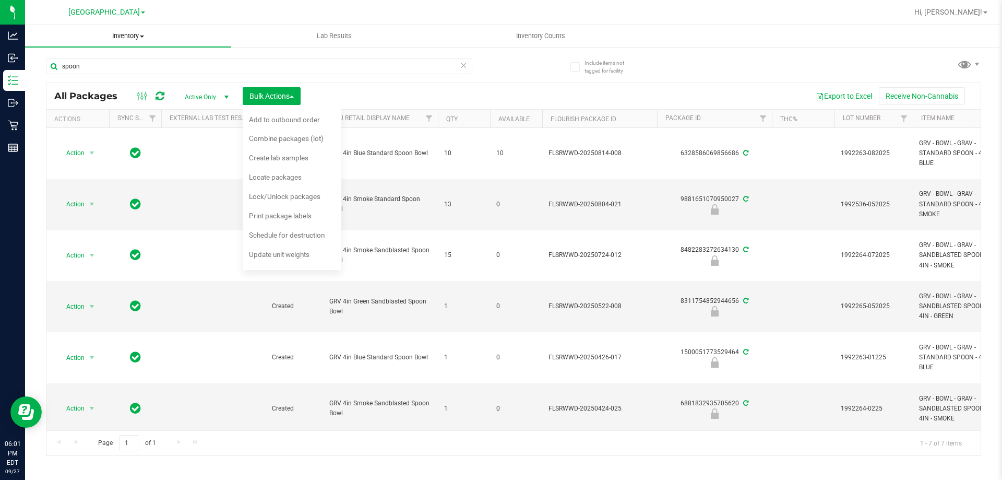
click at [117, 34] on span "Inventory" at bounding box center [128, 35] width 206 height 9
click at [82, 75] on span "All inventory" at bounding box center [60, 75] width 70 height 9
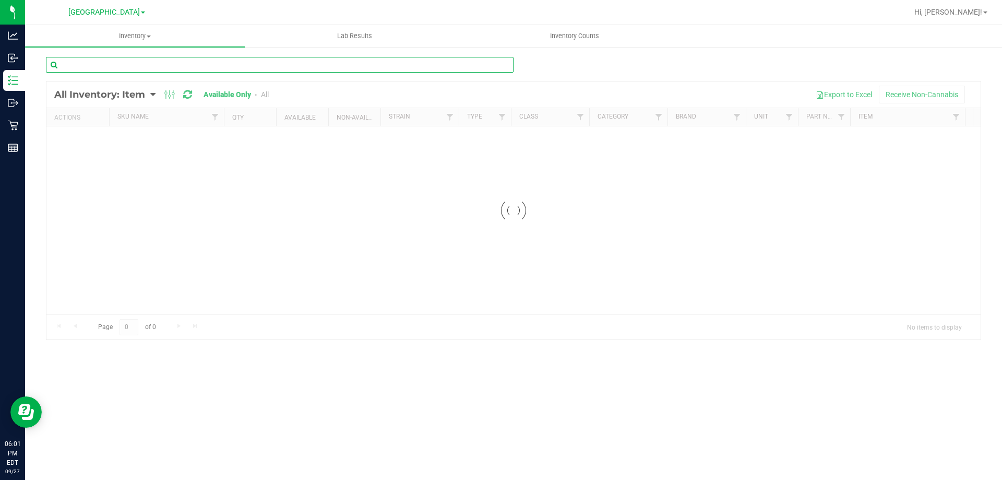
click at [260, 70] on input "text" at bounding box center [280, 65] width 468 height 16
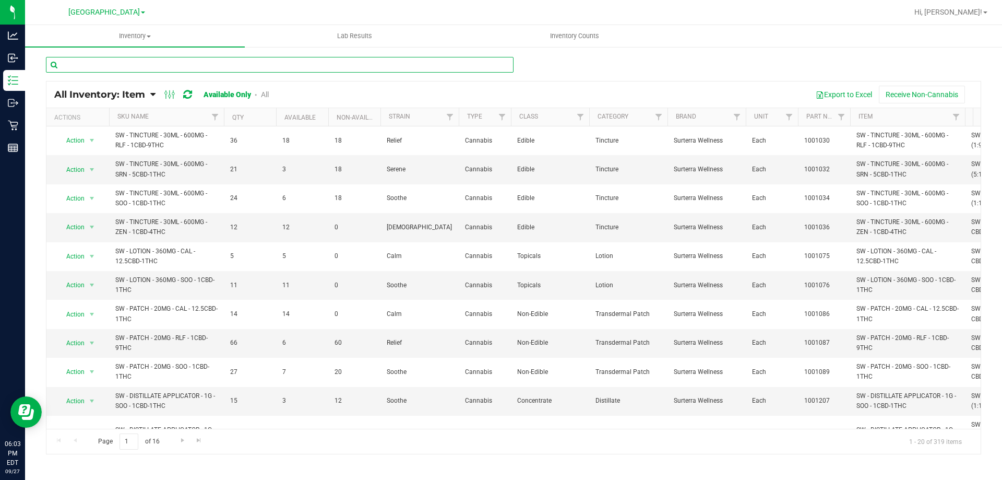
click at [211, 58] on input "text" at bounding box center [280, 65] width 468 height 16
click at [136, 34] on span "Inventory" at bounding box center [135, 35] width 220 height 9
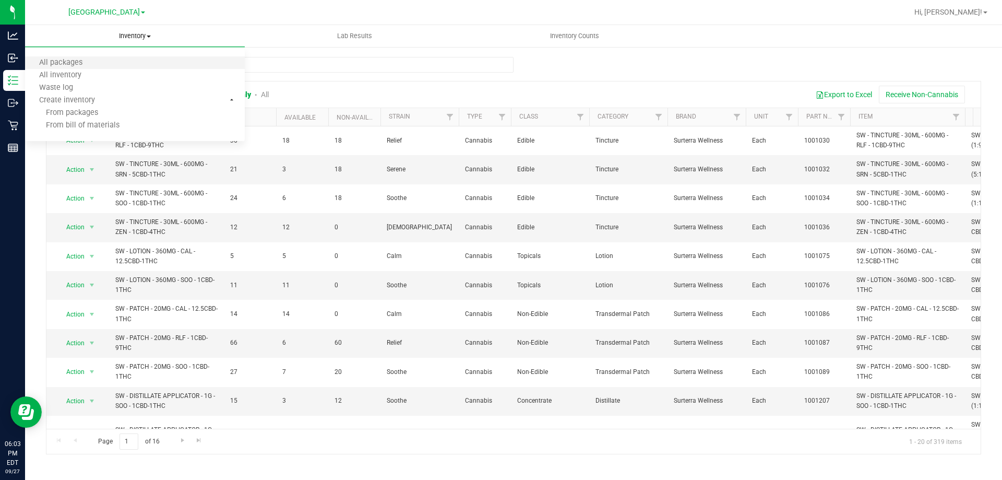
click at [125, 66] on li "All packages" at bounding box center [135, 63] width 220 height 13
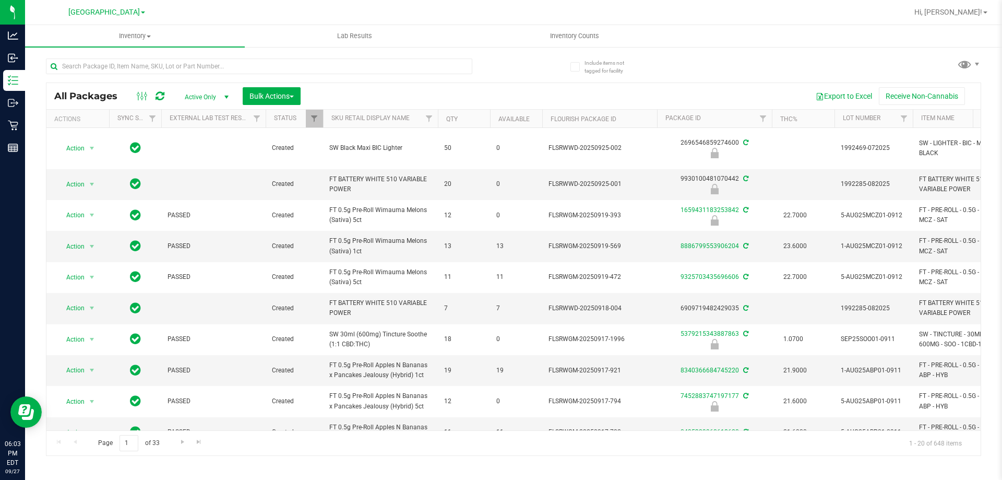
click at [197, 91] on span "Active Only" at bounding box center [204, 97] width 57 height 15
click at [112, 94] on span "All Packages" at bounding box center [91, 95] width 74 height 11
click at [151, 95] on span at bounding box center [142, 96] width 19 height 13
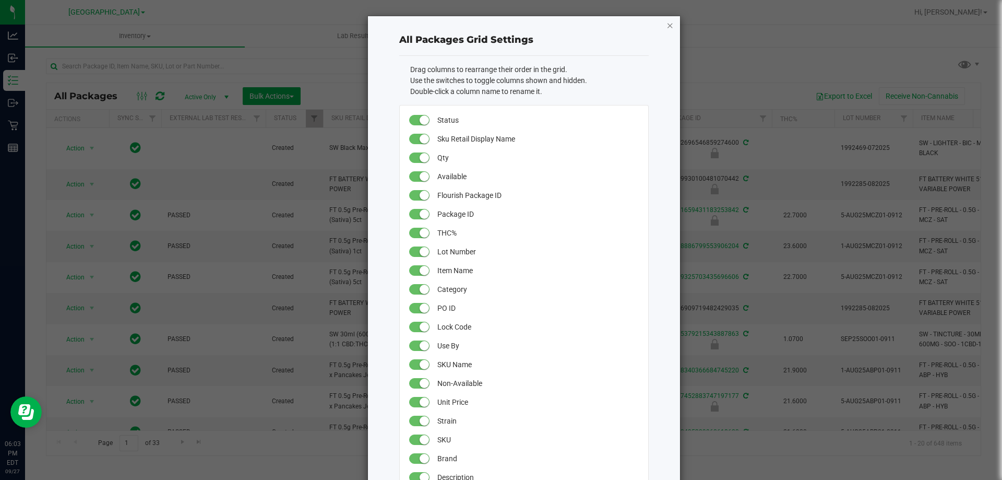
click at [669, 23] on icon "button" at bounding box center [669, 25] width 7 height 13
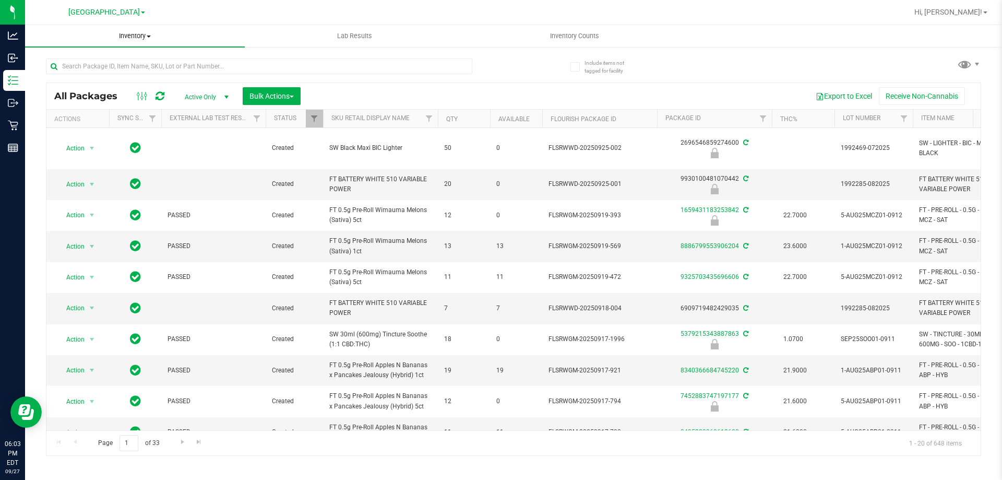
click at [144, 33] on span "Inventory" at bounding box center [135, 35] width 220 height 9
click at [131, 75] on li "All inventory" at bounding box center [135, 75] width 220 height 13
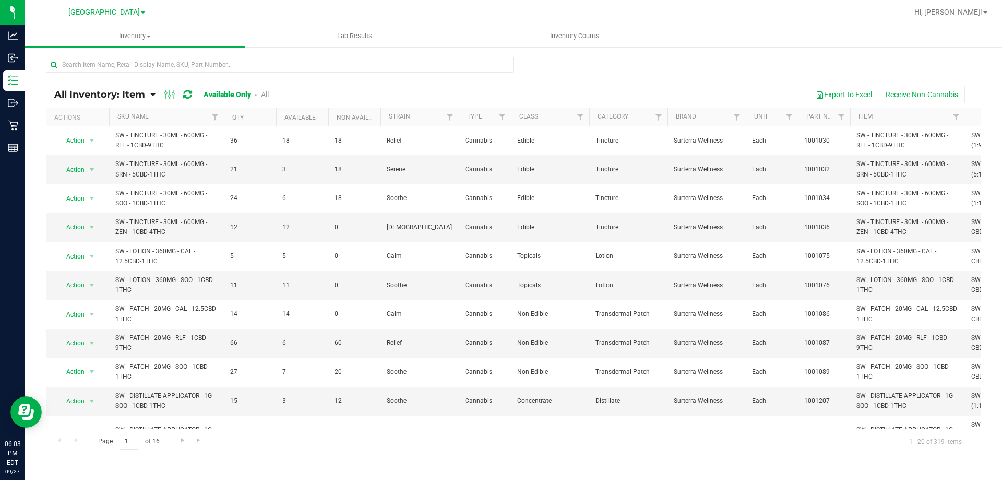
click at [249, 96] on link "Available Only" at bounding box center [227, 94] width 47 height 8
click at [164, 93] on span at bounding box center [170, 94] width 19 height 13
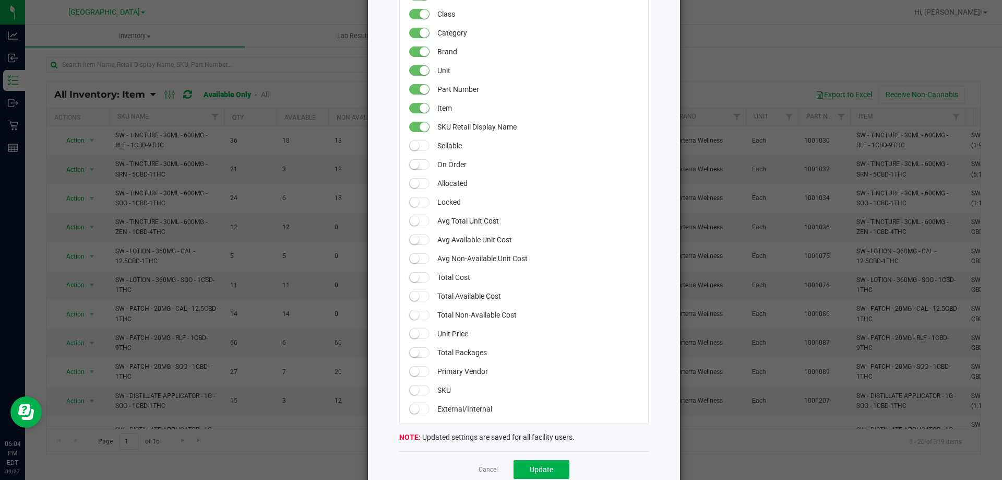
scroll to position [242, 0]
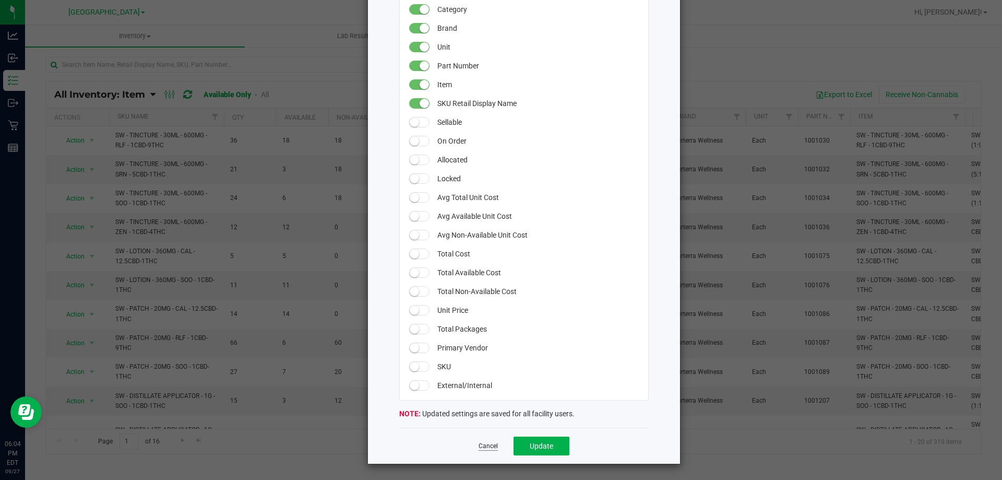
click at [489, 448] on link "Cancel" at bounding box center [488, 445] width 19 height 9
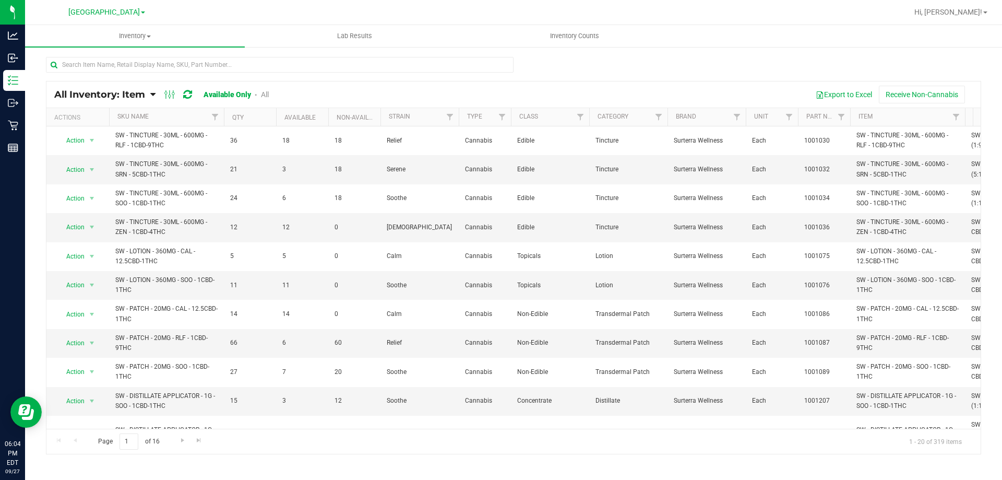
click at [266, 98] on link "All" at bounding box center [265, 94] width 8 height 8
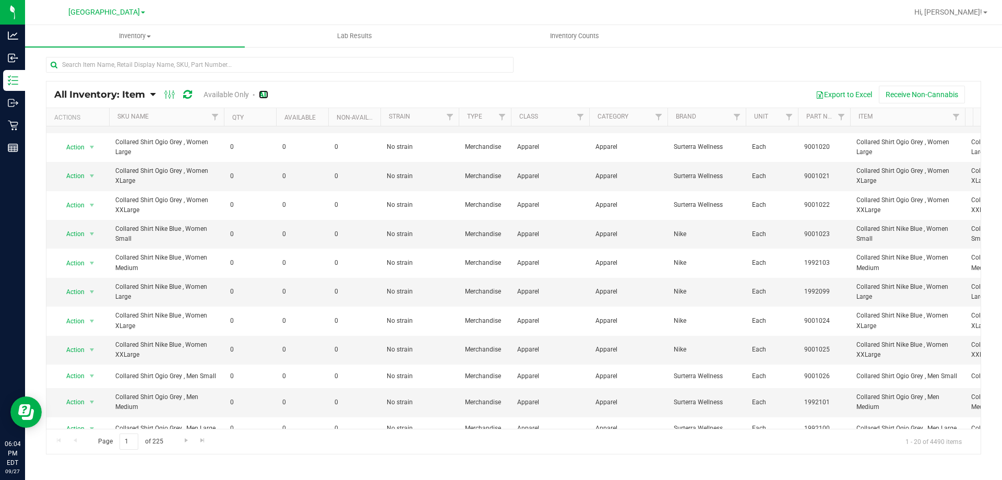
scroll to position [267, 0]
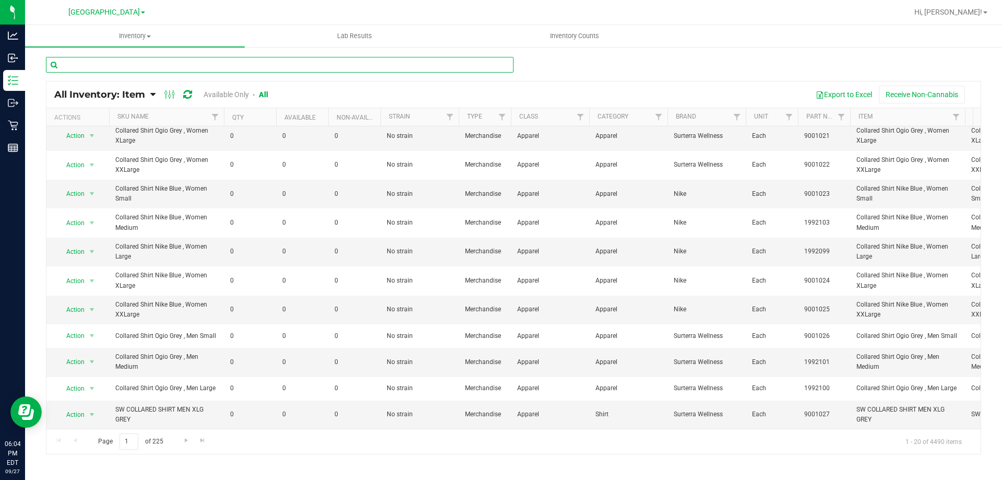
click at [182, 63] on input "text" at bounding box center [280, 65] width 468 height 16
paste input "P0FA8975"
type input "P0FA8975"
click at [182, 64] on input "P0FA8975" at bounding box center [280, 65] width 468 height 16
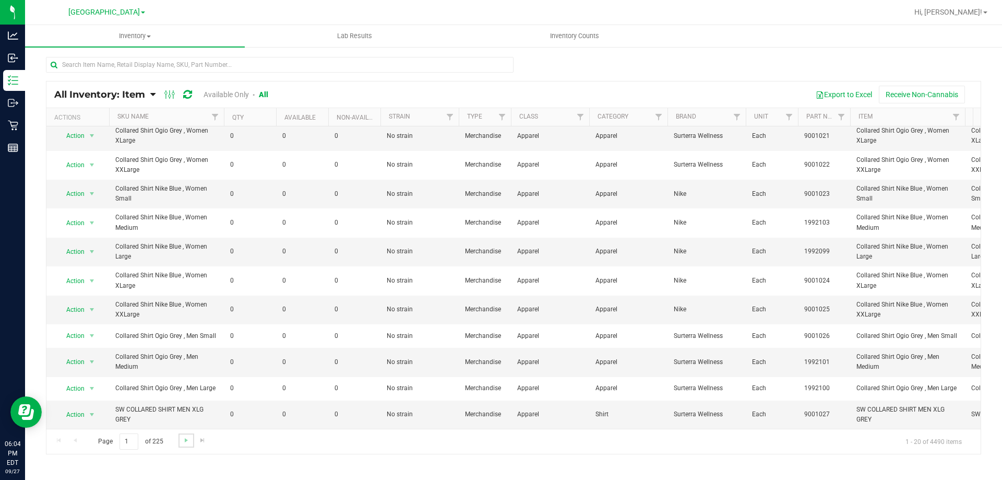
click at [181, 440] on link "Go to the next page" at bounding box center [185, 440] width 15 height 14
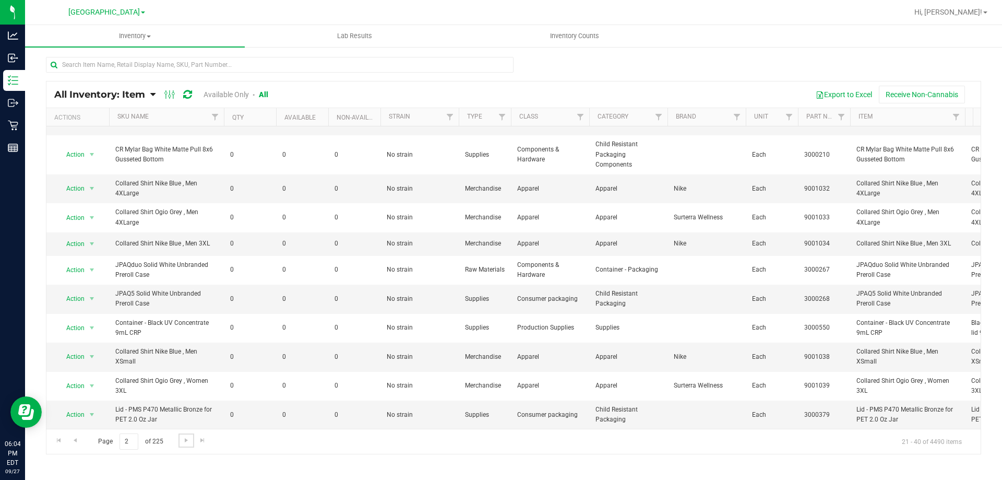
scroll to position [266, 0]
click at [152, 93] on icon at bounding box center [152, 94] width 5 height 9
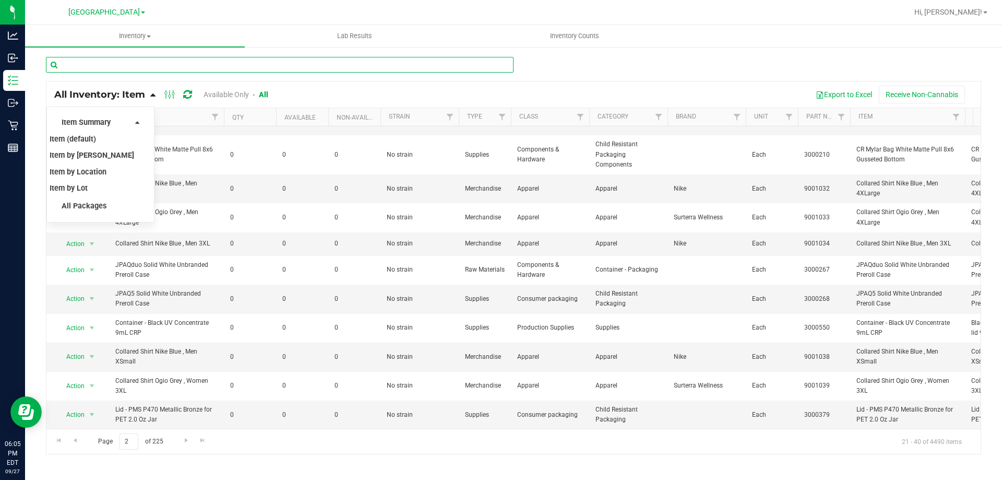
click at [236, 61] on input "text" at bounding box center [280, 65] width 468 height 16
click at [211, 404] on span "Lid - PMS P470 Metallic Bronze for PET 2.0 Oz Jar" at bounding box center [166, 414] width 102 height 20
click at [183, 440] on span "Go to the next page" at bounding box center [186, 440] width 8 height 8
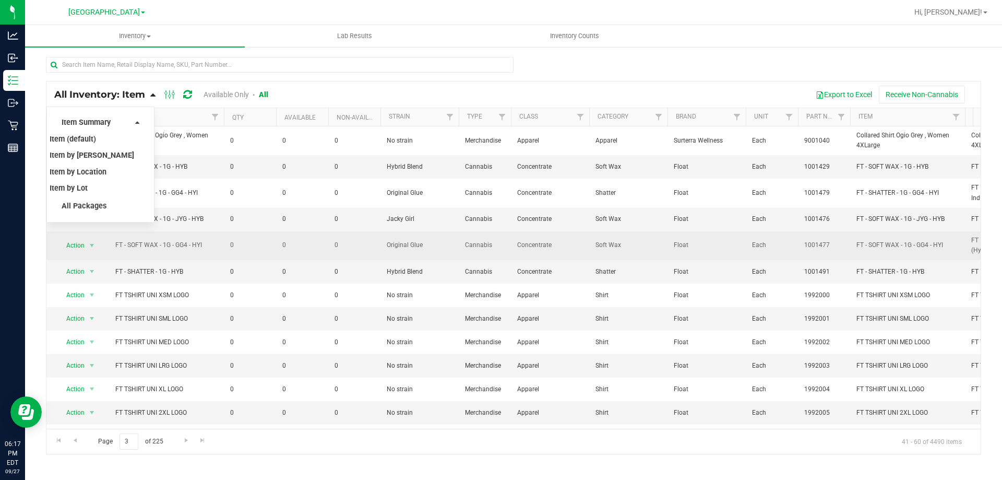
click at [267, 241] on span "0" at bounding box center [250, 245] width 40 height 10
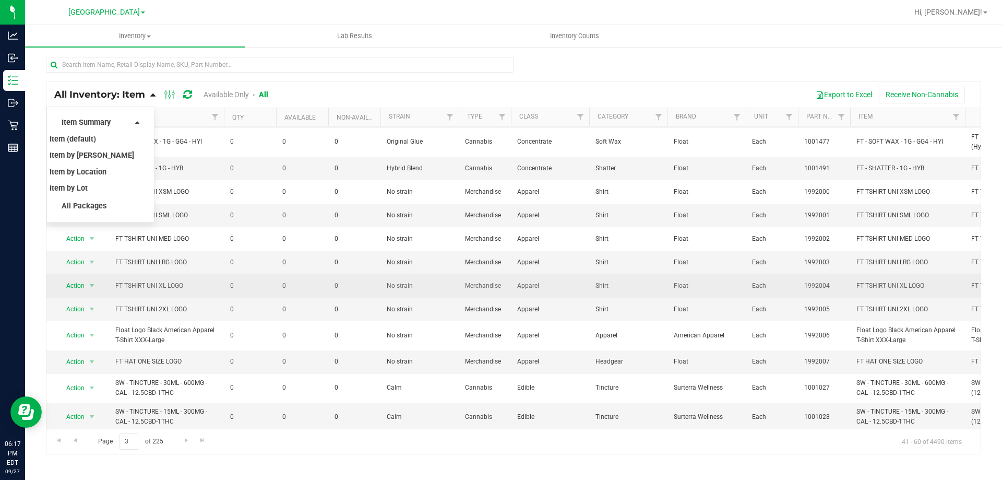
scroll to position [104, 0]
click at [201, 284] on span "FT TSHIRT UNI XL LOGO" at bounding box center [166, 285] width 102 height 10
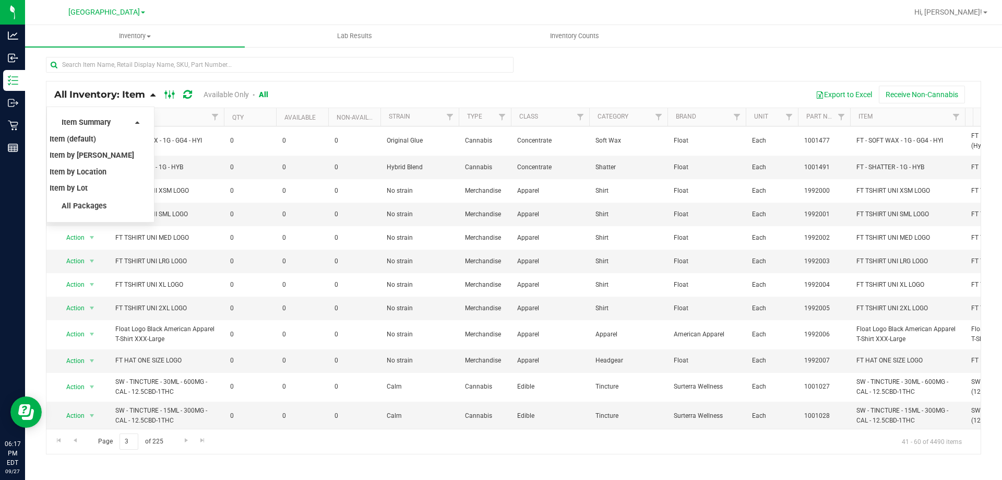
click at [167, 97] on icon at bounding box center [169, 94] width 11 height 13
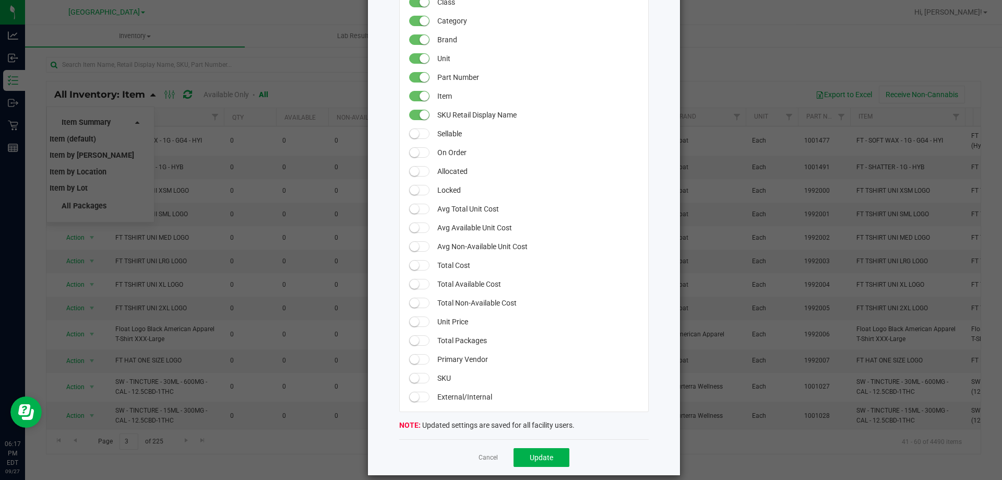
scroll to position [242, 0]
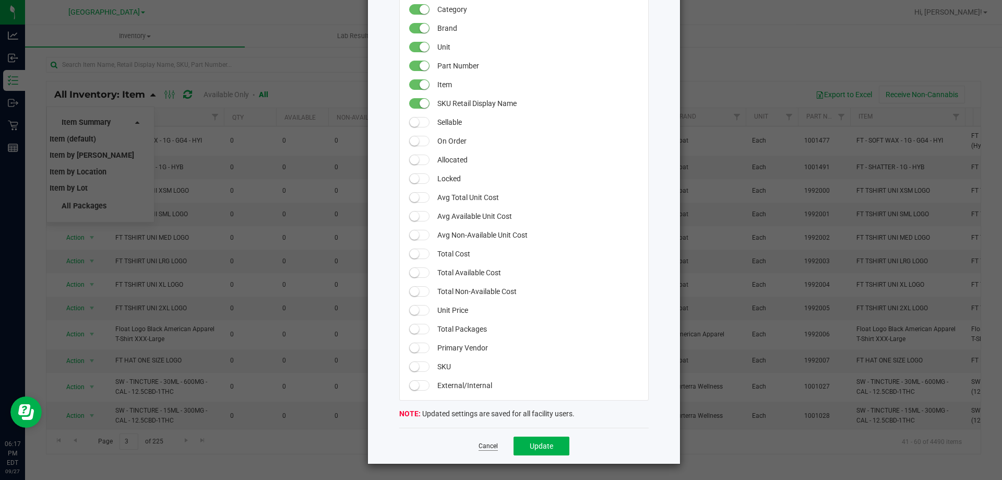
click at [481, 447] on link "Cancel" at bounding box center [488, 445] width 19 height 9
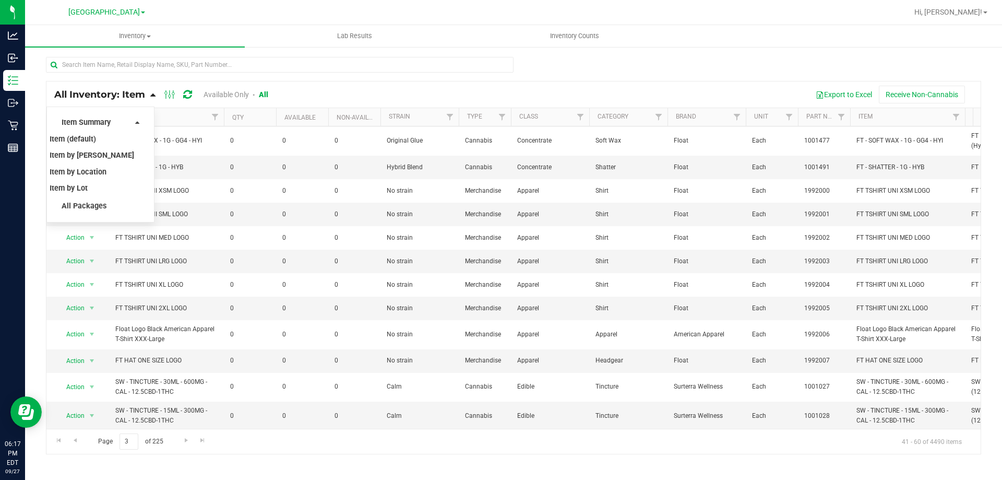
click at [356, 81] on div "All Inventory: Item Item Summary Item (default) Item by Strain Item by Location…" at bounding box center [513, 267] width 935 height 373
click at [239, 95] on link "Available Only" at bounding box center [226, 94] width 45 height 8
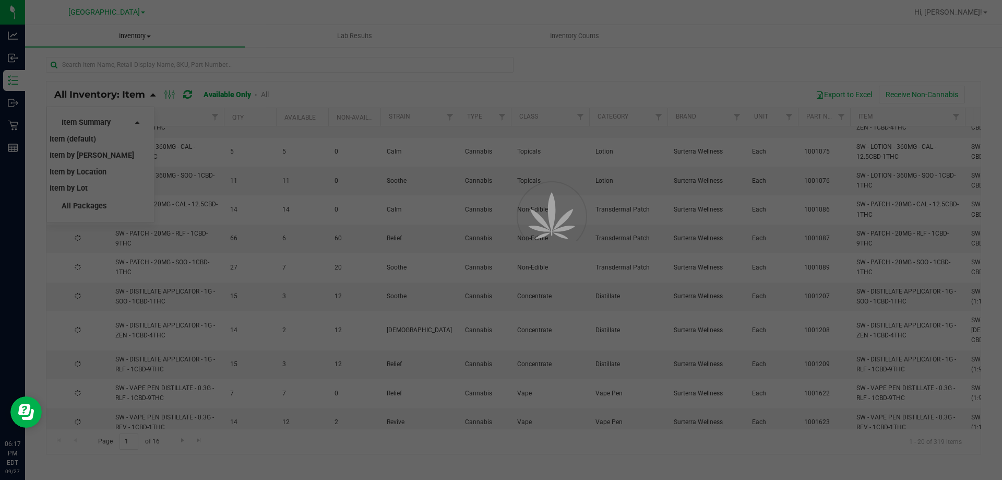
click at [145, 37] on div at bounding box center [501, 240] width 1002 height 480
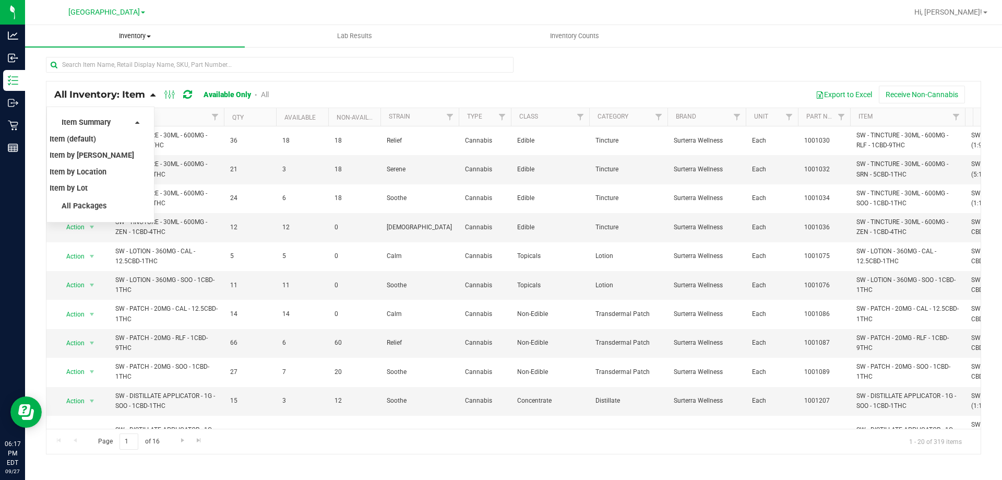
click at [148, 36] on span at bounding box center [149, 36] width 4 height 2
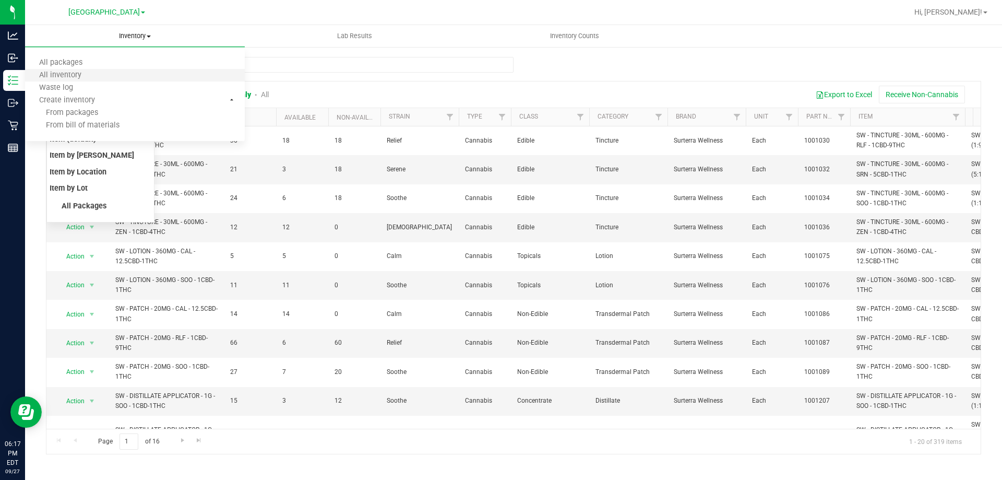
click at [127, 74] on li "All inventory" at bounding box center [135, 75] width 220 height 13
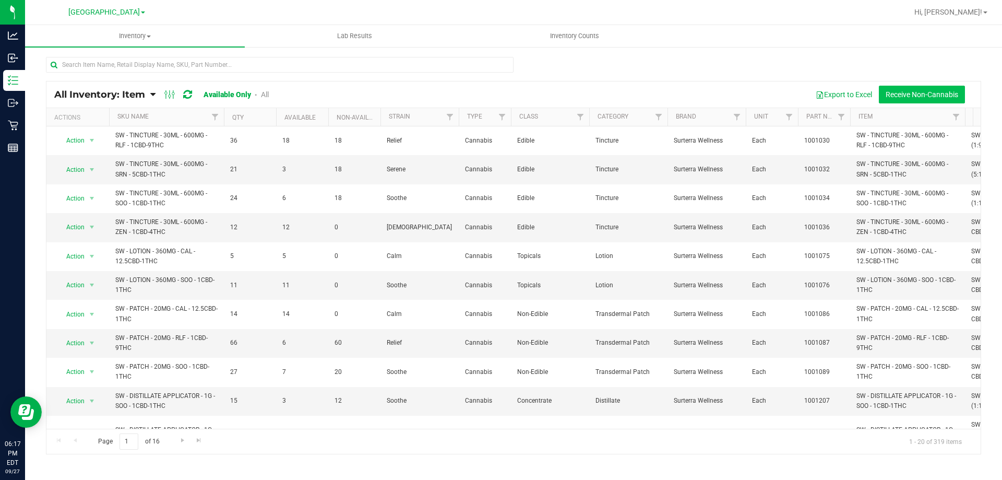
click at [909, 100] on button "Receive Non-Cannabis" at bounding box center [922, 95] width 86 height 18
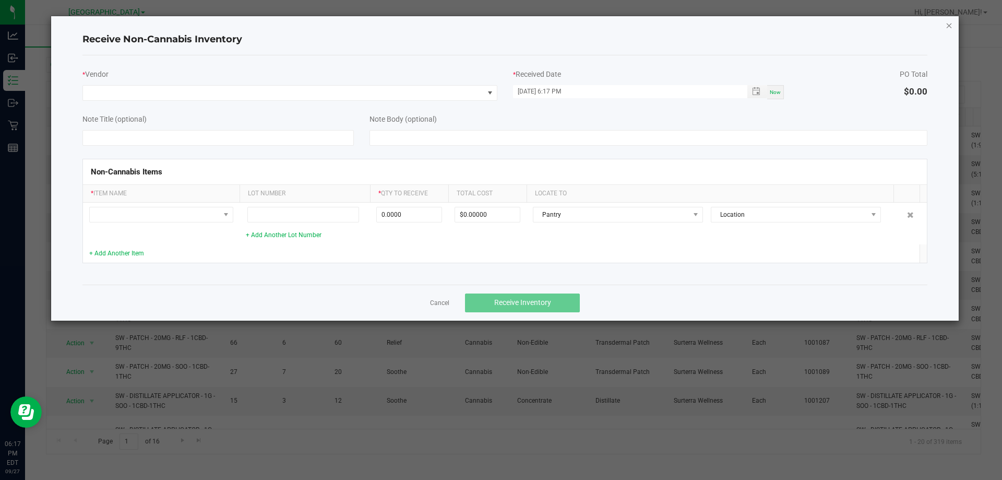
click at [947, 26] on icon "Close" at bounding box center [949, 25] width 7 height 13
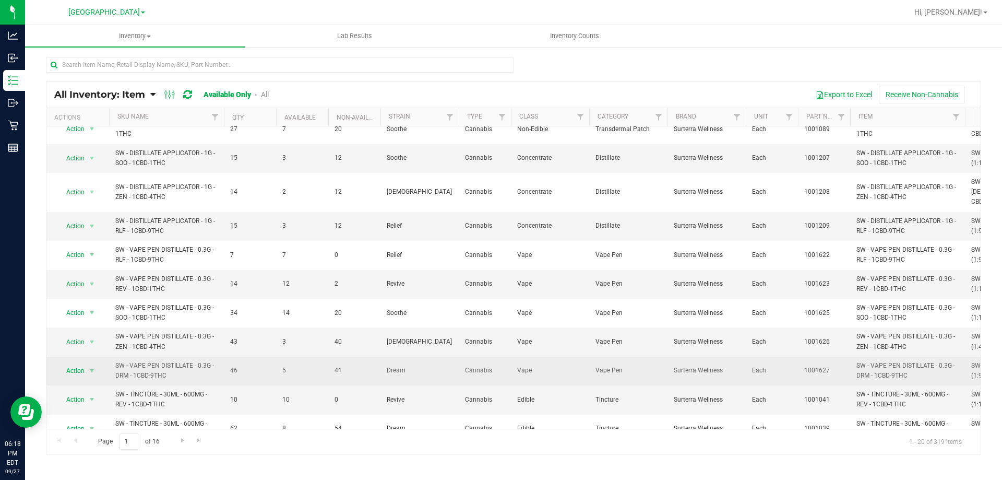
scroll to position [283, 0]
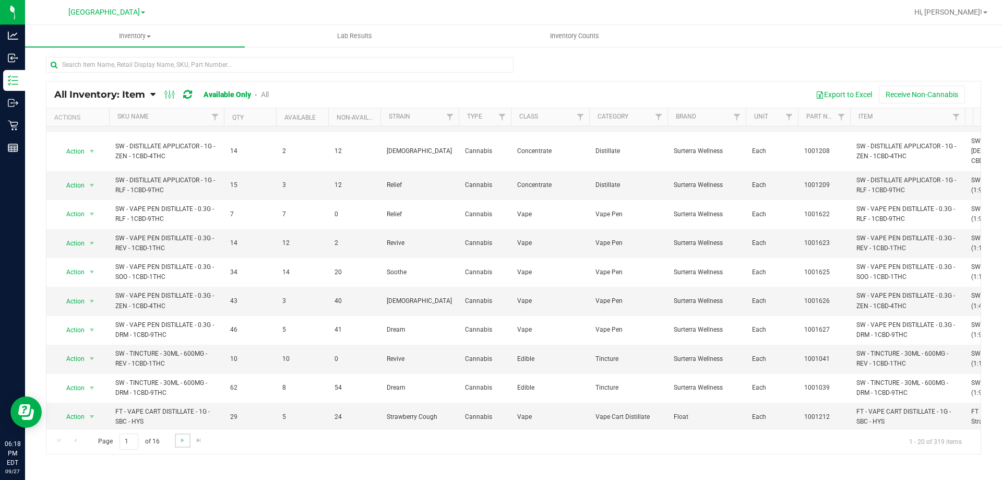
click at [188, 440] on link "Go to the next page" at bounding box center [182, 440] width 15 height 14
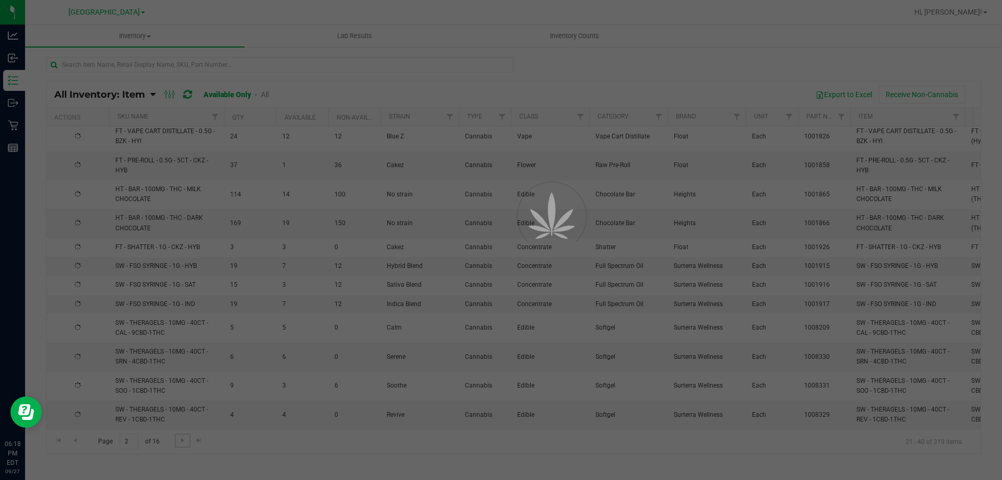
scroll to position [0, 0]
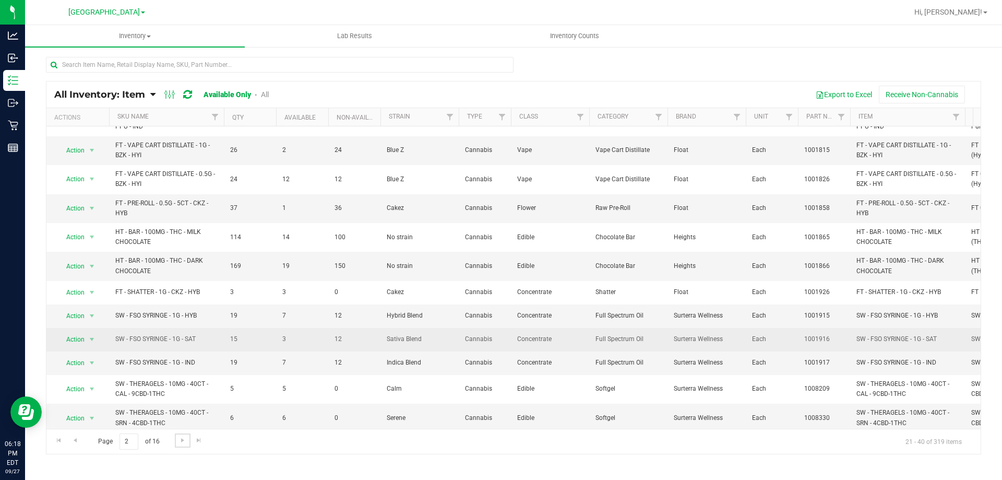
scroll to position [262, 0]
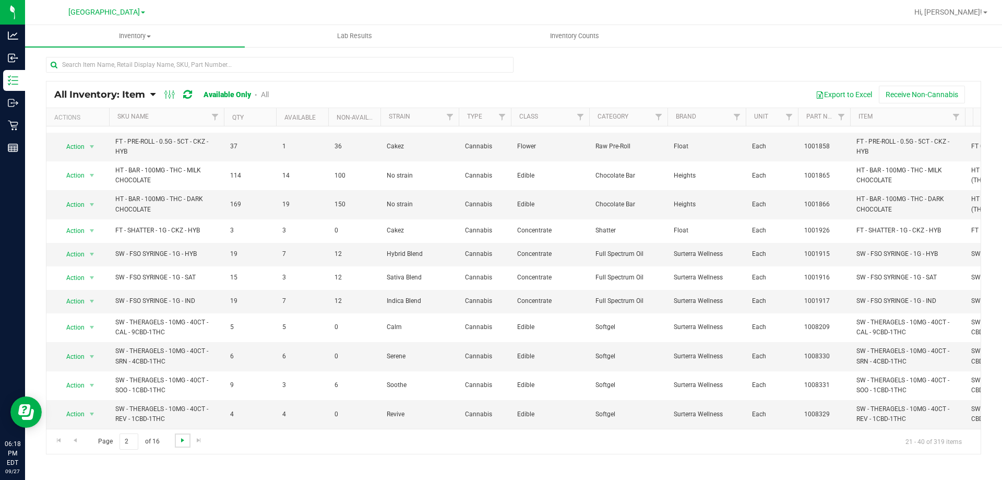
click at [182, 440] on span "Go to the next page" at bounding box center [182, 440] width 8 height 8
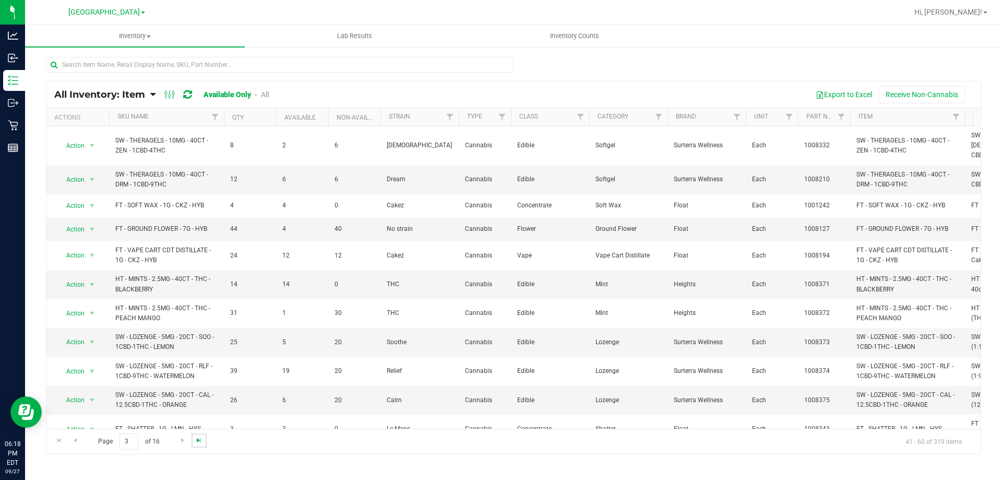
click at [197, 438] on span "Go to the last page" at bounding box center [199, 440] width 8 height 8
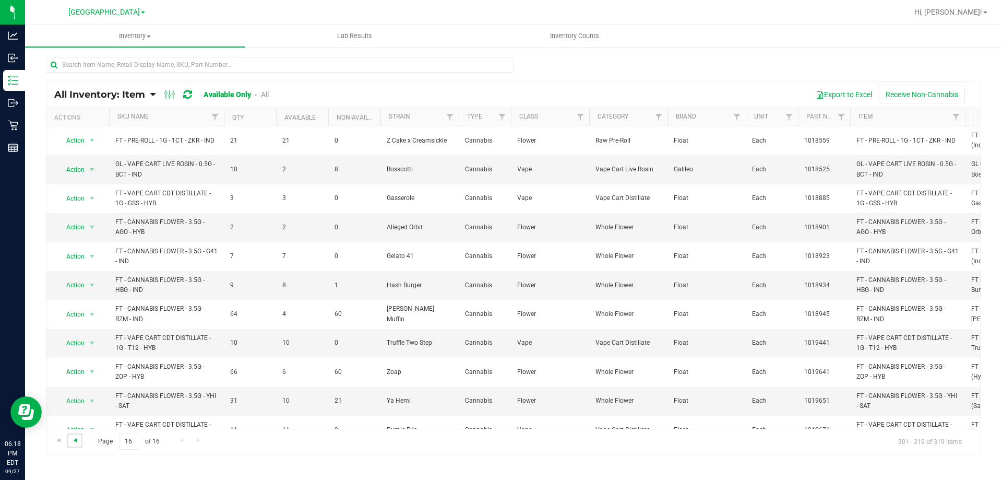
click at [77, 441] on span "Go to the previous page" at bounding box center [75, 440] width 8 height 8
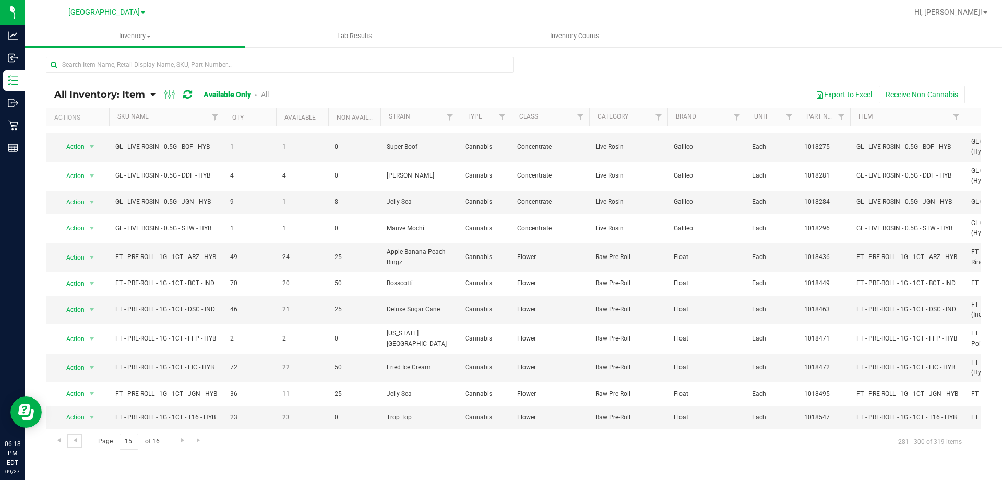
scroll to position [262, 0]
click at [267, 88] on div "All Inventory: Item Item Summary Item (default) Item by Strain Item by Location…" at bounding box center [169, 94] width 230 height 13
click at [267, 94] on link "All" at bounding box center [265, 94] width 8 height 8
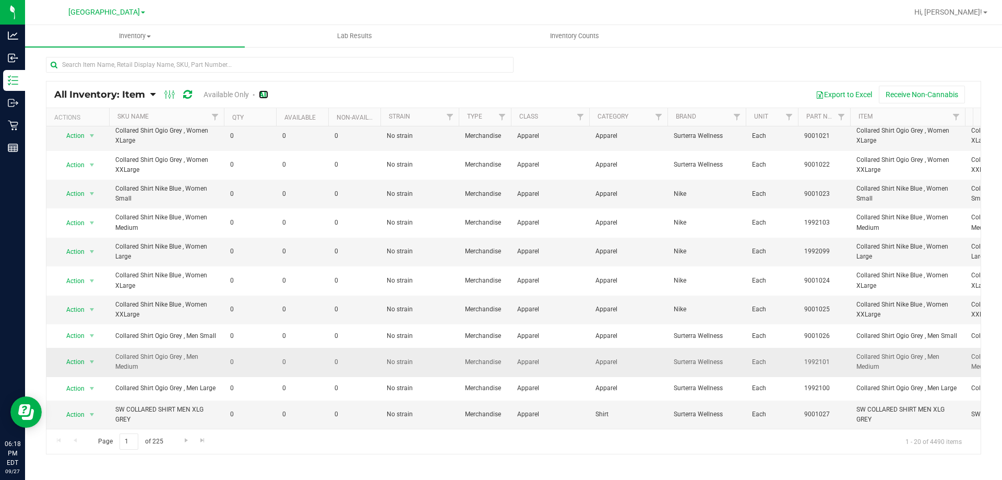
scroll to position [267, 0]
click at [182, 438] on span "Go to the next page" at bounding box center [186, 440] width 8 height 8
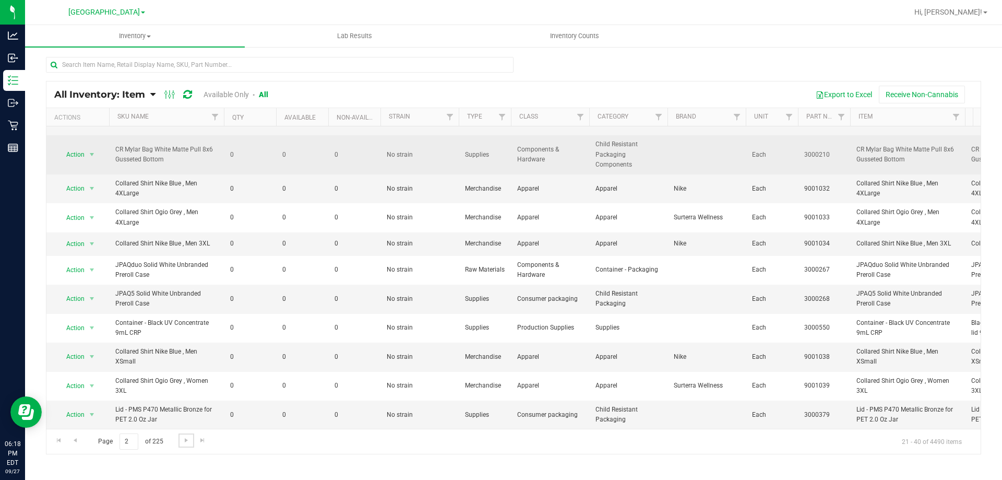
scroll to position [266, 0]
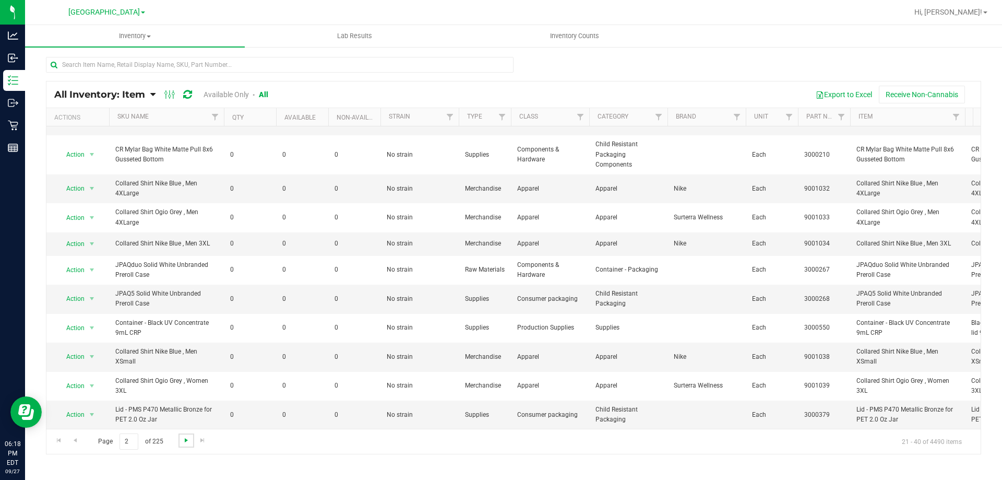
click at [184, 437] on span "Go to the next page" at bounding box center [186, 440] width 8 height 8
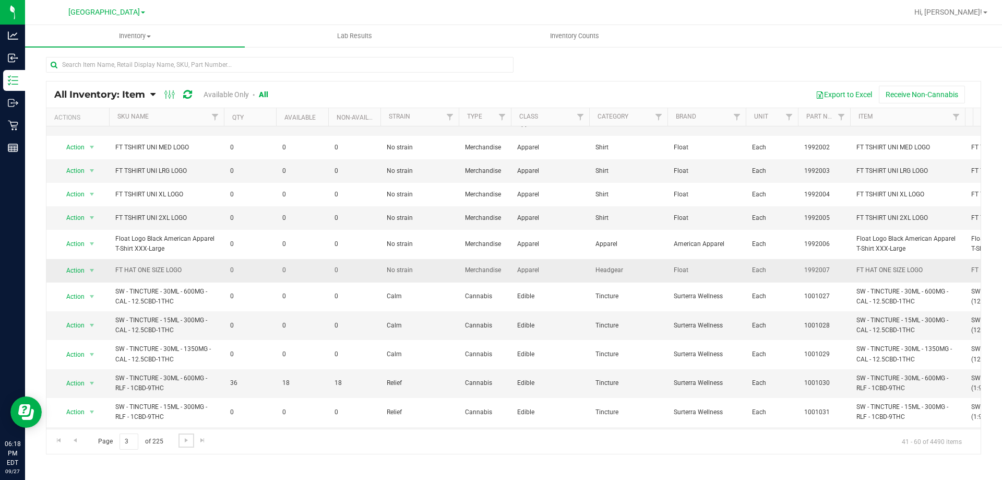
scroll to position [229, 0]
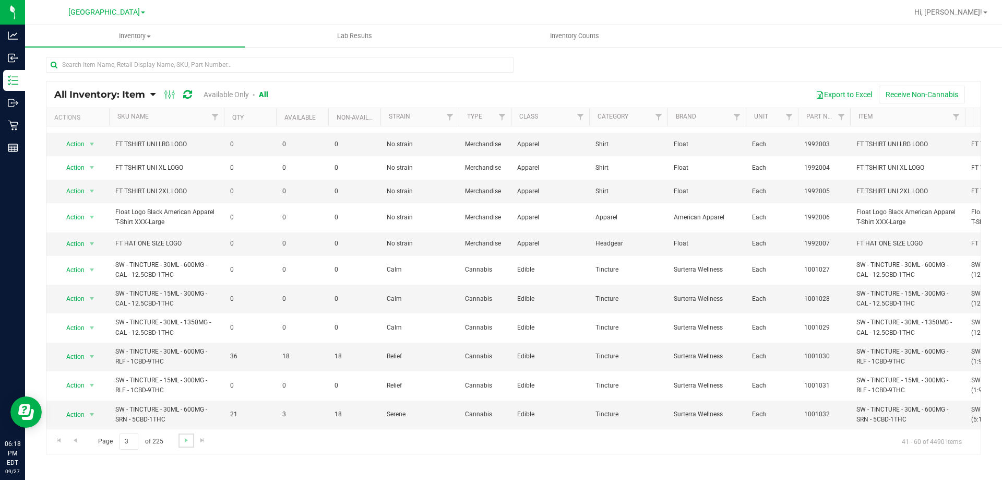
click at [191, 440] on link "Go to the next page" at bounding box center [185, 440] width 15 height 14
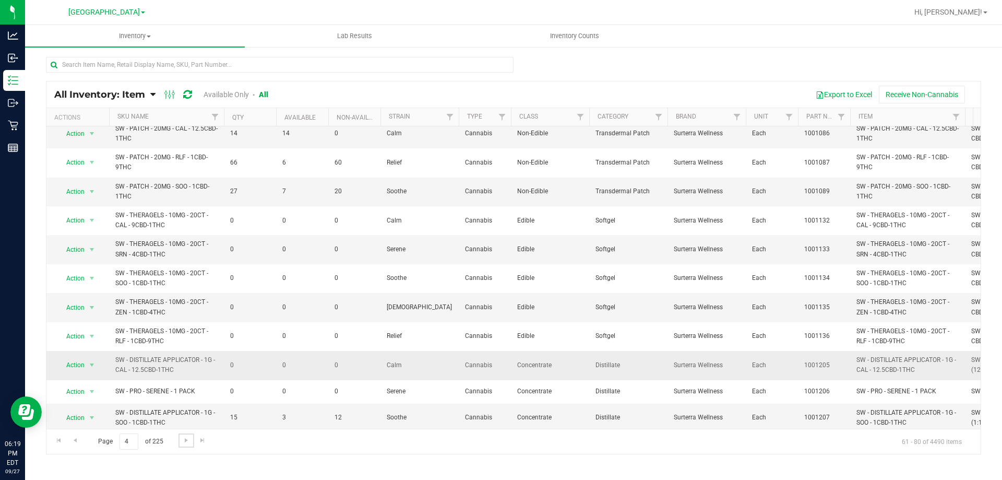
scroll to position [278, 0]
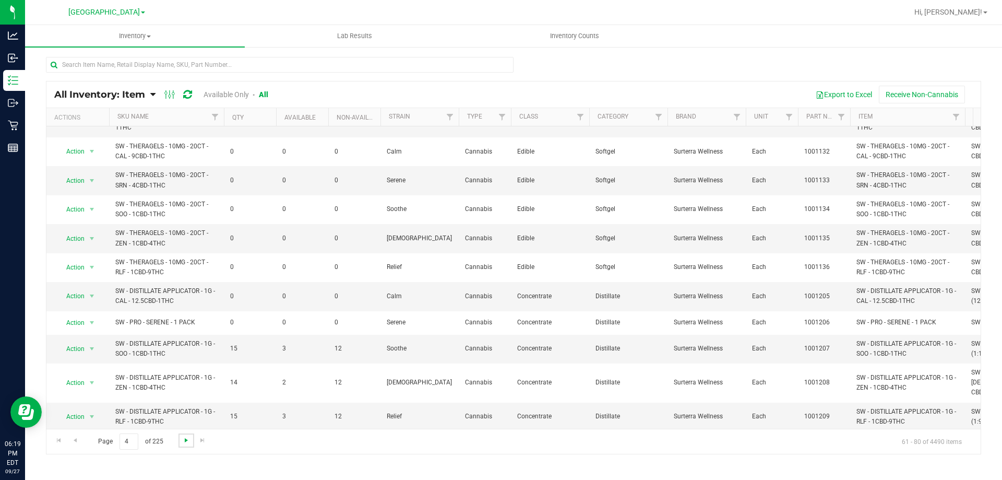
click at [188, 443] on span "Go to the next page" at bounding box center [186, 440] width 8 height 8
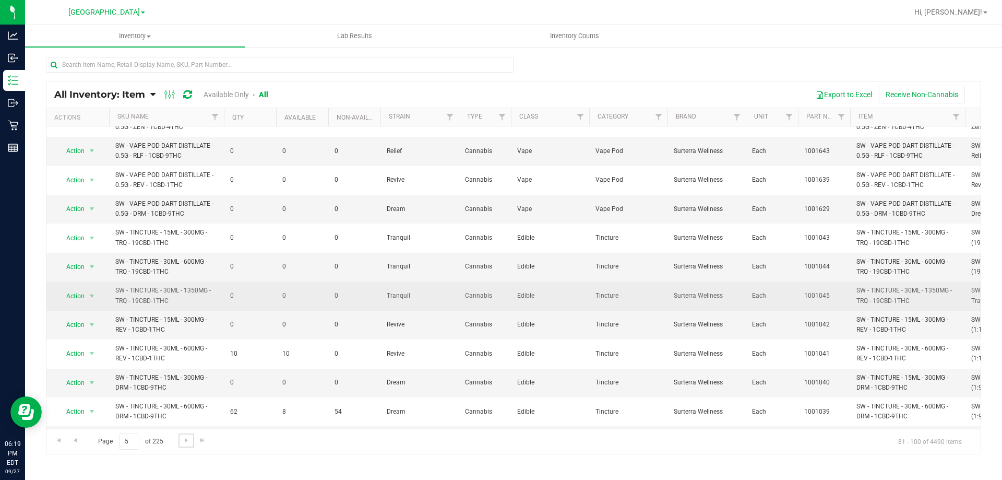
scroll to position [278, 0]
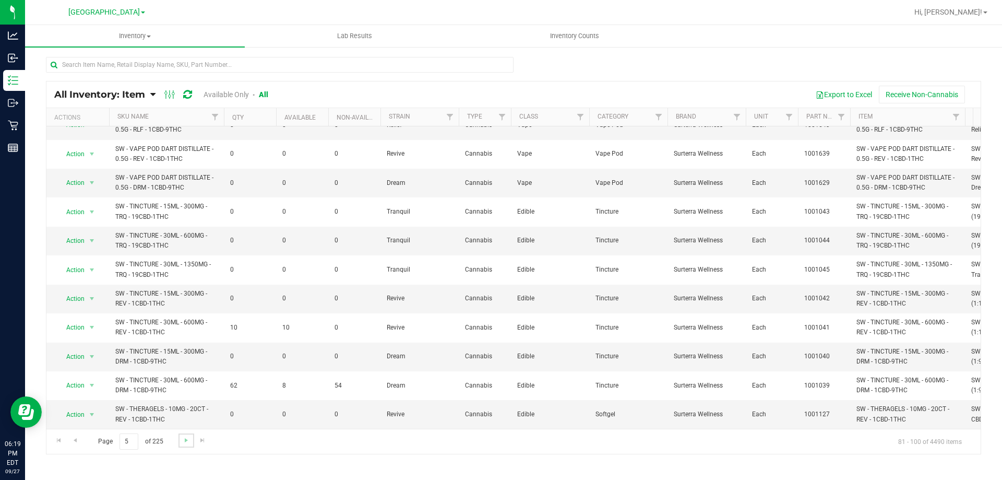
click at [181, 445] on link "Go to the next page" at bounding box center [185, 440] width 15 height 14
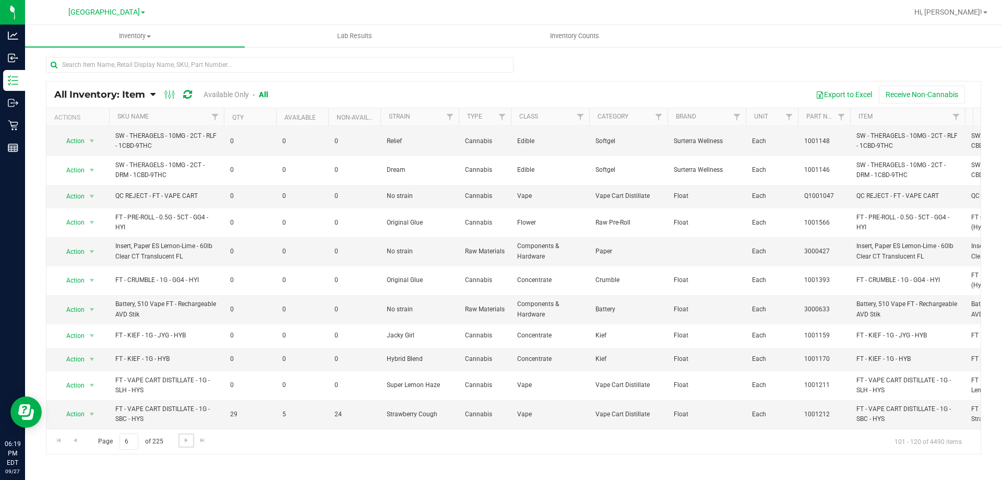
scroll to position [262, 0]
click at [186, 436] on span "Go to the next page" at bounding box center [186, 440] width 8 height 8
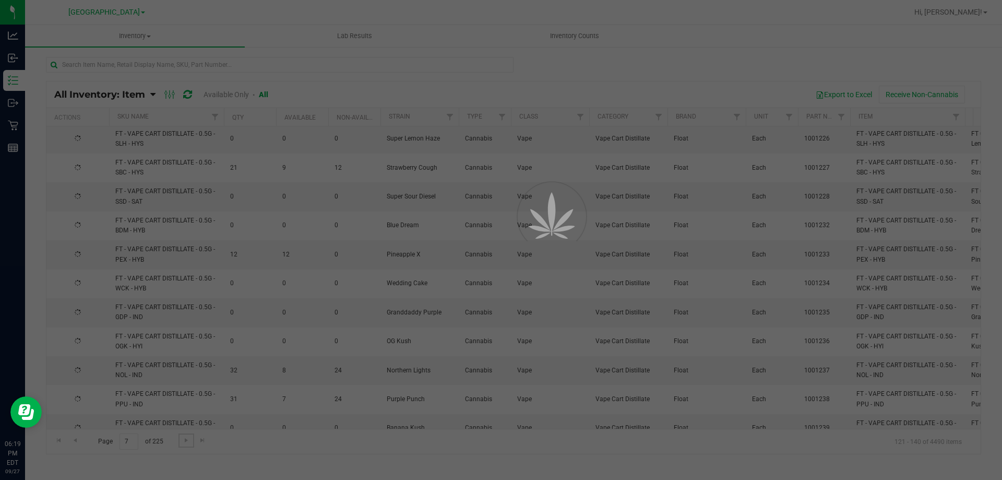
scroll to position [0, 0]
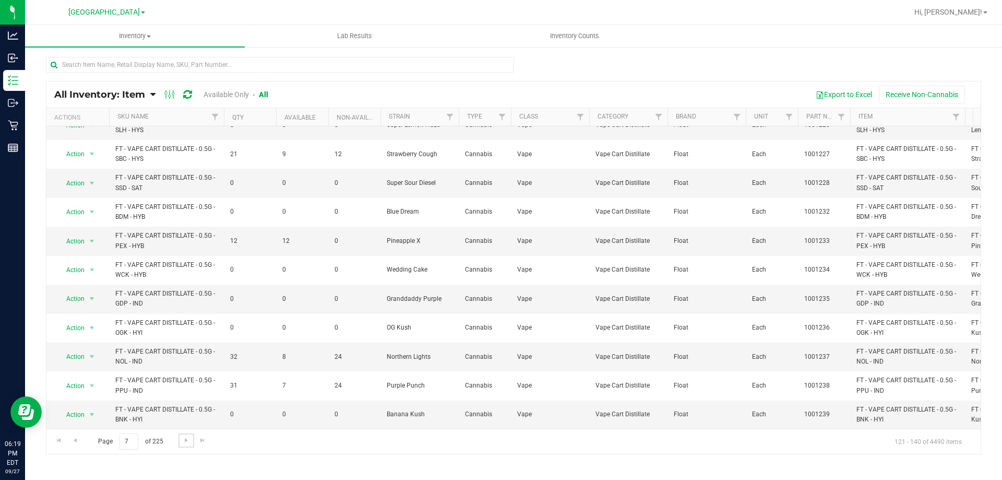
scroll to position [283, 0]
click at [188, 434] on link "Go to the next page" at bounding box center [185, 440] width 15 height 14
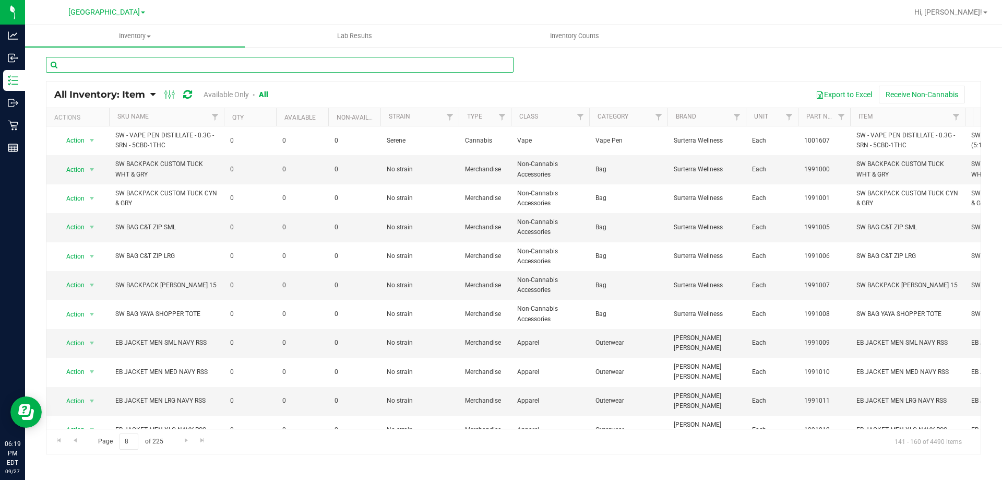
click at [186, 64] on input "text" at bounding box center [280, 65] width 468 height 16
paste input "White Cannabis Leaf Black Premium T-Shirt"
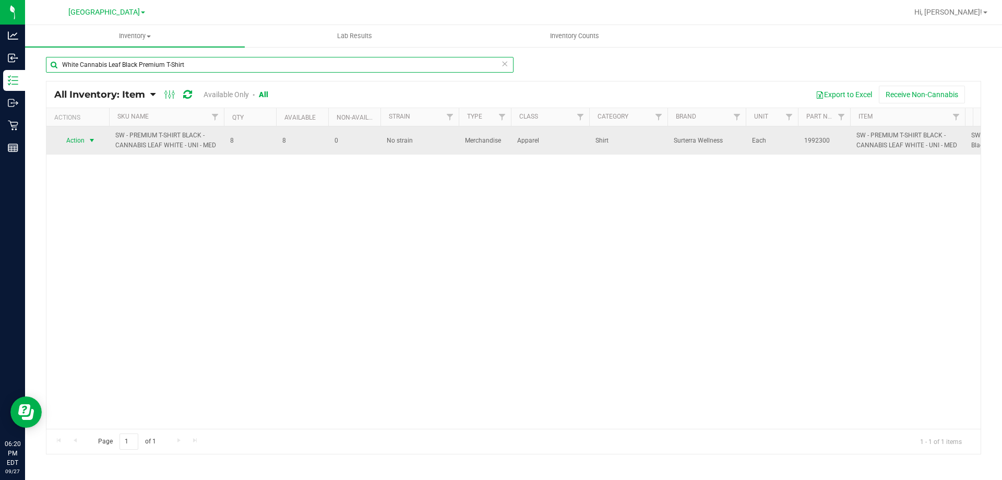
type input "White Cannabis Leaf Black Premium T-Shirt"
click at [88, 144] on span "select" at bounding box center [92, 140] width 8 height 8
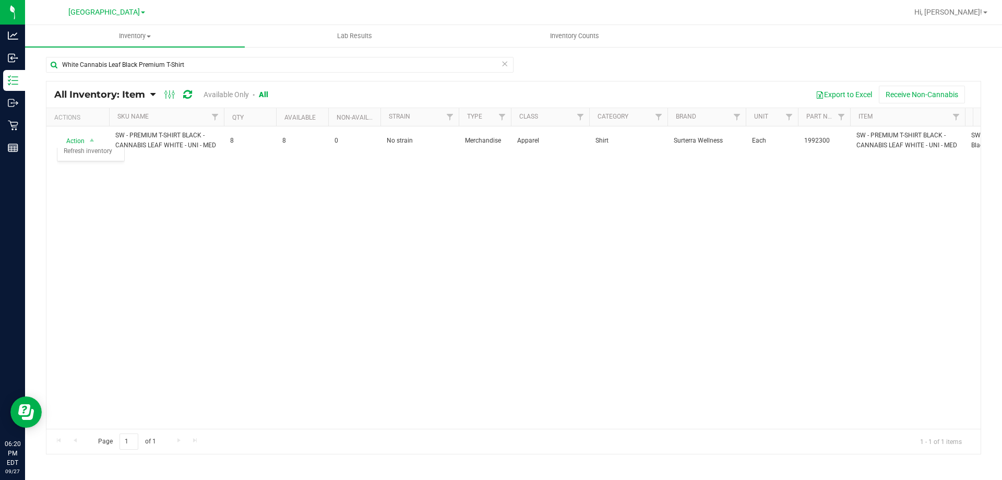
click at [223, 267] on div "Action Action Adjust qty Global inventory Locate inventory Print product labels…" at bounding box center [513, 277] width 934 height 302
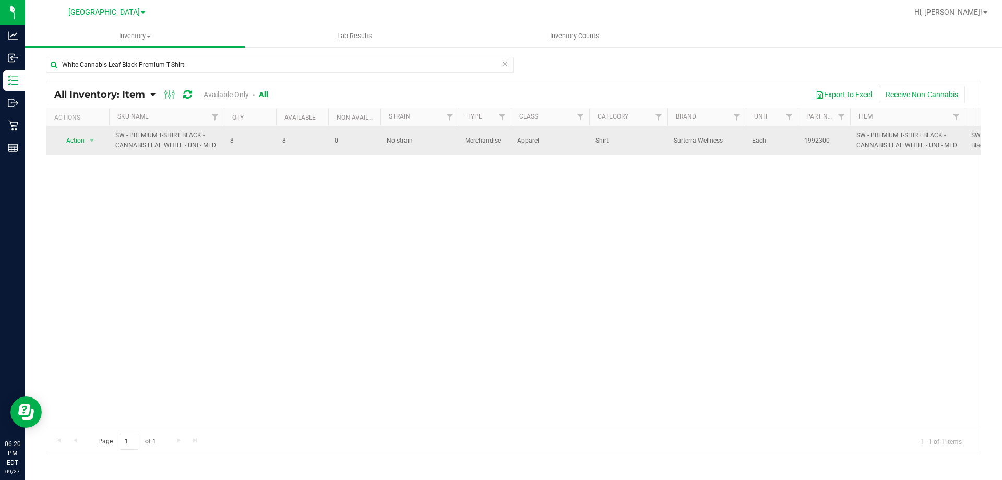
click at [88, 149] on td "Action Action Adjust qty Global inventory Locate inventory Print product labels…" at bounding box center [77, 140] width 63 height 28
click at [87, 140] on span "select" at bounding box center [92, 140] width 13 height 15
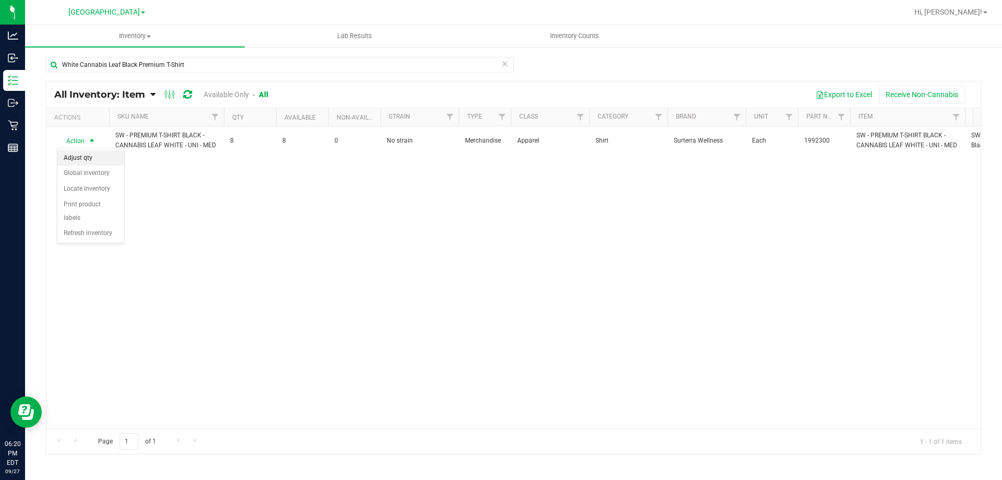
click at [103, 155] on li "Adjust qty" at bounding box center [90, 158] width 67 height 16
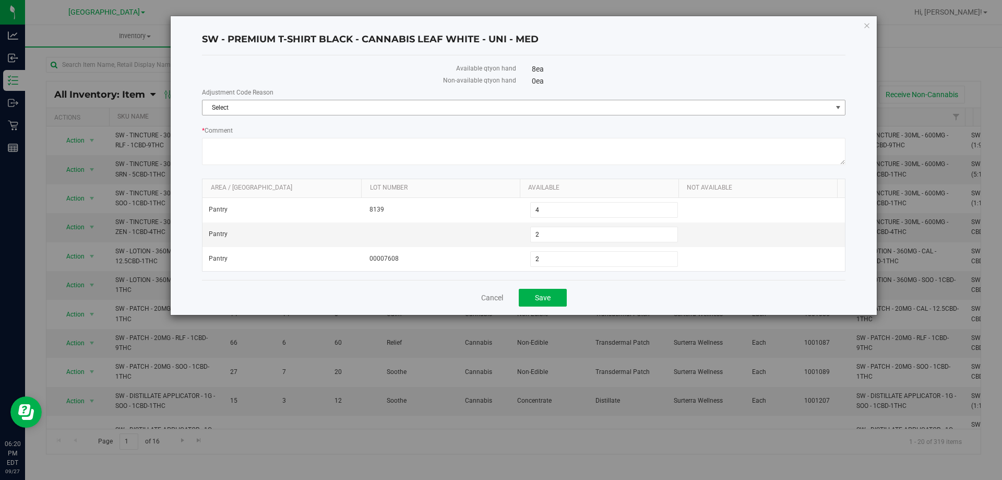
click at [471, 103] on span "Select" at bounding box center [516, 107] width 629 height 15
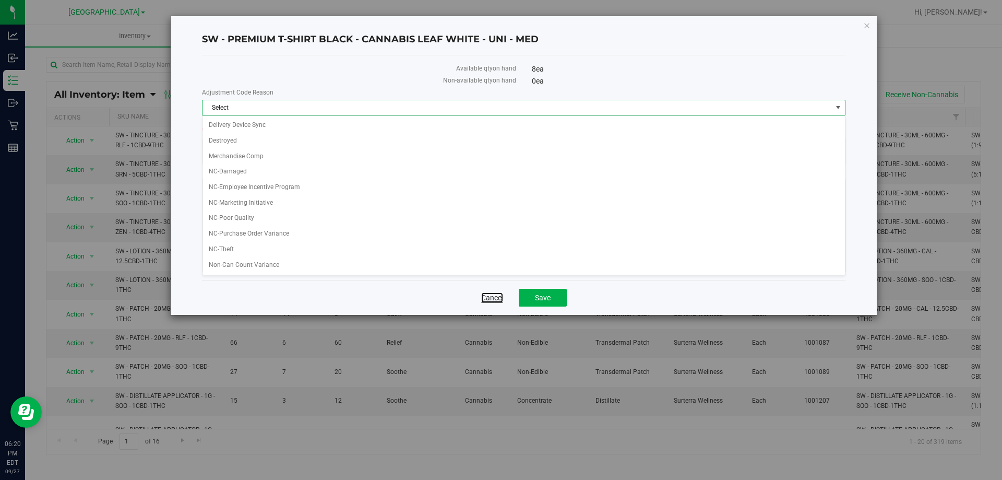
click at [499, 294] on link "Cancel" at bounding box center [492, 297] width 22 height 10
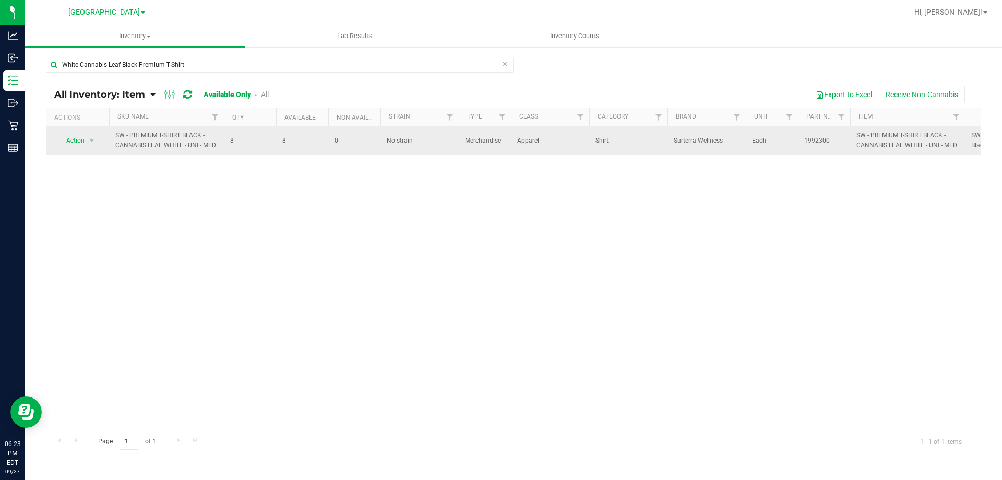
drag, startPoint x: 217, startPoint y: 146, endPoint x: 132, endPoint y: 129, distance: 86.7
click at [132, 129] on td "SW - PREMIUM T-SHIRT BLACK - CANNABIS LEAF WHITE - UNI - MED" at bounding box center [166, 140] width 115 height 28
copy span "SW - PREMIUM T-SHIRT BLACK - CANNABIS LEAF WHITE - UNI - MED"
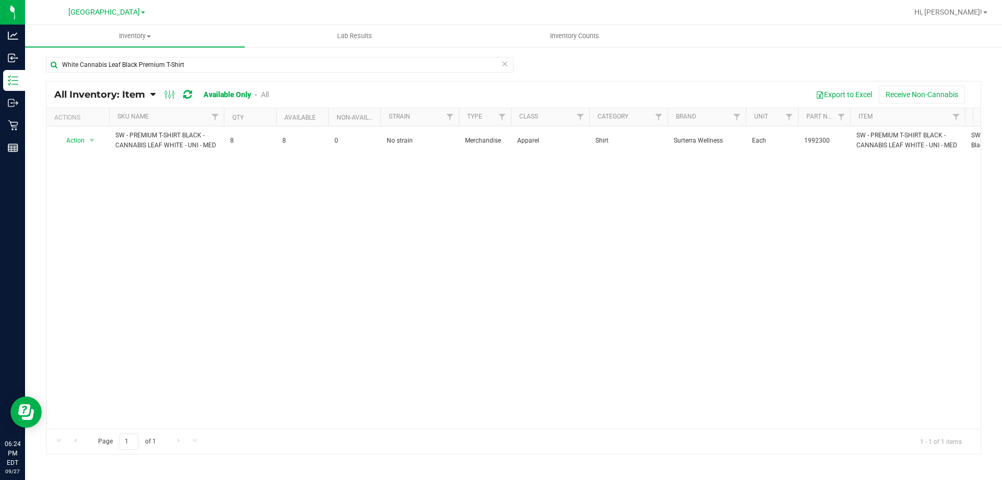
click at [235, 212] on div "Action Action Adjust qty Global inventory Locate inventory Print product labels…" at bounding box center [513, 277] width 934 height 302
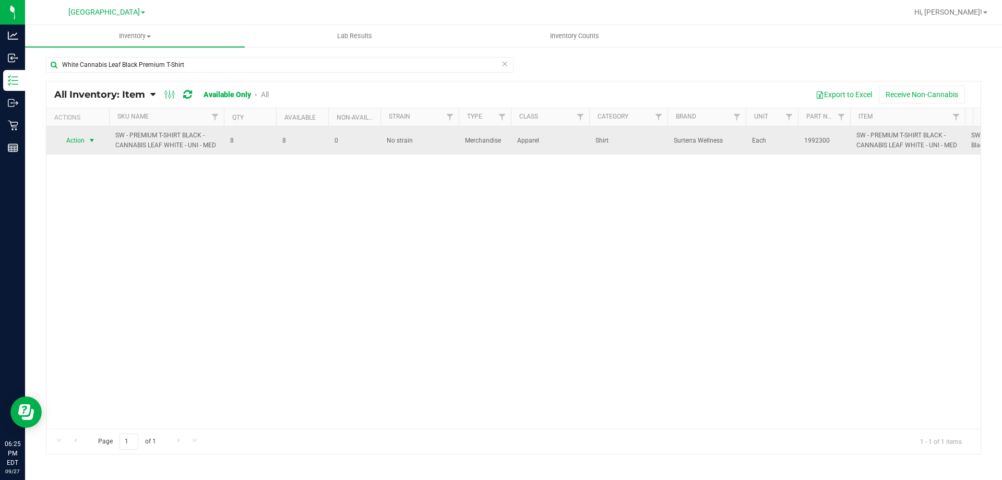
click at [83, 146] on span "Action" at bounding box center [71, 140] width 28 height 15
click at [79, 142] on span "Action" at bounding box center [71, 140] width 28 height 15
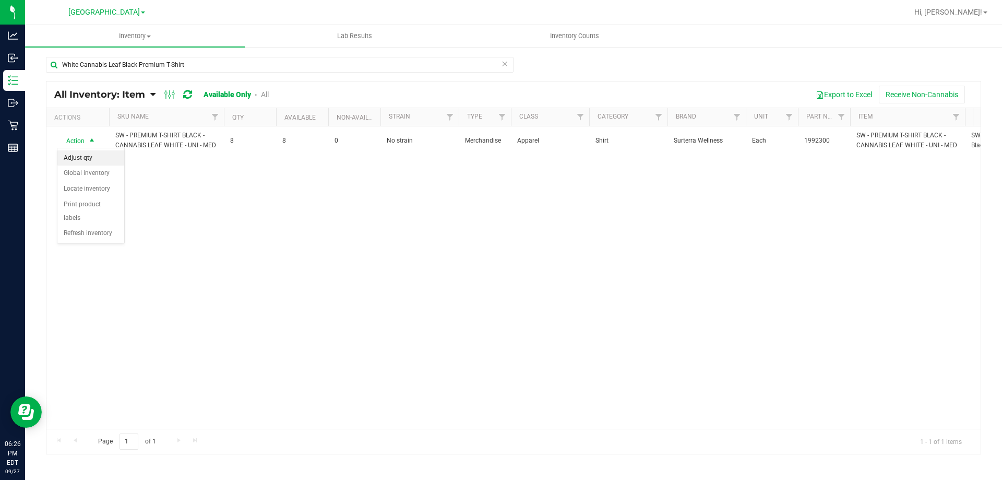
click at [98, 161] on li "Adjust qty" at bounding box center [90, 158] width 67 height 16
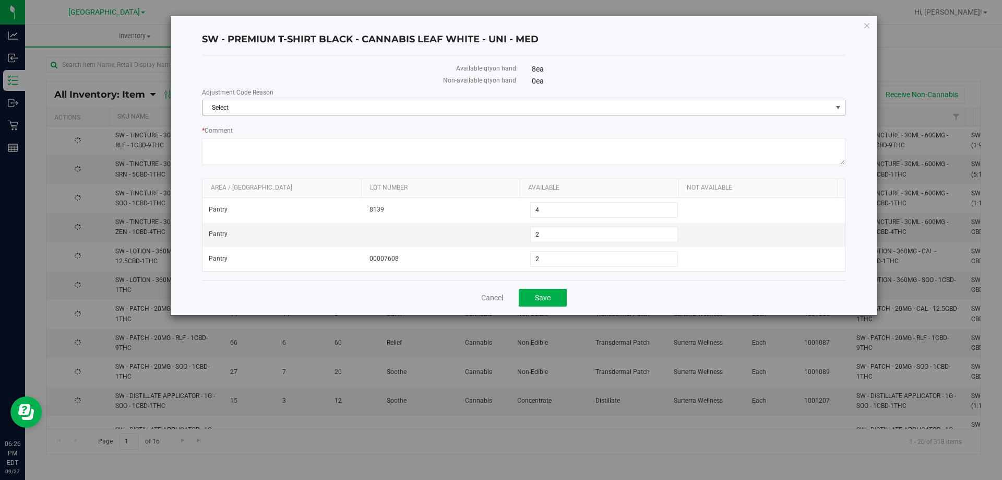
click at [364, 108] on span "Select" at bounding box center [516, 107] width 629 height 15
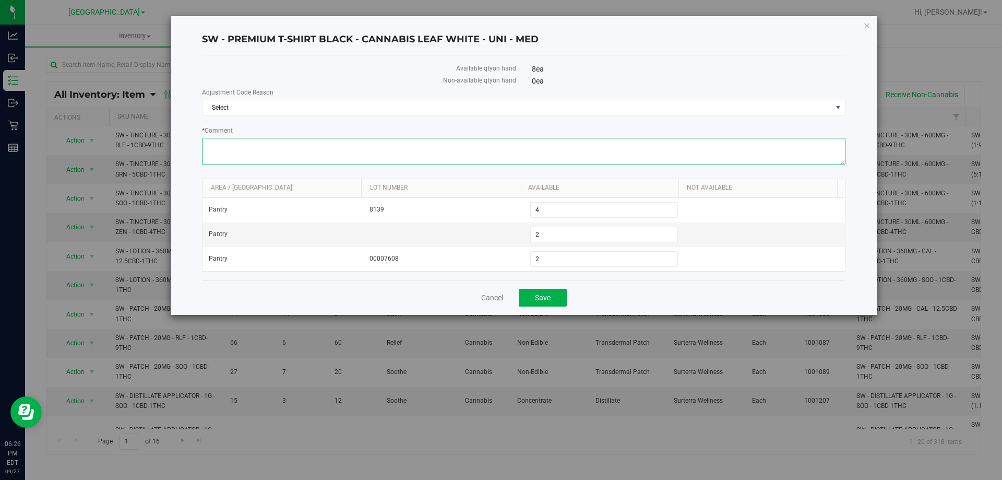
click at [315, 150] on textarea "* Comment" at bounding box center [523, 151] width 643 height 27
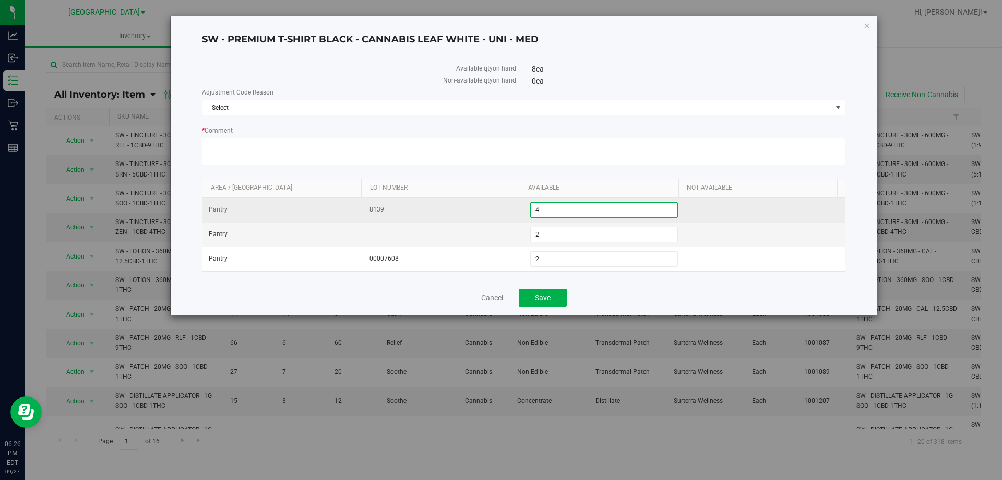
click at [563, 211] on span "4 4" at bounding box center [604, 210] width 148 height 16
type input "0"
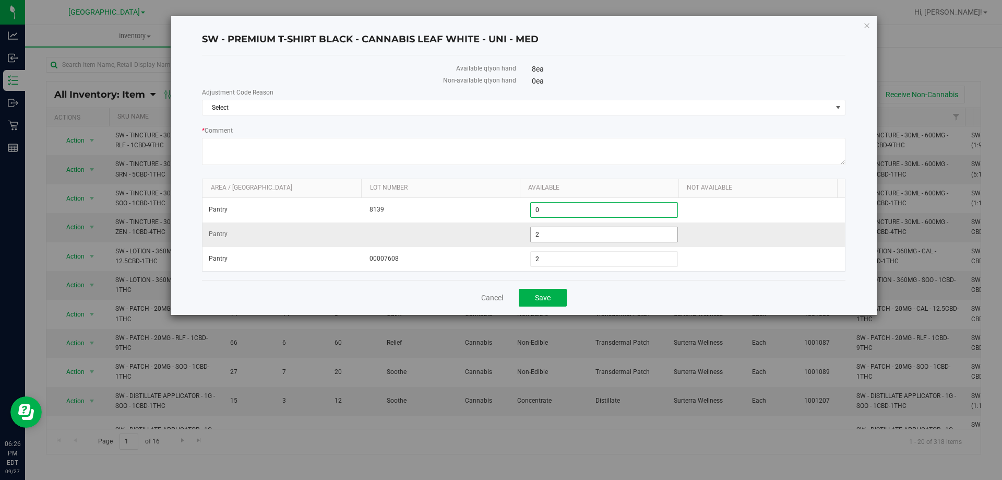
type input "0"
click at [573, 240] on span "2 2" at bounding box center [604, 234] width 148 height 16
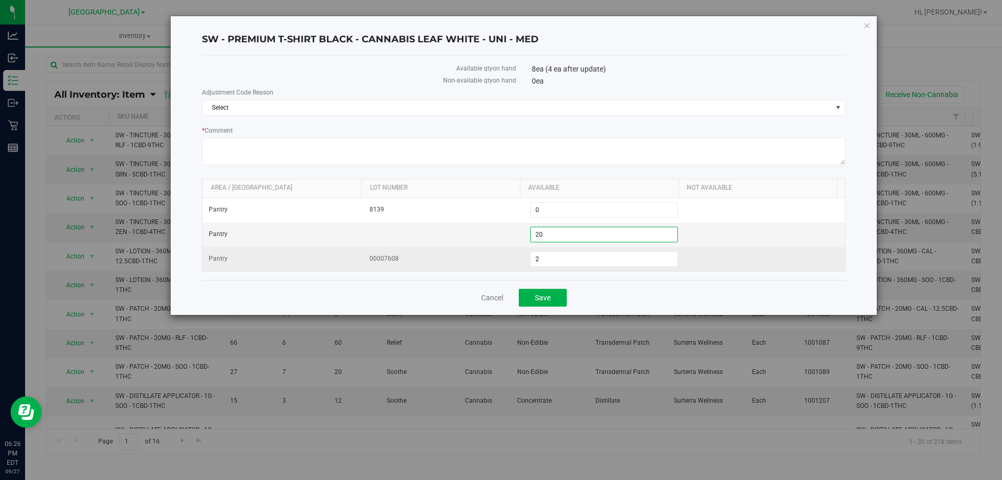
type input "2"
type input "0"
click at [577, 254] on span "2 2" at bounding box center [604, 259] width 148 height 16
type input "0"
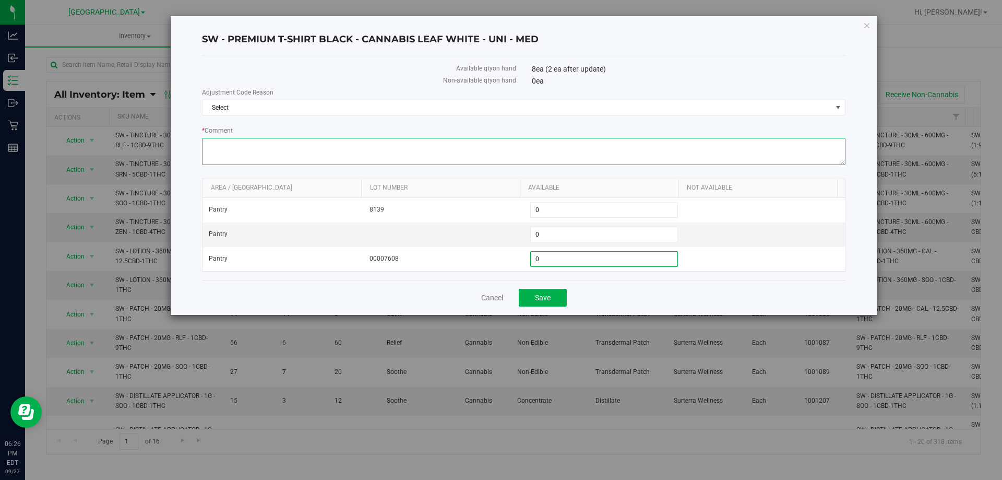
type input "0"
click at [489, 140] on textarea "* Comment" at bounding box center [523, 151] width 643 height 27
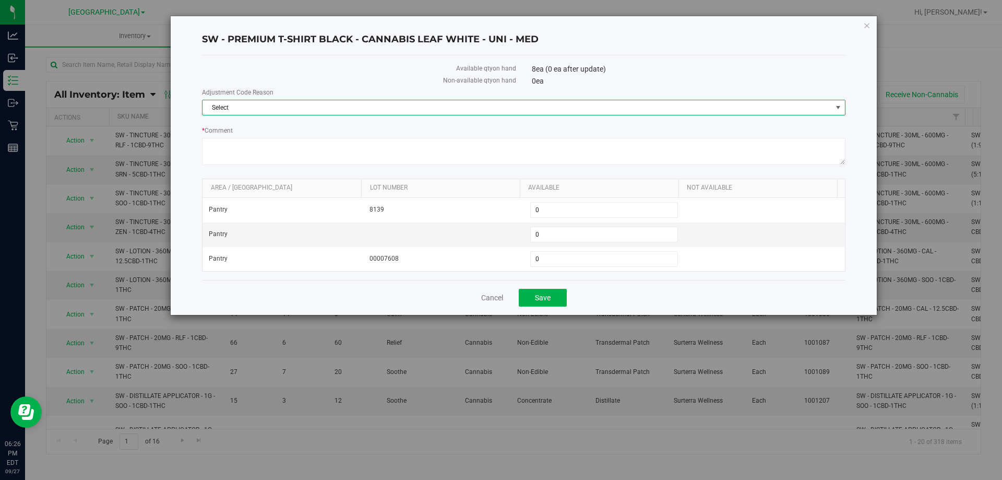
click at [355, 109] on span "Select" at bounding box center [516, 107] width 629 height 15
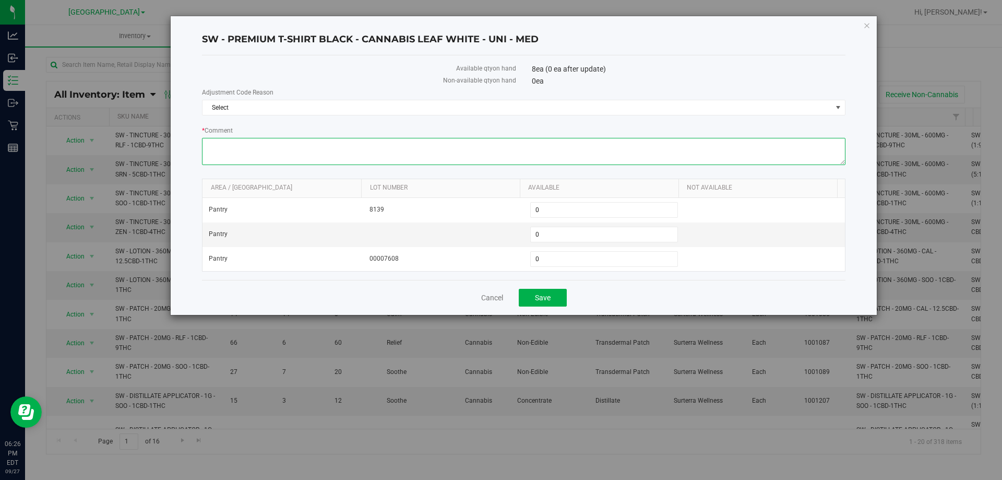
click at [247, 161] on textarea "* Comment" at bounding box center [523, 151] width 643 height 27
click at [272, 106] on span "Select" at bounding box center [516, 107] width 629 height 15
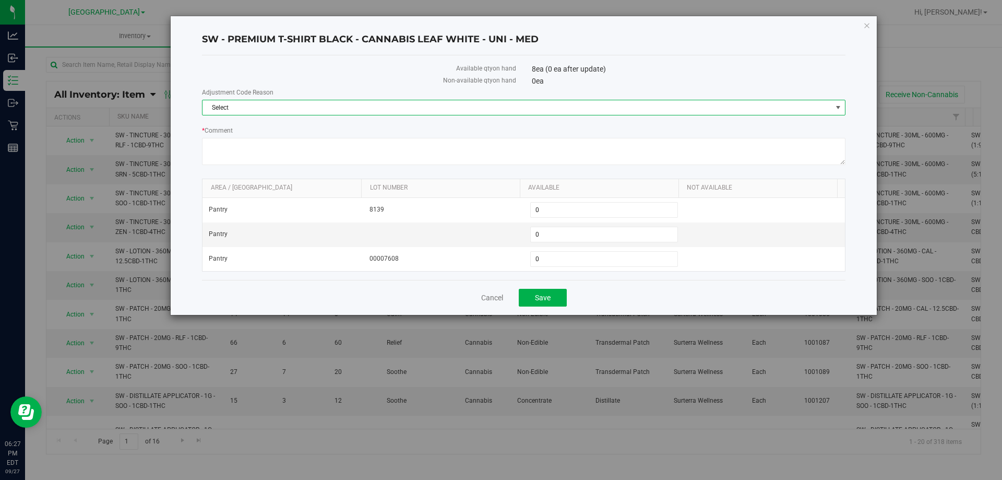
click at [258, 107] on span "Select" at bounding box center [516, 107] width 629 height 15
click at [266, 81] on label "Non-available qty on hand" at bounding box center [359, 80] width 314 height 9
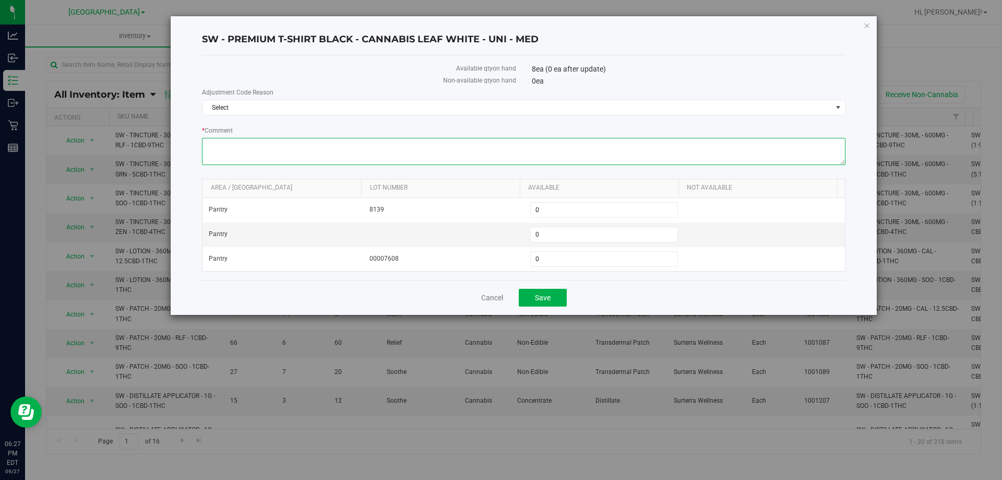
click at [266, 152] on textarea "* Comment" at bounding box center [523, 151] width 643 height 27
click at [271, 146] on textarea "* Comment" at bounding box center [523, 151] width 643 height 27
type textarea "showing up on website. employee shirts."
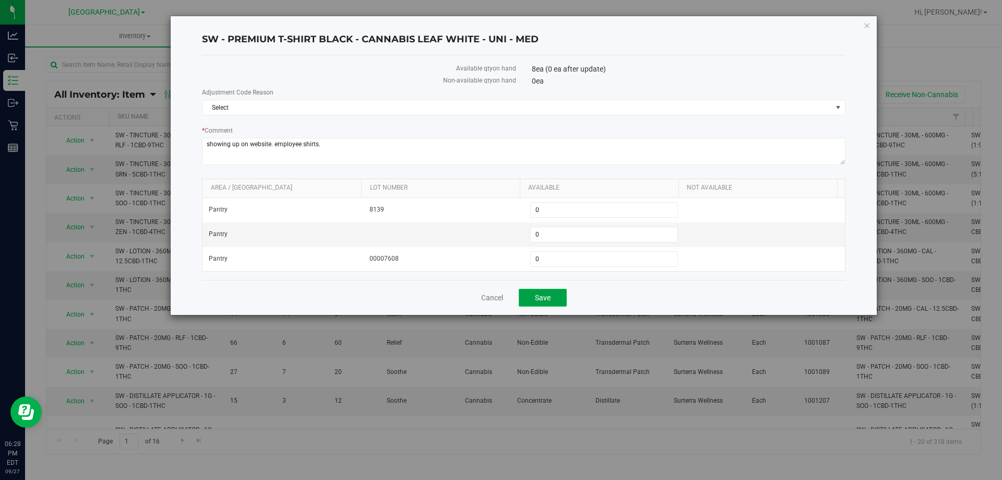
click at [552, 297] on button "Save" at bounding box center [543, 298] width 48 height 18
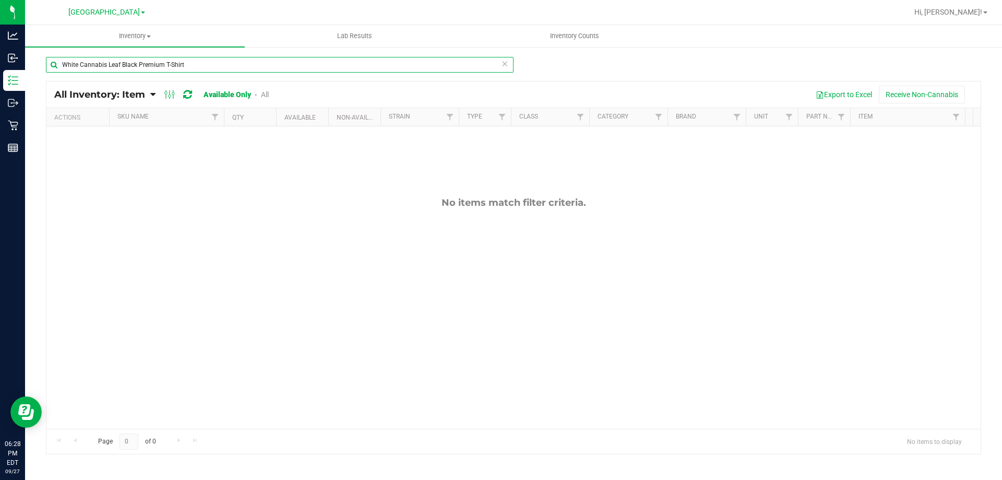
click at [198, 64] on input "White Cannabis Leaf Black Premium T-Shirt" at bounding box center [280, 65] width 468 height 16
drag, startPoint x: 198, startPoint y: 64, endPoint x: 139, endPoint y: 63, distance: 58.5
click at [139, 63] on input "White Cannabis Leaf Black Premium T-Shirt" at bounding box center [280, 65] width 468 height 16
type input "White Cannabis Leaf Black"
click at [266, 91] on link "All" at bounding box center [265, 94] width 8 height 8
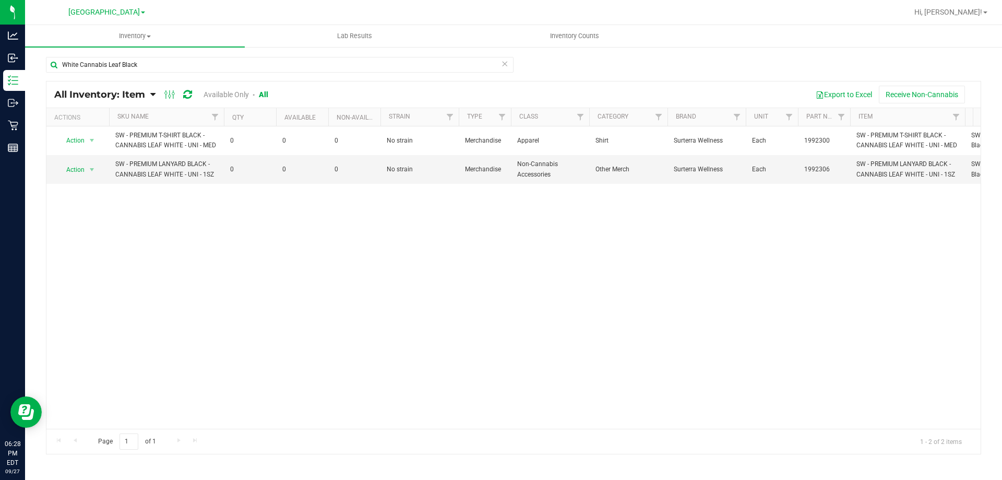
click at [259, 230] on div "Action Action Adjust qty Global inventory Locate inventory Print product labels…" at bounding box center [513, 277] width 934 height 302
click at [157, 61] on input "White Cannabis Leaf Black" at bounding box center [280, 65] width 468 height 16
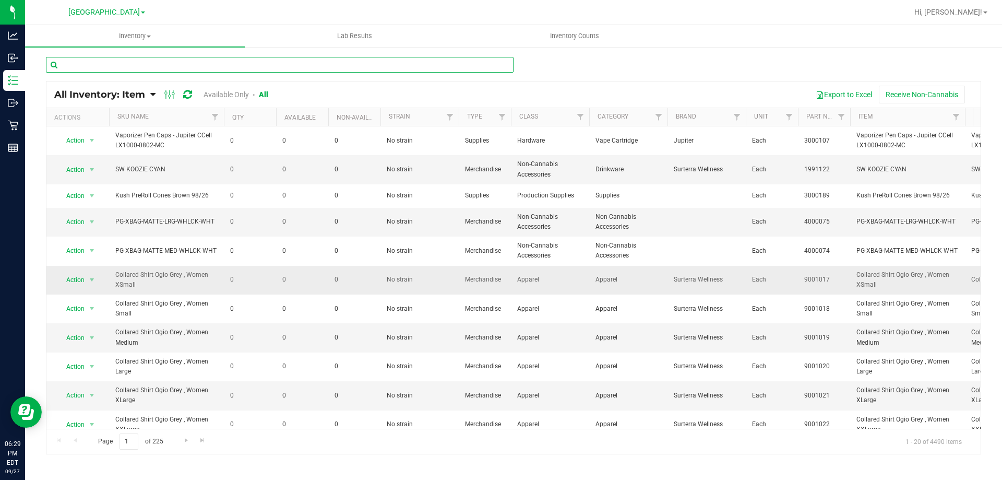
scroll to position [104, 0]
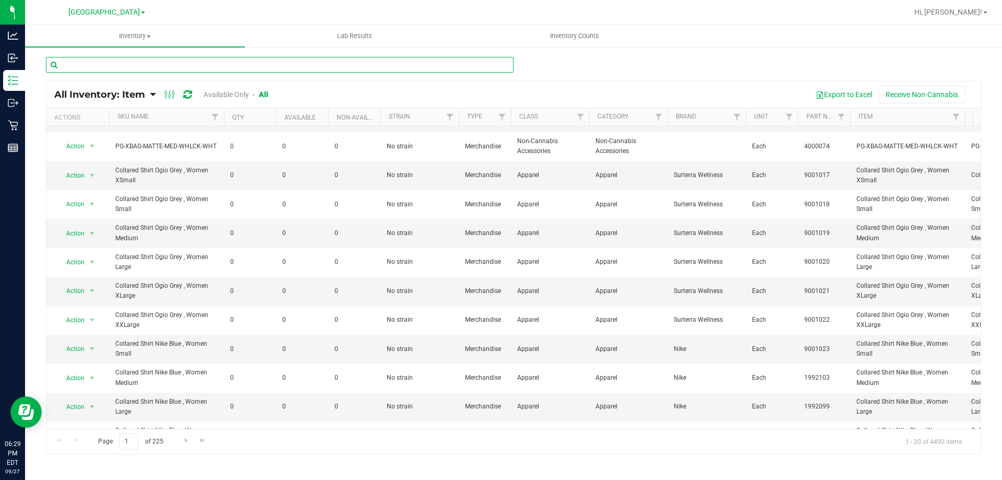
click at [158, 69] on input "text" at bounding box center [280, 65] width 468 height 16
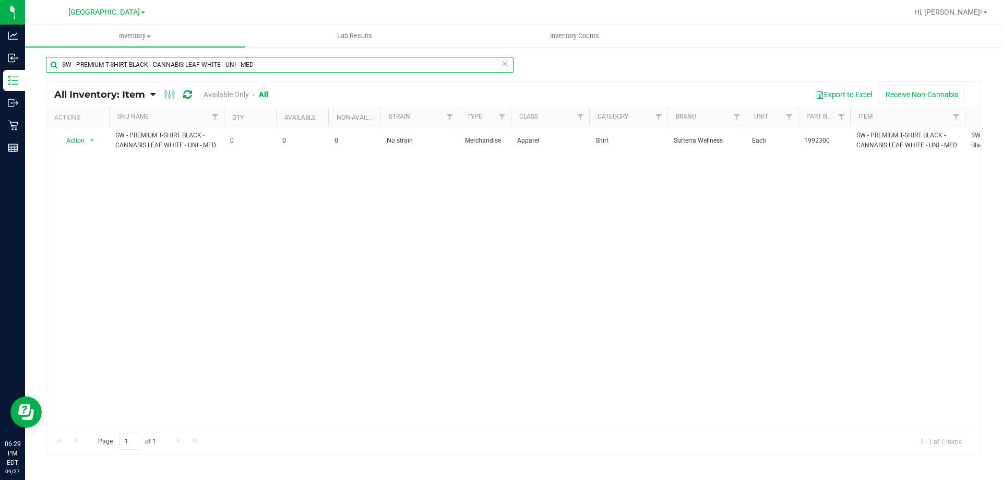
drag, startPoint x: 261, startPoint y: 65, endPoint x: 148, endPoint y: 64, distance: 113.2
click at [148, 64] on input "SW - PREMIUM T-SHIRT BLACK - CANNABIS LEAF WHITE - UNI - MED" at bounding box center [280, 65] width 468 height 16
drag, startPoint x: 76, startPoint y: 66, endPoint x: 37, endPoint y: 66, distance: 39.1
click at [37, 66] on div "SW - PREMIUM T-SHIRT BLACK All Inventory: Item Item Summary Item (default) Item…" at bounding box center [513, 209] width 977 height 326
type input "PREMIUM T-SHIRT BLACK"
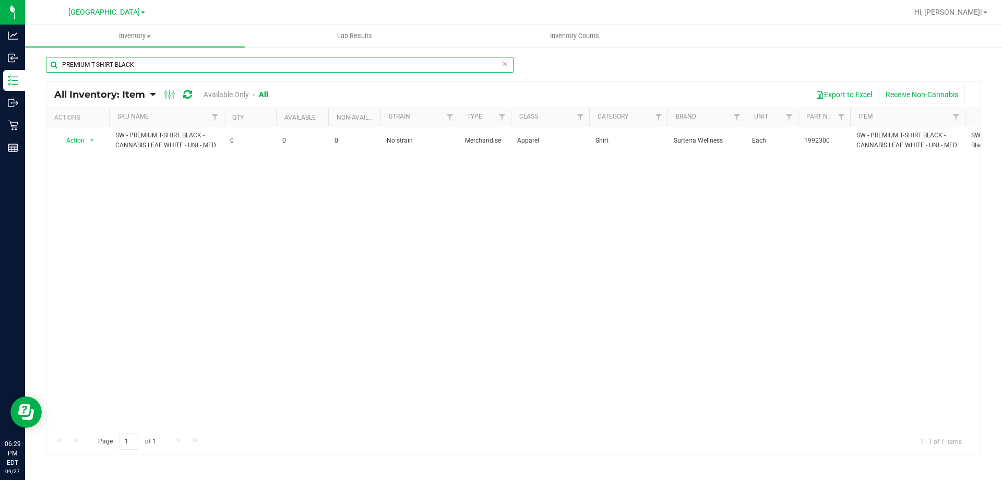
click at [248, 64] on input "PREMIUM T-SHIRT BLACK" at bounding box center [280, 65] width 468 height 16
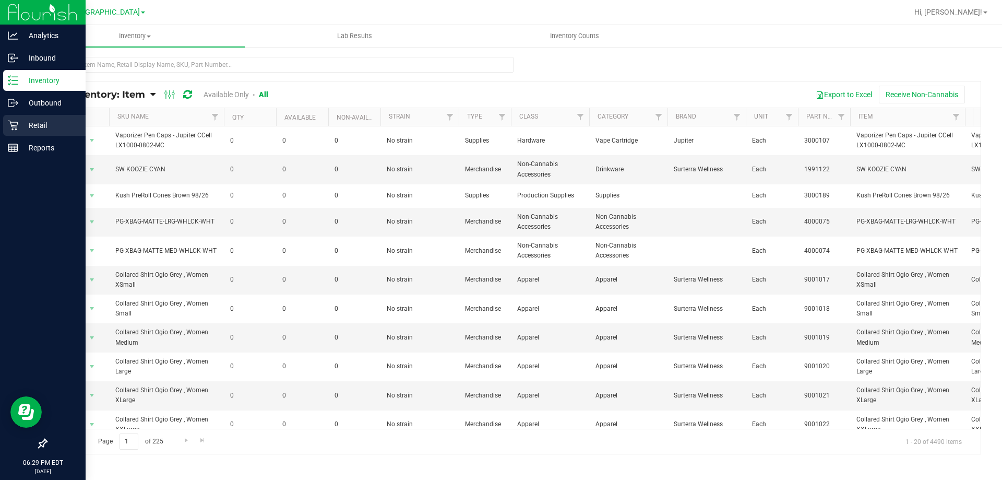
click at [21, 129] on p "Retail" at bounding box center [49, 125] width 63 height 13
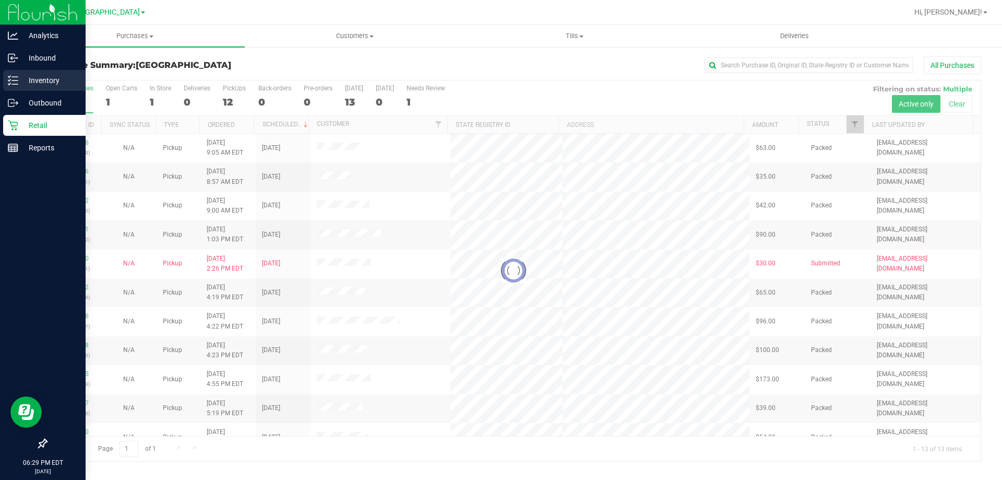
click at [14, 75] on div "Inventory" at bounding box center [44, 80] width 82 height 21
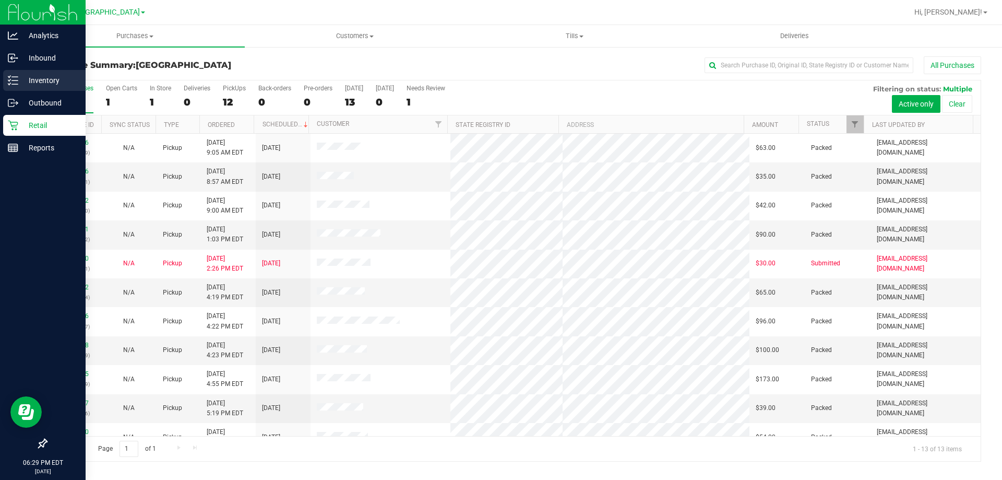
click at [18, 80] on p "Inventory" at bounding box center [49, 80] width 63 height 13
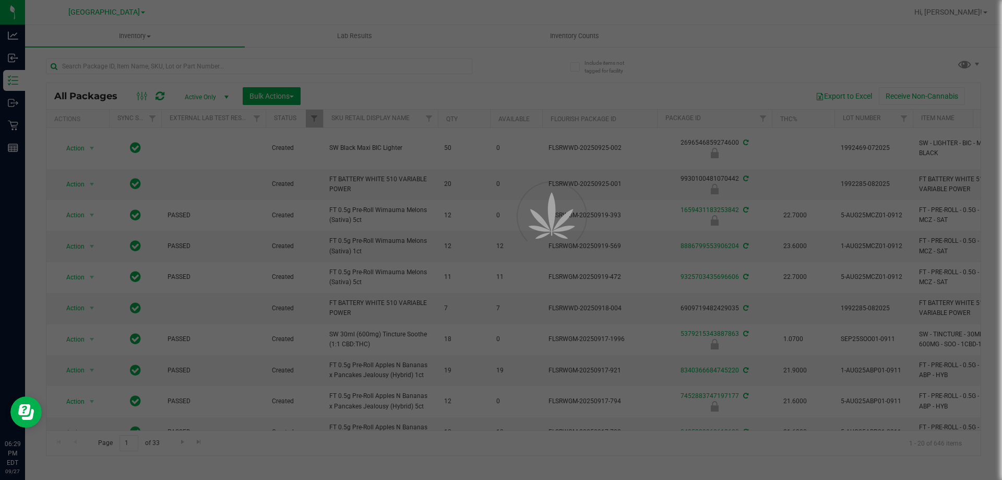
type input "2026-03-16"
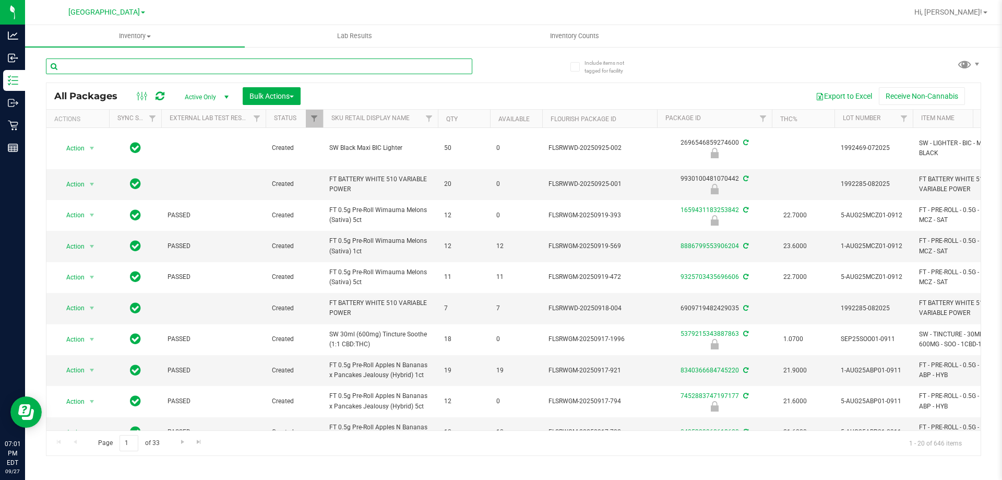
click at [270, 65] on input "text" at bounding box center [259, 66] width 426 height 16
type input "spoon"
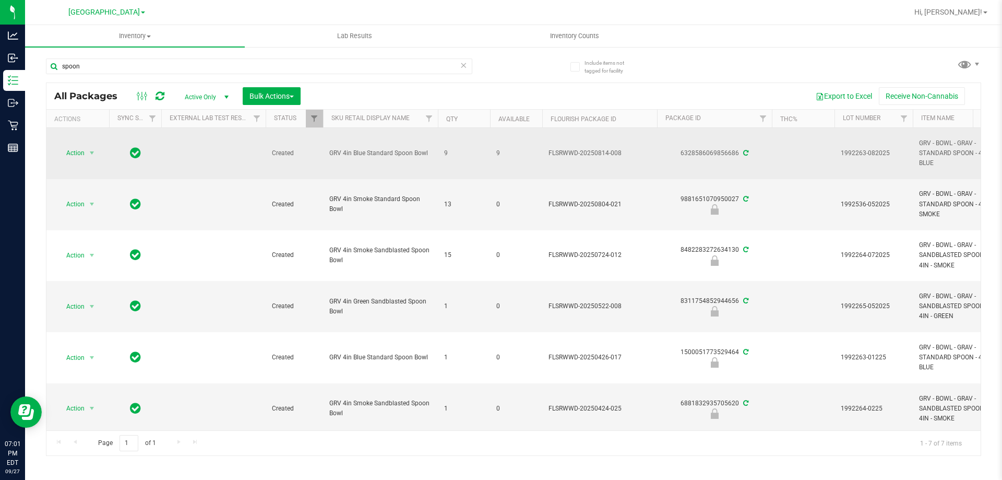
click at [93, 144] on td "Action Action Adjust qty Create package Edit attributes Global inventory Locate…" at bounding box center [77, 153] width 63 height 51
click at [88, 156] on span "select" at bounding box center [92, 153] width 8 height 8
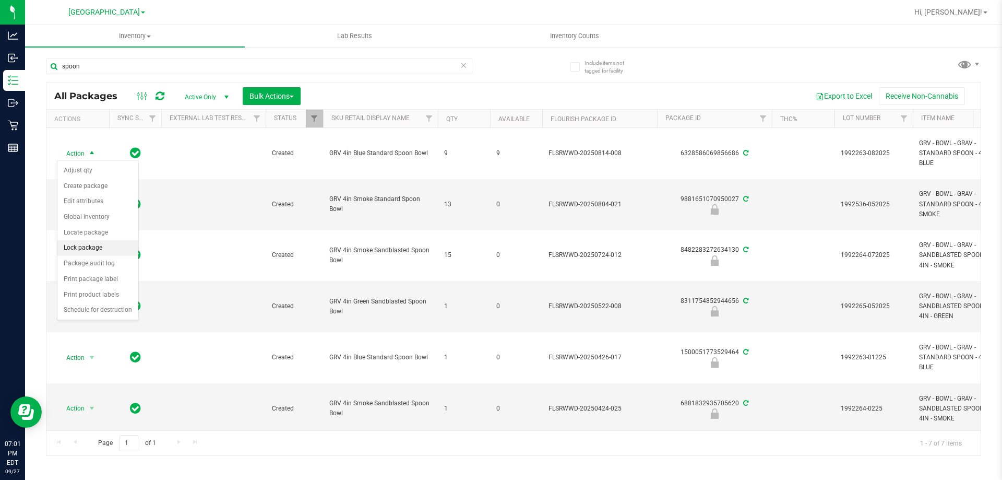
click at [94, 246] on li "Lock package" at bounding box center [97, 248] width 81 height 16
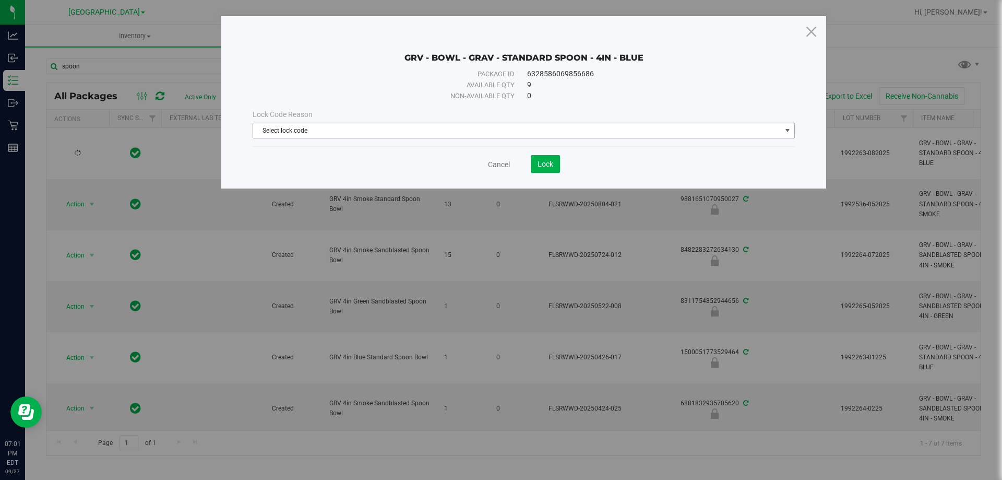
click at [382, 121] on div "Lock Code Reason Select lock code Select lock code Newly Received Administrativ…" at bounding box center [524, 123] width 558 height 29
click at [381, 123] on span "Select lock code" at bounding box center [524, 131] width 542 height 16
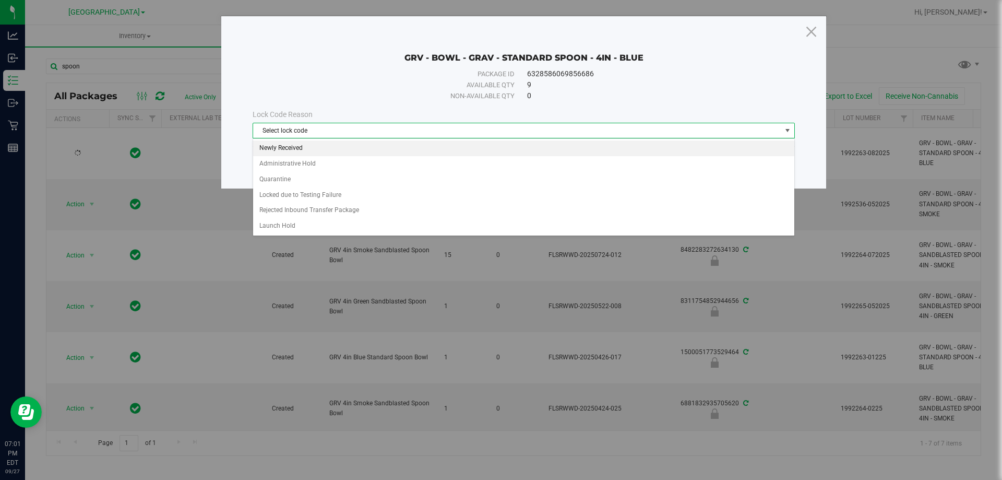
click at [304, 148] on li "Newly Received" at bounding box center [523, 148] width 541 height 16
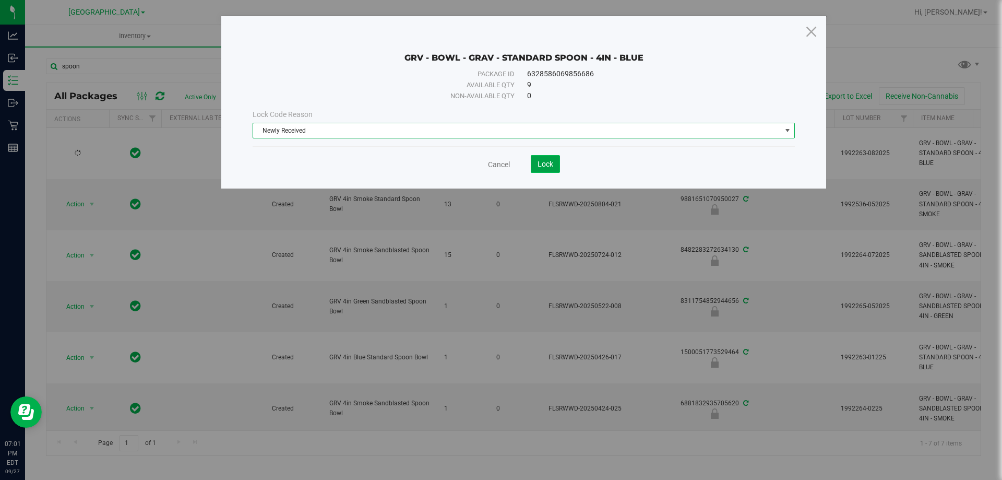
click at [549, 165] on span "Lock" at bounding box center [545, 164] width 16 height 8
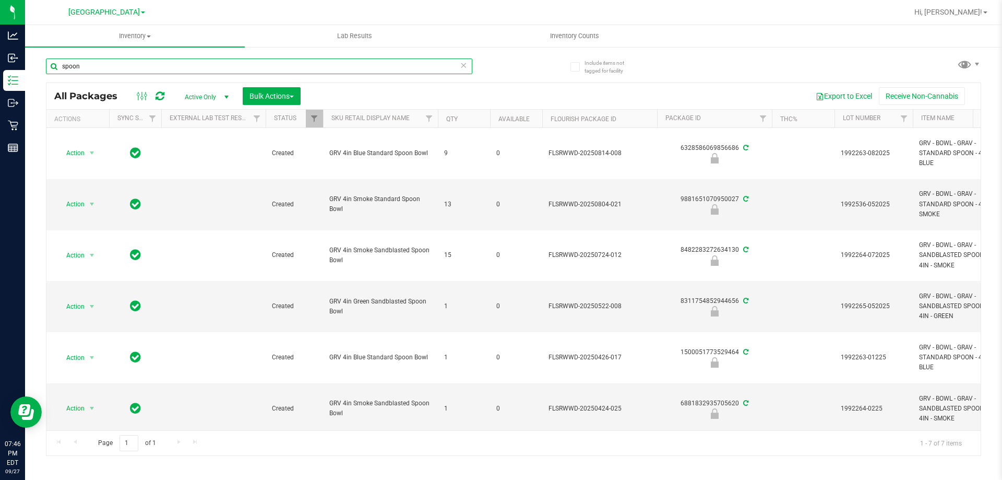
click at [468, 67] on input "spoon" at bounding box center [259, 66] width 426 height 16
click at [460, 65] on icon at bounding box center [463, 64] width 7 height 13
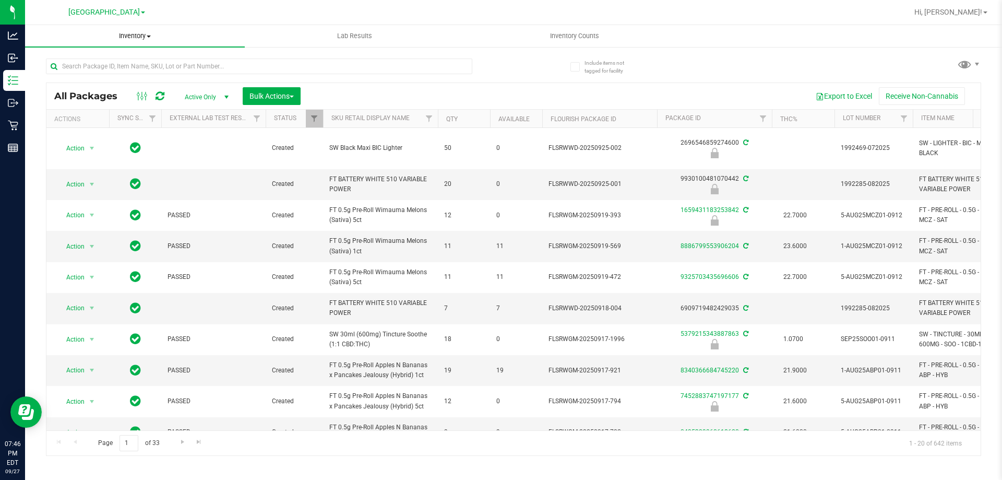
click at [130, 33] on span "Inventory" at bounding box center [135, 35] width 220 height 9
click at [144, 76] on li "All inventory" at bounding box center [135, 75] width 220 height 13
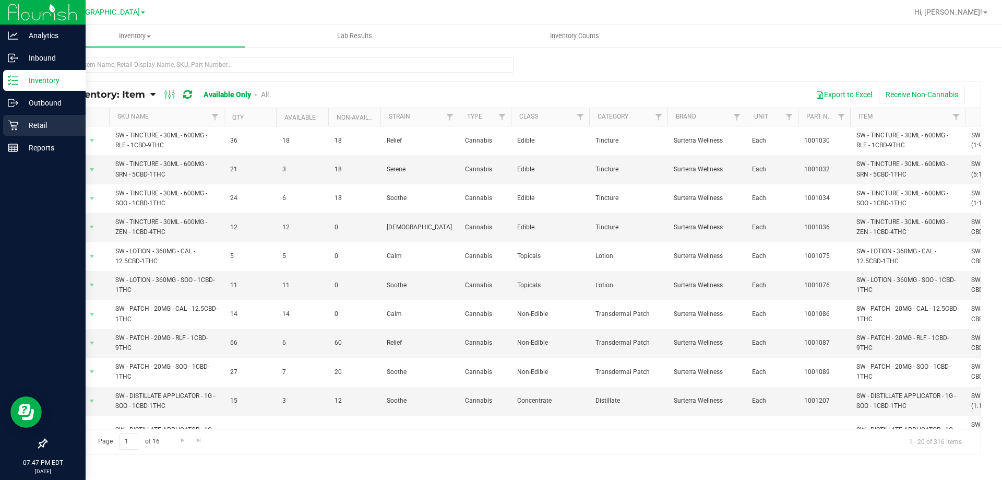
click at [39, 128] on p "Retail" at bounding box center [49, 125] width 63 height 13
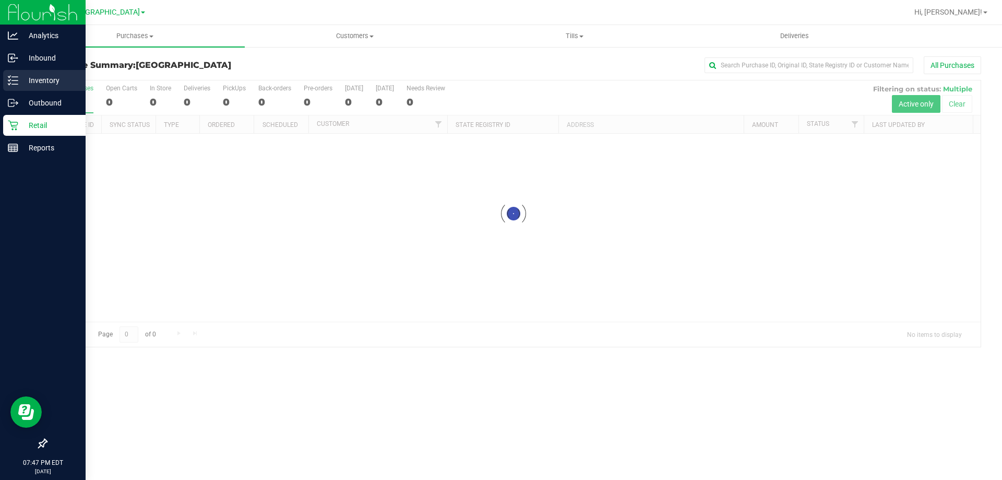
click at [34, 74] on div "Inventory" at bounding box center [44, 80] width 82 height 21
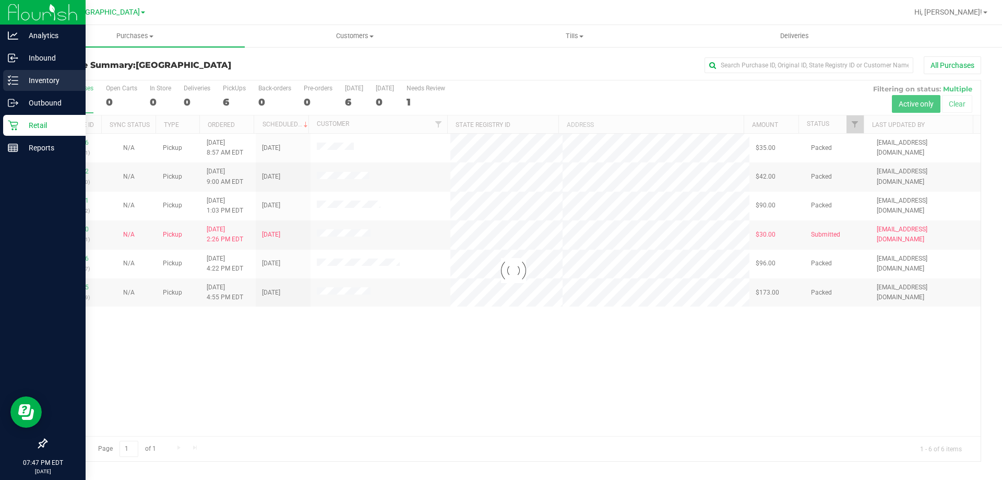
click at [34, 74] on div "Inventory" at bounding box center [44, 80] width 82 height 21
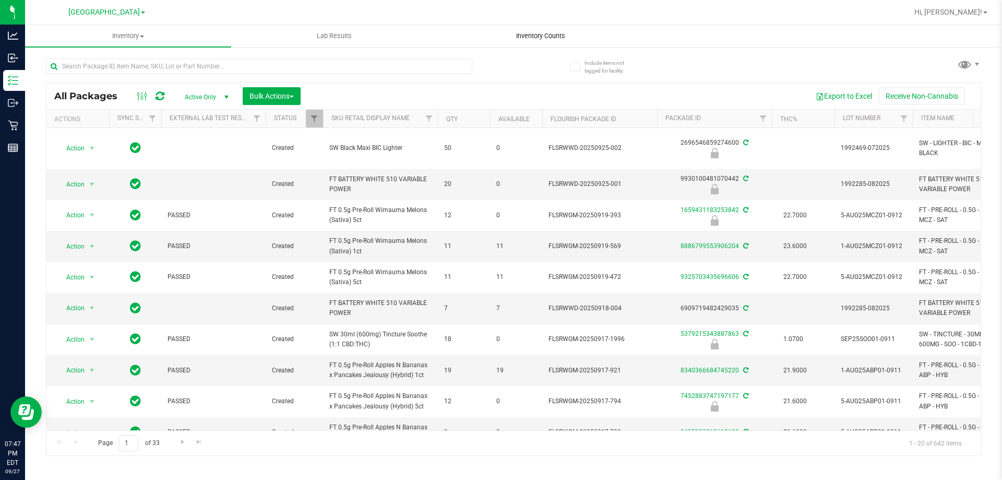
click at [537, 33] on span "Inventory Counts" at bounding box center [540, 35] width 77 height 9
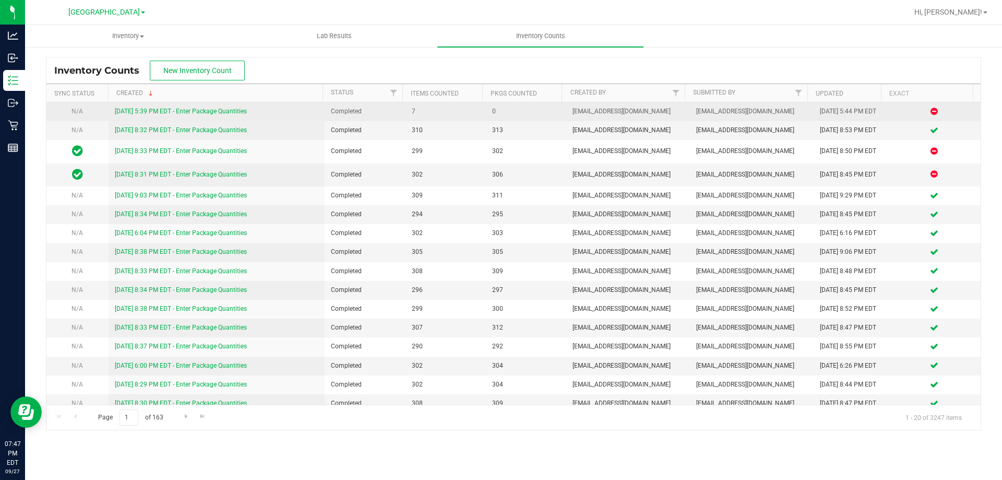
click at [218, 114] on link "9/27/25 5:39 PM EDT - Enter Package Quantities" at bounding box center [181, 110] width 132 height 7
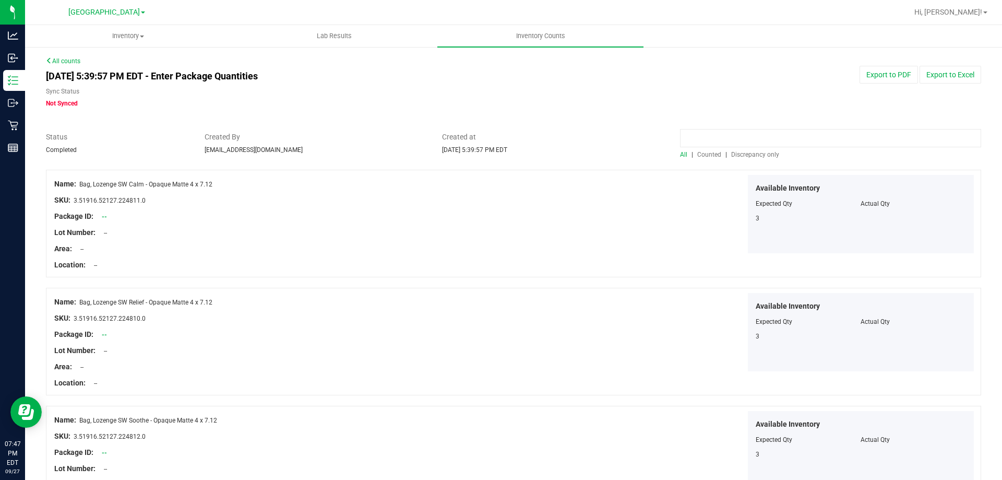
click at [759, 135] on input at bounding box center [830, 138] width 301 height 18
paste input "P1TH8722"
type input "P1TH8722"
click at [754, 134] on input "P1TH8722" at bounding box center [830, 138] width 301 height 18
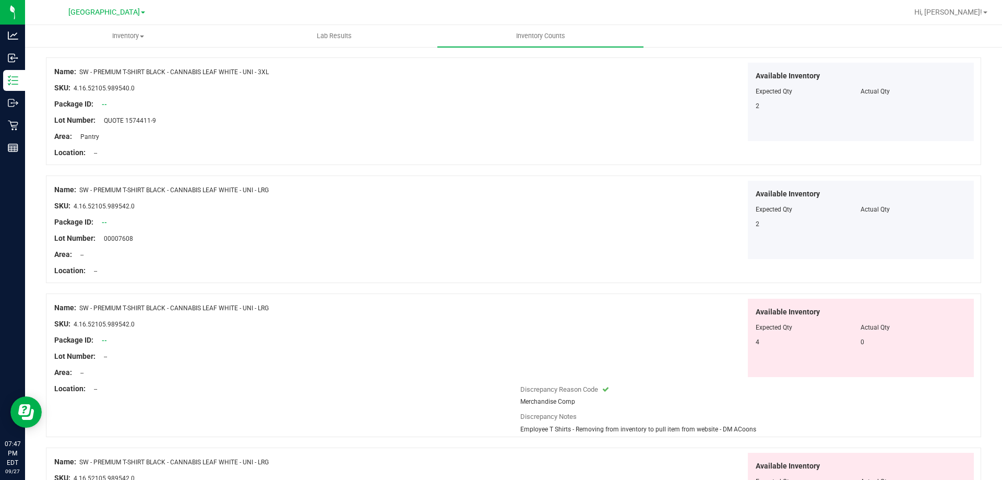
scroll to position [731, 0]
type input "SHIRT"
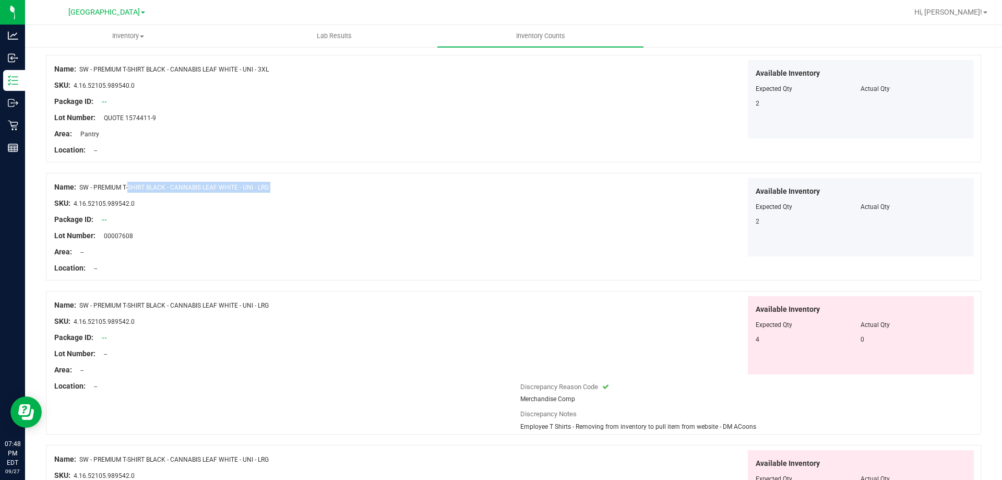
drag, startPoint x: 278, startPoint y: 192, endPoint x: 81, endPoint y: 179, distance: 197.2
click at [81, 179] on div "Name: SW - PREMIUM T-SHIRT BLACK - CANNABIS LEAF WHITE - UNI - LRG SKU: 4.16.52…" at bounding box center [284, 227] width 461 height 99
copy div "SW - PREMIUM T-SHIRT BLACK - CANNABIS LEAF WHITE - UNI - LRG"
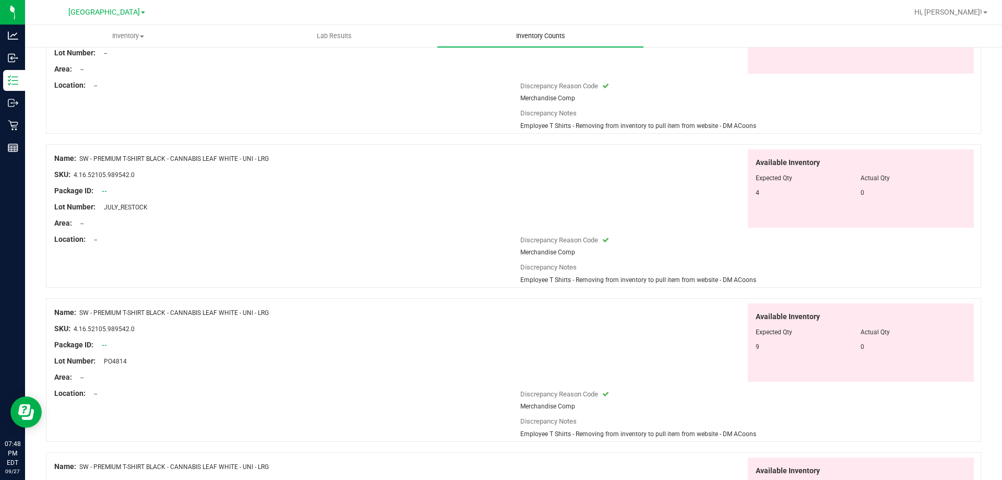
scroll to position [1044, 0]
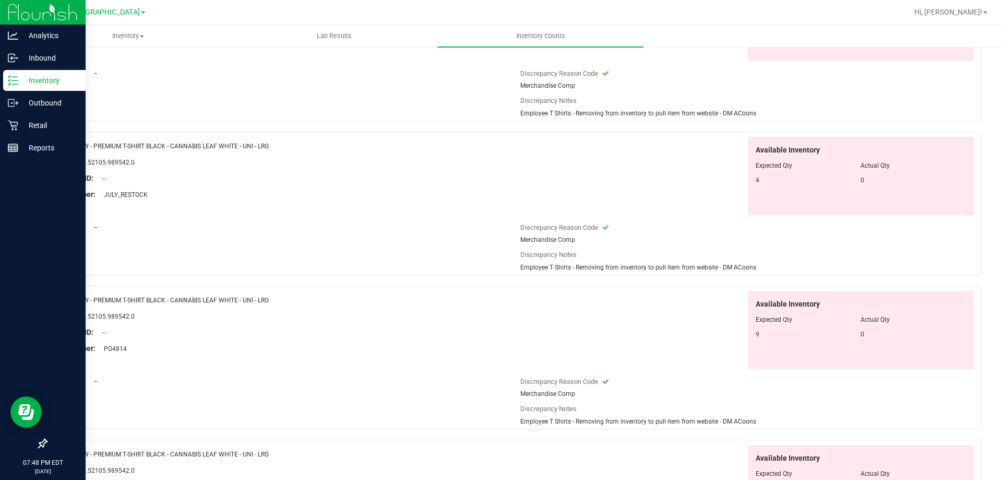
click at [21, 78] on p "Inventory" at bounding box center [49, 80] width 63 height 13
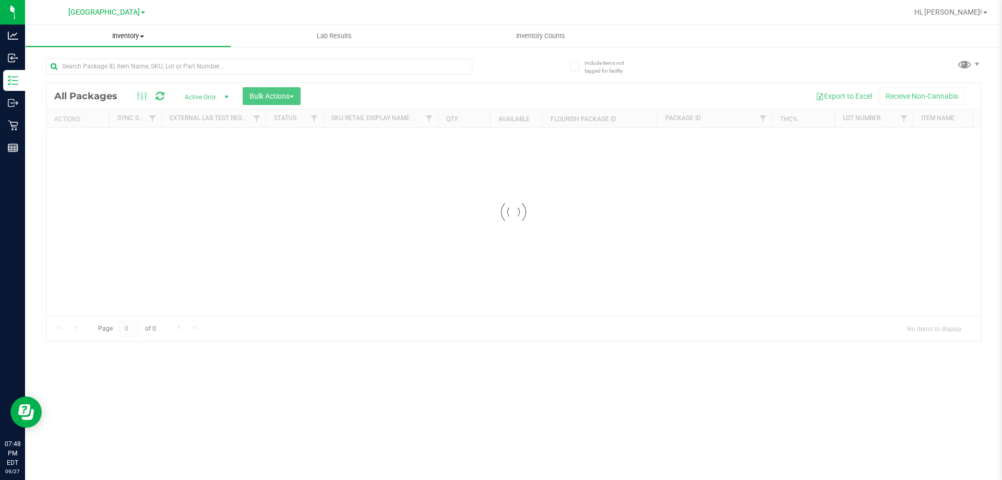
click at [151, 35] on span "Inventory" at bounding box center [128, 35] width 205 height 9
click at [130, 73] on li "All inventory" at bounding box center [128, 75] width 206 height 13
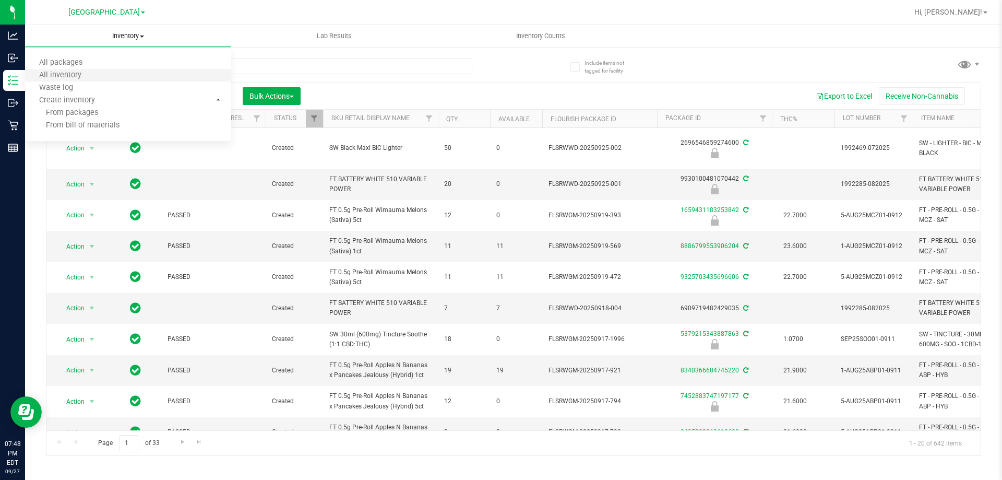
click at [99, 73] on li "All inventory" at bounding box center [128, 75] width 206 height 13
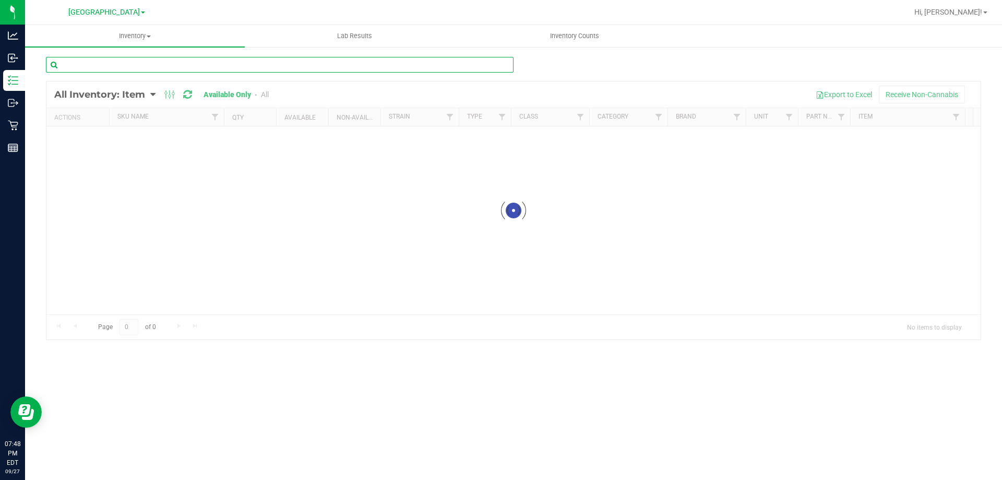
click at [276, 61] on input "text" at bounding box center [280, 65] width 468 height 16
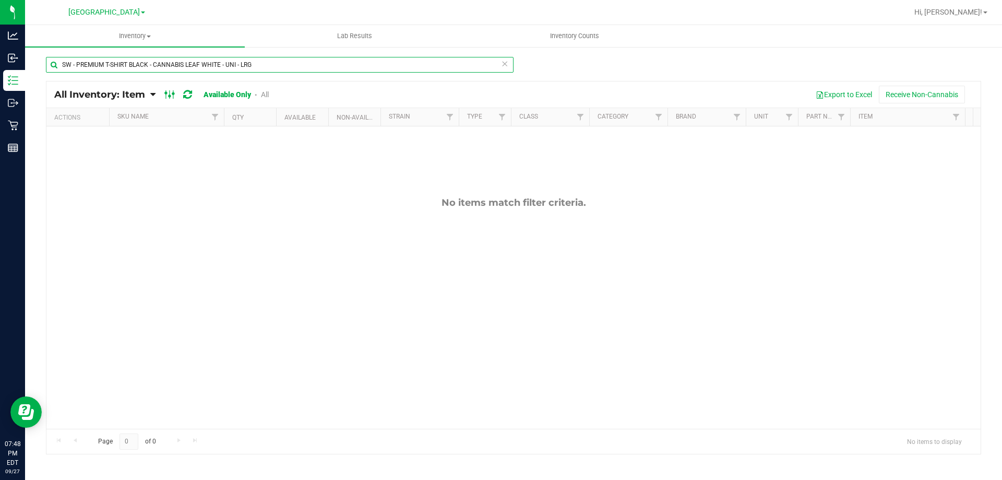
type input "SW - PREMIUM T-SHIRT BLACK - CANNABIS LEAF WHITE - UNI - LRG"
click at [168, 90] on icon at bounding box center [169, 94] width 11 height 13
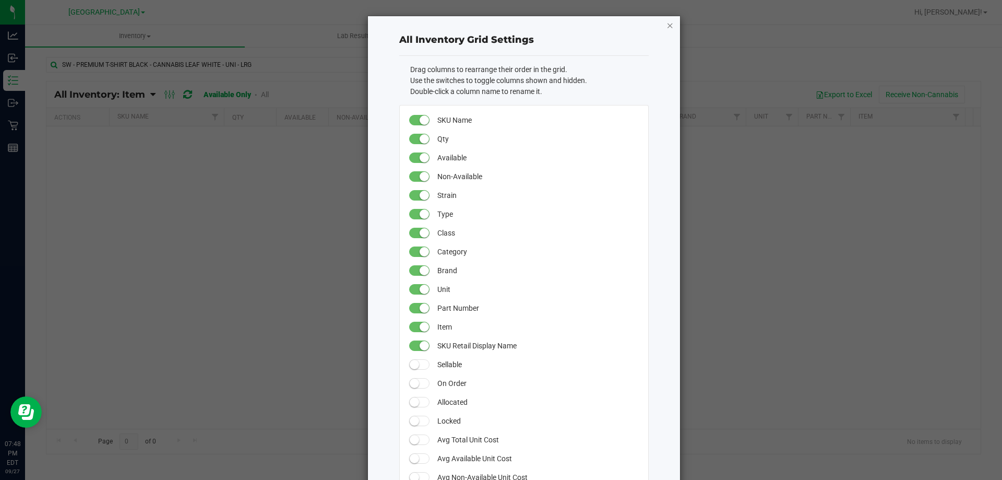
click at [669, 20] on icon "button" at bounding box center [669, 25] width 7 height 13
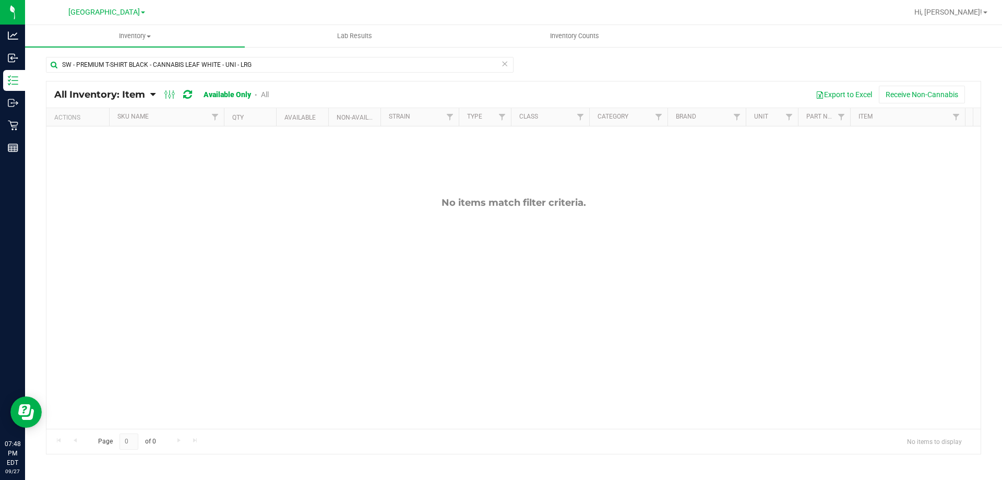
click at [269, 93] on link "All" at bounding box center [265, 94] width 8 height 8
click at [268, 88] on div "All Inventory: Item Item Summary Item (default) Item by Strain Item by Location…" at bounding box center [169, 94] width 230 height 13
click at [159, 88] on div "All Inventory: Item Item Summary Item (default) Item by Strain Item by Location…" at bounding box center [169, 94] width 230 height 13
click at [151, 95] on icon at bounding box center [152, 94] width 5 height 9
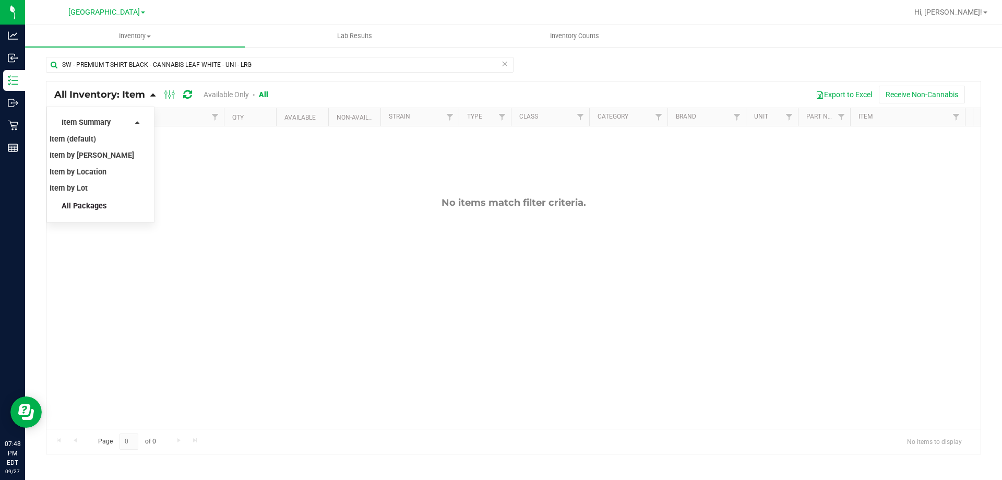
click at [92, 208] on span "All Packages" at bounding box center [84, 205] width 45 height 9
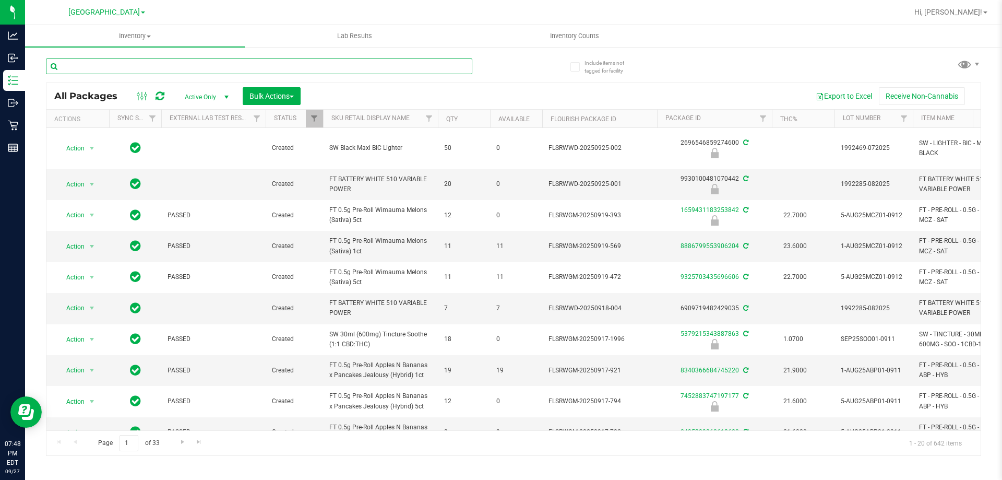
click at [193, 69] on input "text" at bounding box center [259, 66] width 426 height 16
paste input "SW - PREMIUM T-SHIRT BLACK - CANNABIS LEAF WHITE - UNI - LRG"
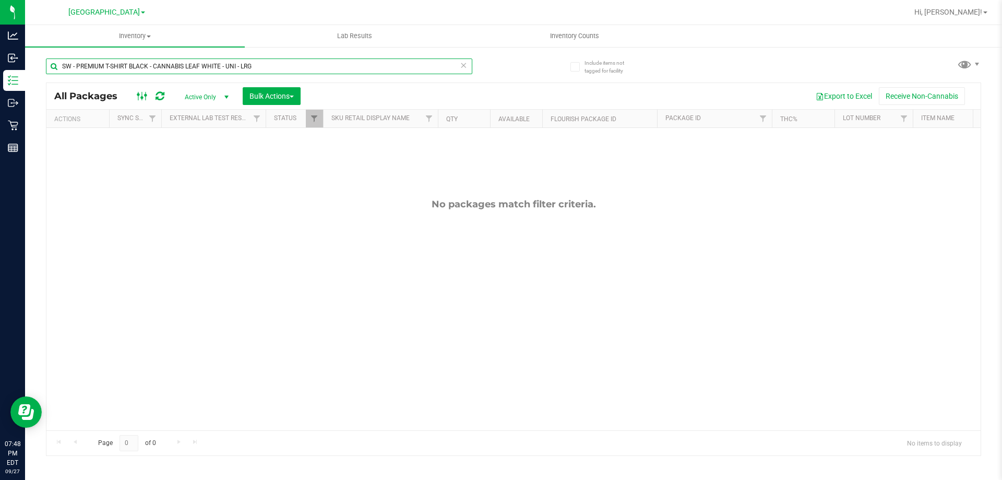
type input "SW - PREMIUM T-SHIRT BLACK - CANNABIS LEAF WHITE - UNI - LRG"
click at [139, 93] on icon at bounding box center [142, 96] width 11 height 13
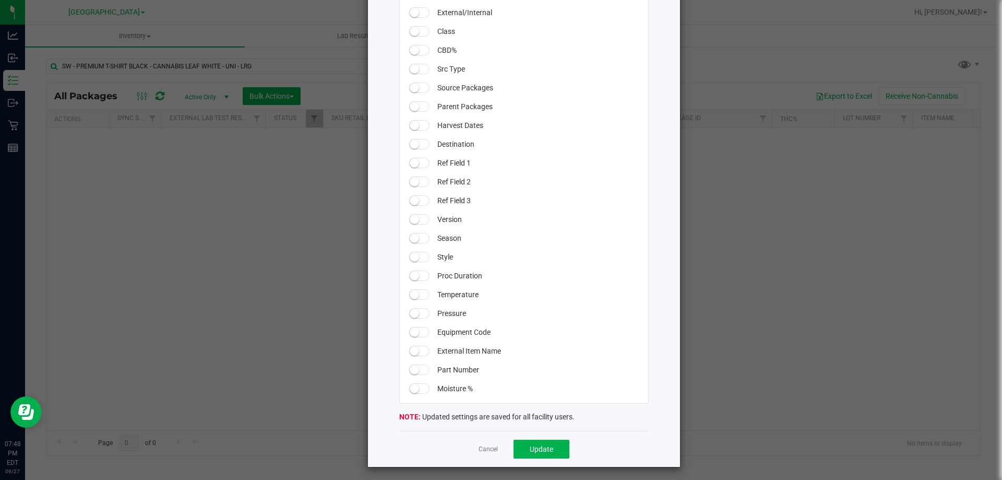
scroll to position [862, 0]
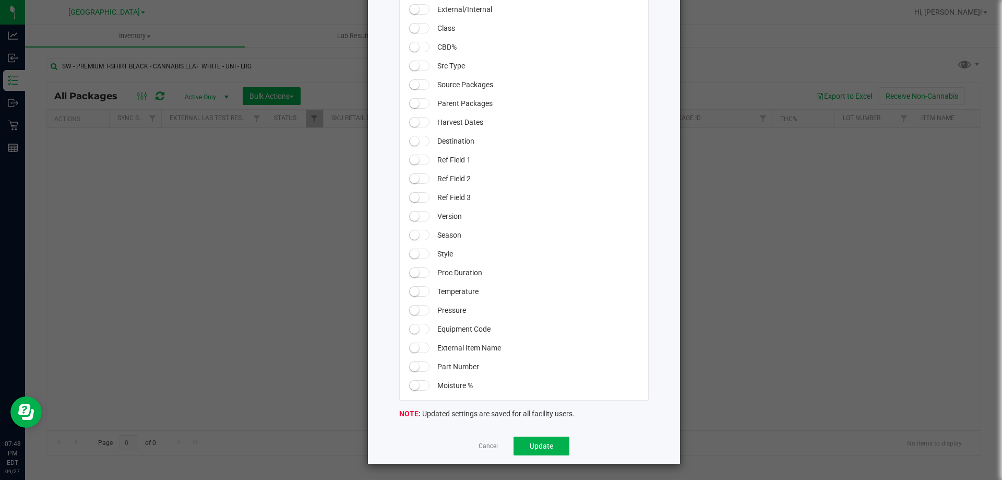
click at [304, 277] on ngb-modal-window "All Packages Grid Settings Drag columns to rearrange their order in the grid. U…" at bounding box center [505, 240] width 1010 height 480
click at [472, 447] on div "Cancel Update" at bounding box center [523, 445] width 249 height 36
click at [479, 444] on link "Cancel" at bounding box center [488, 445] width 19 height 9
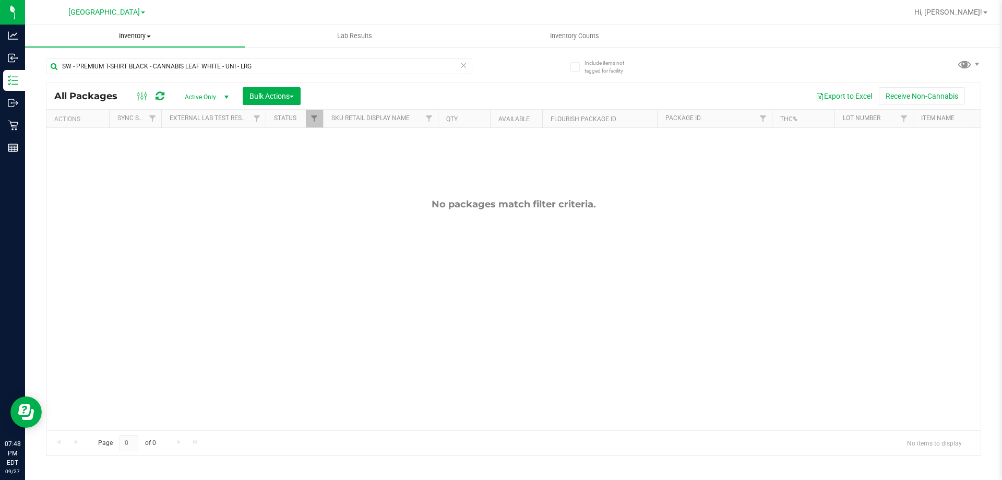
click at [148, 35] on span at bounding box center [149, 36] width 4 height 2
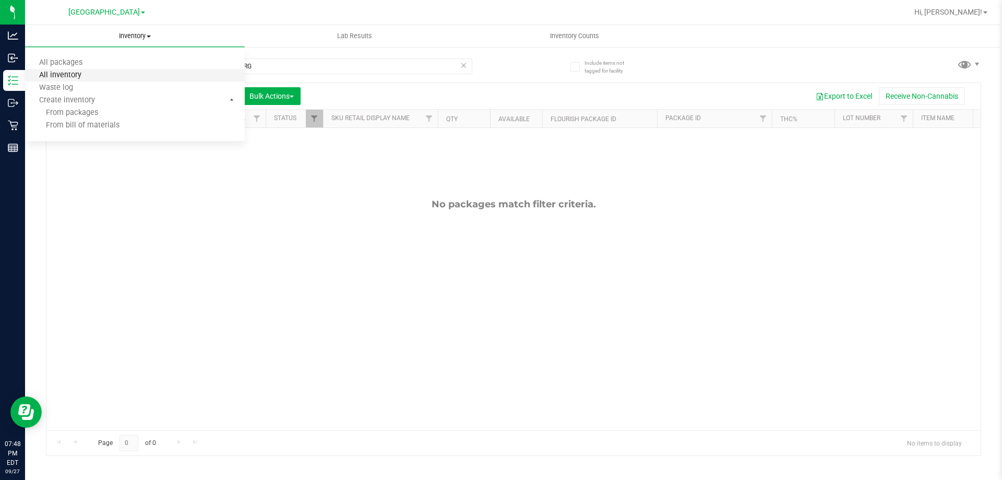
click at [79, 78] on span "All inventory" at bounding box center [60, 75] width 70 height 9
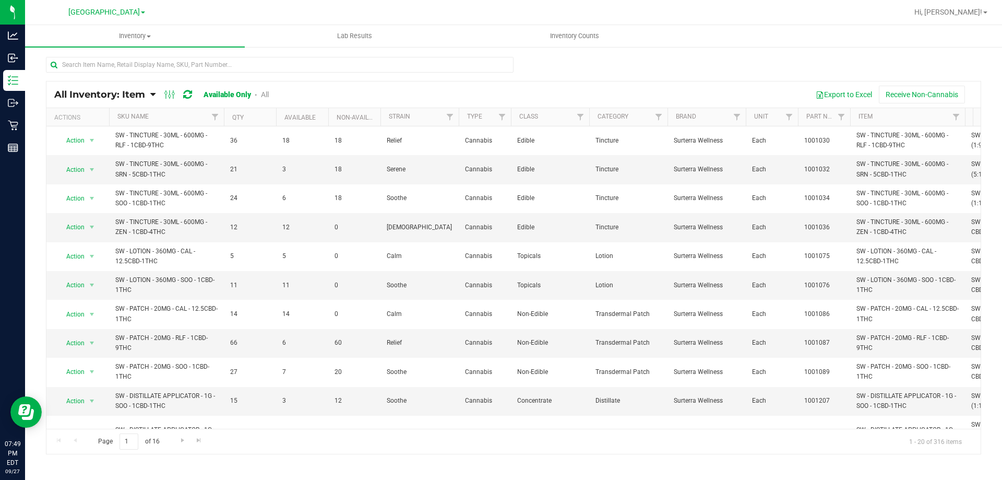
click at [183, 56] on div "All Inventory: Item Item Summary Item (default) Item by Strain Item by Location" at bounding box center [513, 209] width 977 height 326
click at [181, 65] on input "text" at bounding box center [280, 65] width 468 height 16
paste input "SW - PREMIUM T-SHIRT BLACK - CANNABIS LEAF WHITE - UNI - LRG"
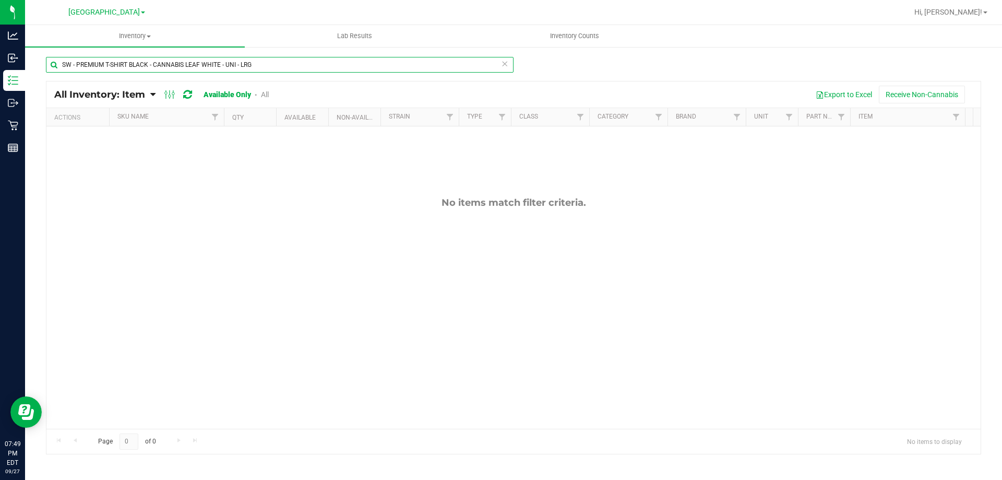
drag, startPoint x: 255, startPoint y: 62, endPoint x: 151, endPoint y: 75, distance: 104.7
click at [151, 75] on div "SW - PREMIUM T-SHIRT BLACK - CANNABIS LEAF WHITE - UNI - LRG" at bounding box center [280, 69] width 468 height 24
drag, startPoint x: 169, startPoint y: 64, endPoint x: 127, endPoint y: 73, distance: 43.1
click at [127, 73] on div "SW - PREMIUM T-SHIRT BLACK" at bounding box center [280, 69] width 468 height 24
click at [262, 97] on link "All" at bounding box center [265, 94] width 8 height 8
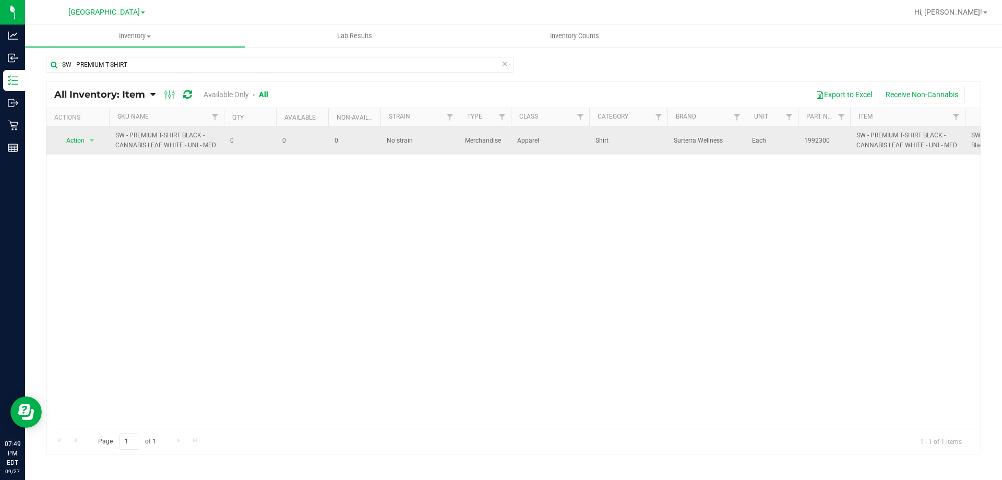
drag, startPoint x: 115, startPoint y: 147, endPoint x: 215, endPoint y: 148, distance: 100.2
click at [215, 148] on td "SW - PREMIUM T-SHIRT BLACK - CANNABIS LEAF WHITE - UNI - MED" at bounding box center [166, 140] width 115 height 28
click at [215, 147] on span "SW - PREMIUM T-SHIRT BLACK - CANNABIS LEAF WHITE - UNI - MED" at bounding box center [166, 140] width 102 height 20
drag, startPoint x: 219, startPoint y: 146, endPoint x: 116, endPoint y: 147, distance: 103.3
click at [116, 147] on td "SW - PREMIUM T-SHIRT BLACK - CANNABIS LEAF WHITE - UNI - MED" at bounding box center [166, 140] width 115 height 28
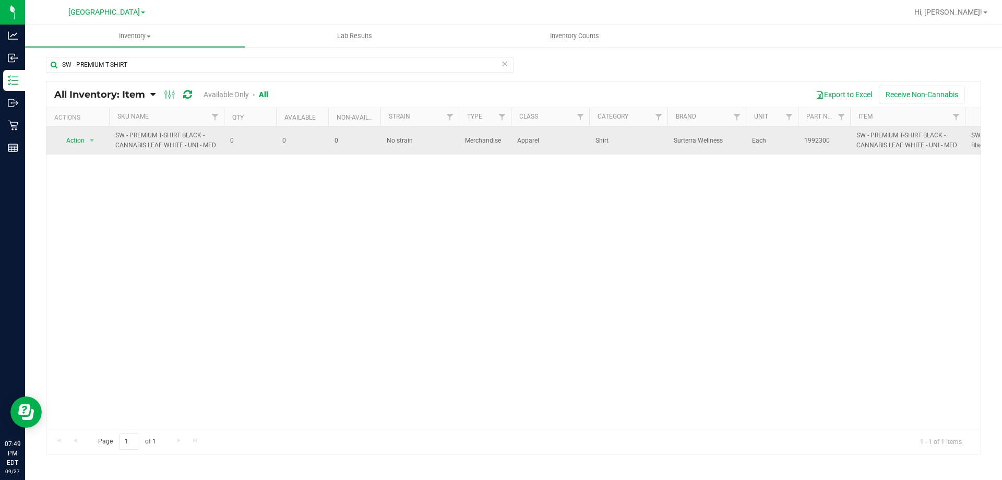
copy span "CANNABIS LEAF WHITE - UNI - MED"
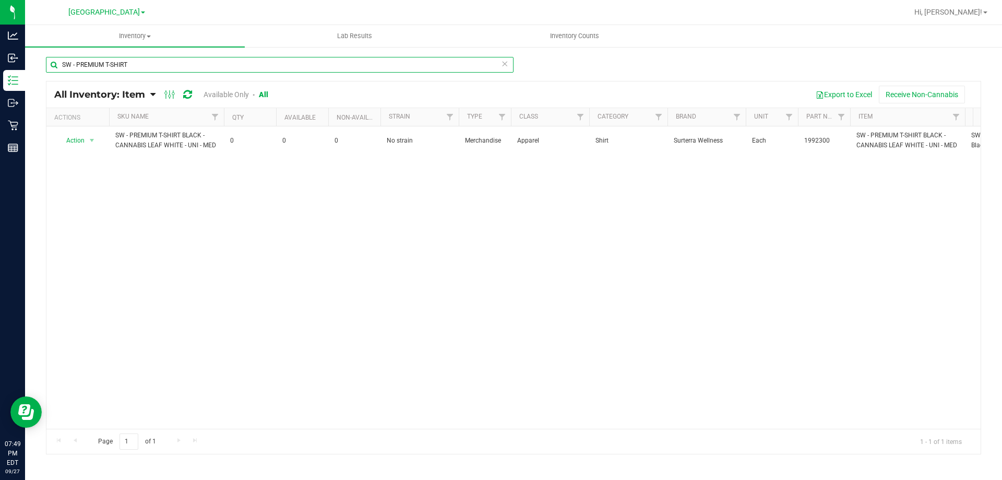
click at [142, 61] on input "SW - PREMIUM T-SHIRT" at bounding box center [280, 65] width 468 height 16
paste input "CANNABIS LEAF WHITE - UNI - MED"
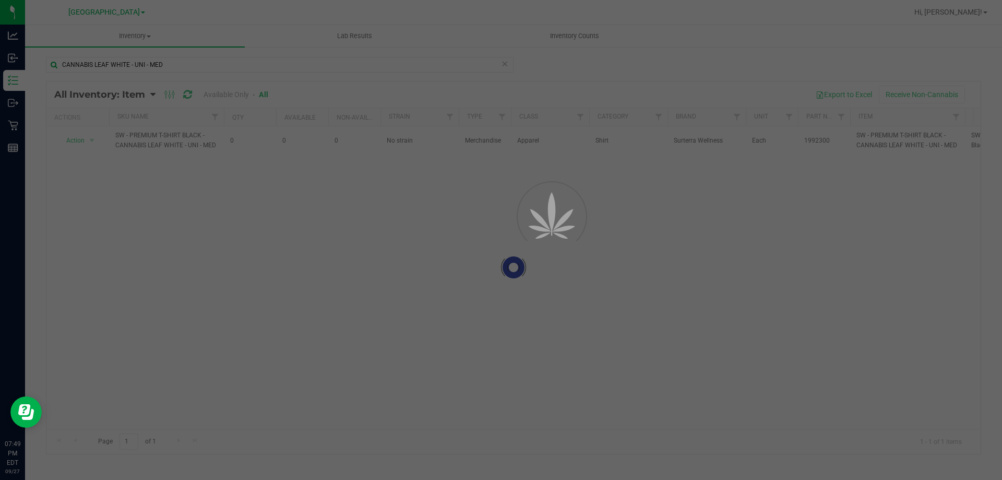
click at [182, 61] on div at bounding box center [501, 240] width 1002 height 480
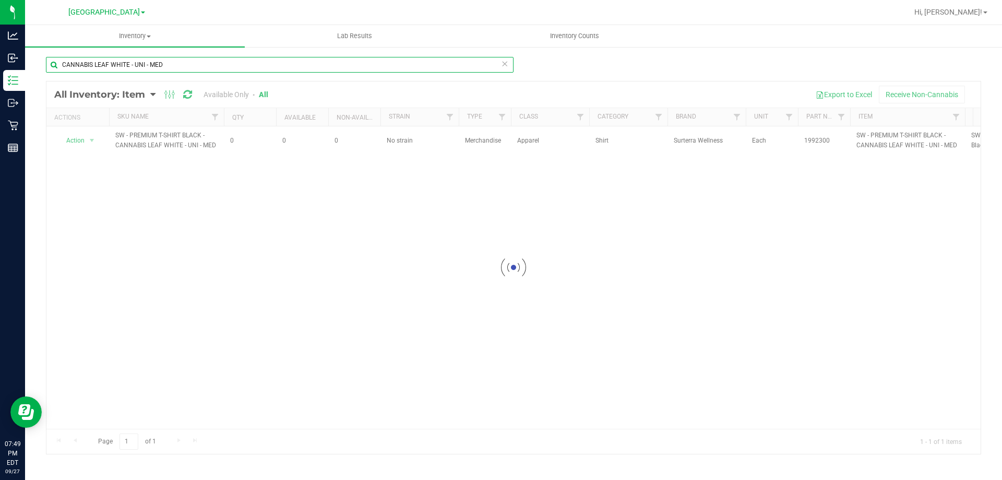
click at [182, 64] on input "CANNABIS LEAF WHITE - UNI - MED" at bounding box center [280, 65] width 468 height 16
type input "CANNABIS LEAF WHITE - UNI -"
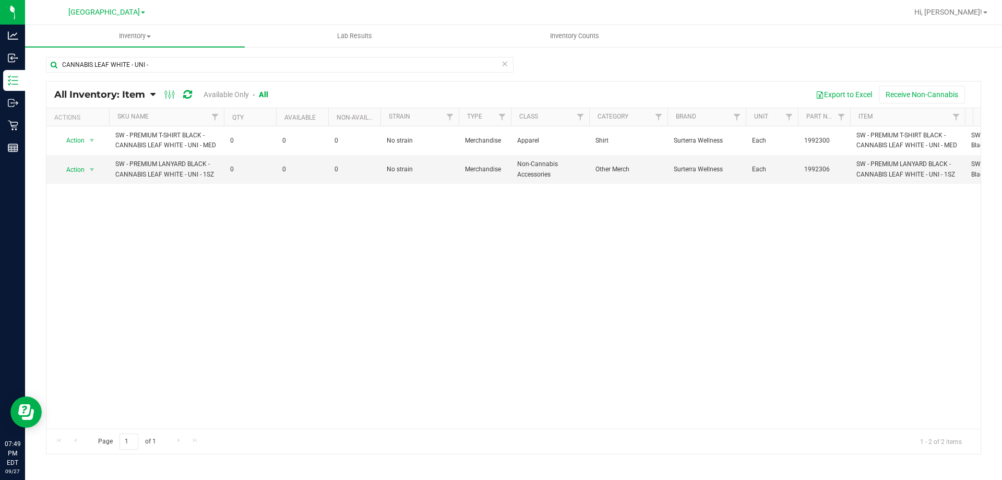
click at [240, 88] on div "All Inventory: Item Item Summary Item (default) Item by Strain Item by Location…" at bounding box center [169, 94] width 230 height 13
click at [240, 94] on link "Available Only" at bounding box center [226, 94] width 45 height 8
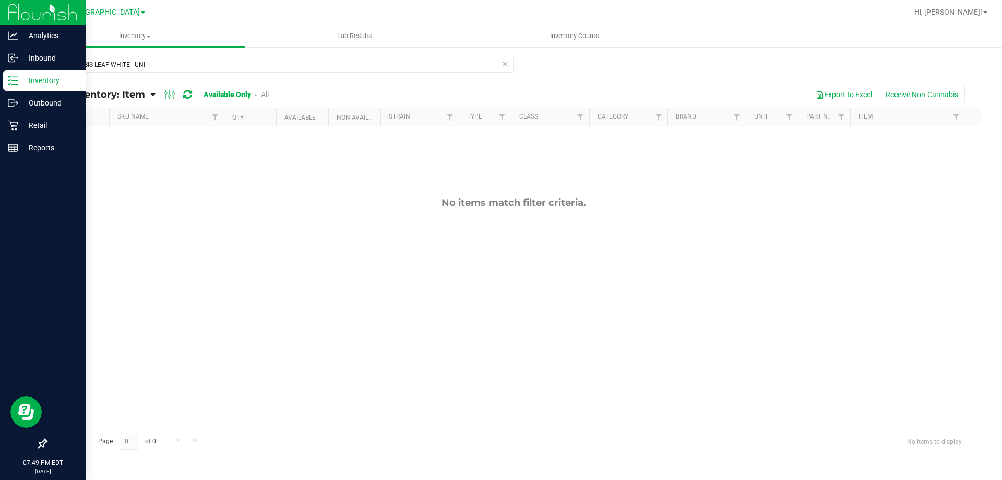
click at [17, 79] on icon at bounding box center [13, 80] width 10 height 10
